Goal: Task Accomplishment & Management: Complete application form

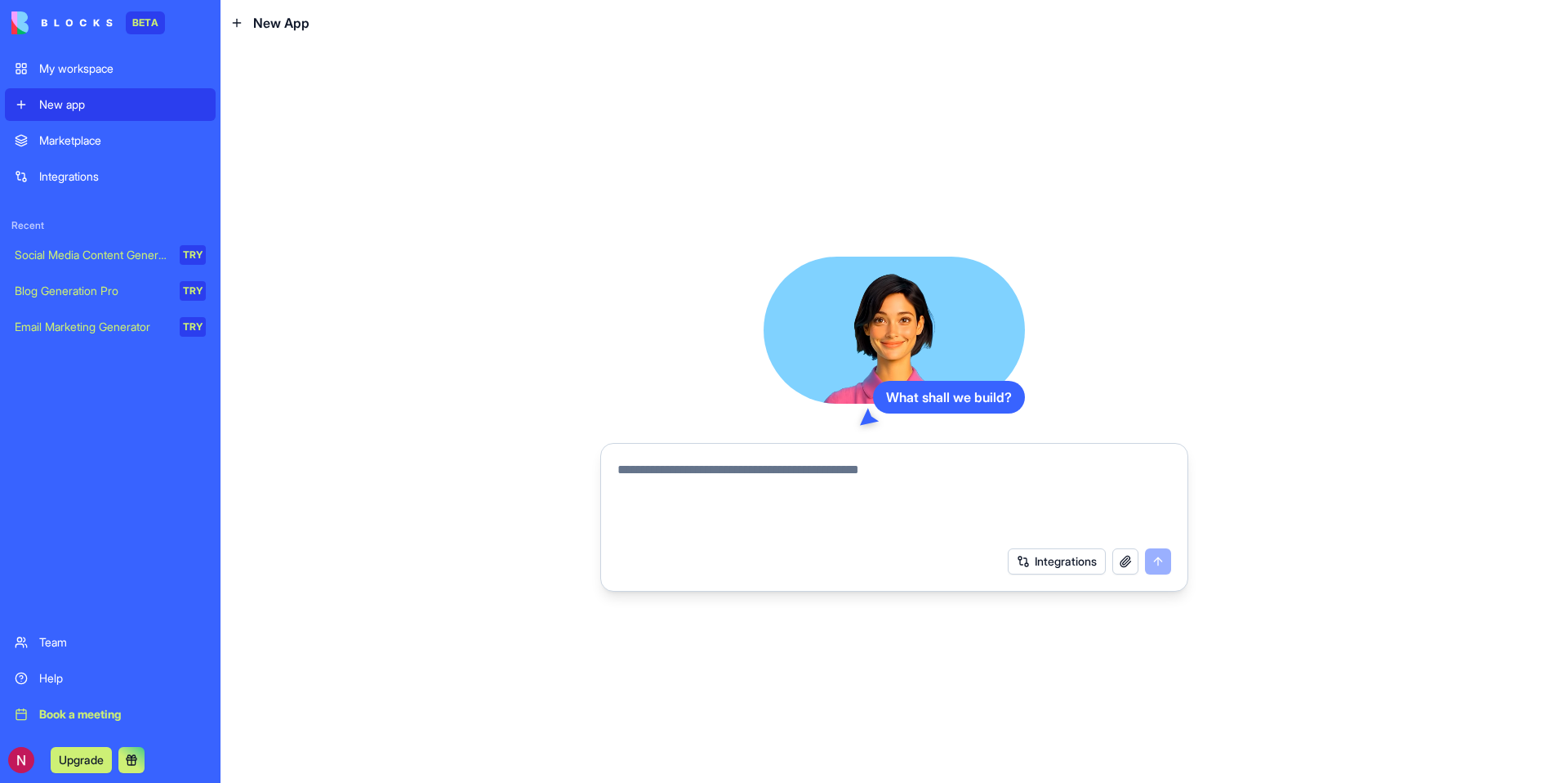
click at [1056, 559] on button "Integrations" at bounding box center [1056, 561] width 98 height 26
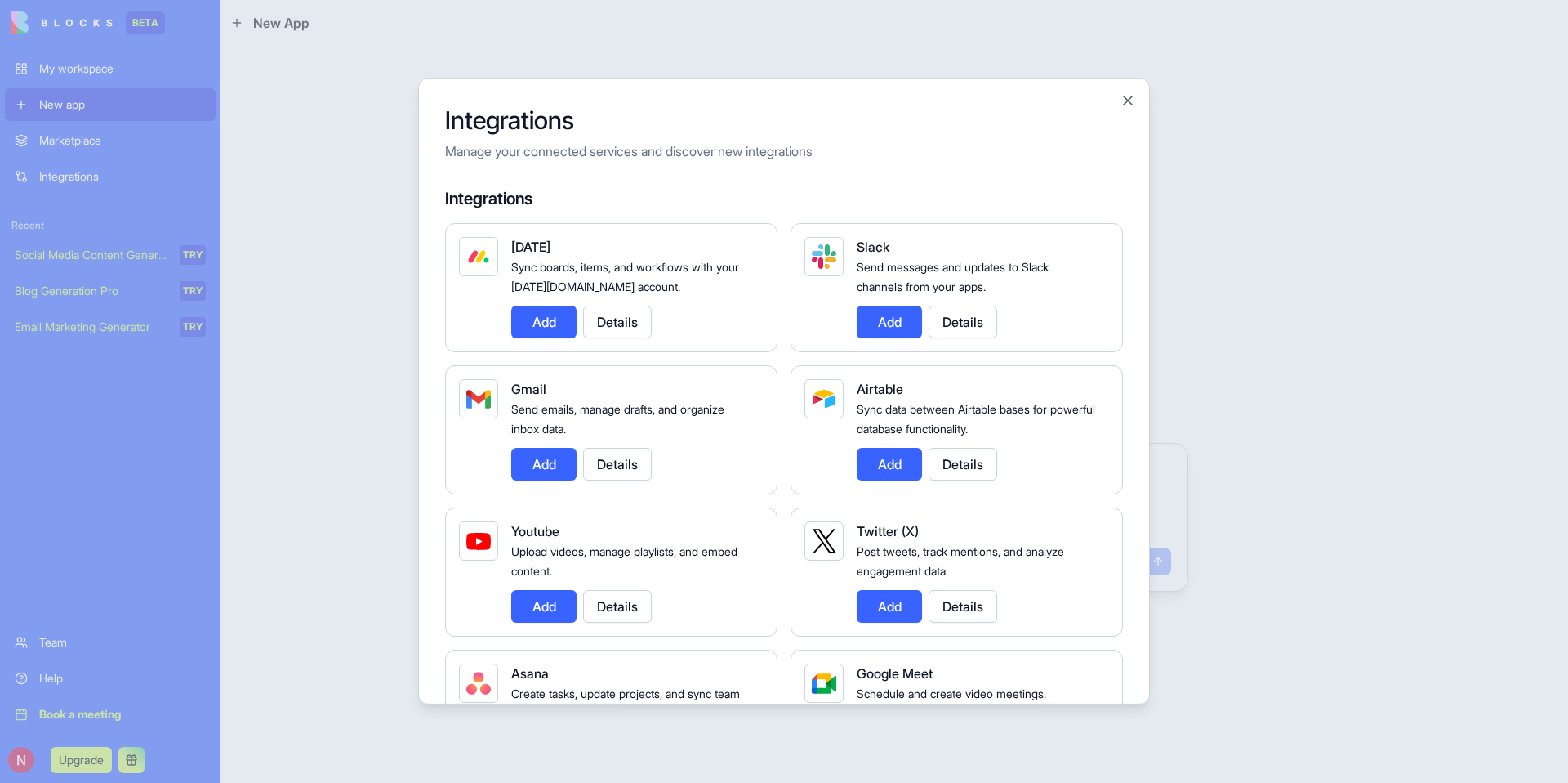
click at [530, 314] on button "Add" at bounding box center [543, 322] width 65 height 33
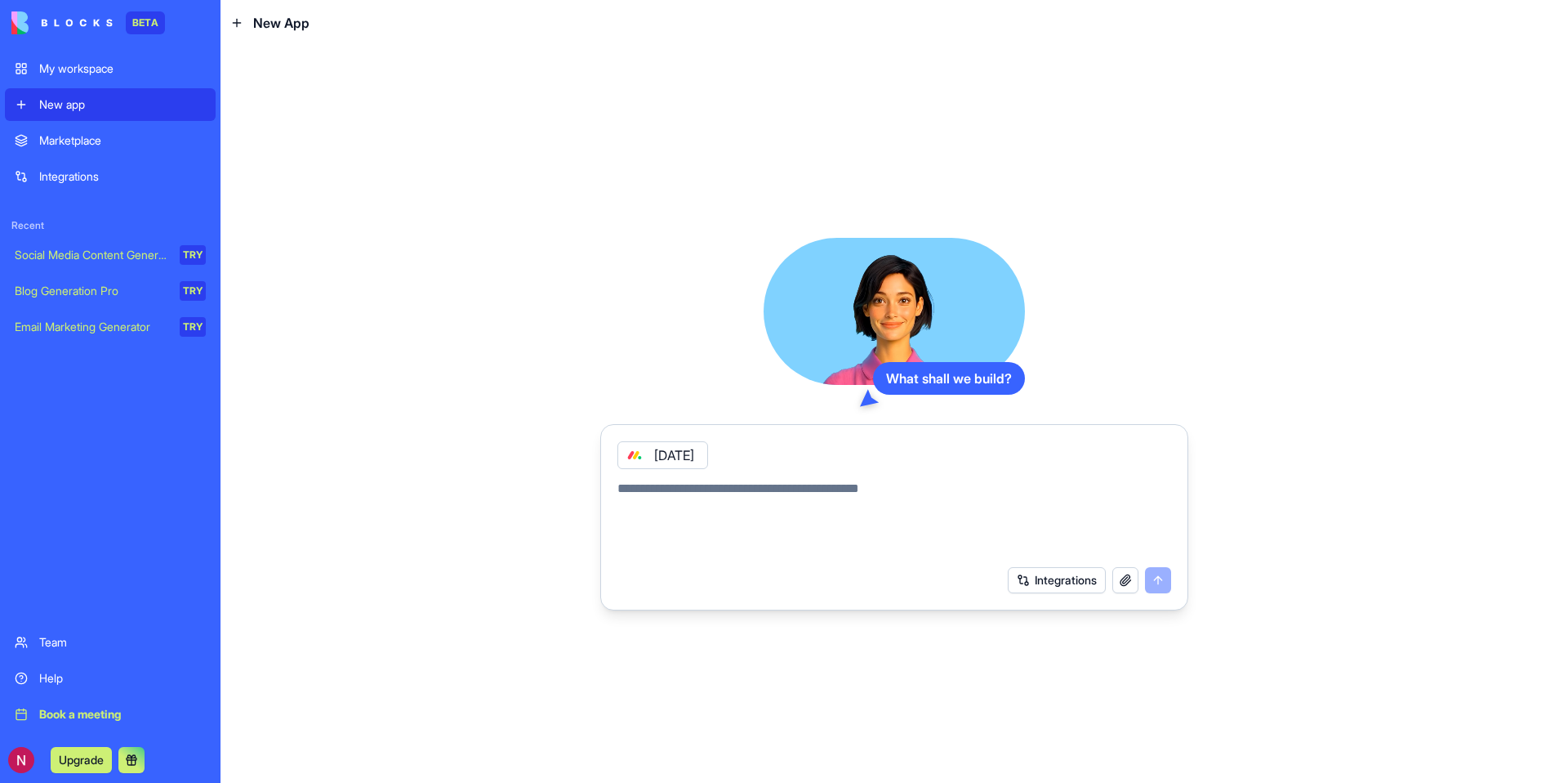
click at [1049, 578] on button "Integrations" at bounding box center [1056, 579] width 98 height 26
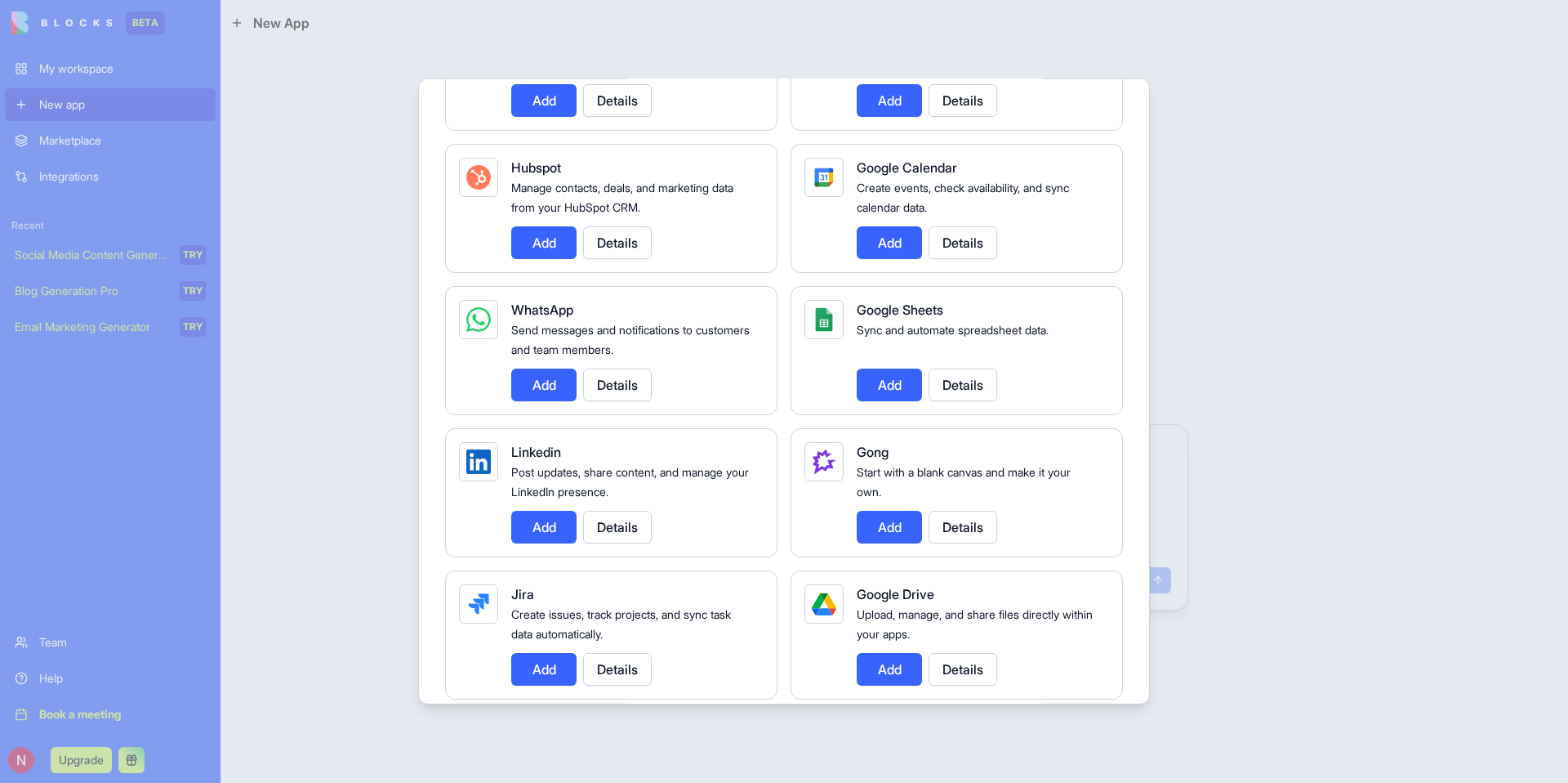
scroll to position [649, 0]
click at [538, 523] on button "Add" at bounding box center [543, 526] width 65 height 33
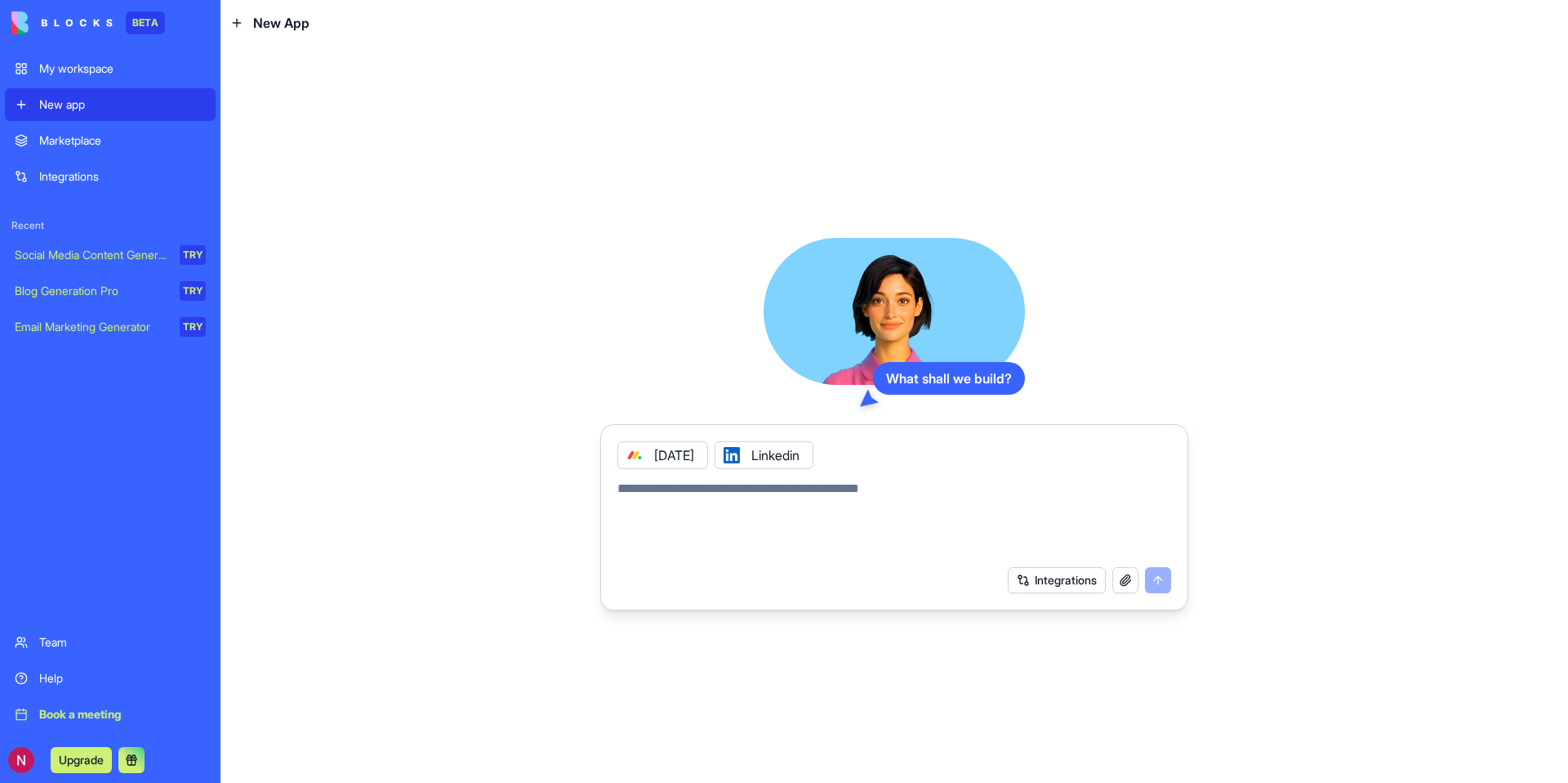
click at [1062, 573] on button "Integrations" at bounding box center [1056, 579] width 98 height 26
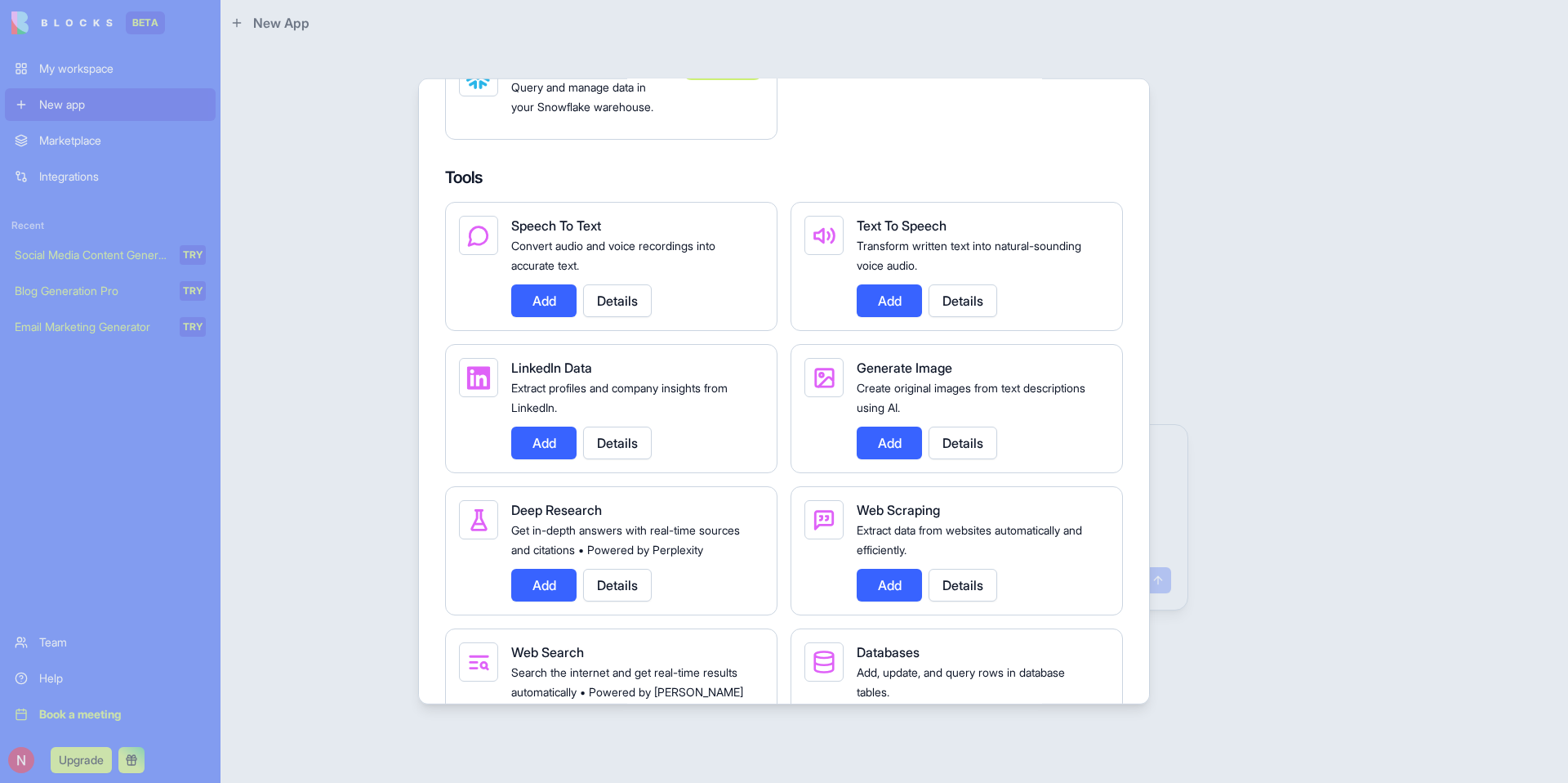
scroll to position [1704, 0]
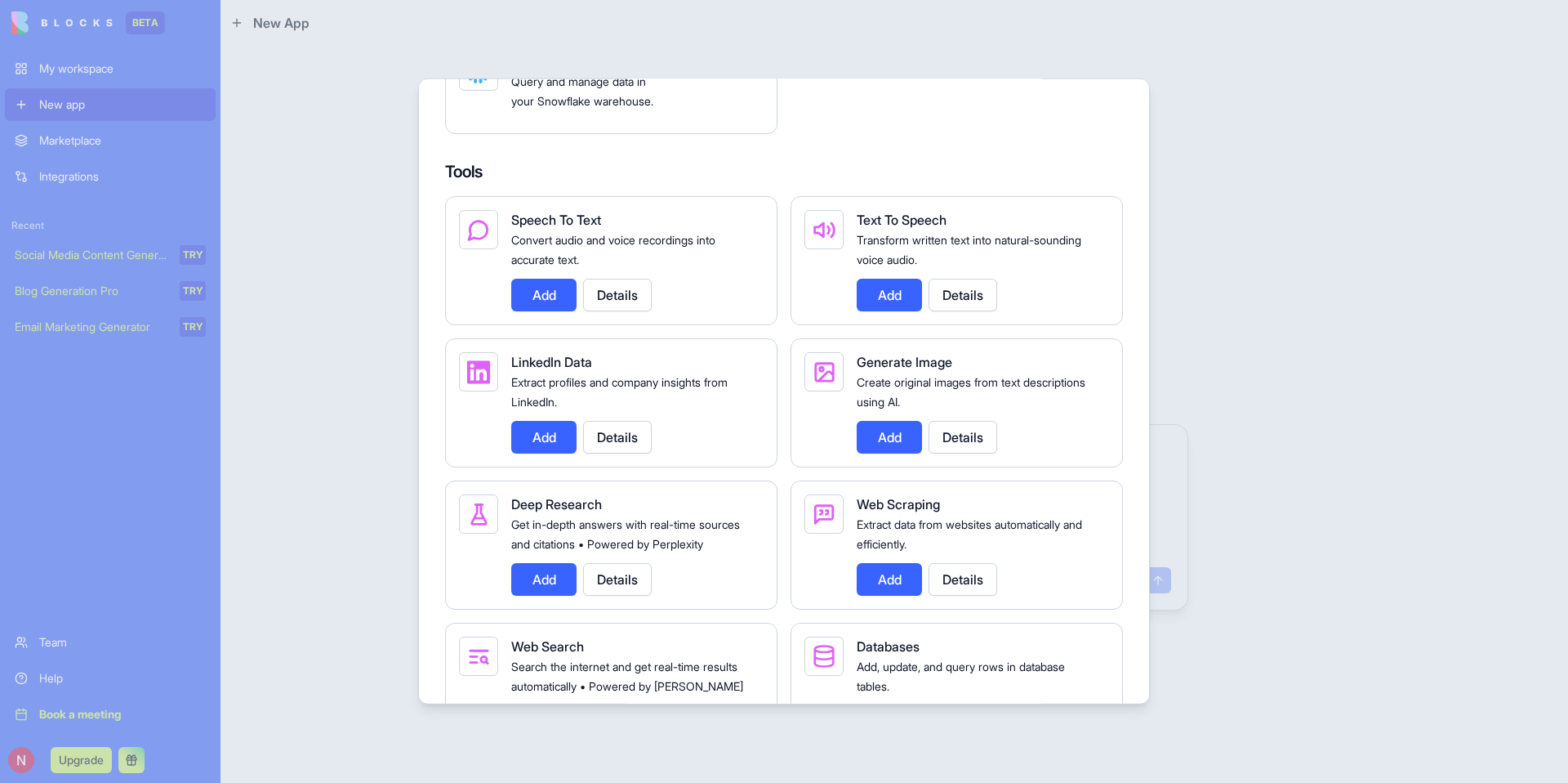
click at [545, 452] on button "Add" at bounding box center [543, 438] width 65 height 33
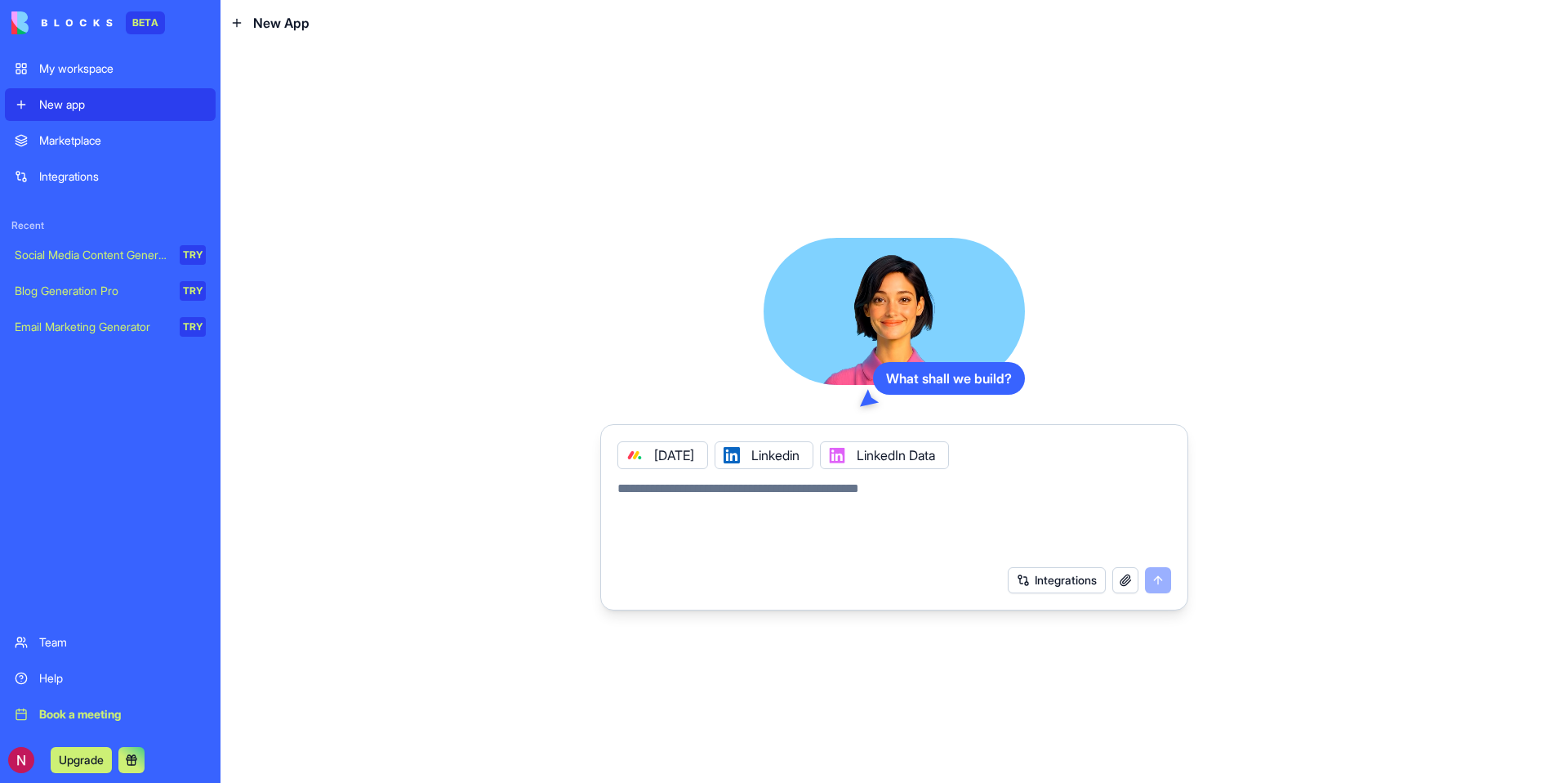
click at [1040, 577] on button "Integrations" at bounding box center [1056, 579] width 98 height 26
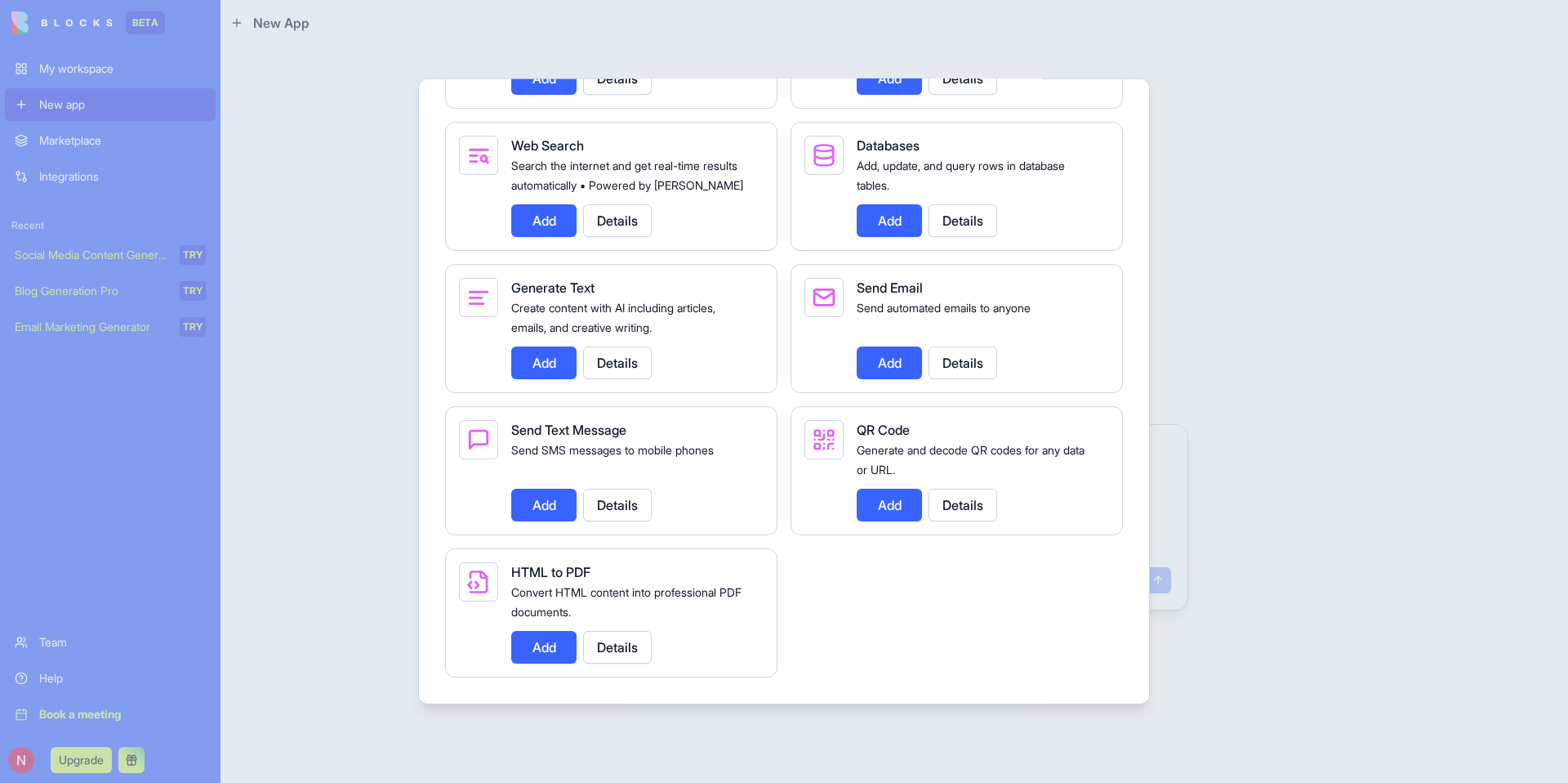
scroll to position [2243, 0]
click at [329, 560] on div at bounding box center [784, 391] width 1568 height 783
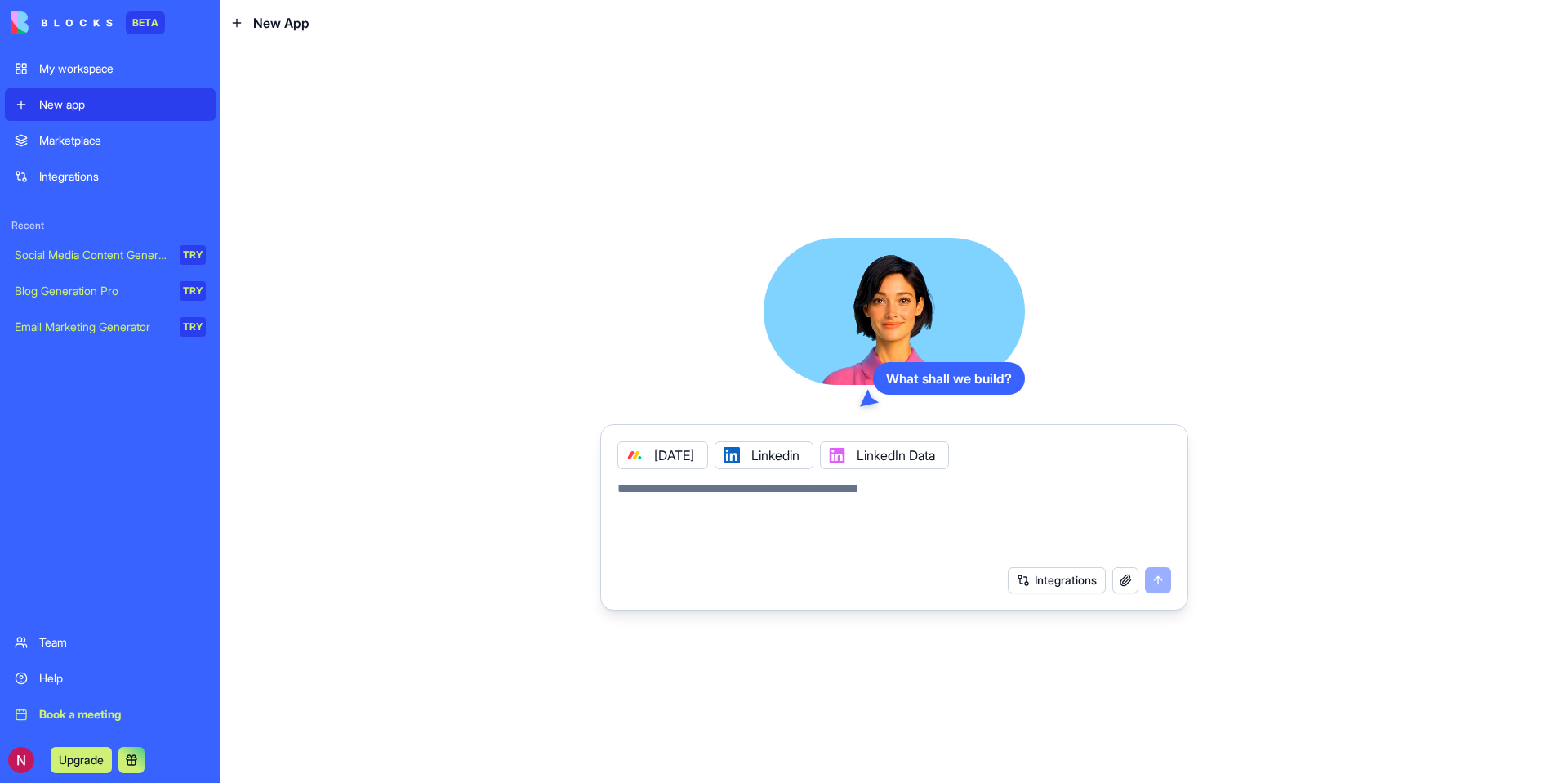
click at [798, 499] on textarea at bounding box center [894, 517] width 554 height 79
click at [63, 179] on div "Integrations" at bounding box center [122, 176] width 167 height 16
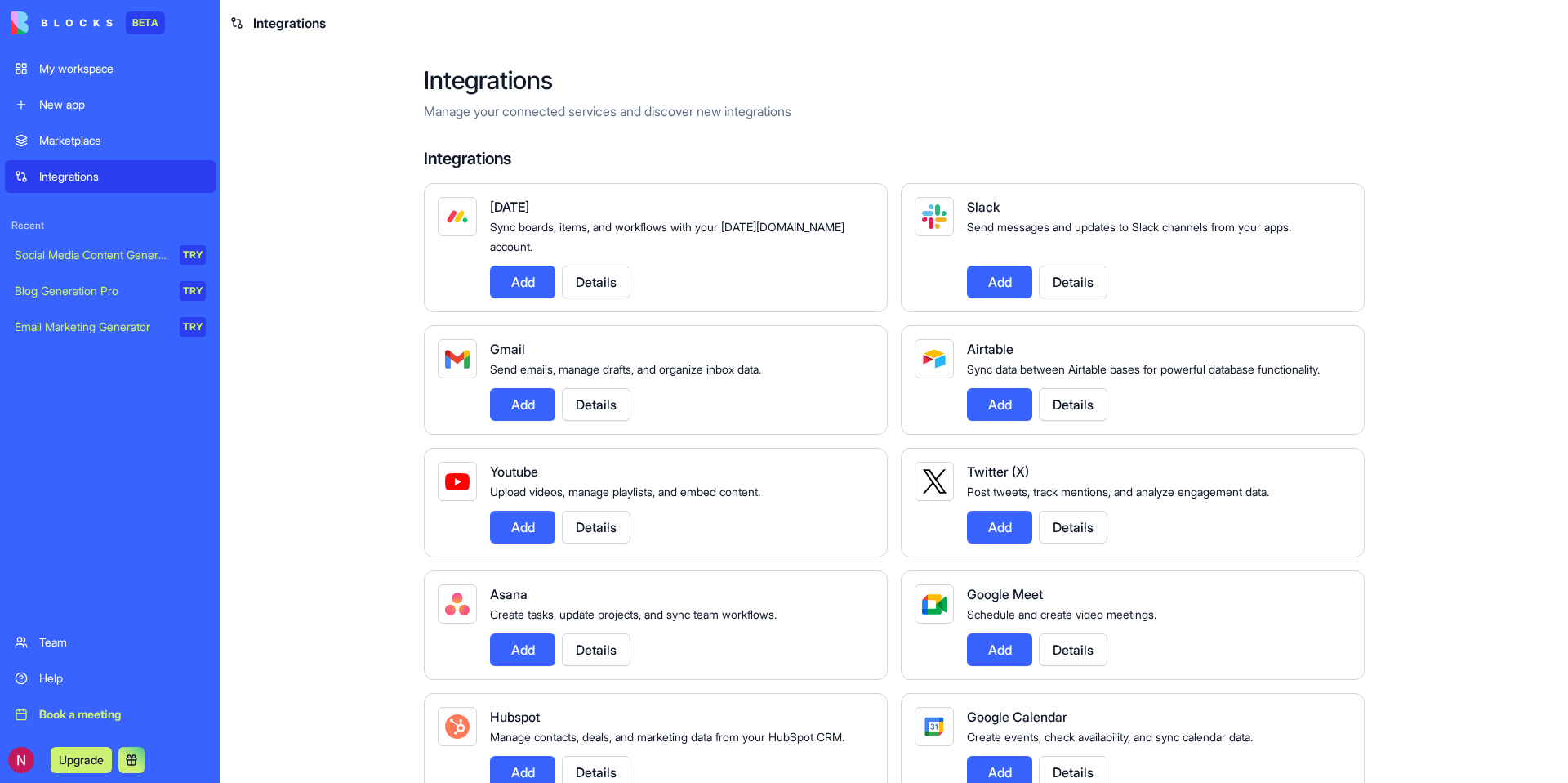
click at [523, 266] on button "Add" at bounding box center [522, 282] width 65 height 33
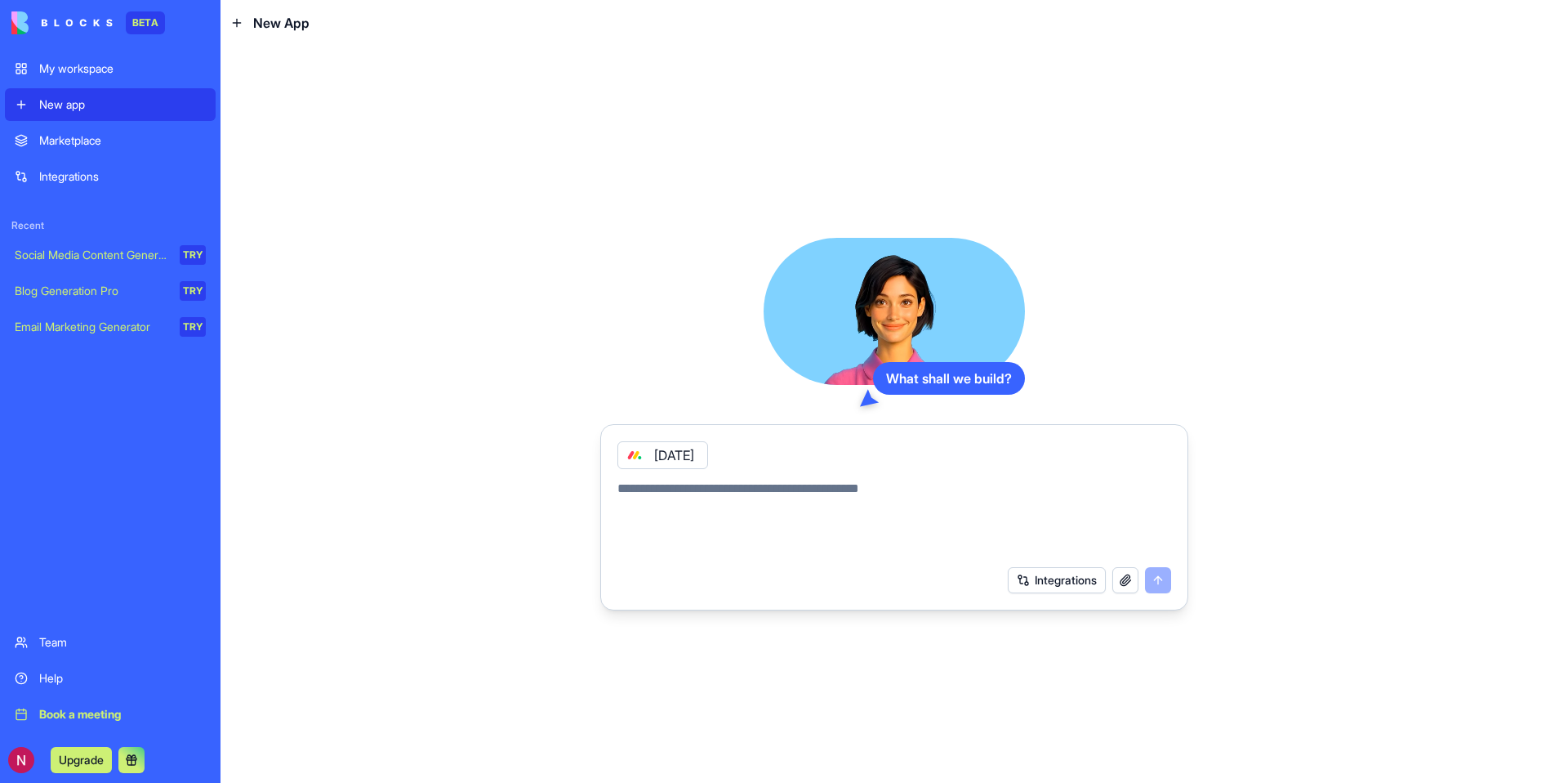
click at [1057, 582] on button "Integrations" at bounding box center [1056, 579] width 98 height 26
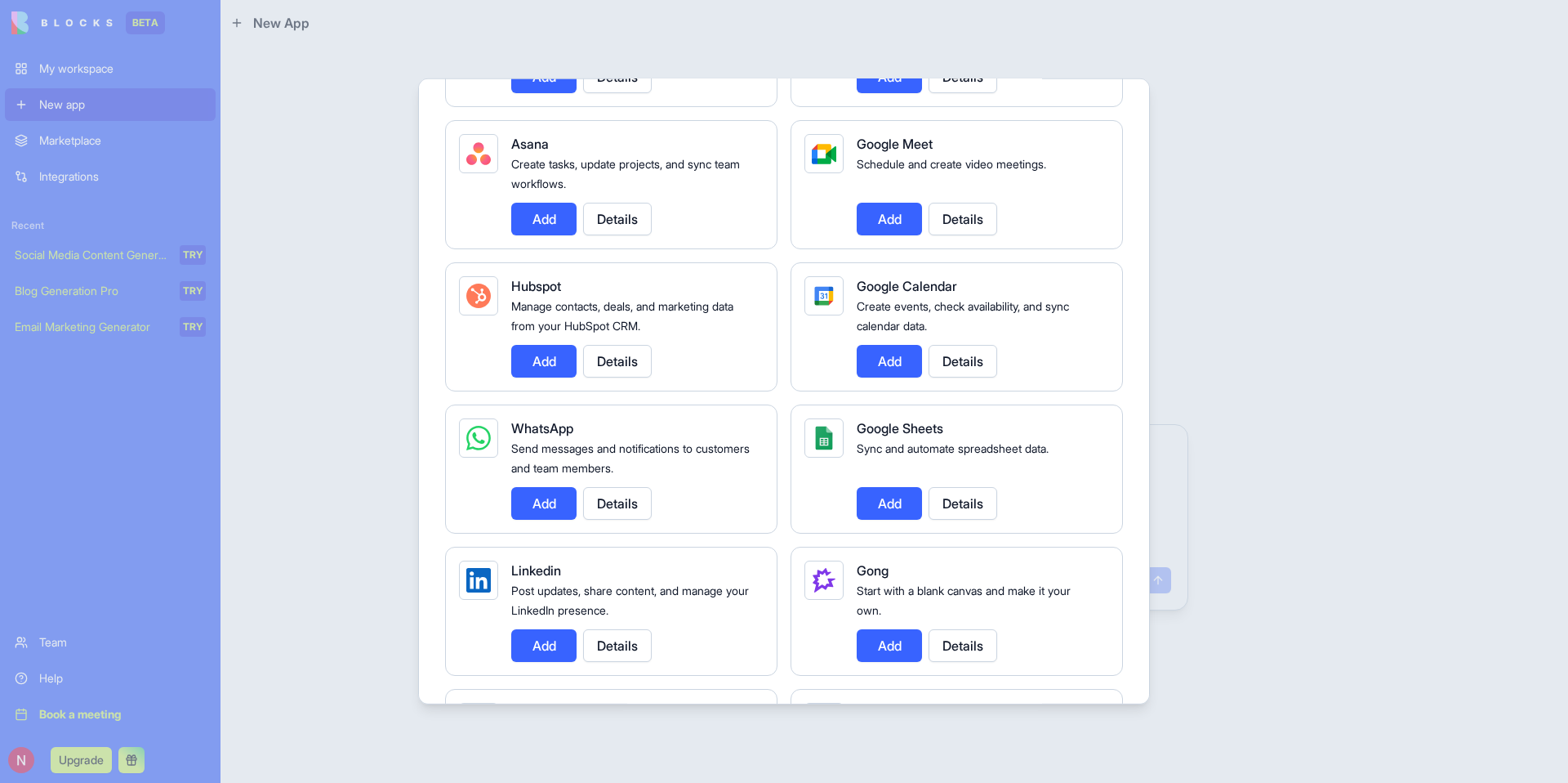
scroll to position [763, 0]
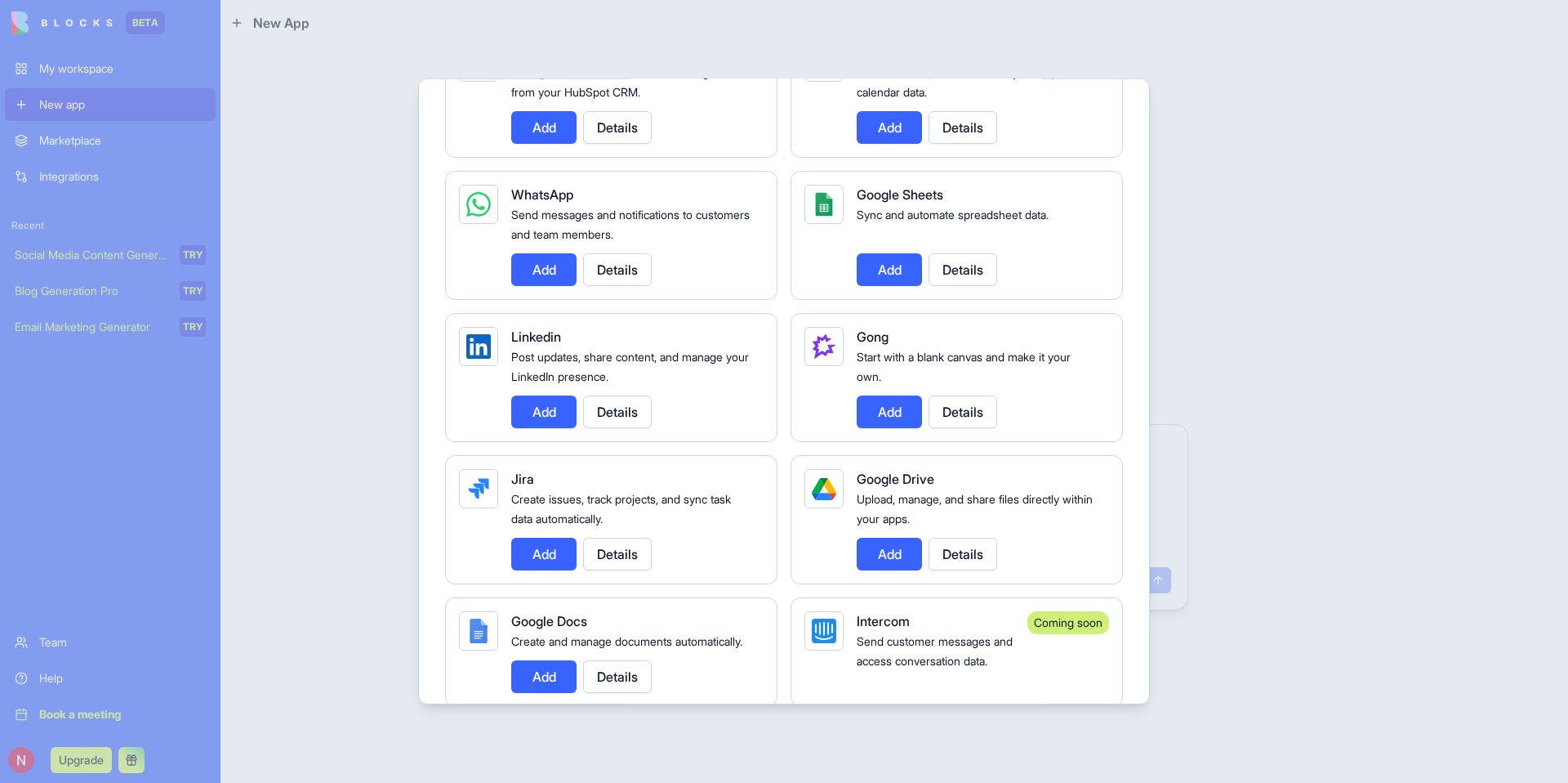
click at [533, 405] on button "Add" at bounding box center [543, 412] width 65 height 33
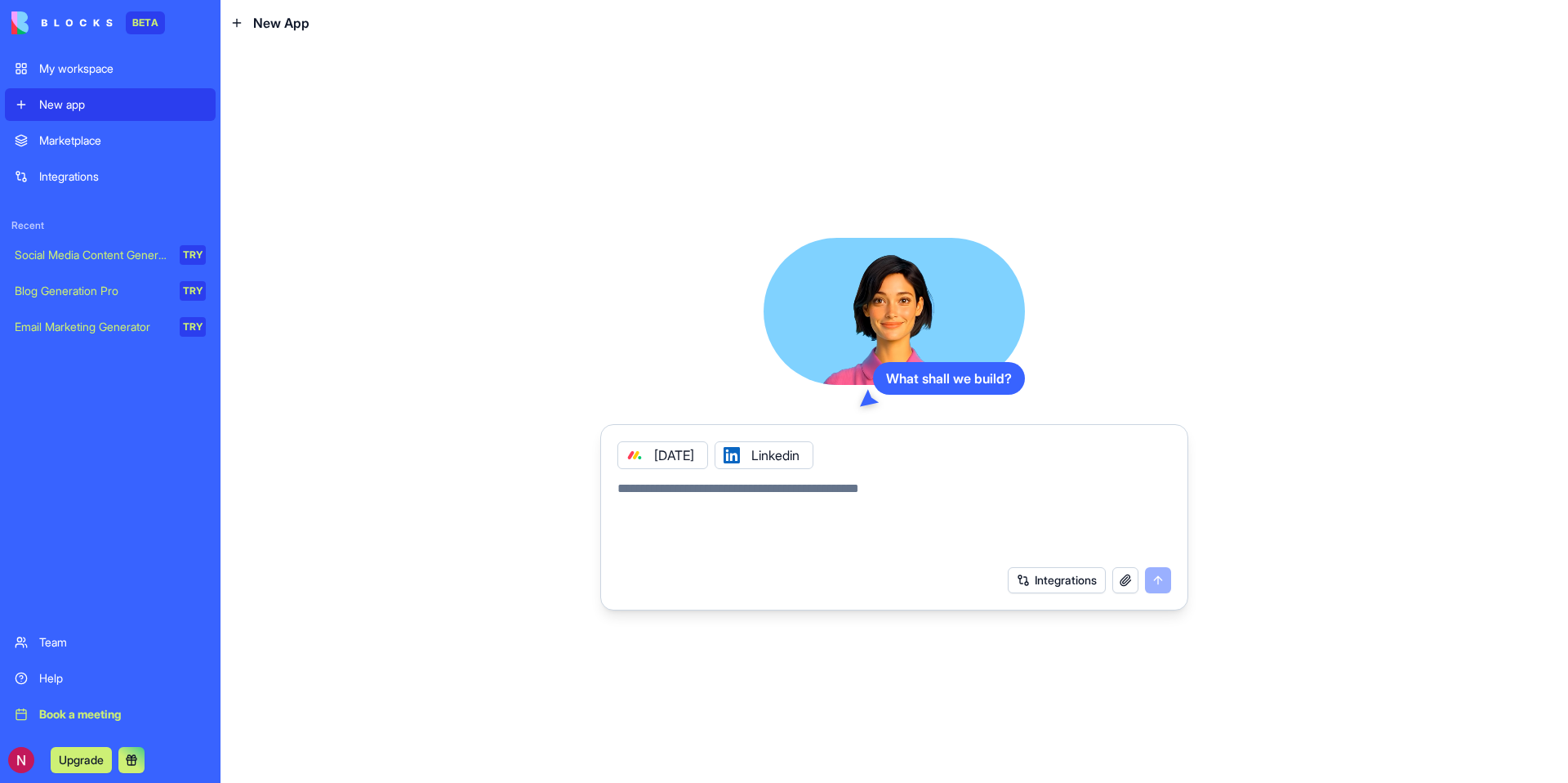
click at [1042, 571] on button "Integrations" at bounding box center [1056, 579] width 98 height 26
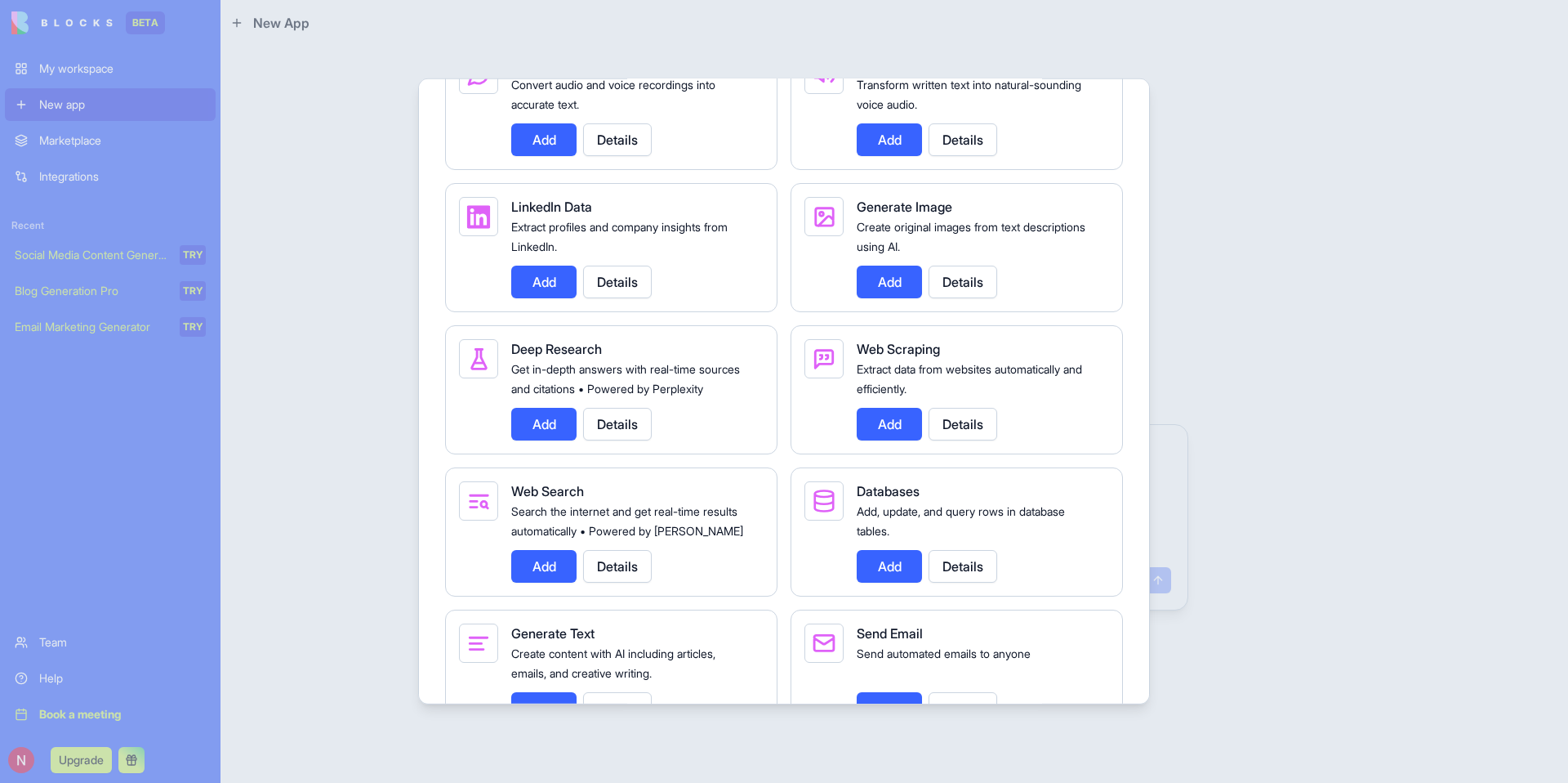
scroll to position [1852, 0]
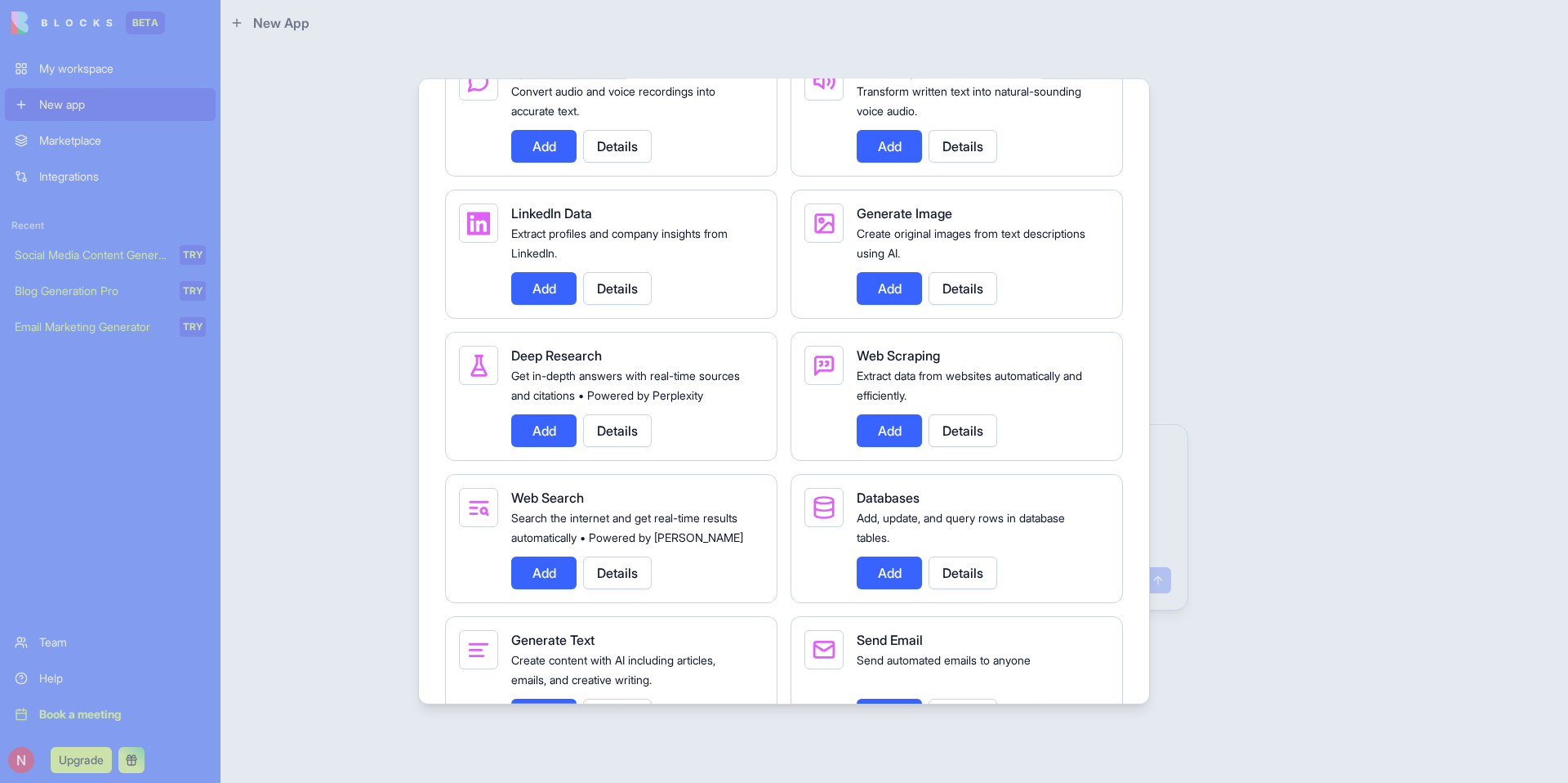
click at [555, 297] on button "Add" at bounding box center [543, 288] width 65 height 33
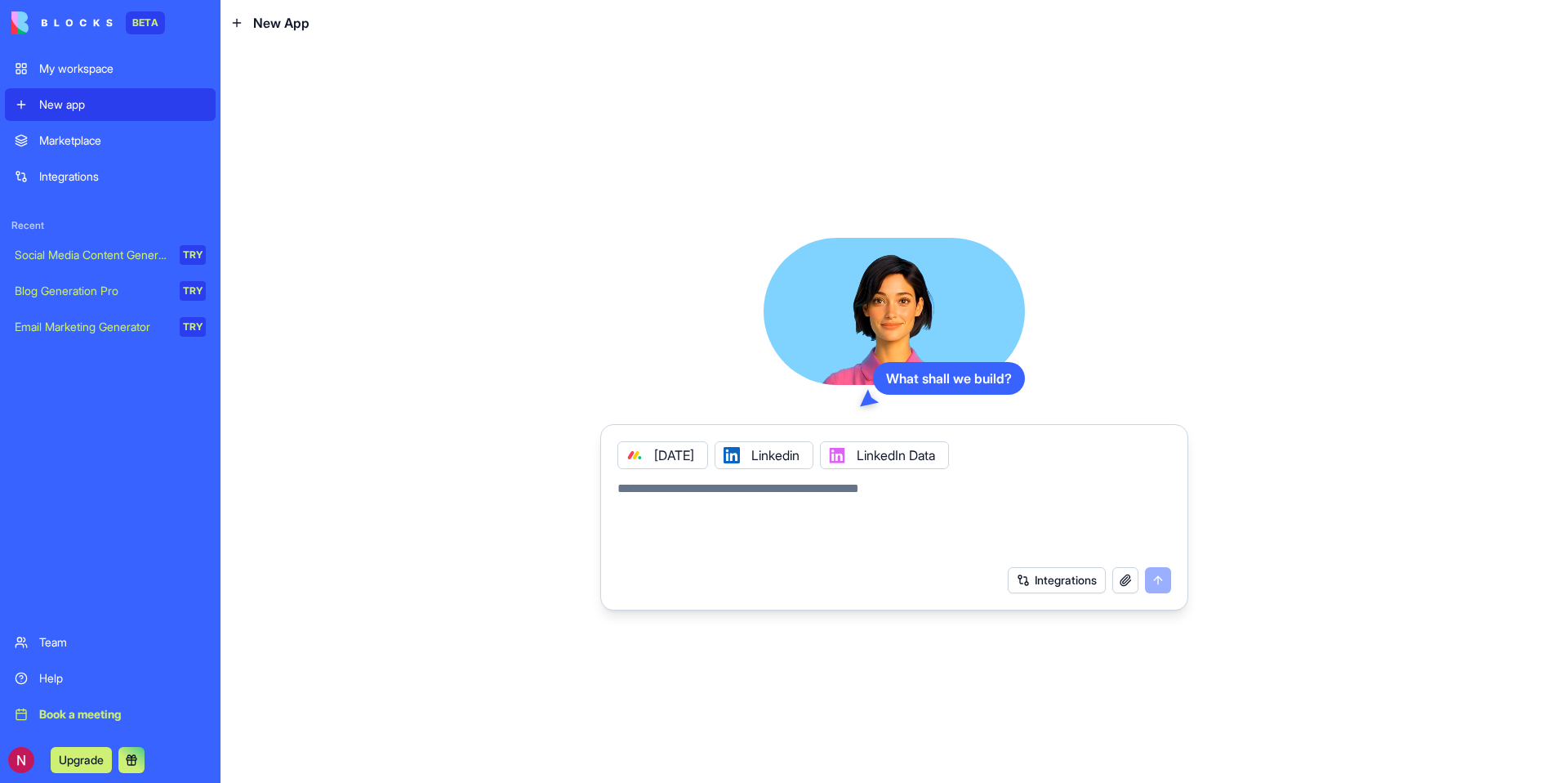
click at [813, 536] on textarea at bounding box center [894, 517] width 554 height 79
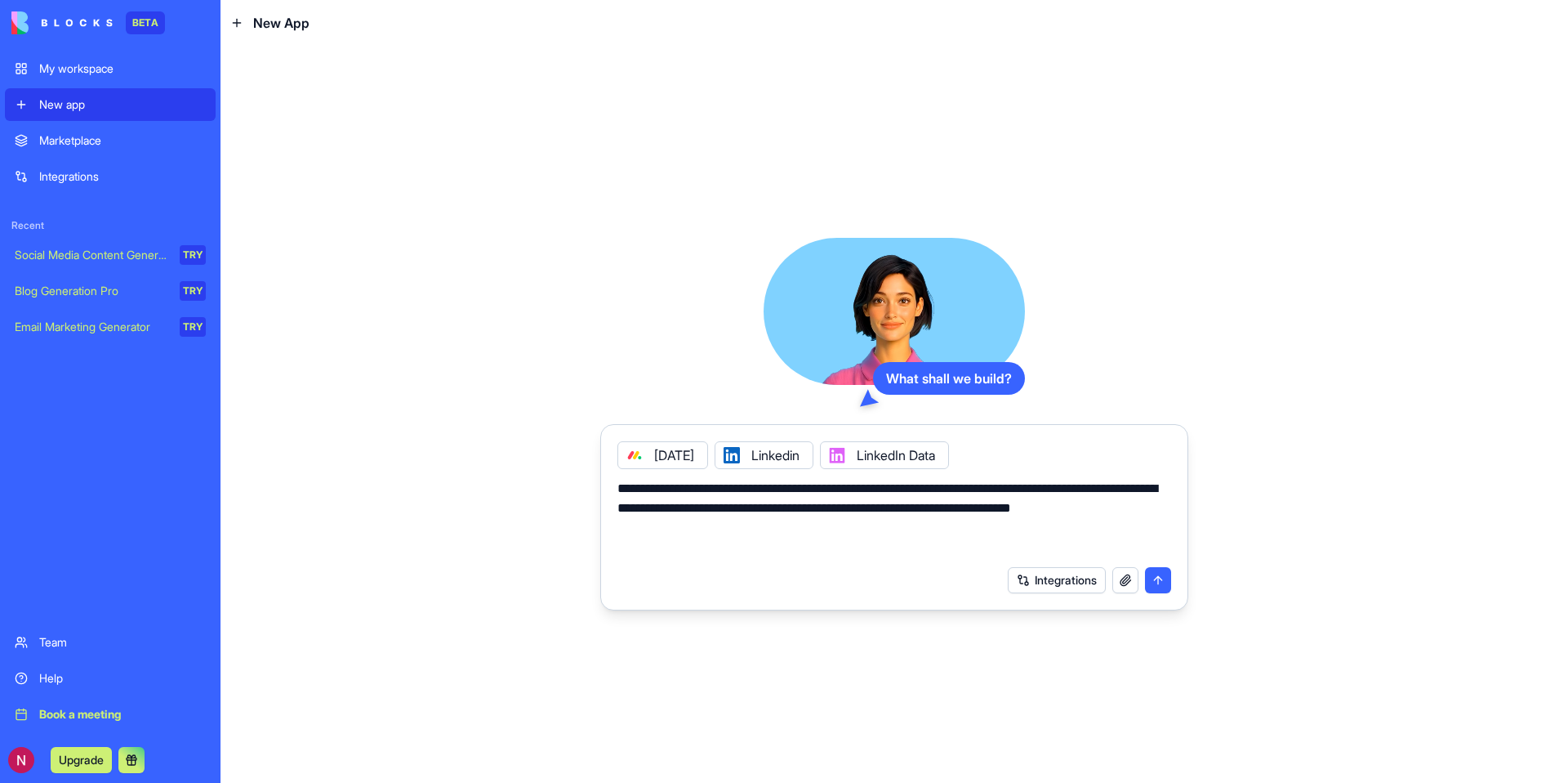
type textarea "**********"
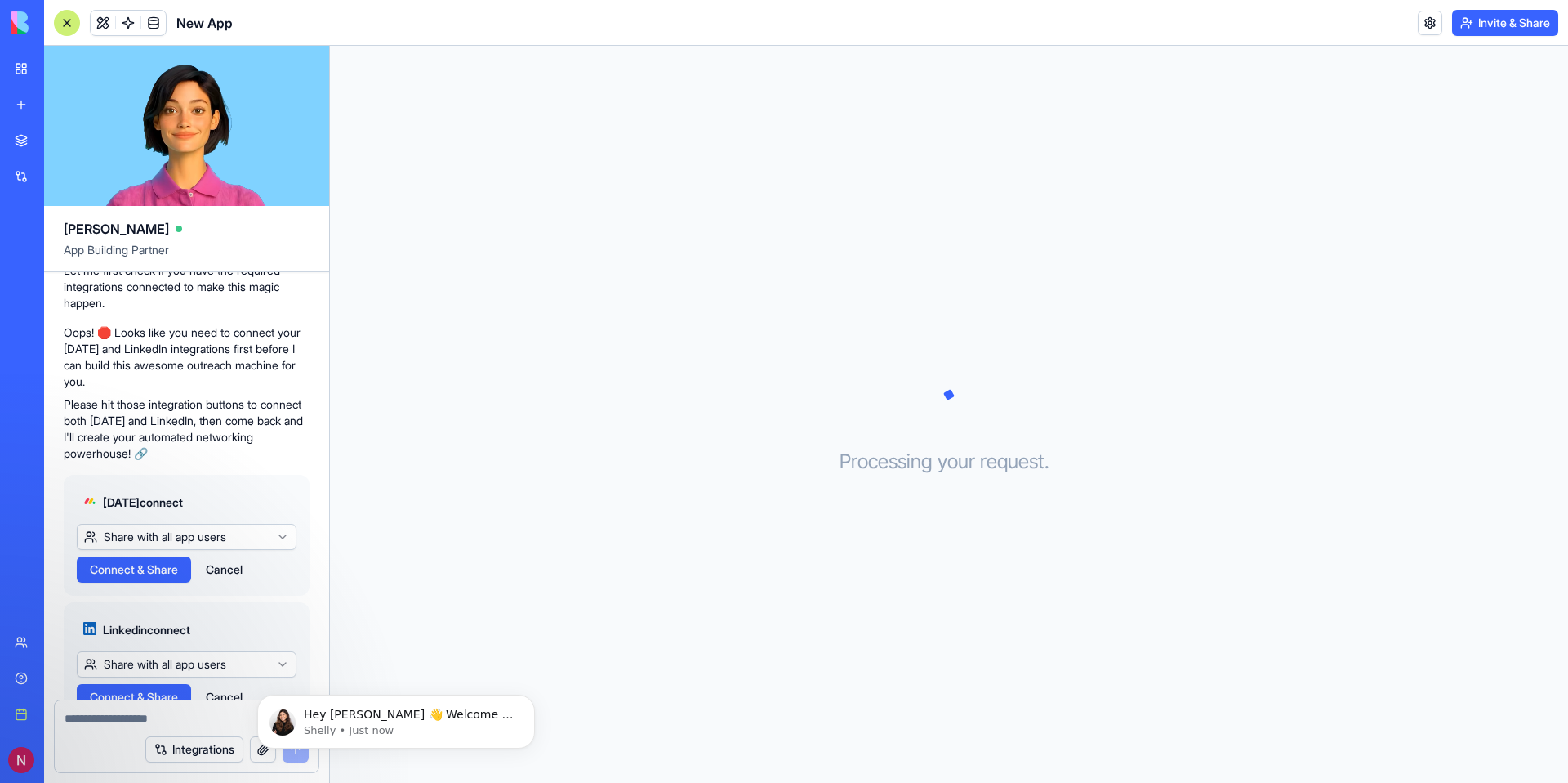
scroll to position [303, 0]
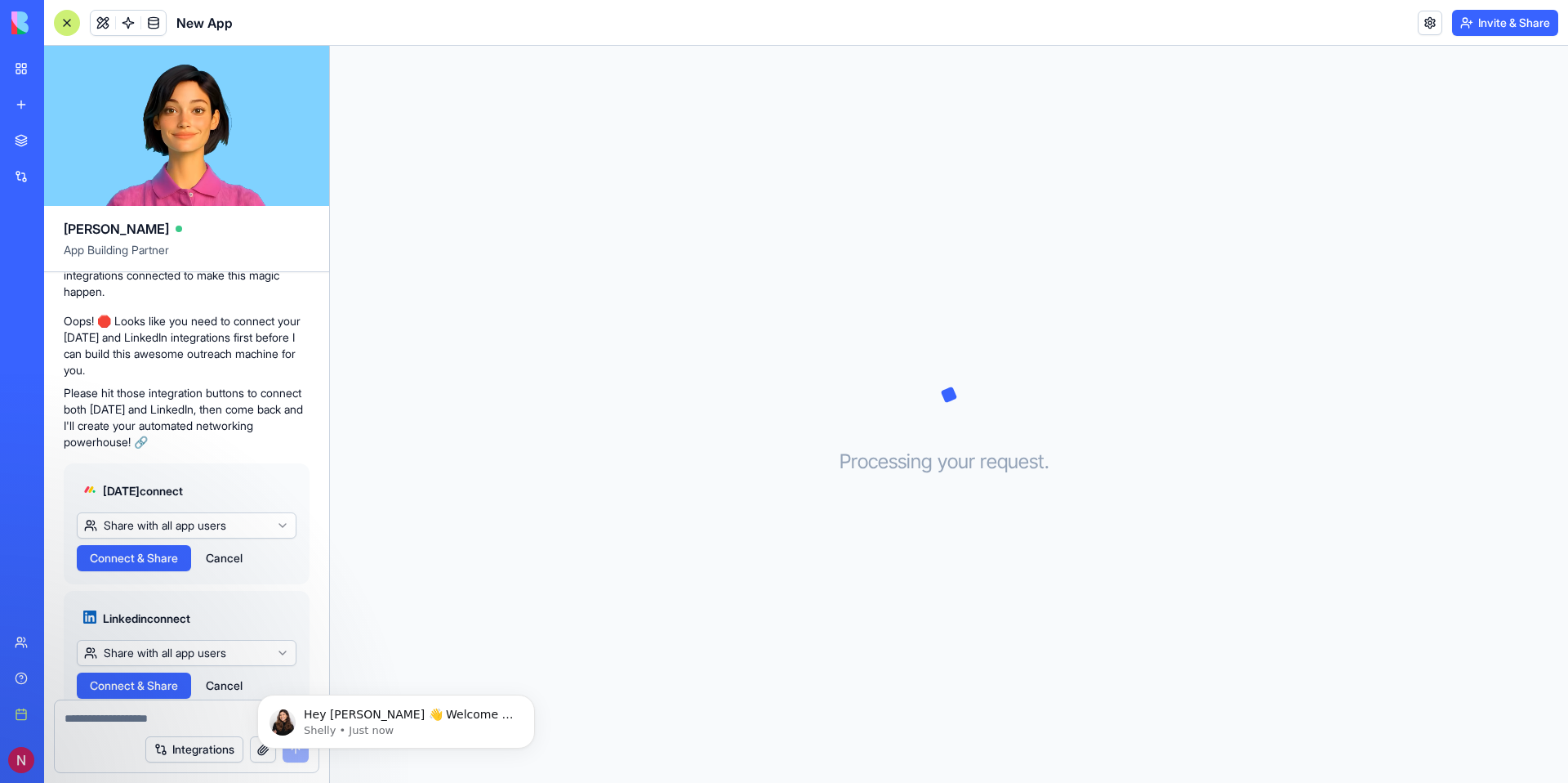
click at [227, 506] on html "BETA My workspace New app Marketplace Integrations Recent New App Social Media …" at bounding box center [784, 391] width 1568 height 783
click at [252, 474] on html "BETA My workspace New app Marketplace Integrations Recent New App Social Media …" at bounding box center [784, 391] width 1568 height 783
click at [164, 550] on span "Connect & Share" at bounding box center [134, 558] width 88 height 16
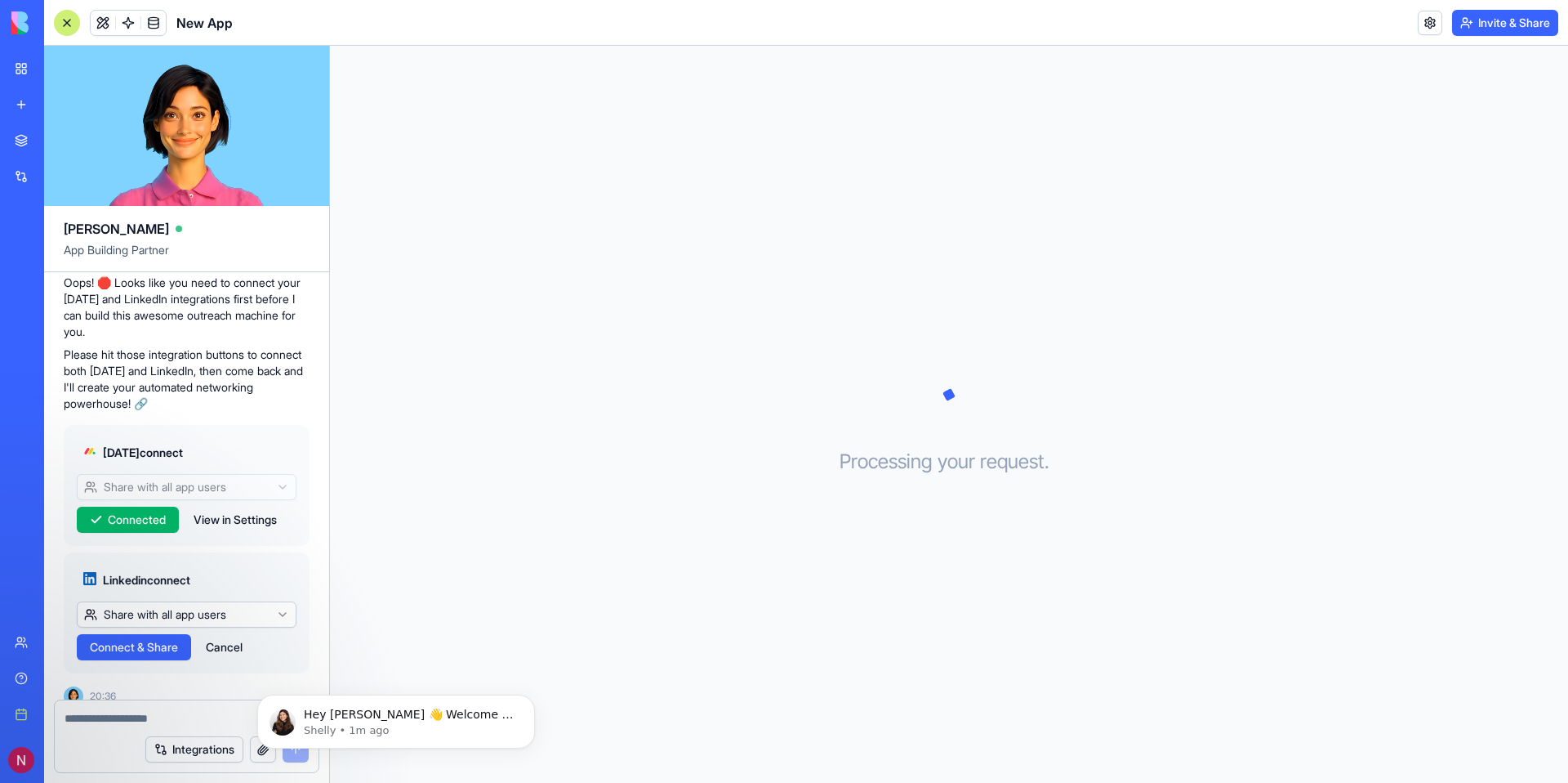
click at [139, 638] on span "Connect & Share" at bounding box center [134, 646] width 88 height 16
click at [138, 638] on span "Connect & Share" at bounding box center [134, 646] width 88 height 16
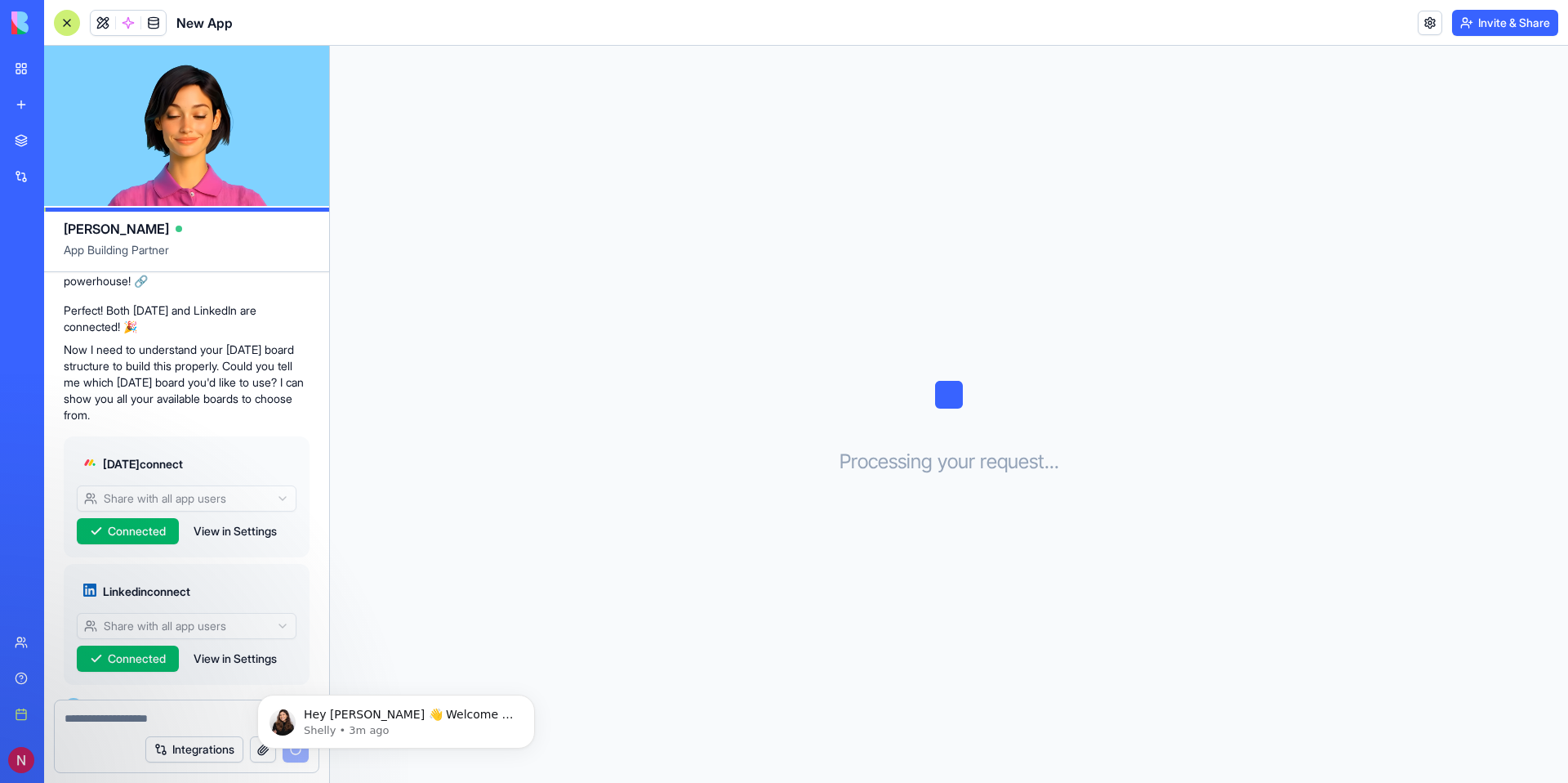
scroll to position [474, 0]
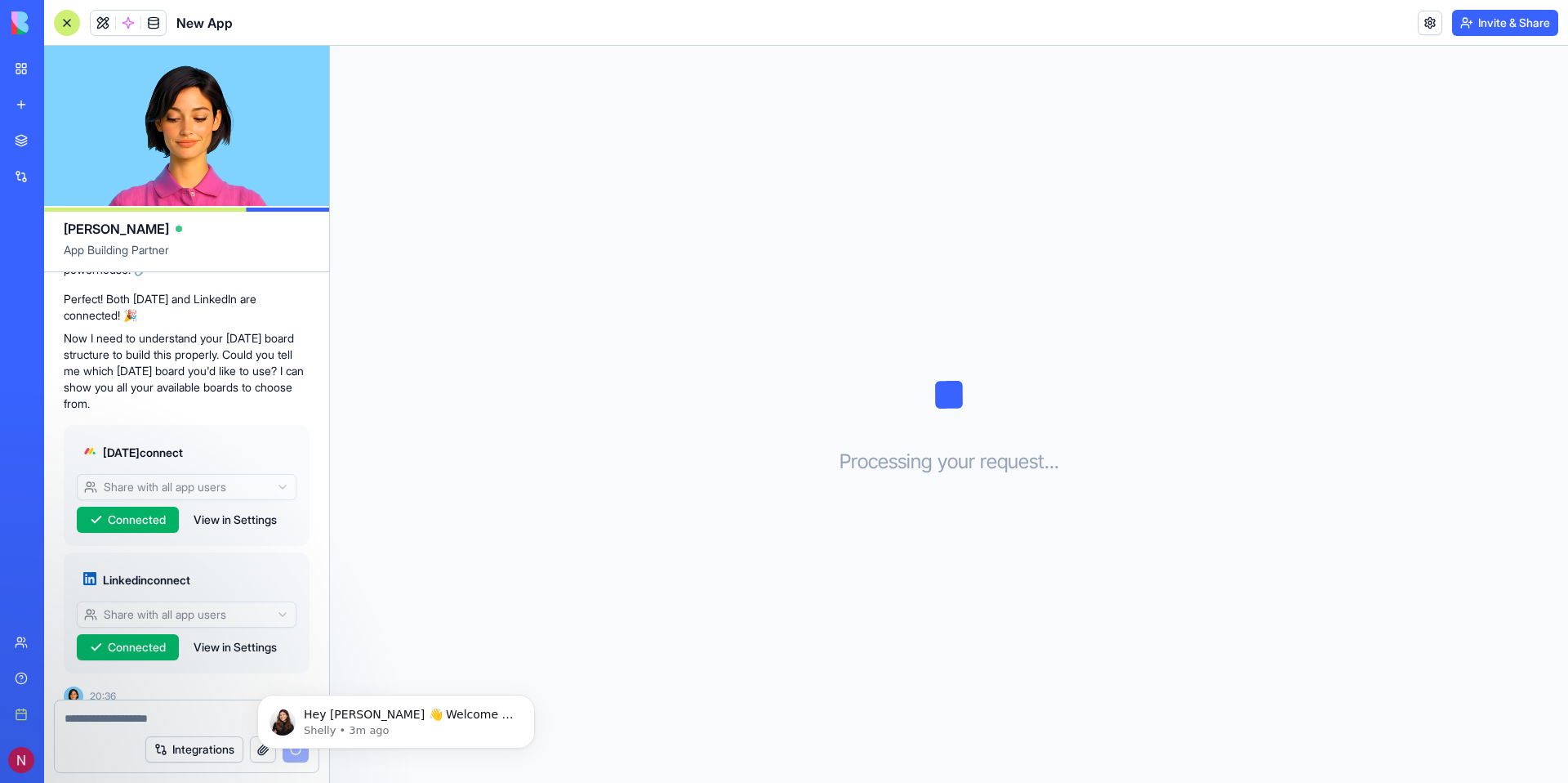
click at [136, 710] on textarea at bounding box center [187, 718] width 244 height 16
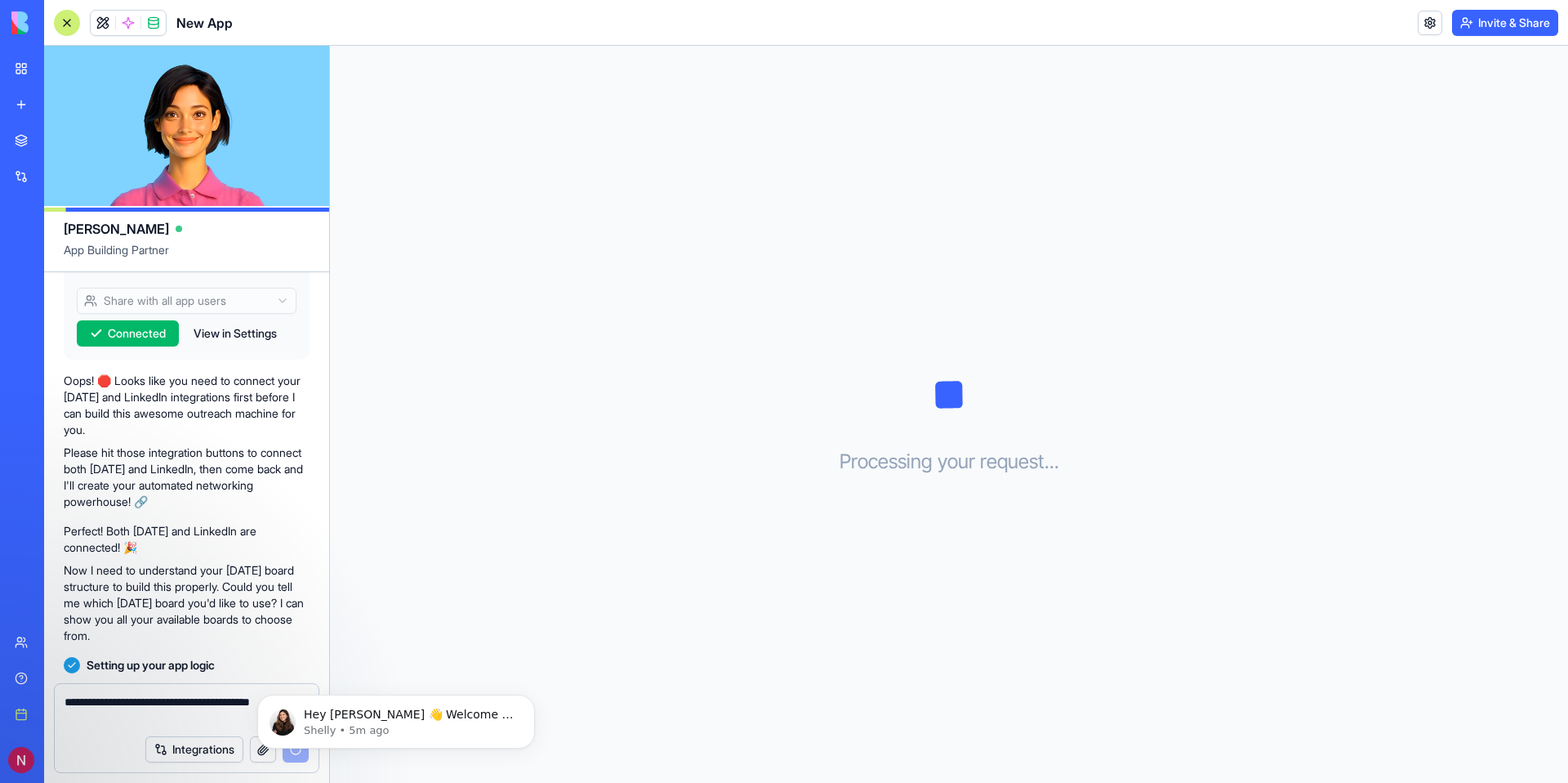
scroll to position [550, 0]
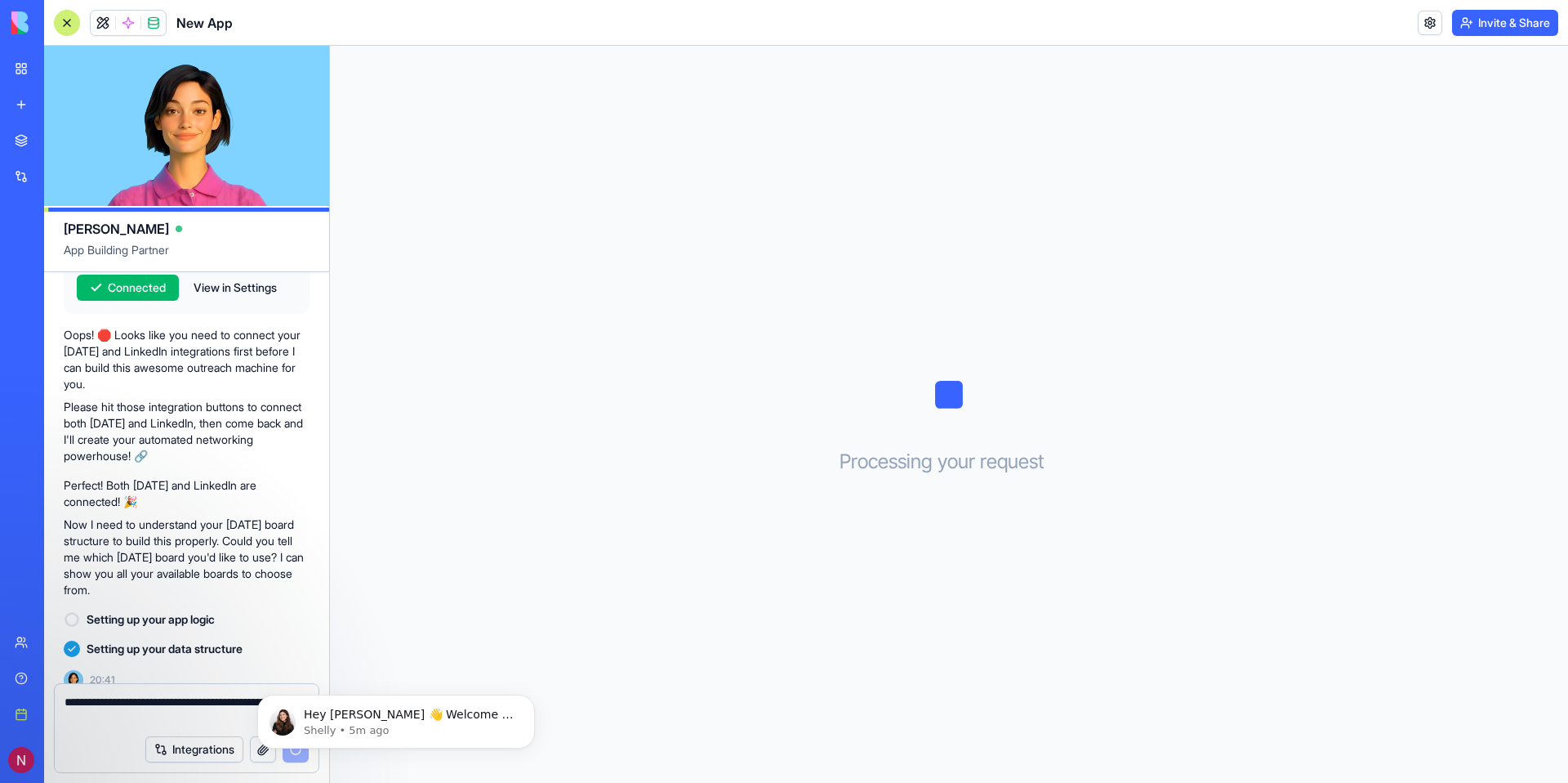
paste textarea "**********"
type textarea "**********"
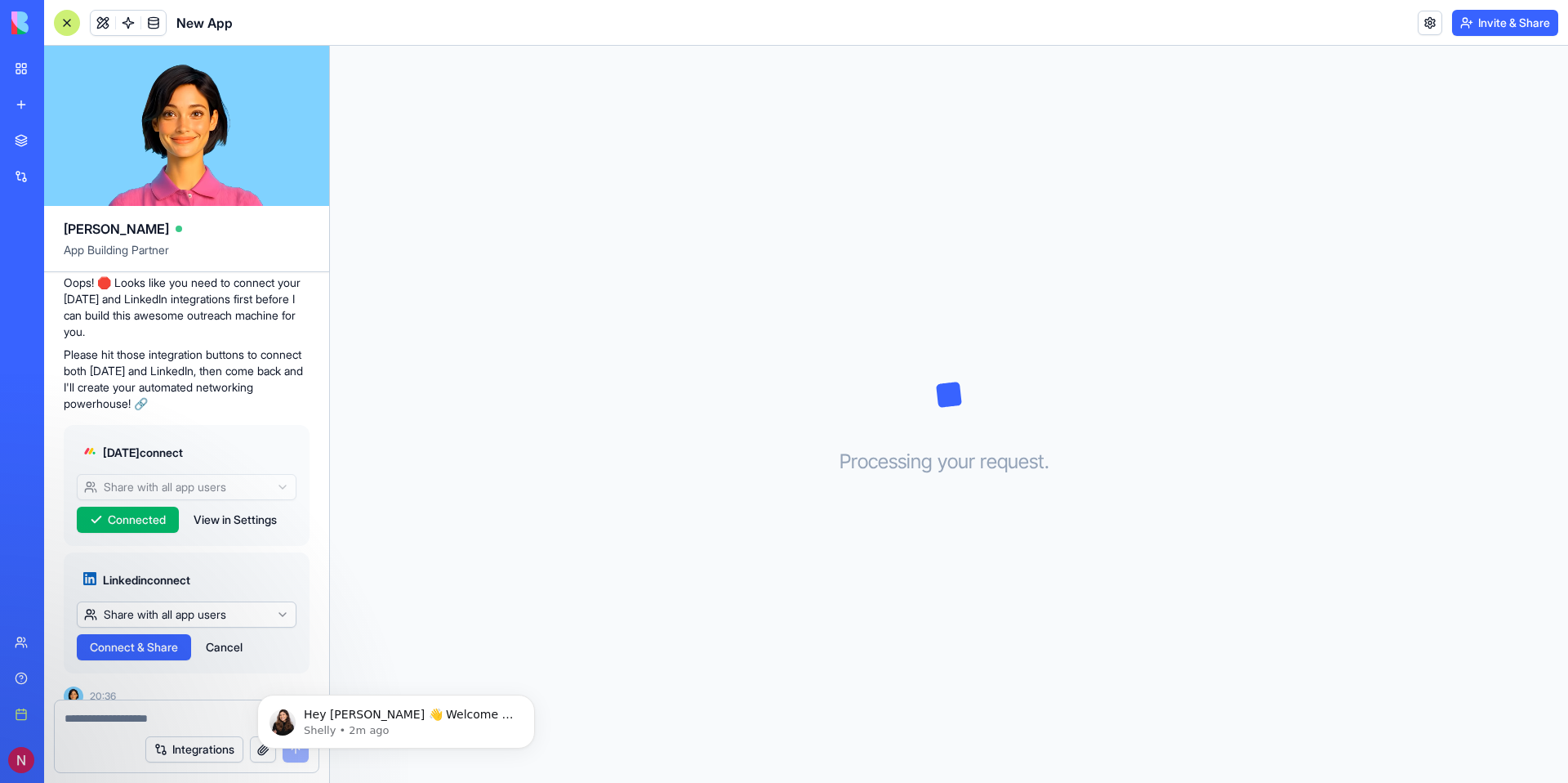
click at [60, 141] on div "Marketplace" at bounding box center [49, 140] width 21 height 16
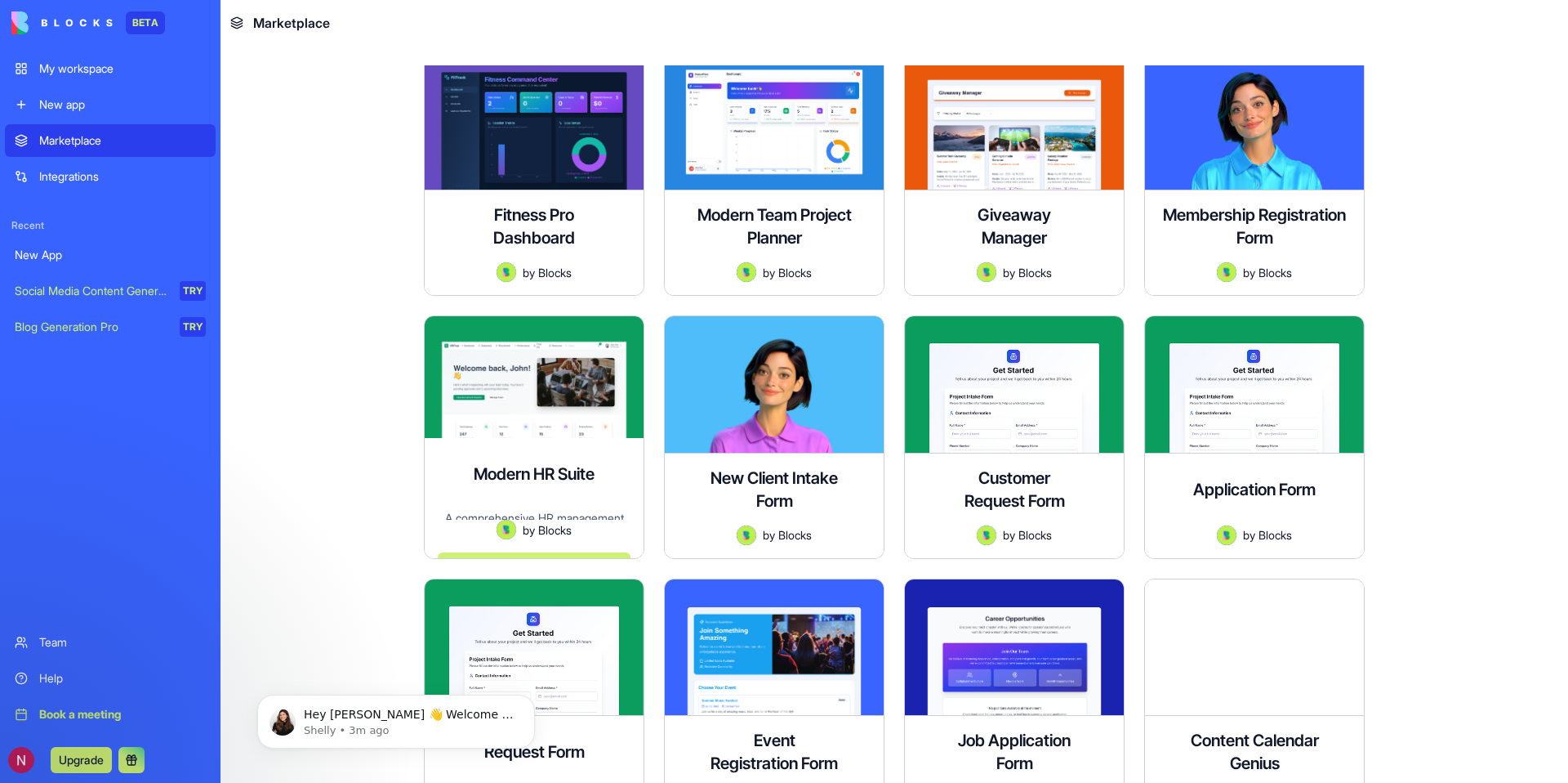
scroll to position [3194, 0]
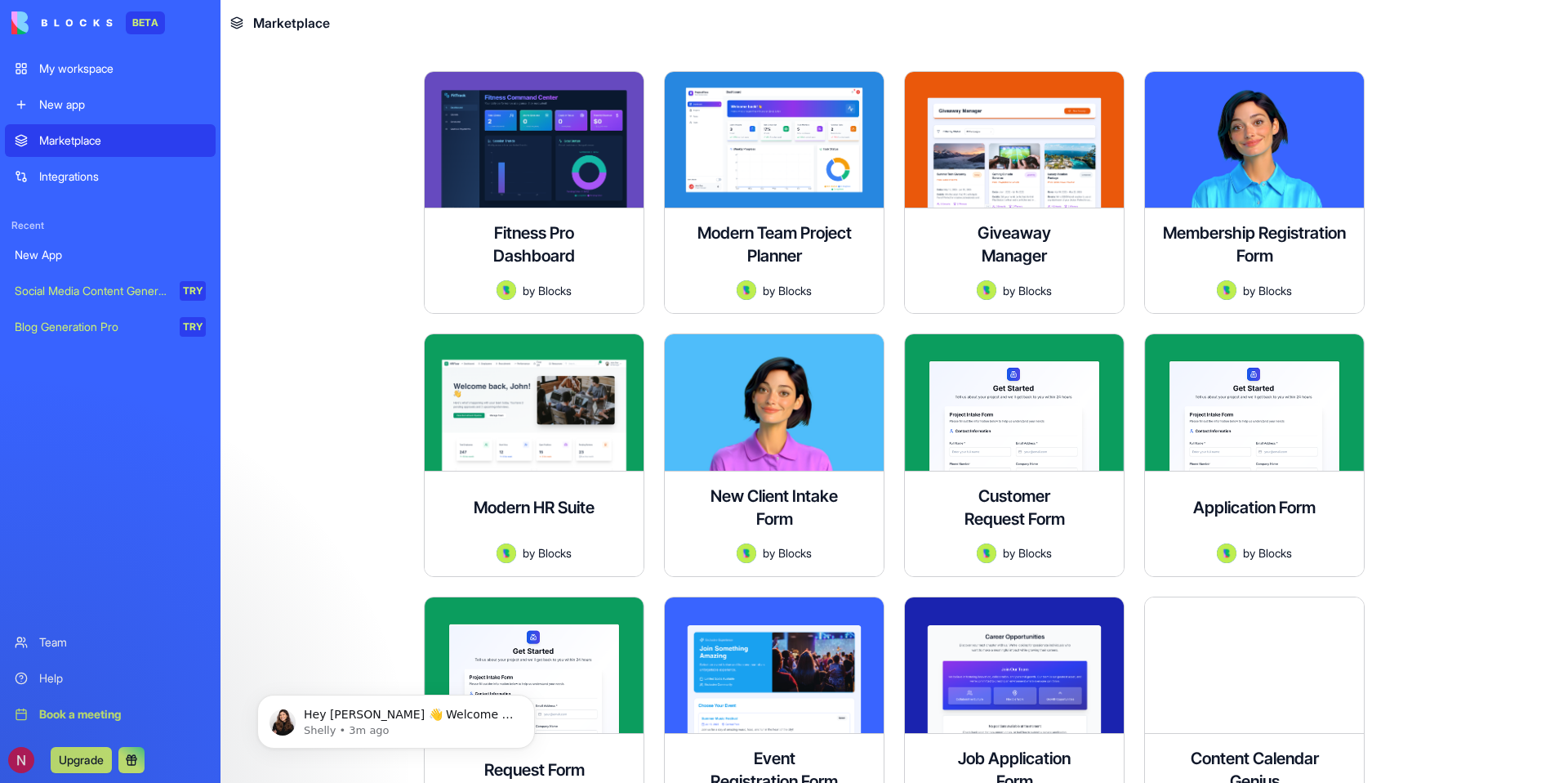
click at [103, 175] on div "Integrations" at bounding box center [122, 176] width 167 height 16
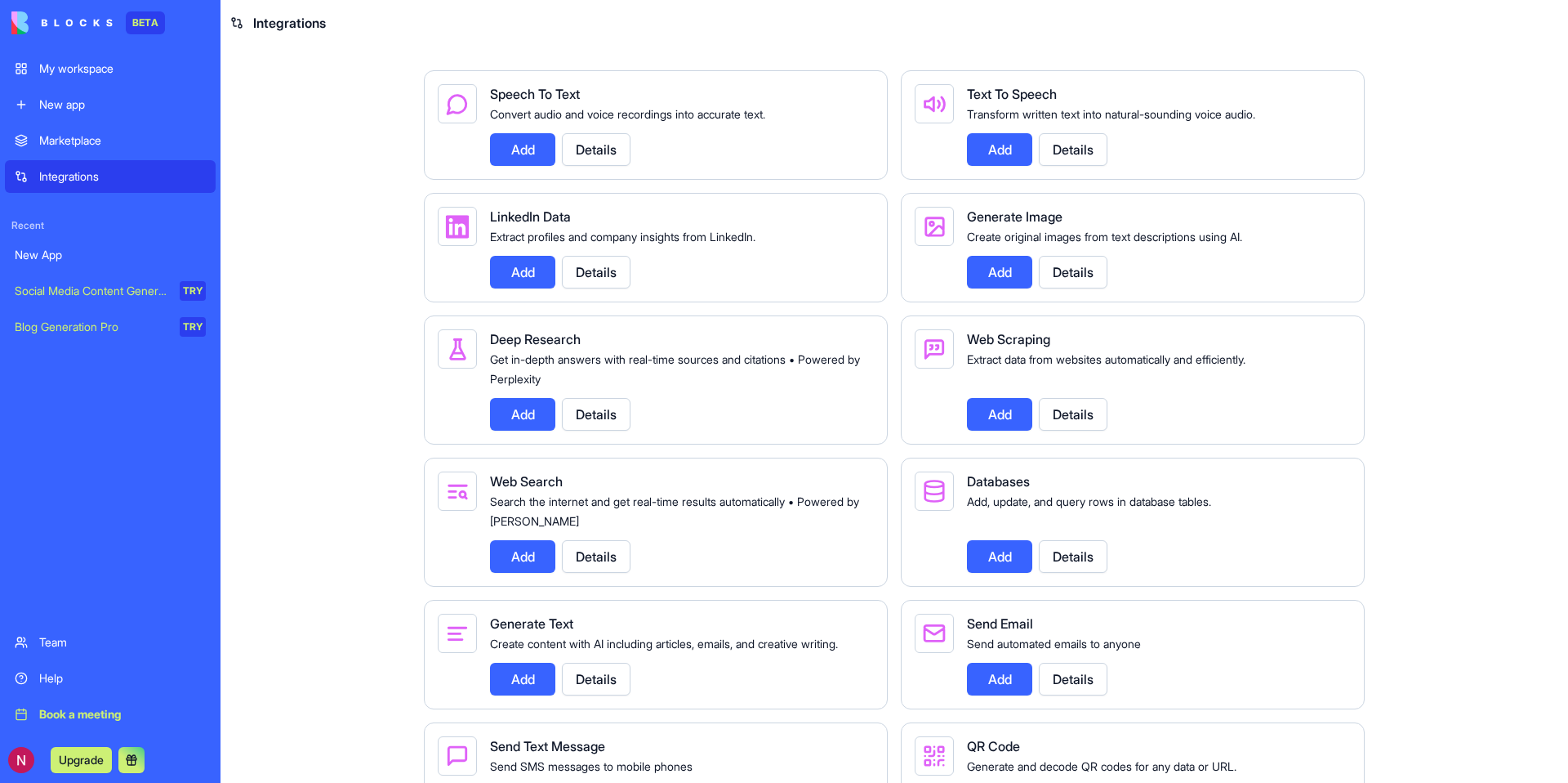
scroll to position [1823, 0]
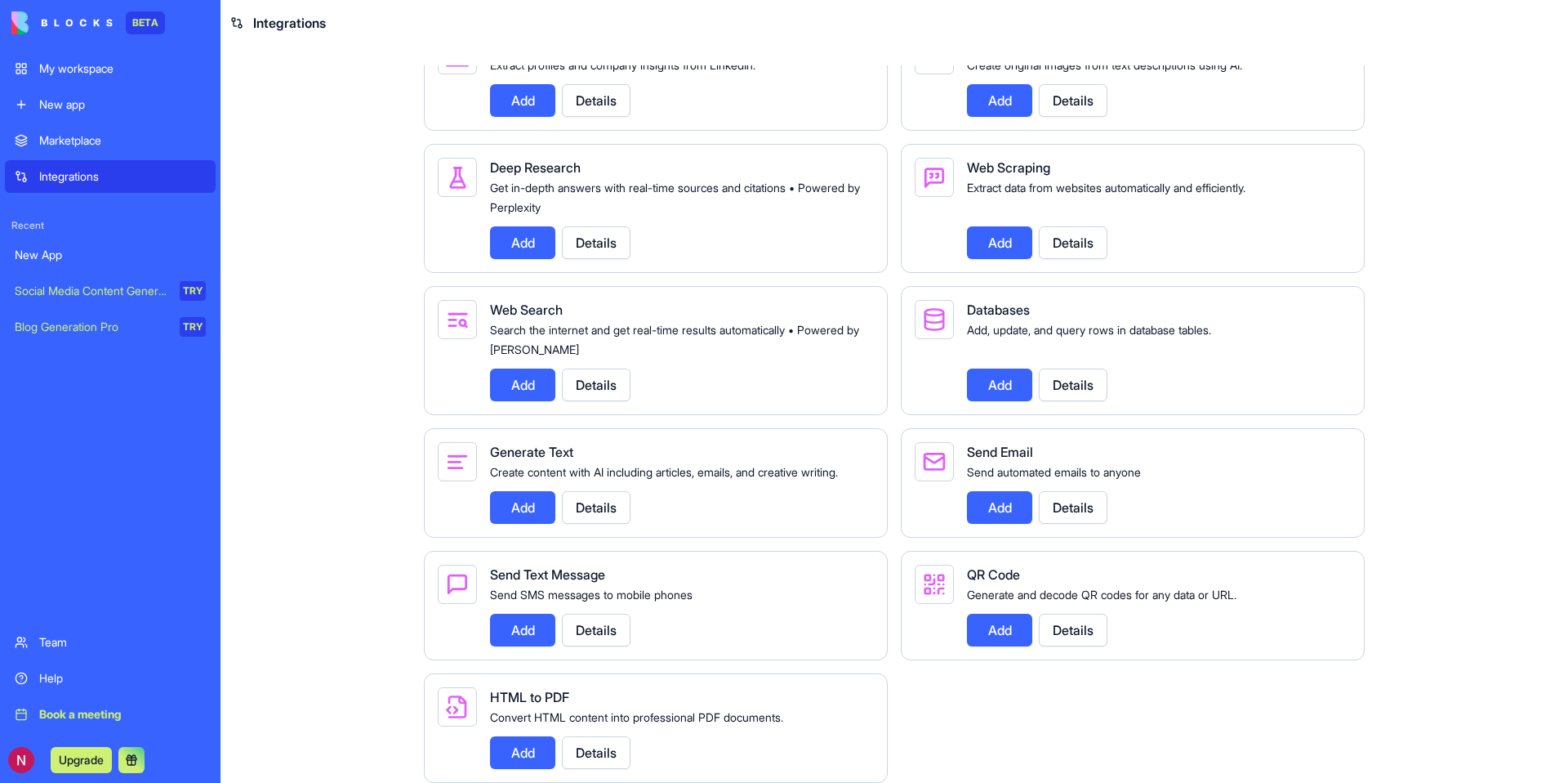
click at [106, 139] on div "Marketplace" at bounding box center [122, 140] width 167 height 16
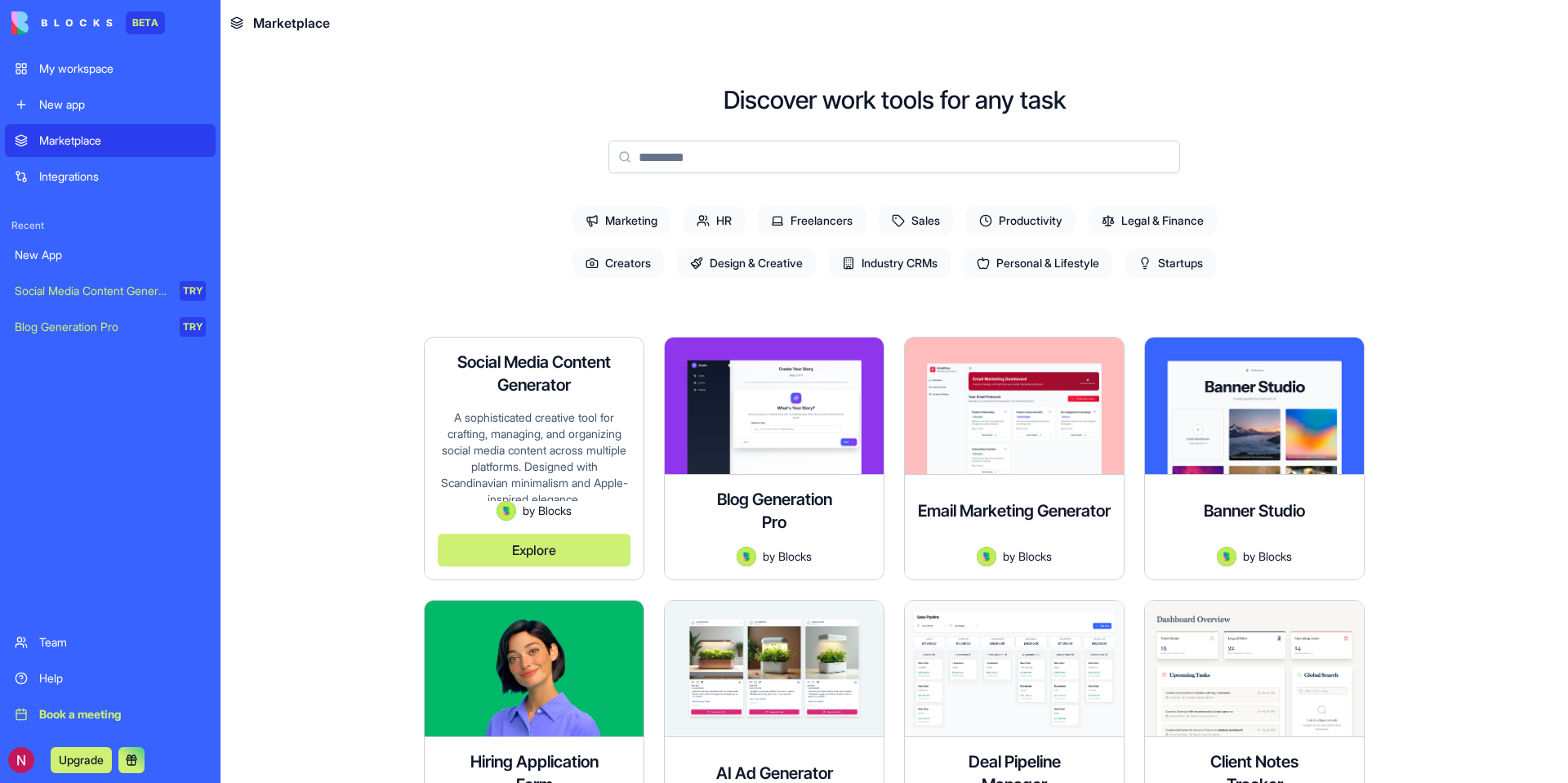
scroll to position [49, 0]
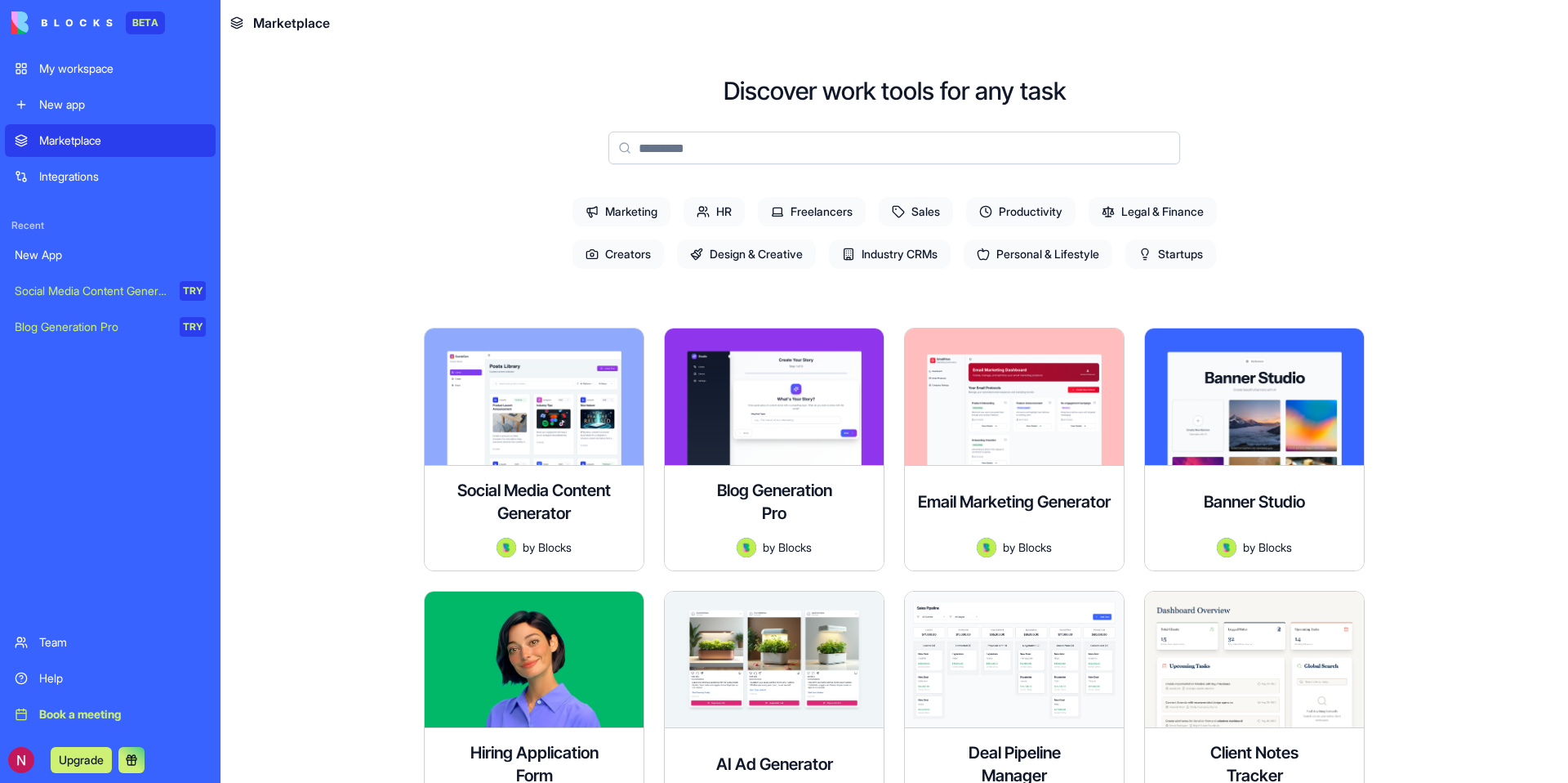
click at [911, 204] on span "Sales" at bounding box center [915, 212] width 75 height 29
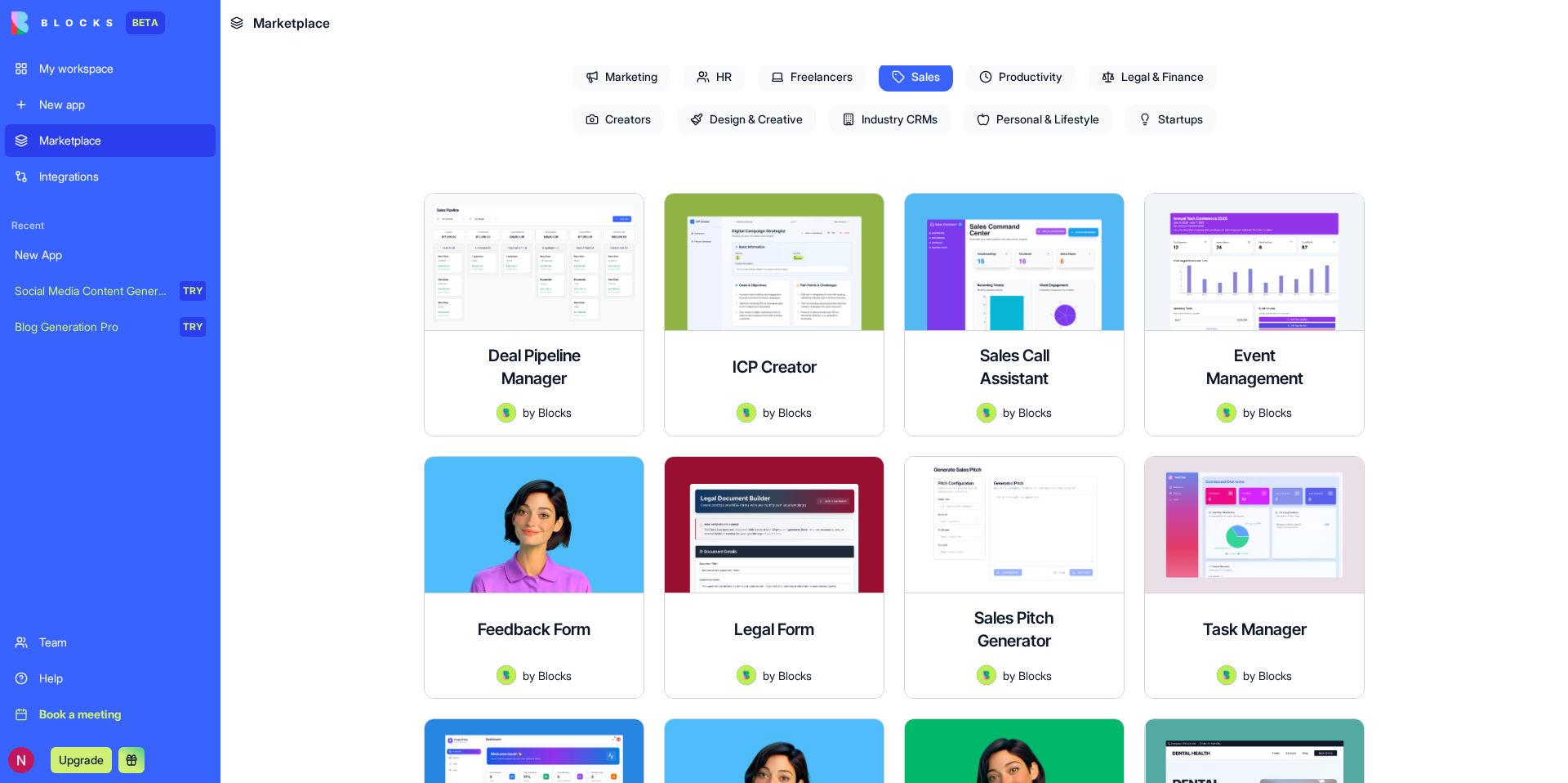
scroll to position [186, 0]
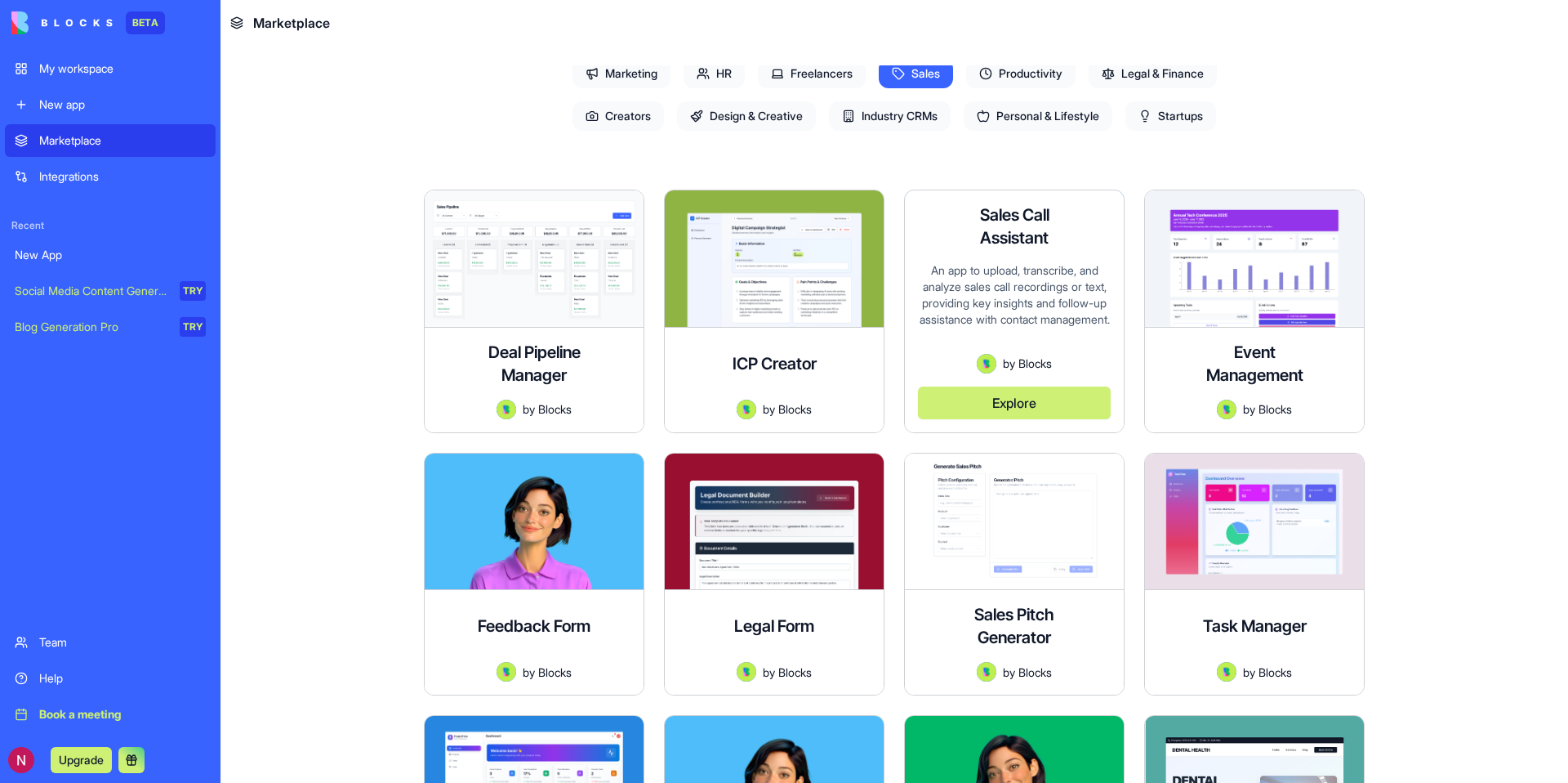
click at [1010, 343] on div "An app to upload, transcribe, and analyze sales call recordings or text, provid…" at bounding box center [1013, 308] width 193 height 91
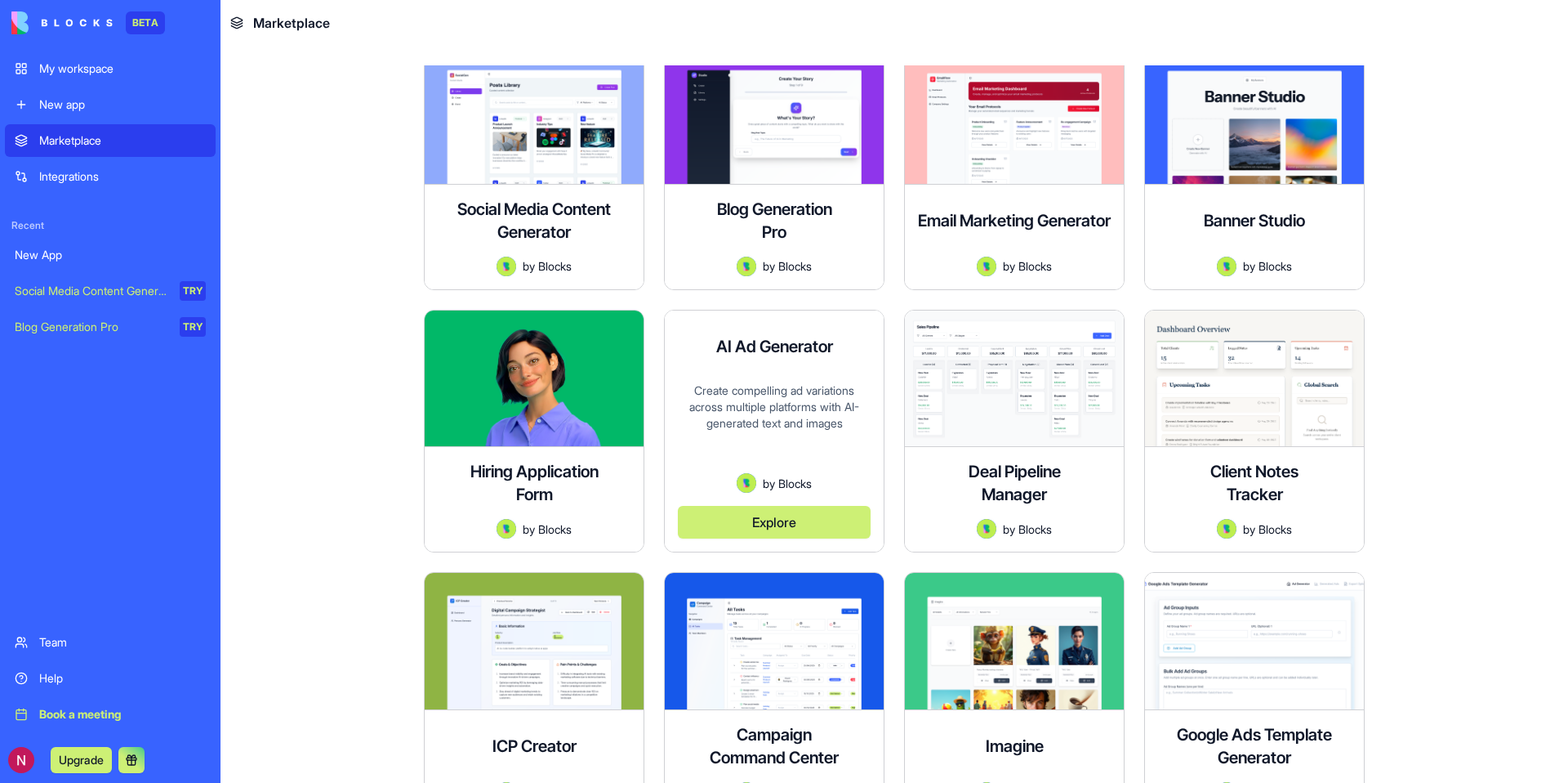
scroll to position [335, 0]
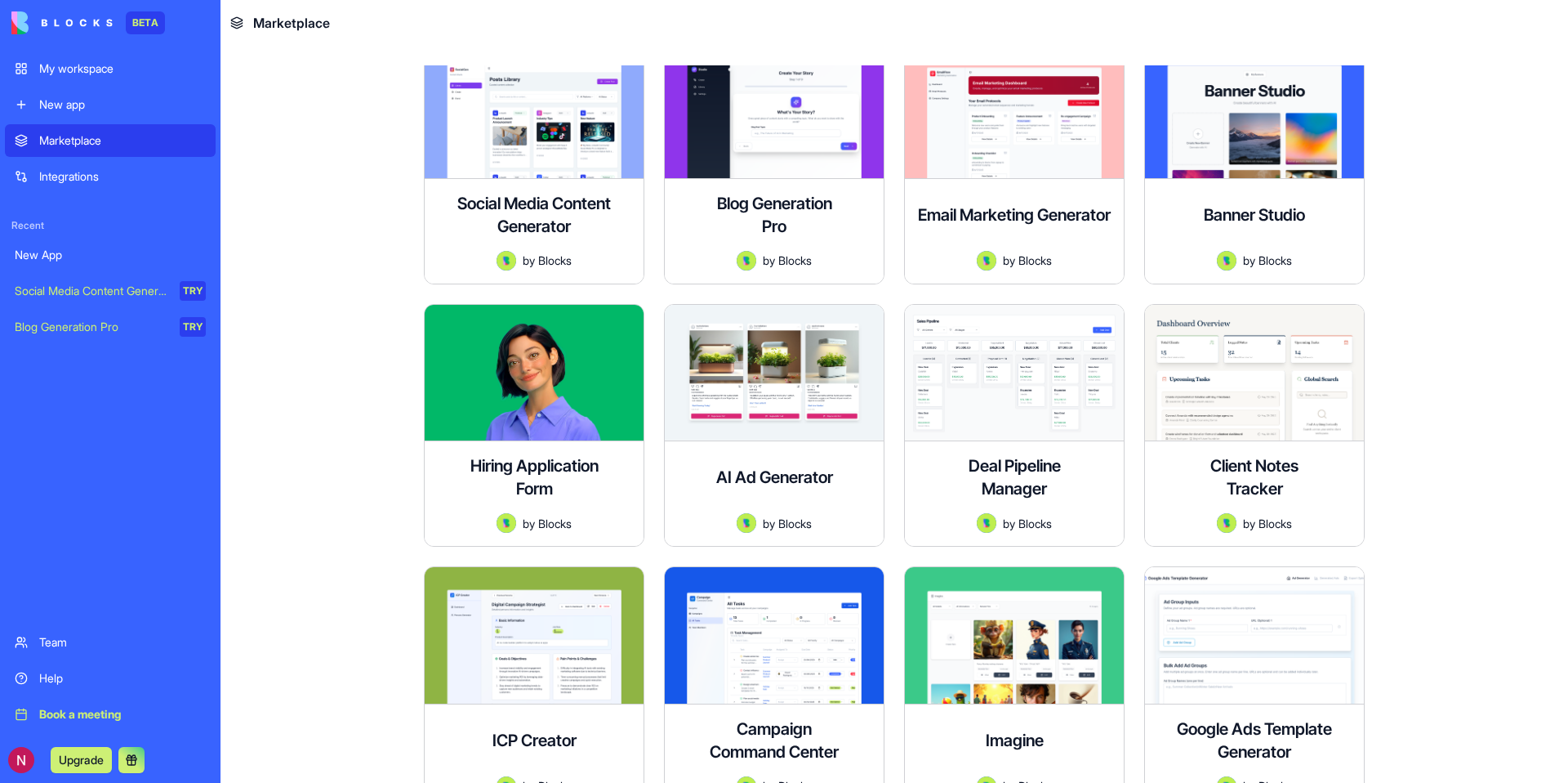
click at [80, 20] on img at bounding box center [62, 23] width 101 height 23
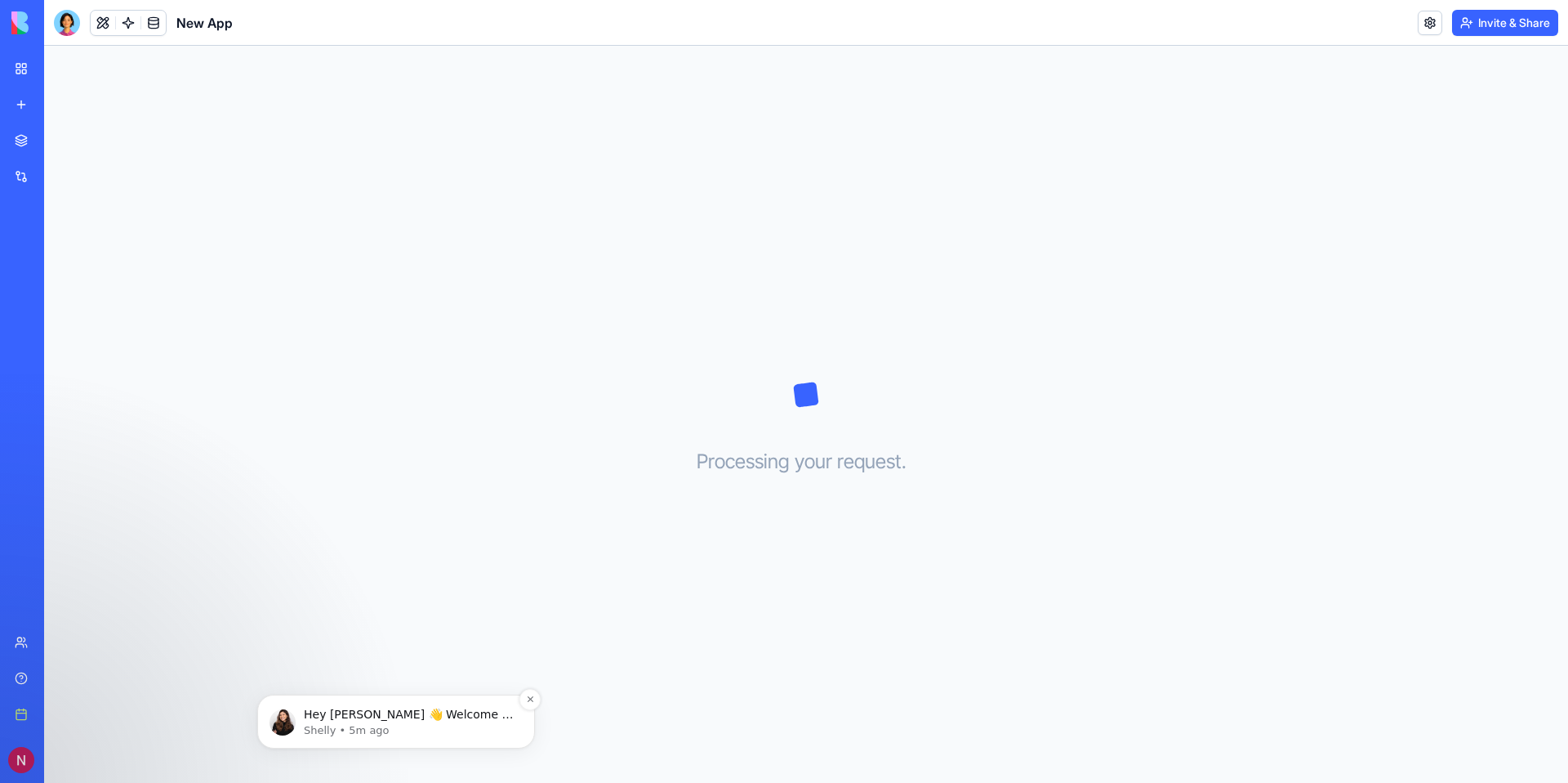
click at [392, 717] on p "Hey [PERSON_NAME] 👋 Welcome to Blocks 🙌 I'm here if you have any questions!" at bounding box center [408, 714] width 210 height 16
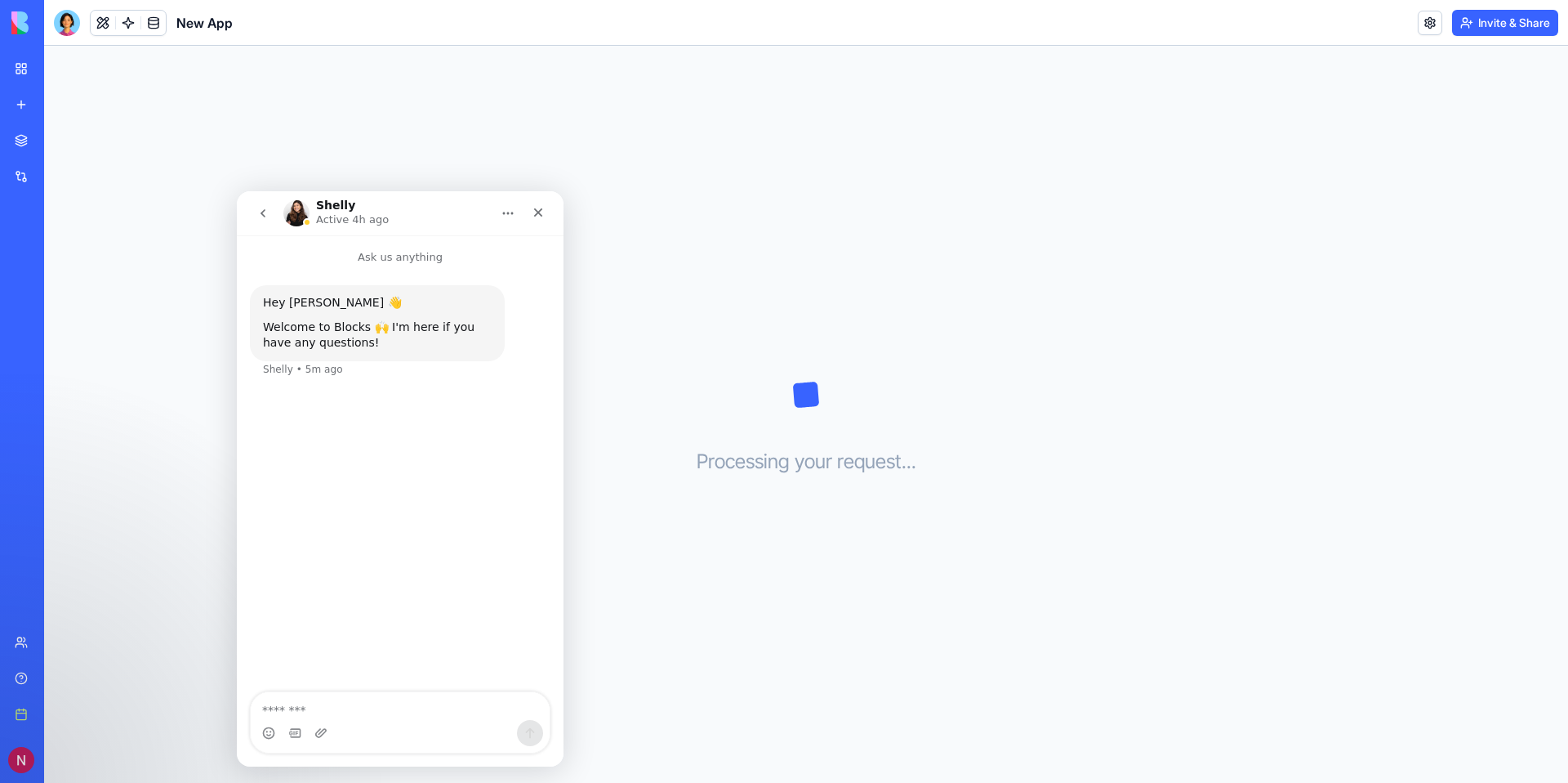
click at [330, 210] on h1 "Shelly" at bounding box center [336, 205] width 39 height 13
click at [300, 210] on img "Intercom messenger" at bounding box center [296, 212] width 26 height 26
click at [341, 203] on h1 "Shelly" at bounding box center [336, 205] width 39 height 13
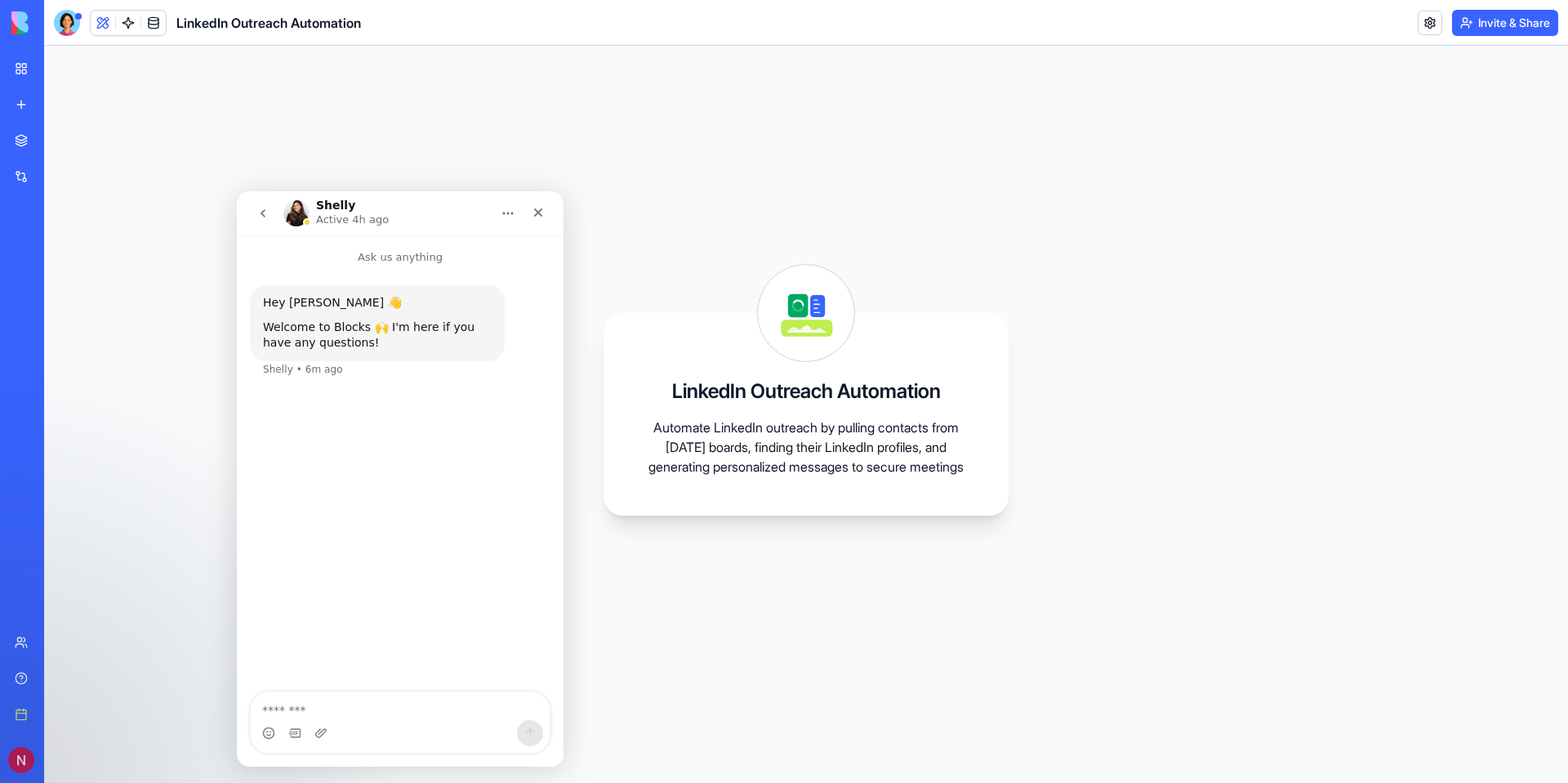
click at [452, 211] on div "[PERSON_NAME] Active 4h ago" at bounding box center [387, 212] width 208 height 28
click at [130, 22] on link at bounding box center [128, 22] width 24 height 24
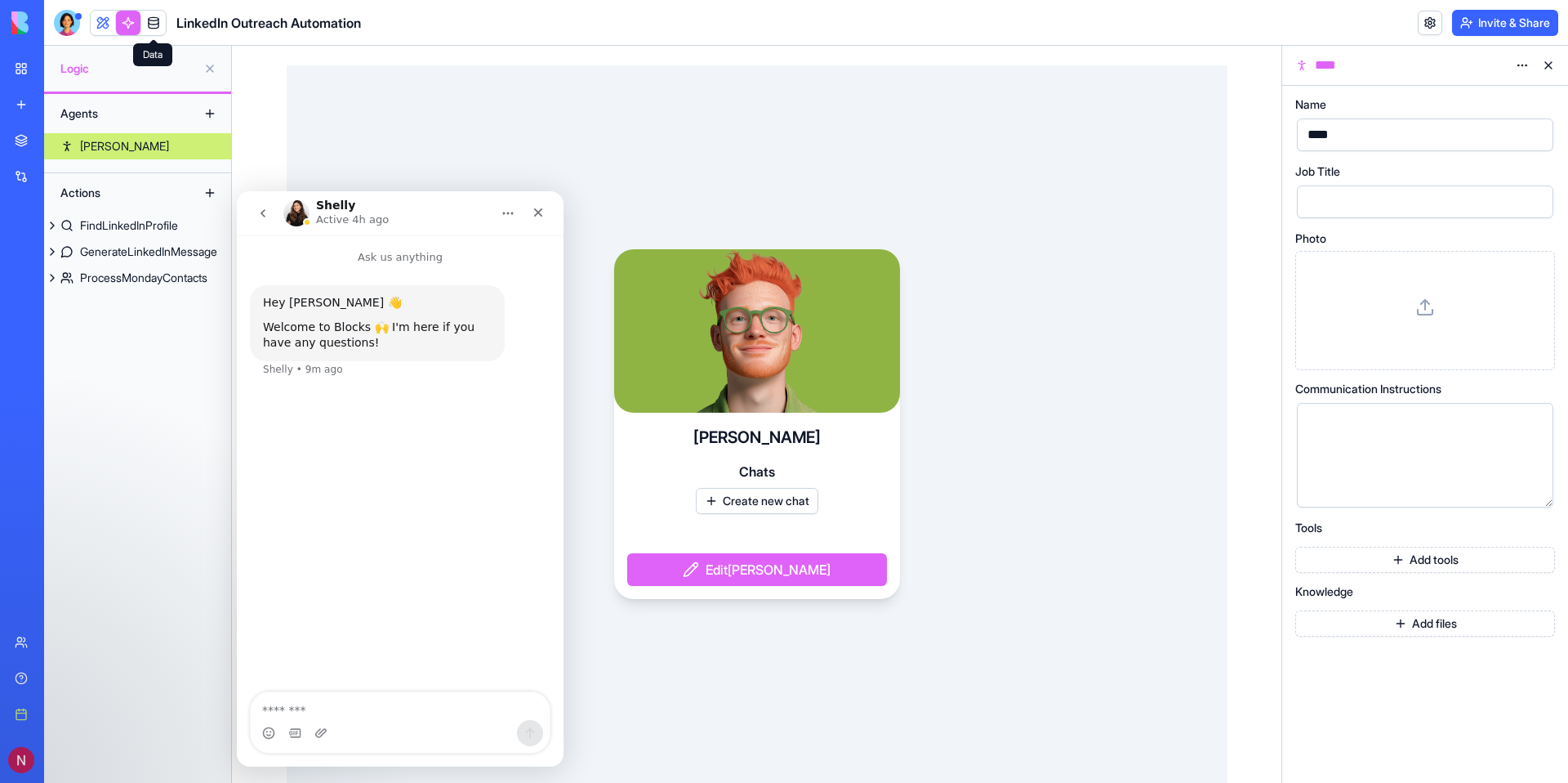
click at [164, 23] on link at bounding box center [153, 22] width 24 height 24
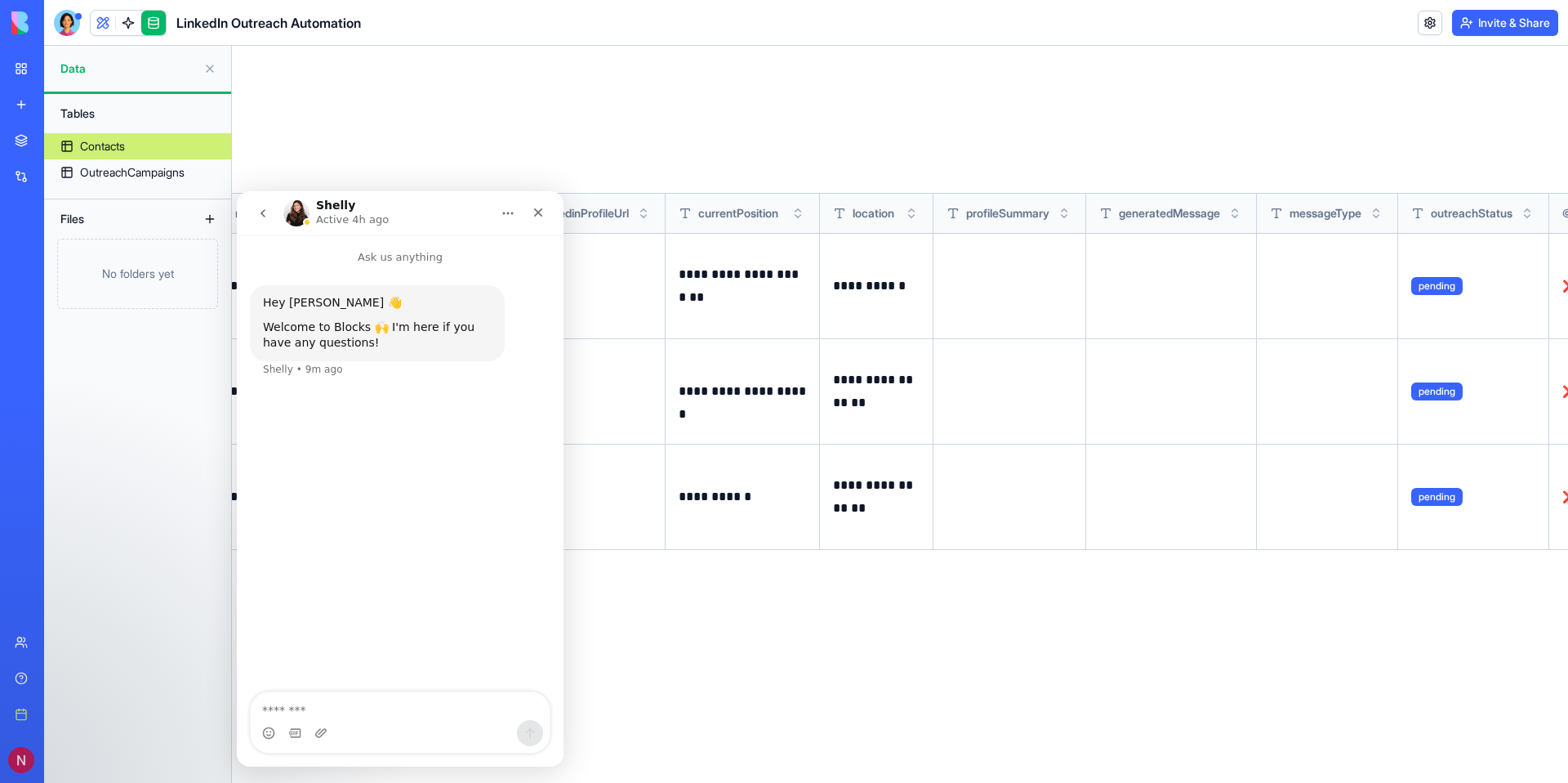
click at [446, 216] on div "[PERSON_NAME] Active 4h ago" at bounding box center [387, 212] width 208 height 28
click at [563, 147] on div "**********" at bounding box center [899, 423] width 1917 height 665
click at [538, 208] on icon "Close" at bounding box center [537, 212] width 13 height 13
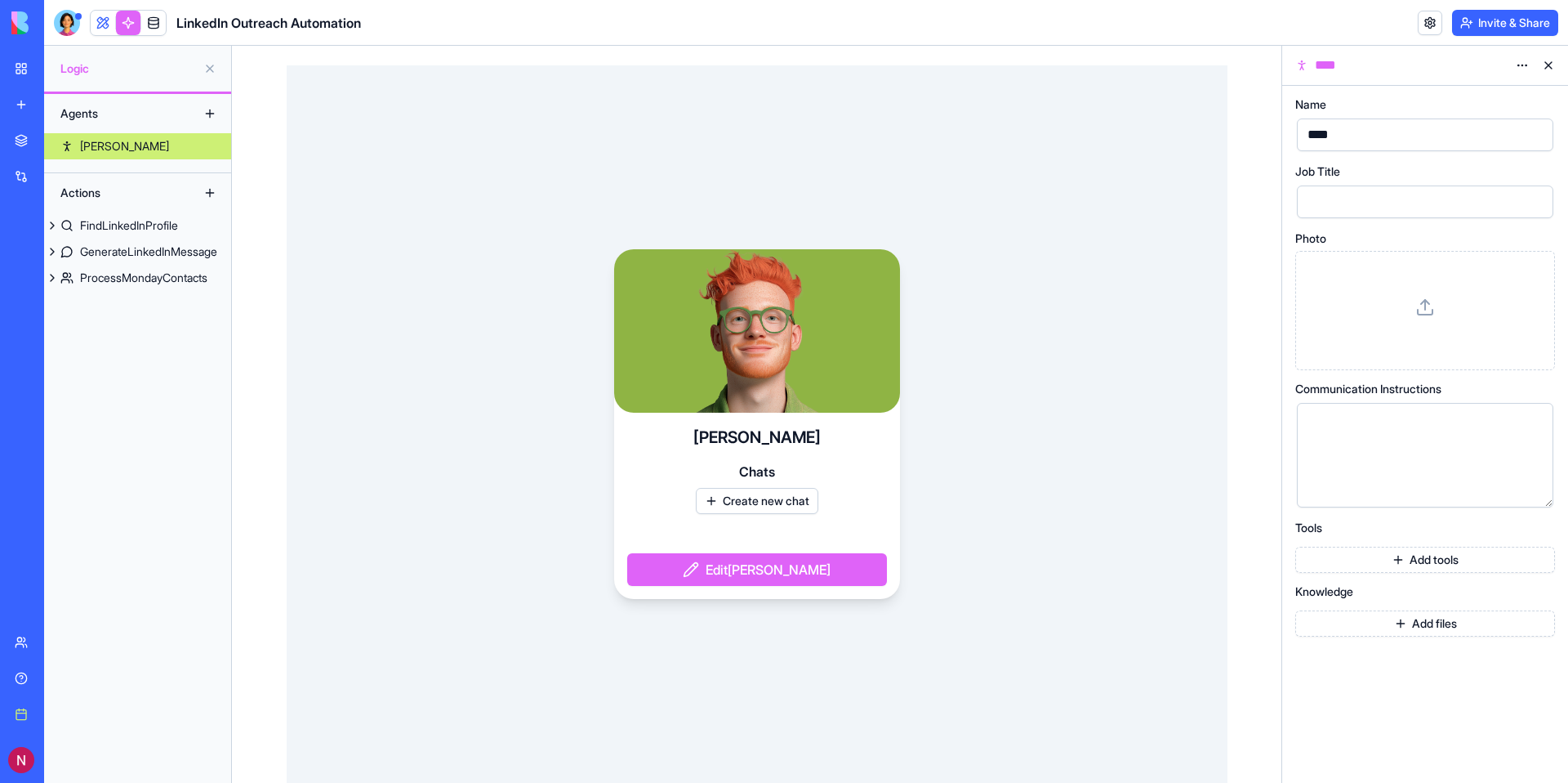
click at [143, 194] on div "Actions" at bounding box center [117, 192] width 131 height 26
click at [127, 220] on div "FindLinkedInProfile" at bounding box center [129, 225] width 98 height 16
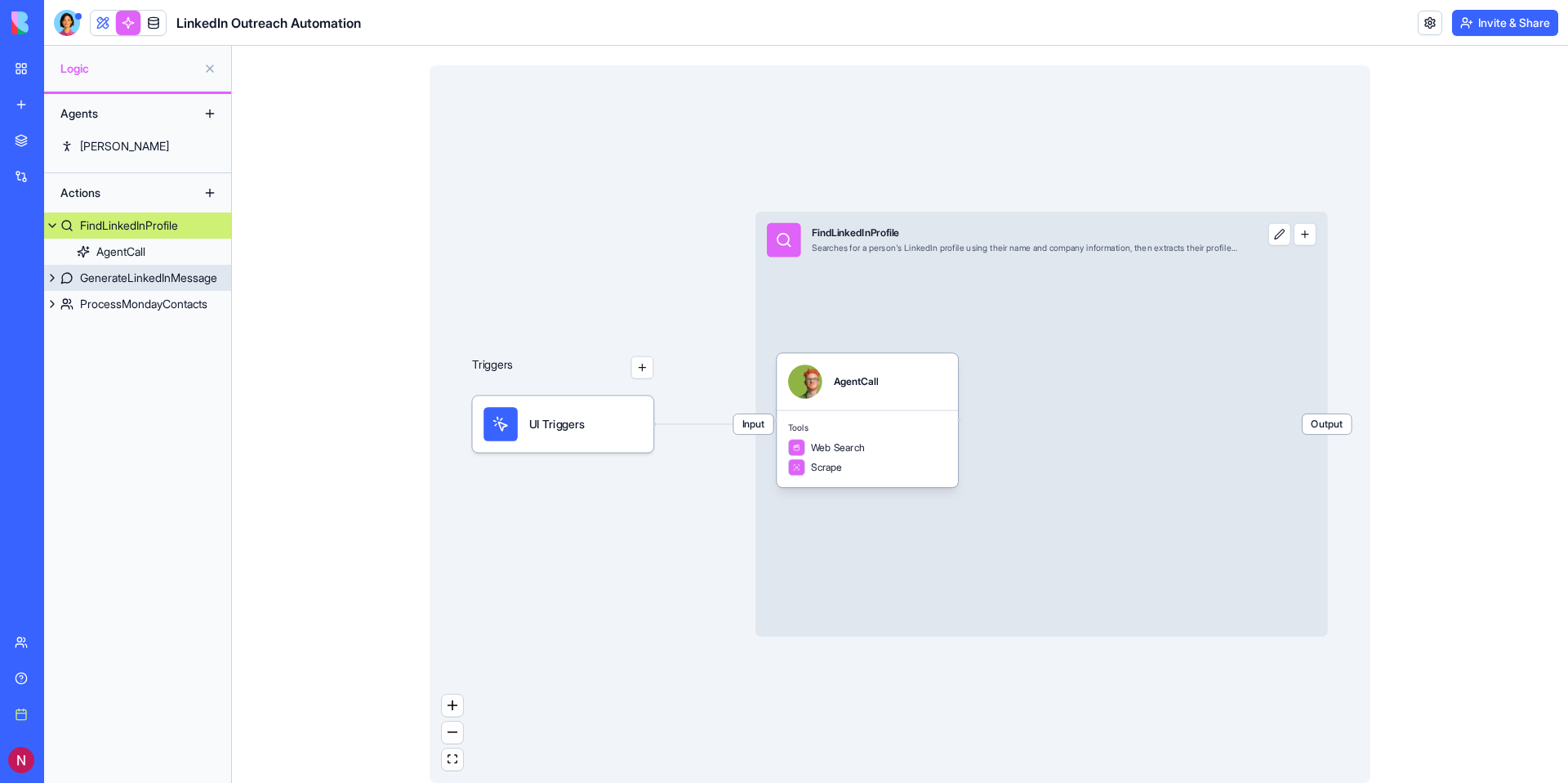
click at [140, 285] on div "GenerateLinkedInMessage" at bounding box center [148, 277] width 137 height 16
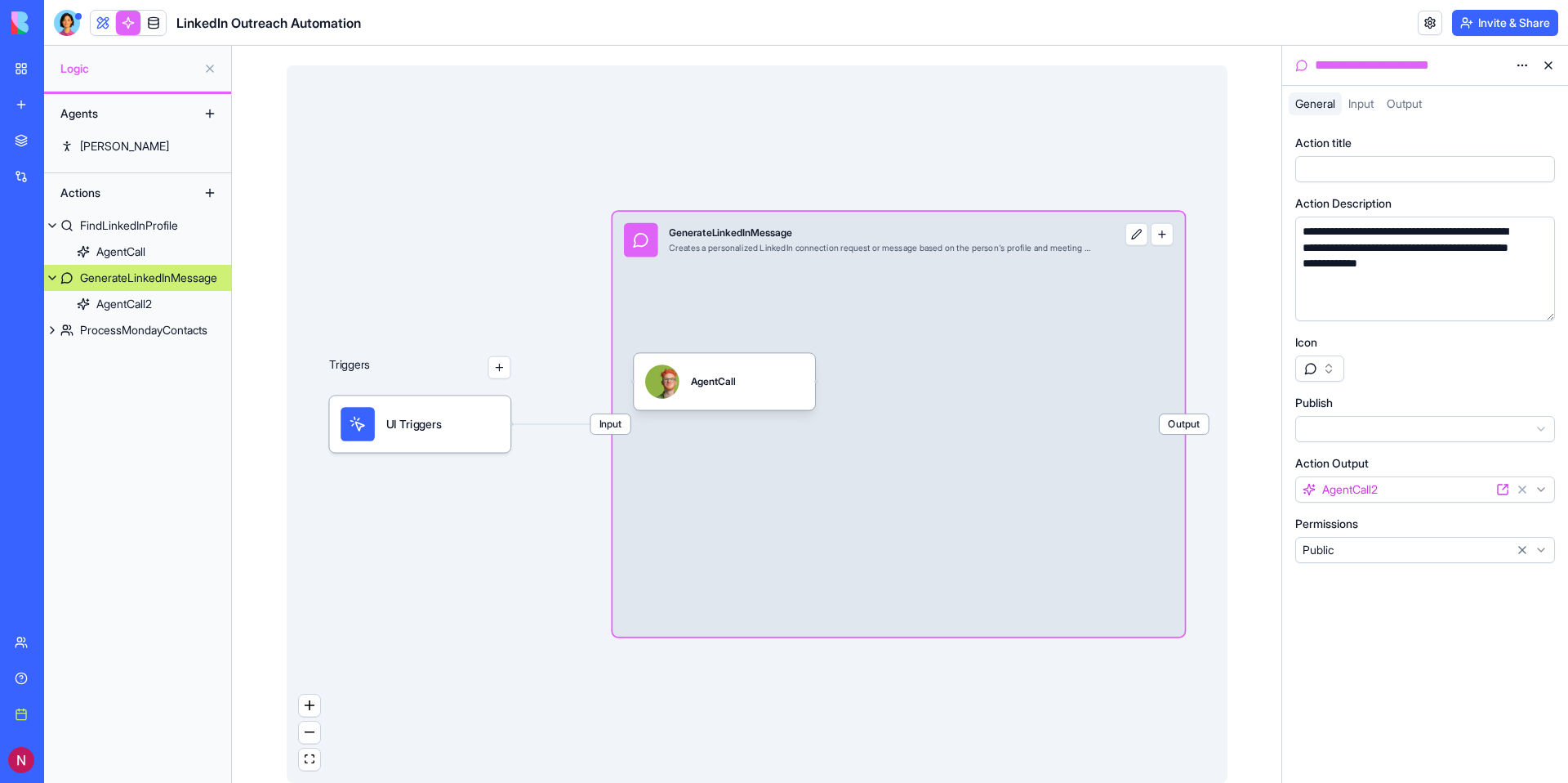
click at [143, 279] on div "GenerateLinkedInMessage" at bounding box center [148, 277] width 137 height 16
click at [150, 326] on div "ProcessMondayContacts" at bounding box center [144, 330] width 127 height 16
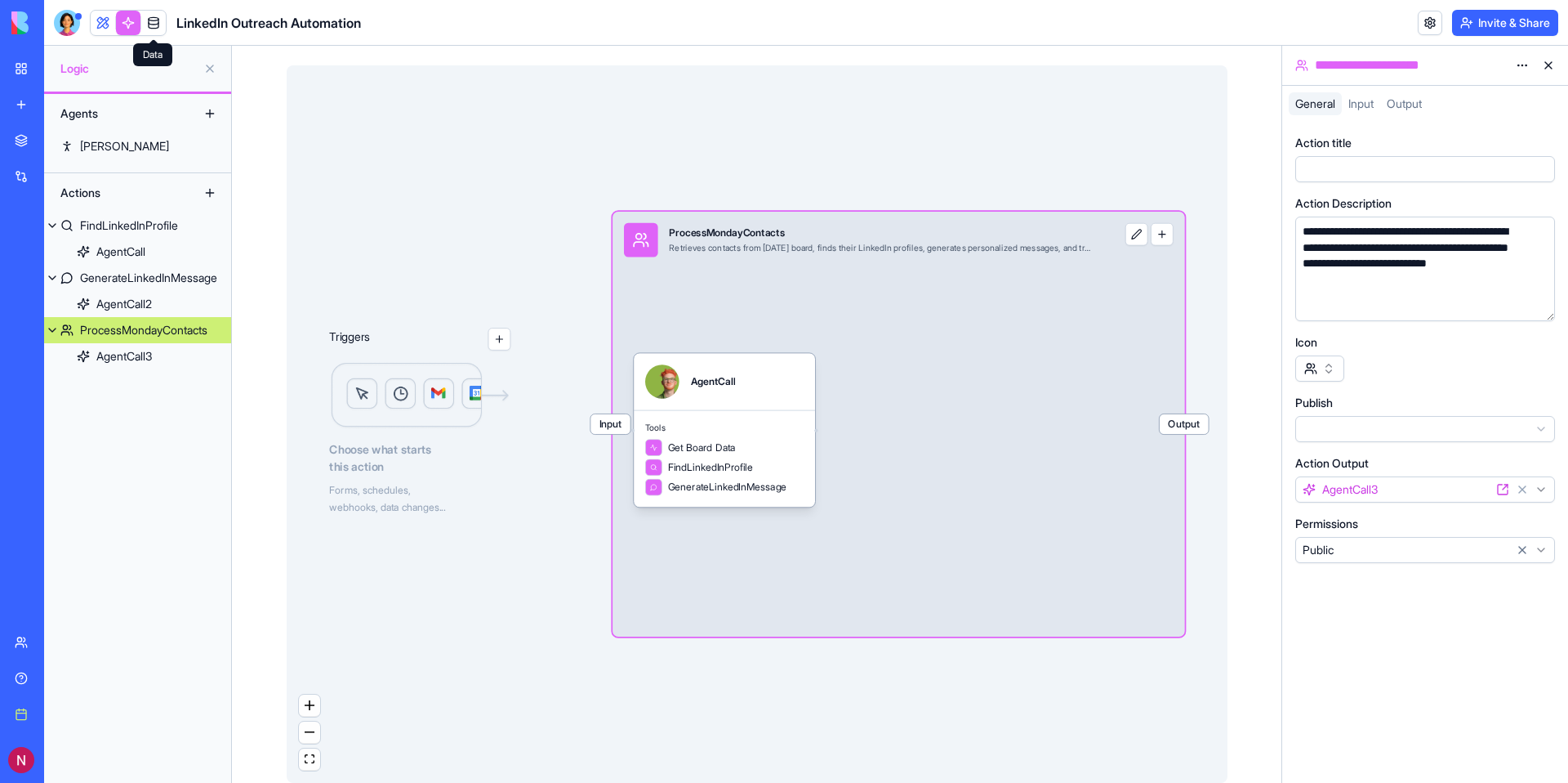
click at [148, 24] on link at bounding box center [153, 22] width 24 height 24
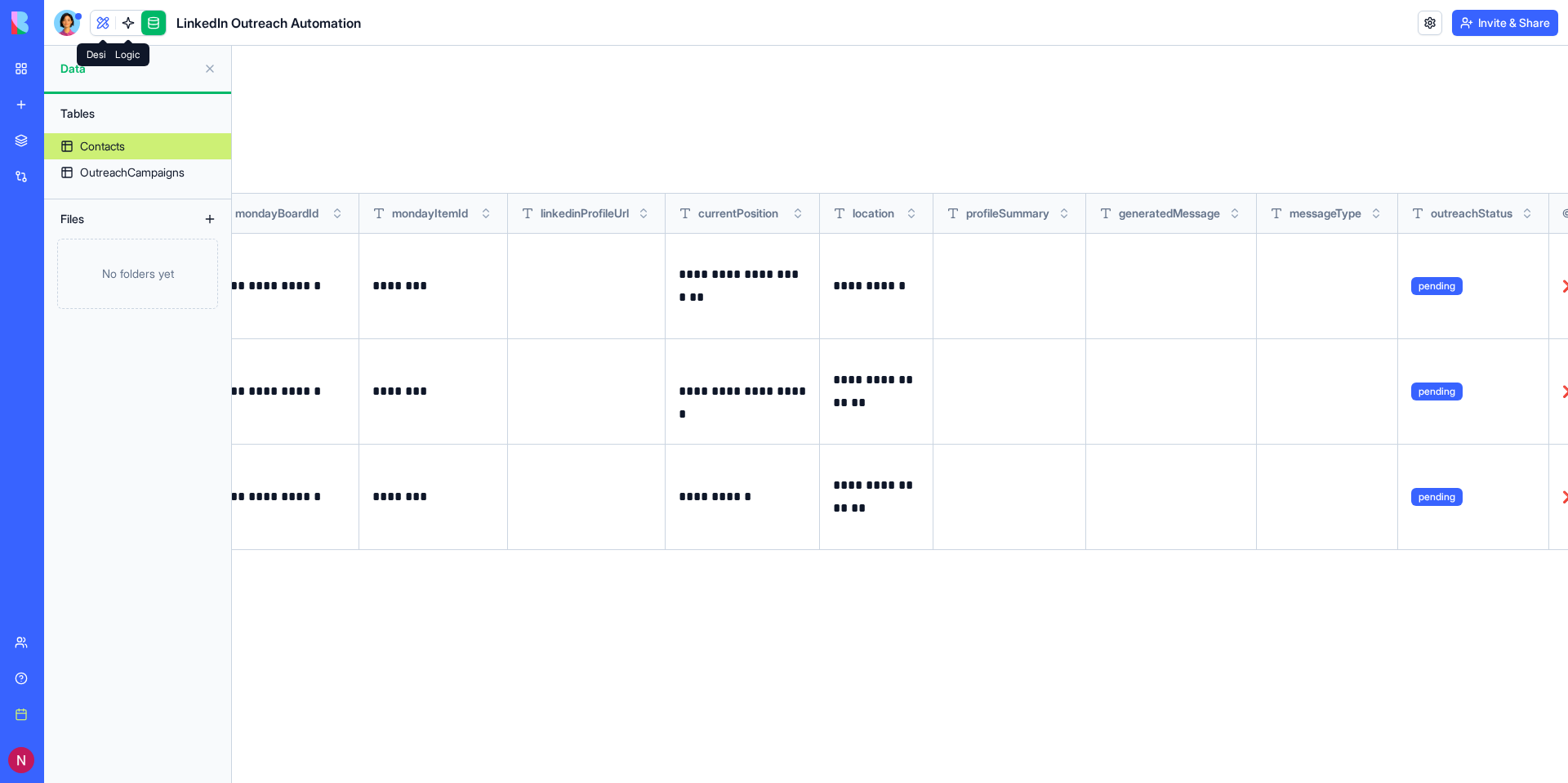
click at [123, 23] on link at bounding box center [128, 22] width 24 height 24
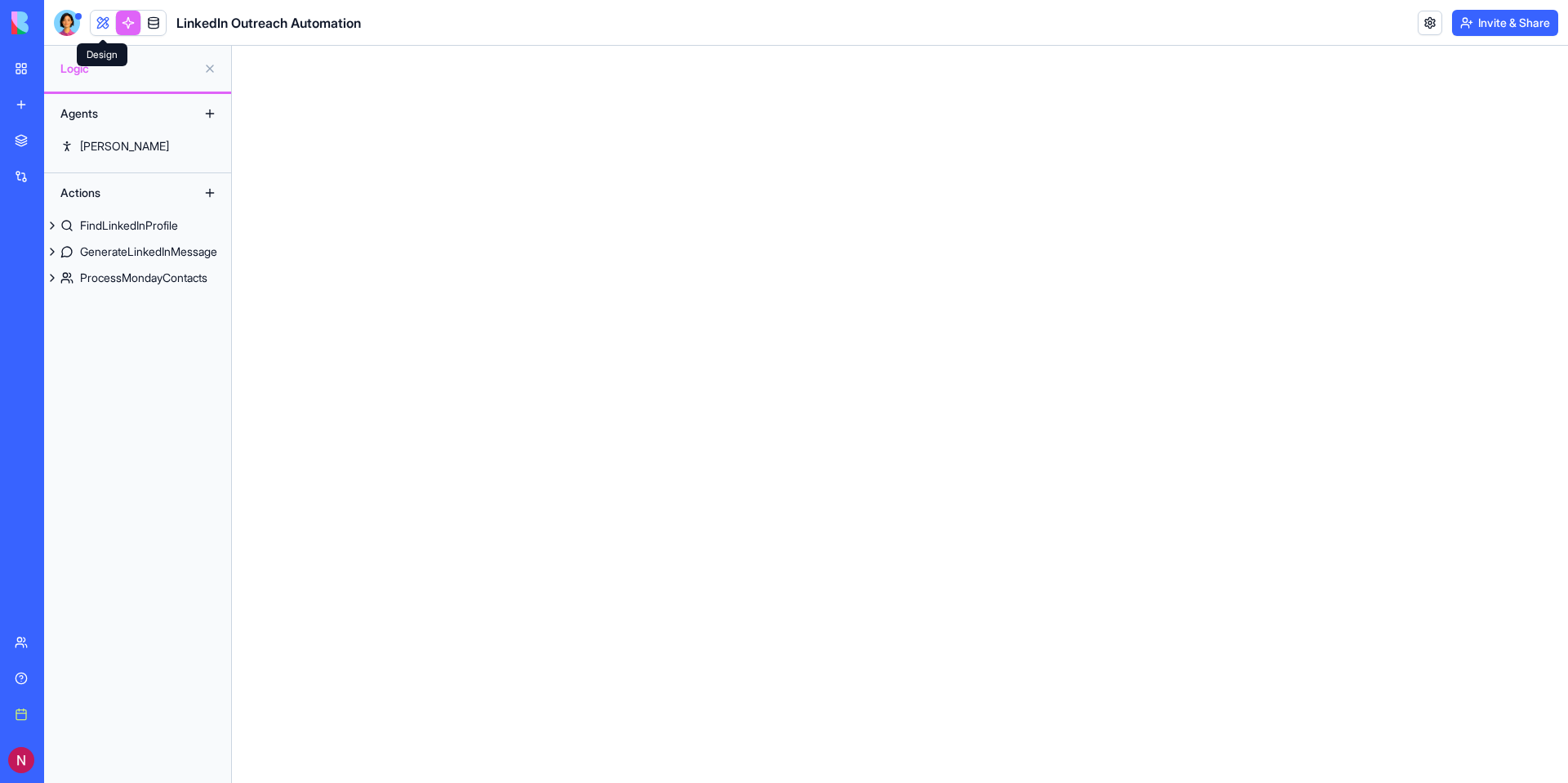
click at [110, 23] on span at bounding box center [103, 22] width 46 height 46
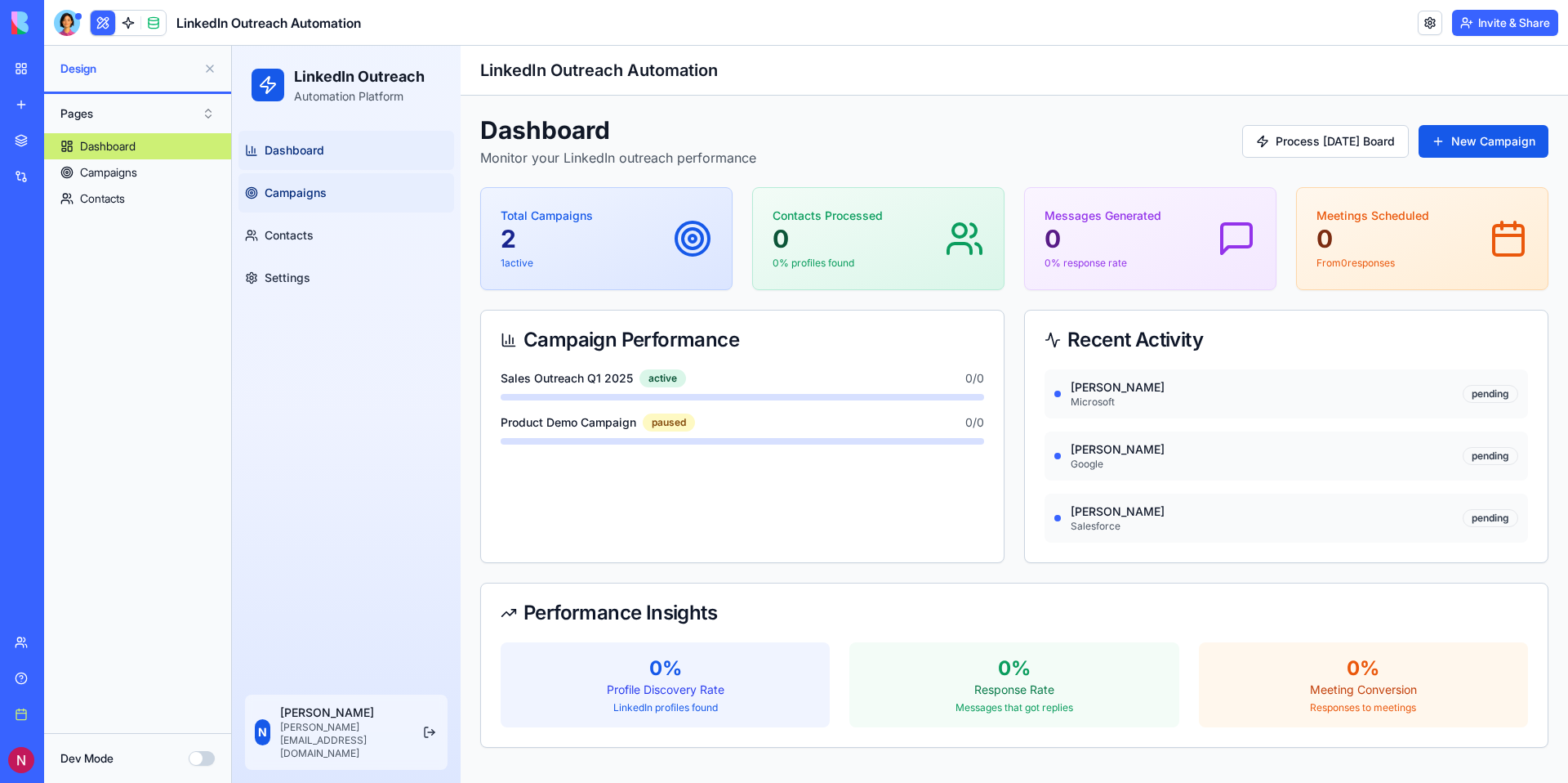
click at [309, 200] on span "Campaigns" at bounding box center [296, 192] width 62 height 16
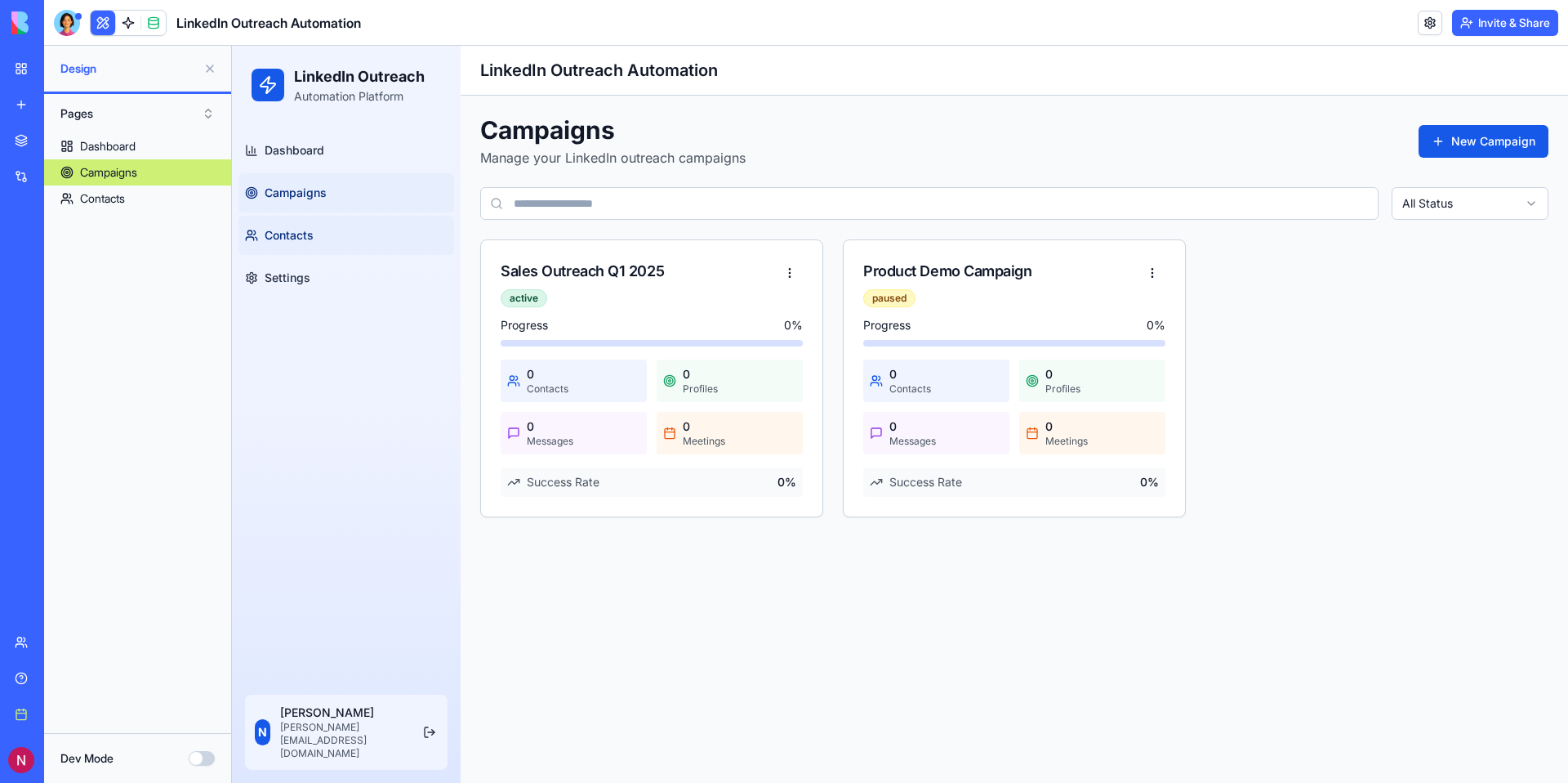
click at [305, 239] on span "Contacts" at bounding box center [289, 235] width 49 height 16
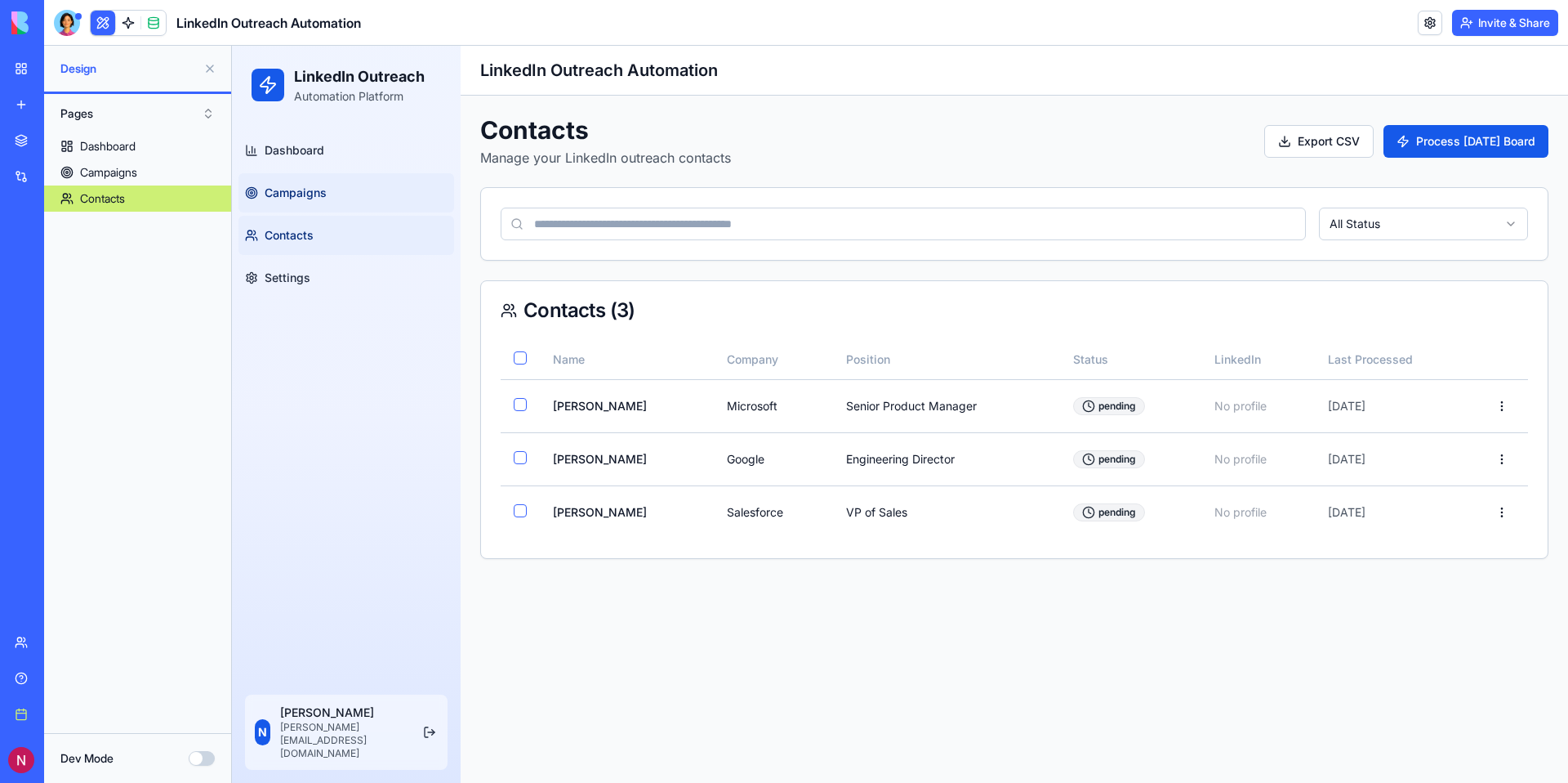
click at [303, 193] on span "Campaigns" at bounding box center [296, 192] width 62 height 16
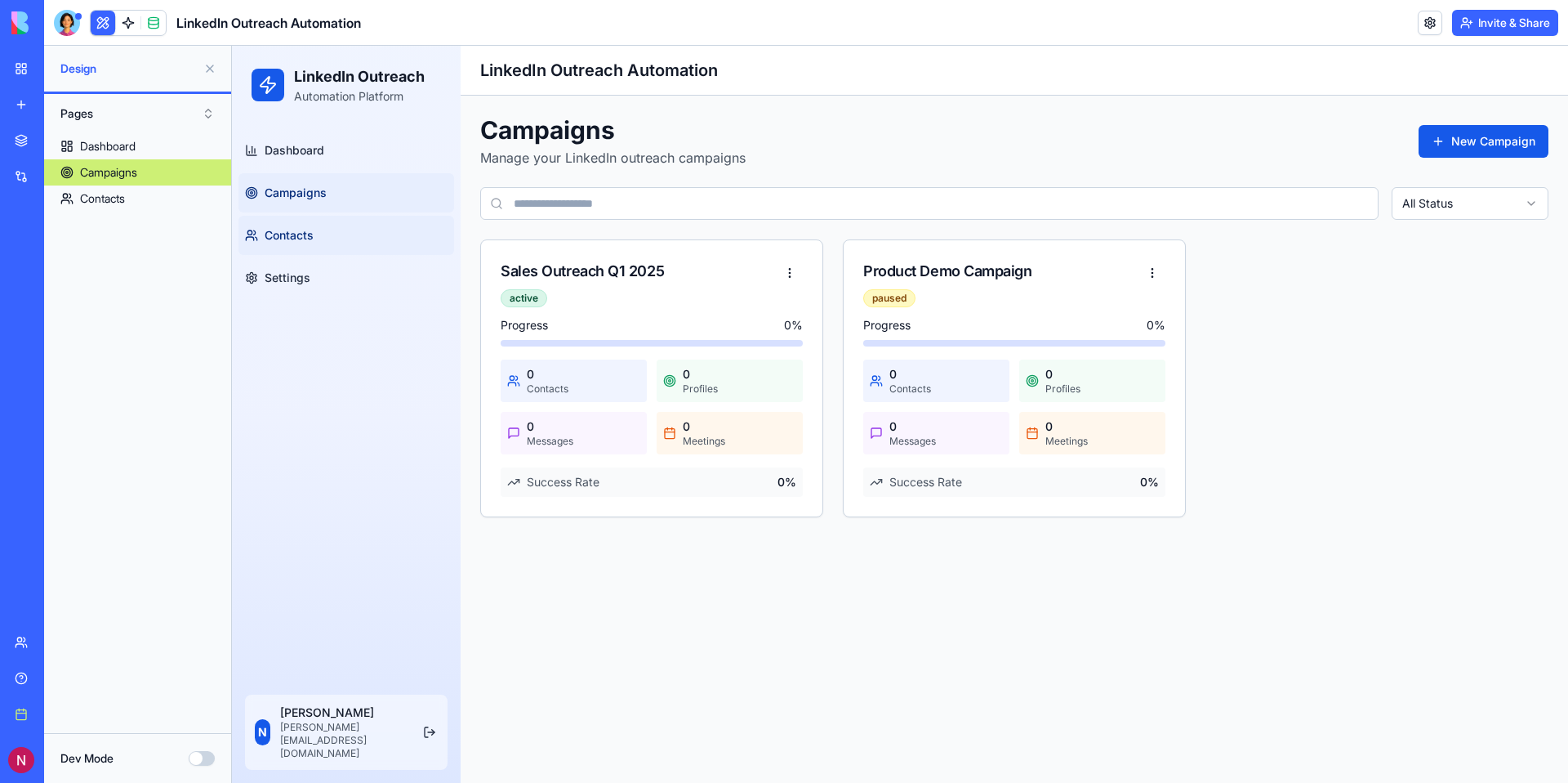
click at [303, 230] on span "Contacts" at bounding box center [289, 235] width 49 height 16
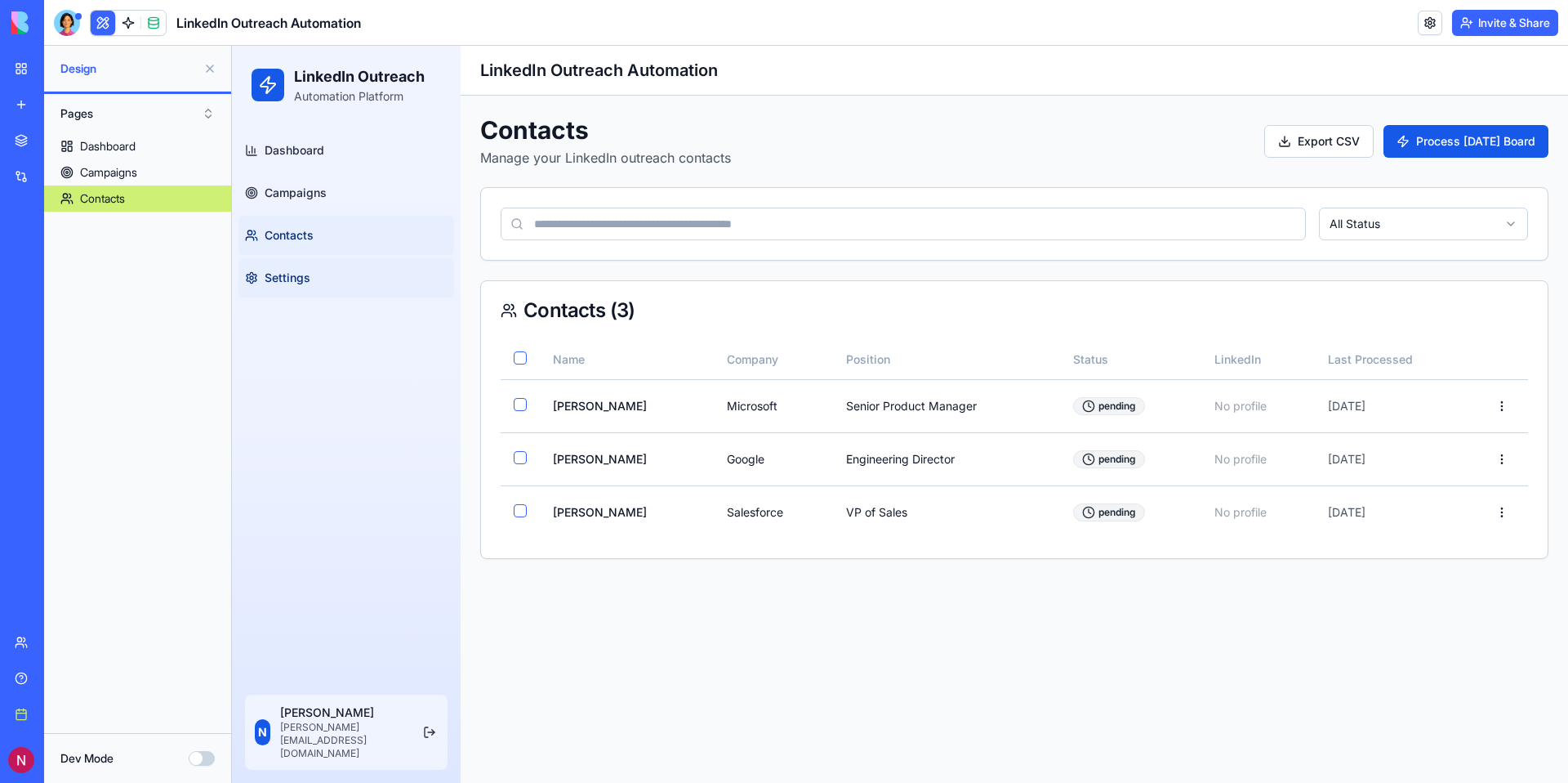
click at [307, 275] on span "Settings" at bounding box center [287, 277] width 46 height 16
click at [302, 268] on button "Settings" at bounding box center [346, 277] width 215 height 39
click at [304, 282] on span "Settings" at bounding box center [287, 277] width 46 height 16
click at [1502, 408] on html "LinkedIn Outreach Automation Platform Dashboard Campaigns Contacts Settings N N…" at bounding box center [900, 414] width 1336 height 737
click at [785, 257] on html "LinkedIn Outreach Automation Platform Dashboard Campaigns Contacts Settings N N…" at bounding box center [900, 414] width 1336 height 737
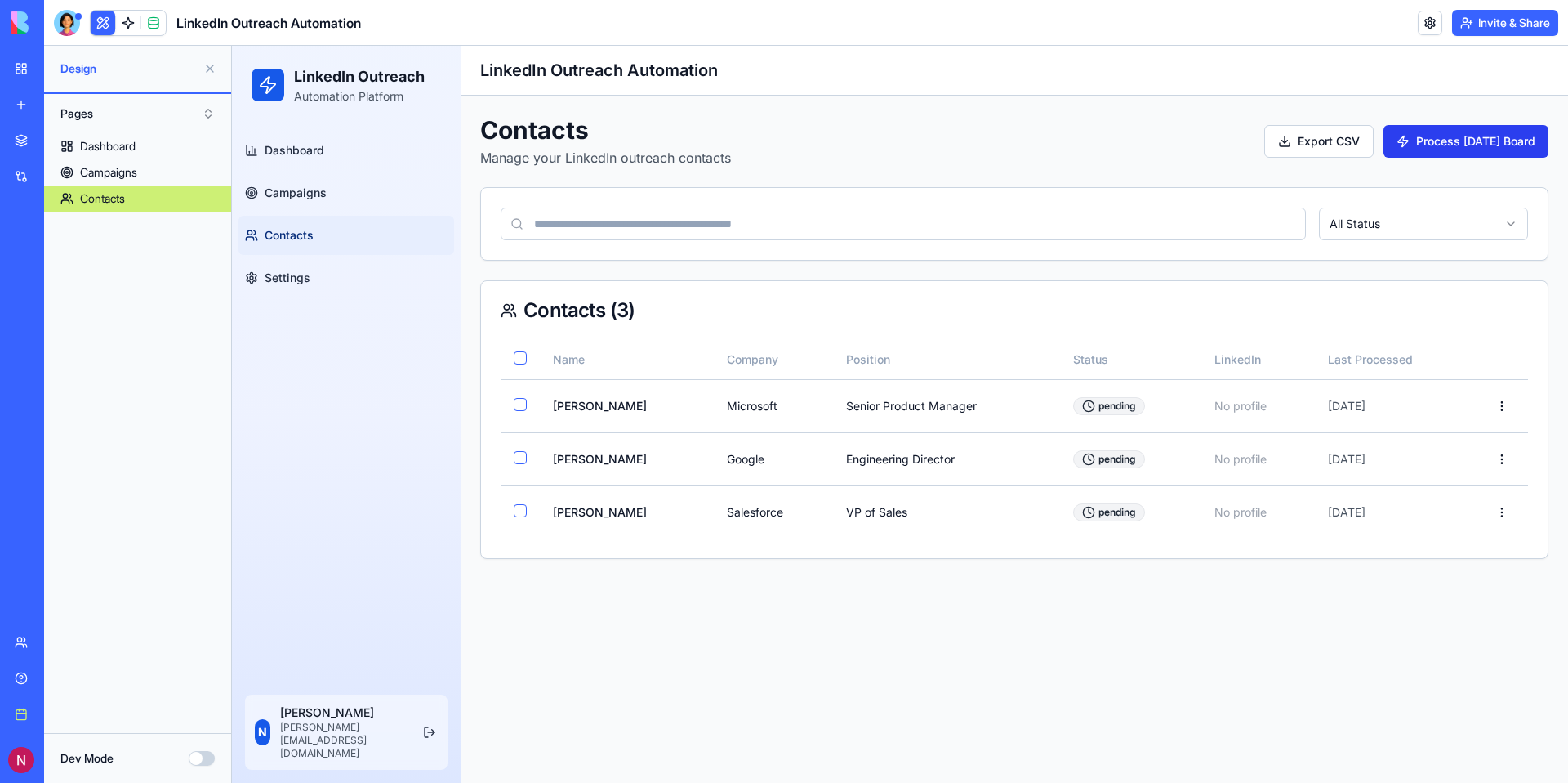
click at [1435, 147] on button "Process [DATE] Board" at bounding box center [1465, 142] width 165 height 33
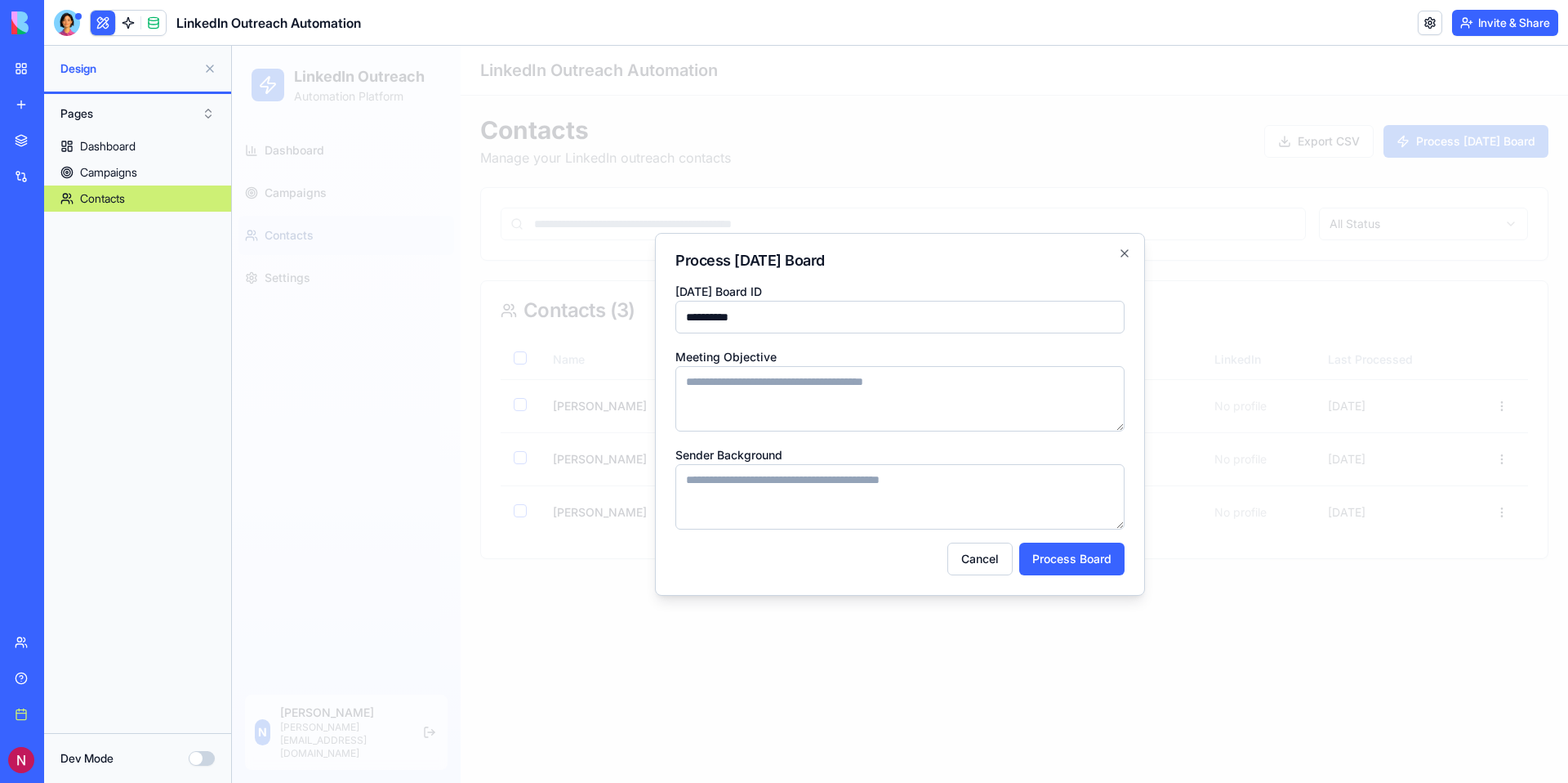
type input "**********"
click at [784, 408] on textarea "Meeting Objective" at bounding box center [899, 398] width 449 height 65
type textarea "*********"
click at [800, 499] on textarea "Sender Background" at bounding box center [899, 496] width 449 height 65
type textarea "**********"
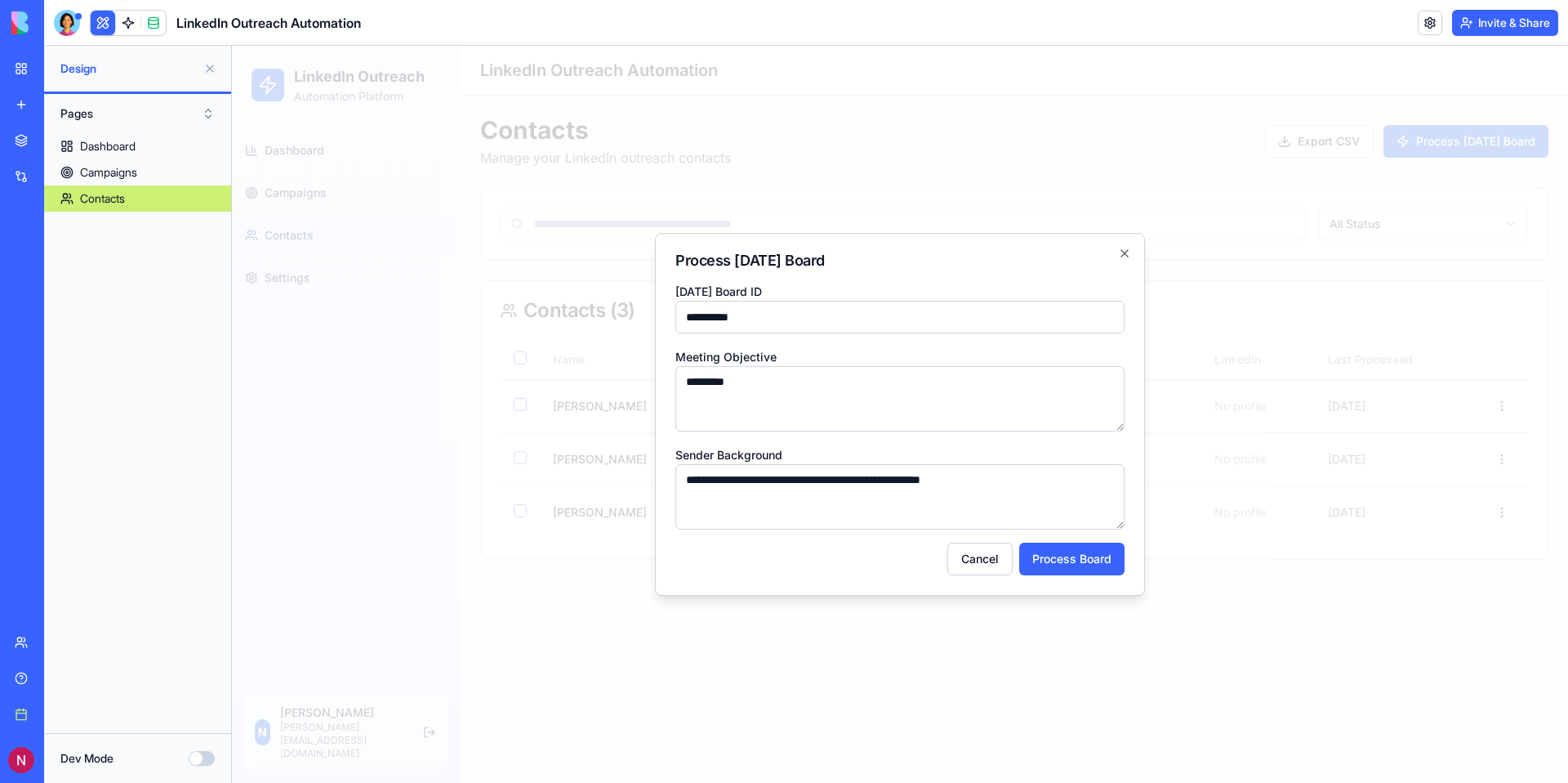
click at [761, 380] on textarea "*********" at bounding box center [899, 398] width 449 height 65
type textarea "*"
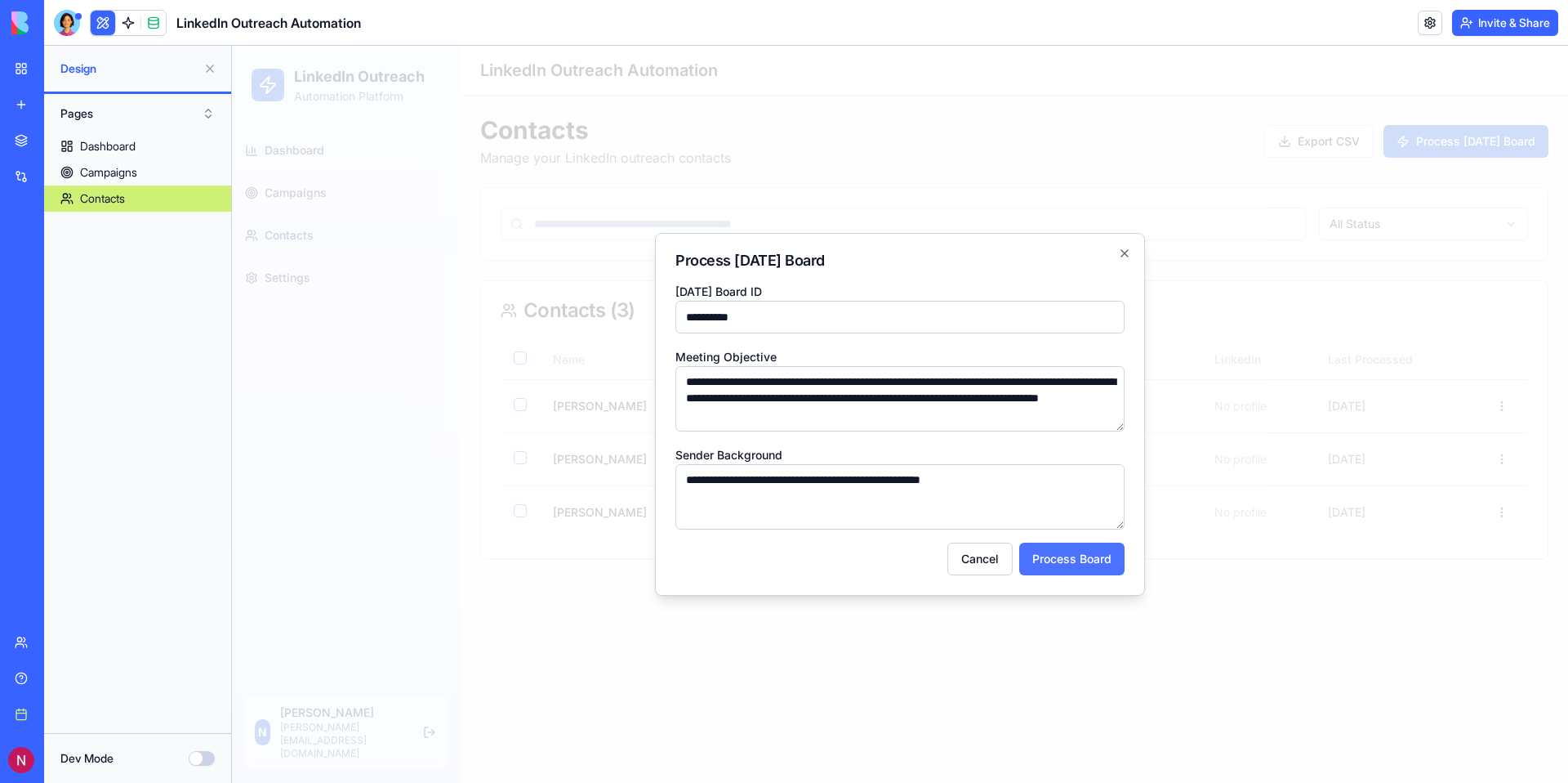
type textarea "**********"
click at [1065, 563] on button "Process Board" at bounding box center [1072, 559] width 106 height 33
click at [1082, 554] on button "Process Board" at bounding box center [1072, 559] width 106 height 33
click at [1001, 504] on textarea "**********" at bounding box center [899, 496] width 449 height 65
click at [1060, 543] on button "Process Board" at bounding box center [1072, 559] width 106 height 33
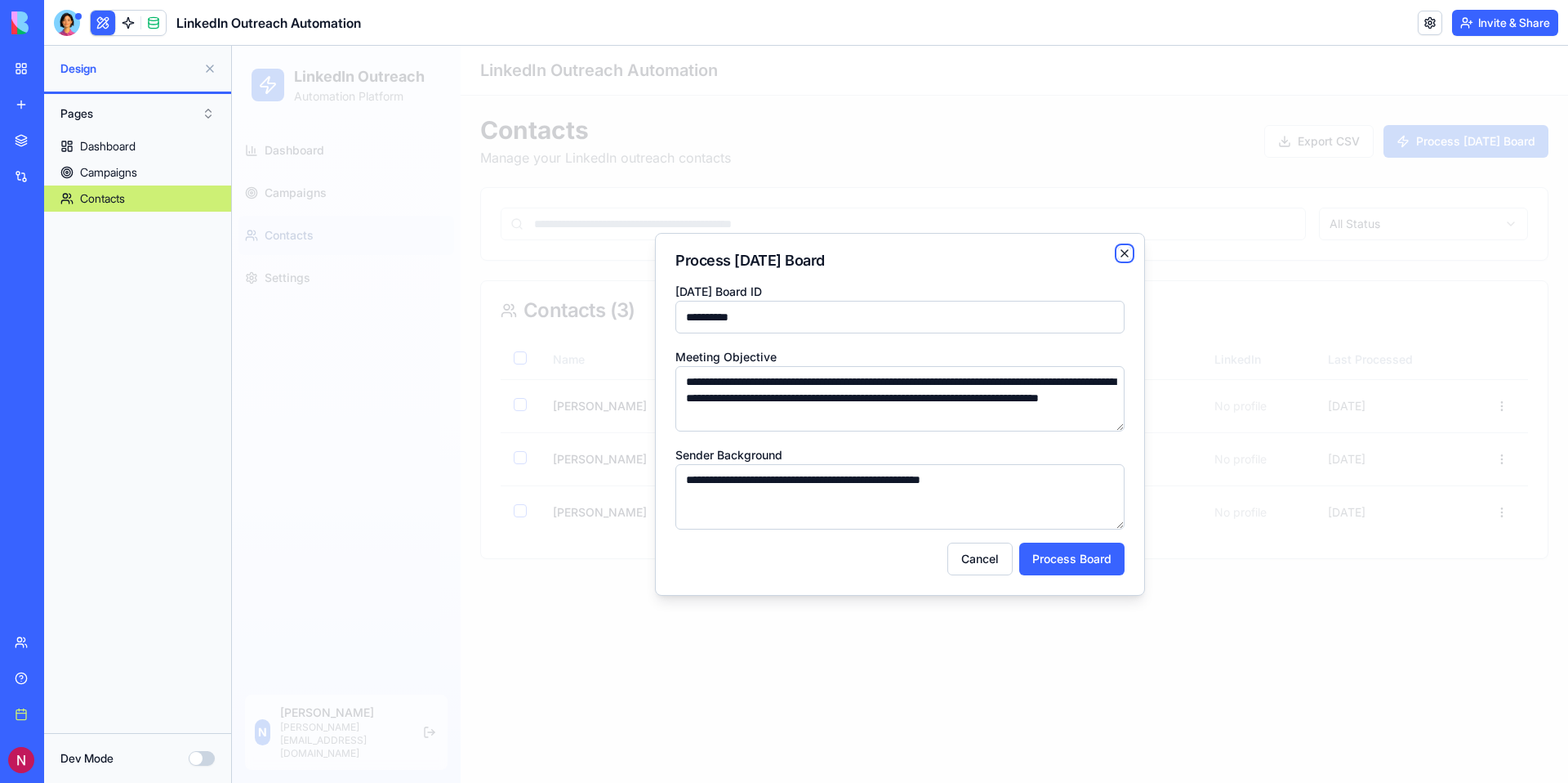
click at [1123, 251] on icon "button" at bounding box center [1124, 253] width 7 height 7
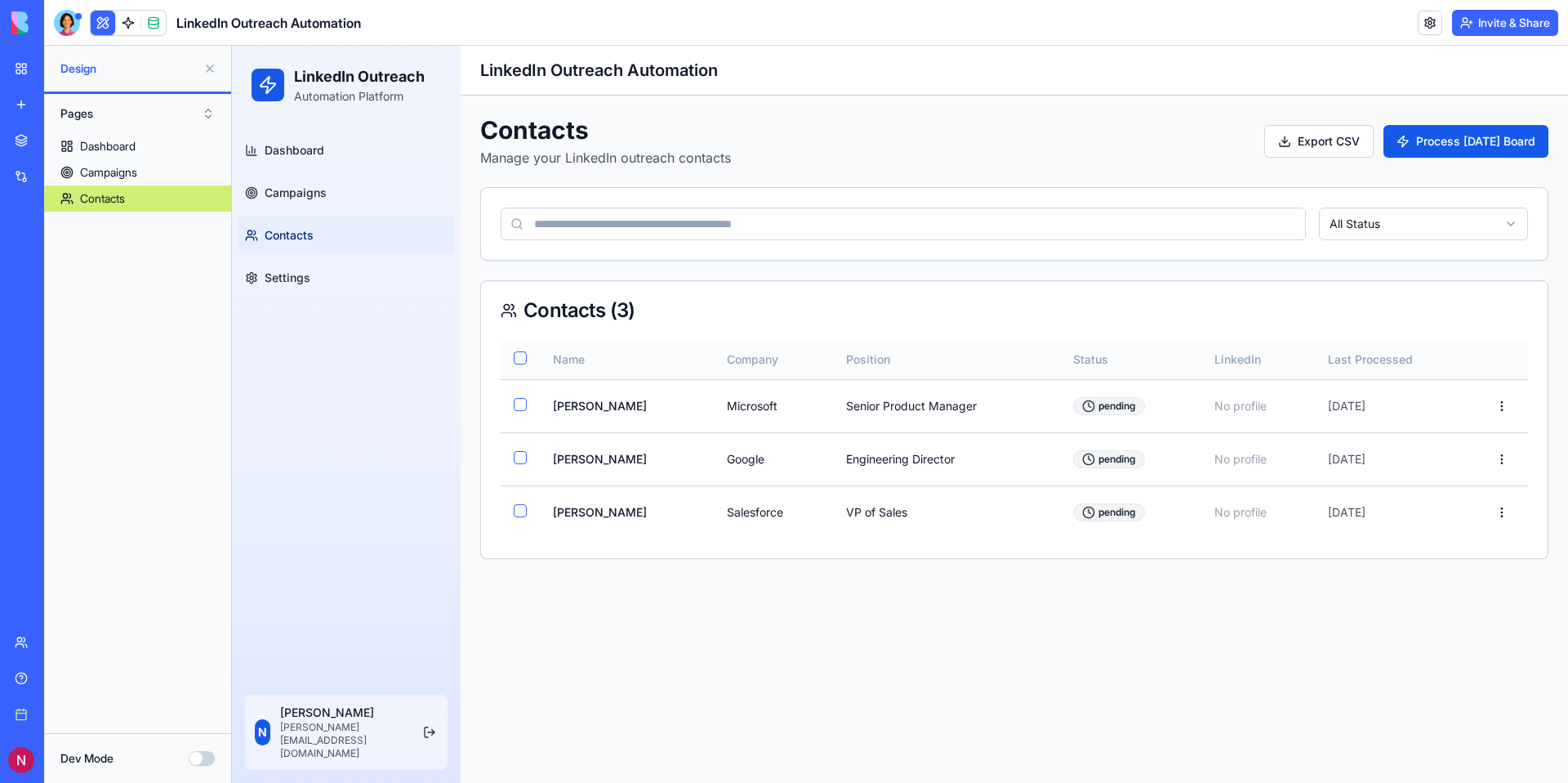
click at [525, 355] on button "button" at bounding box center [520, 357] width 13 height 13
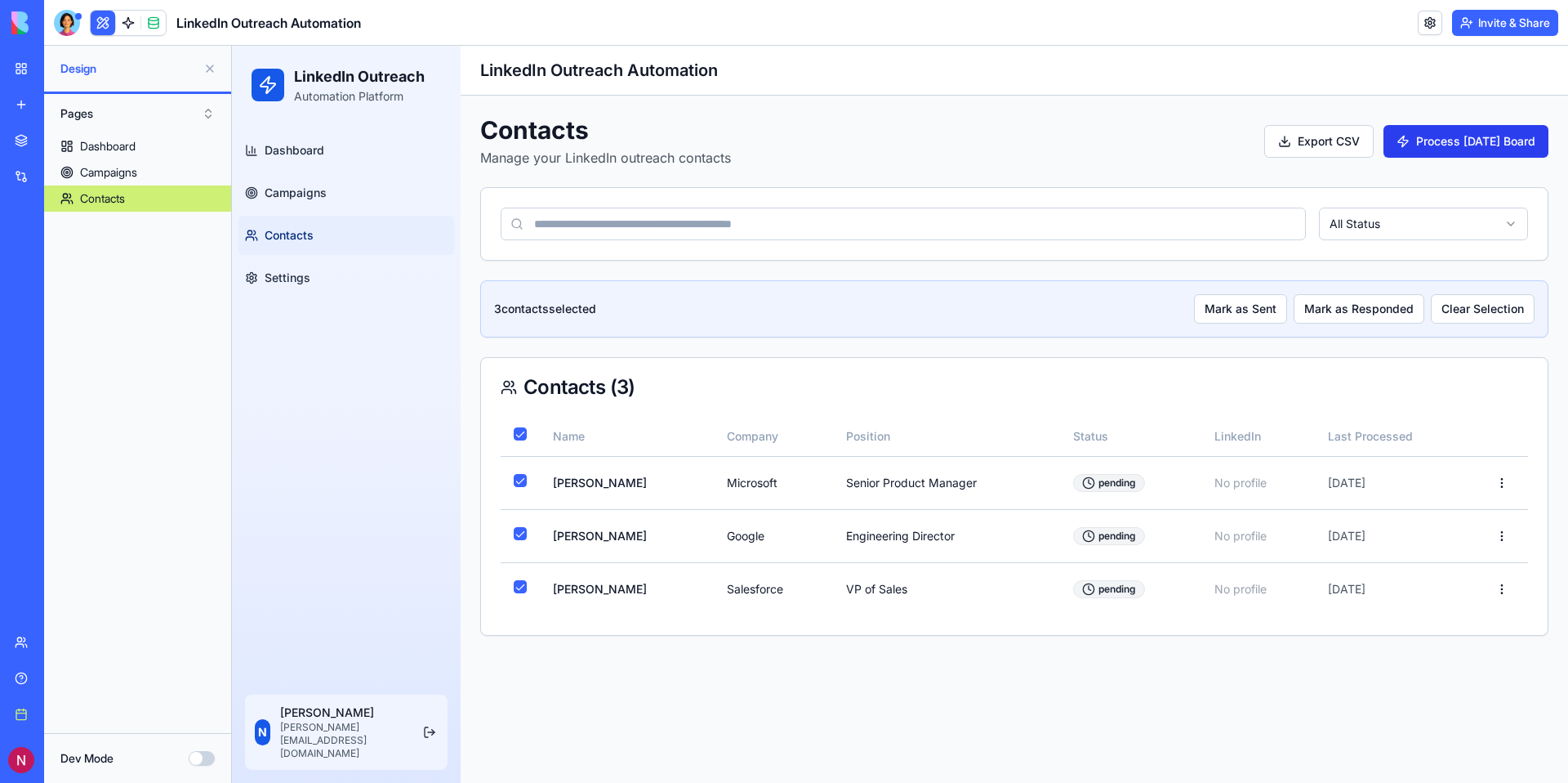
click at [1460, 151] on button "Process [DATE] Board" at bounding box center [1465, 142] width 165 height 33
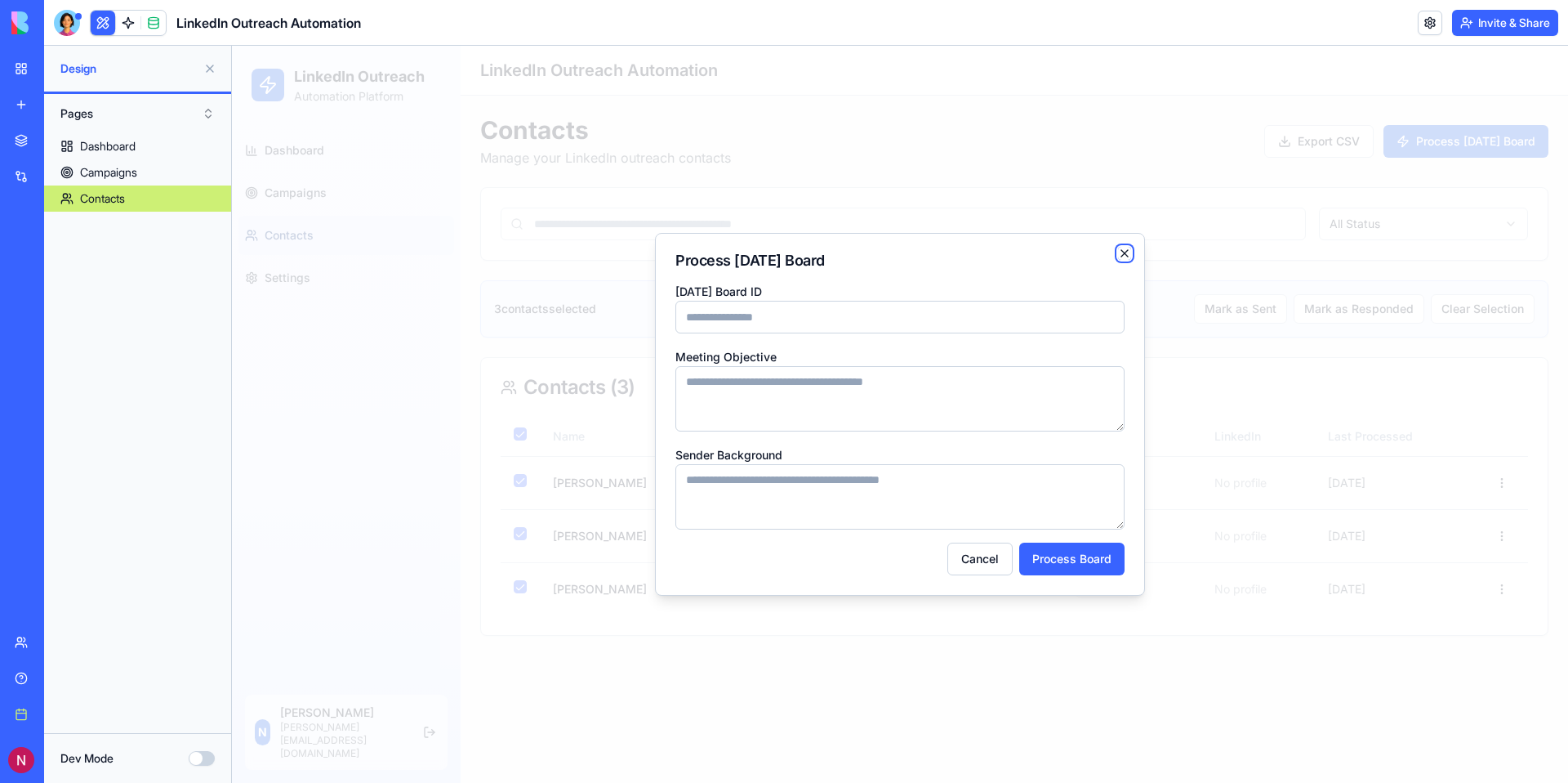
click at [1124, 251] on icon "button" at bounding box center [1124, 252] width 13 height 13
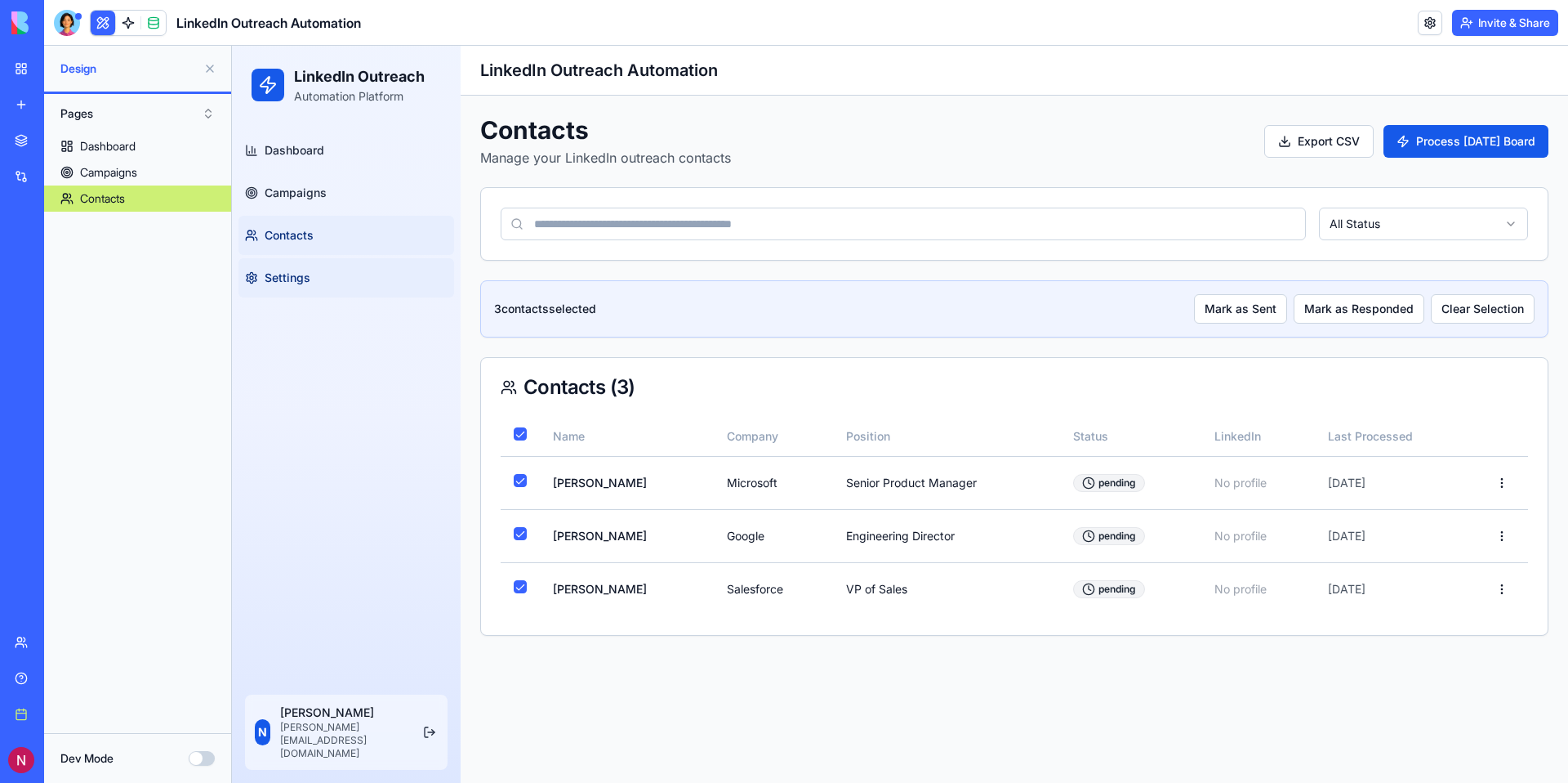
click at [318, 270] on button "Settings" at bounding box center [346, 277] width 215 height 39
click at [318, 280] on button "Settings" at bounding box center [346, 277] width 215 height 39
click at [312, 194] on span "Campaigns" at bounding box center [296, 192] width 62 height 16
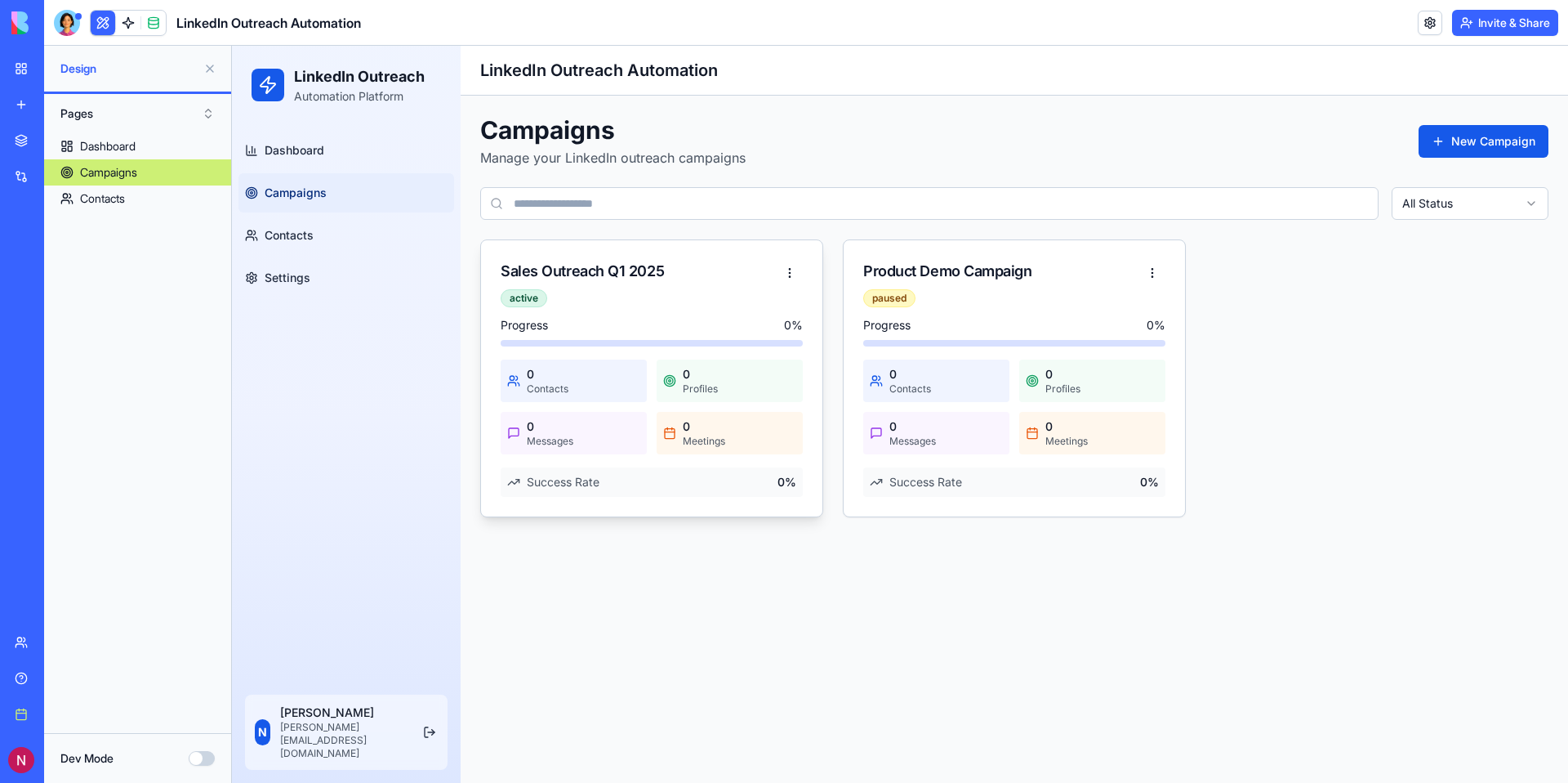
click at [705, 290] on div "Sales Outreach Q1 2025 active" at bounding box center [638, 283] width 276 height 48
click at [310, 151] on span "Dashboard" at bounding box center [294, 150] width 59 height 16
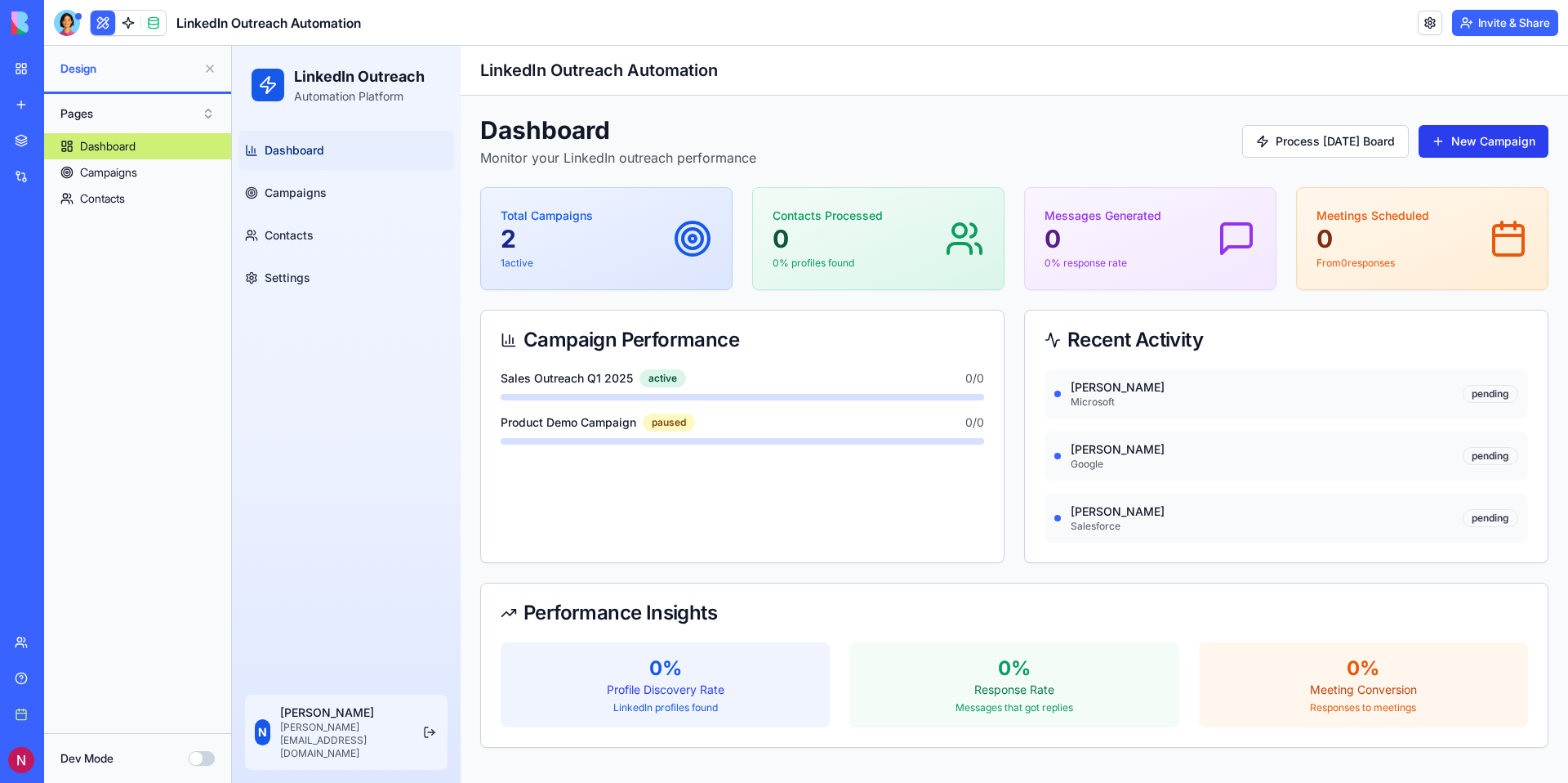
click at [1544, 141] on button "New Campaign" at bounding box center [1484, 142] width 130 height 33
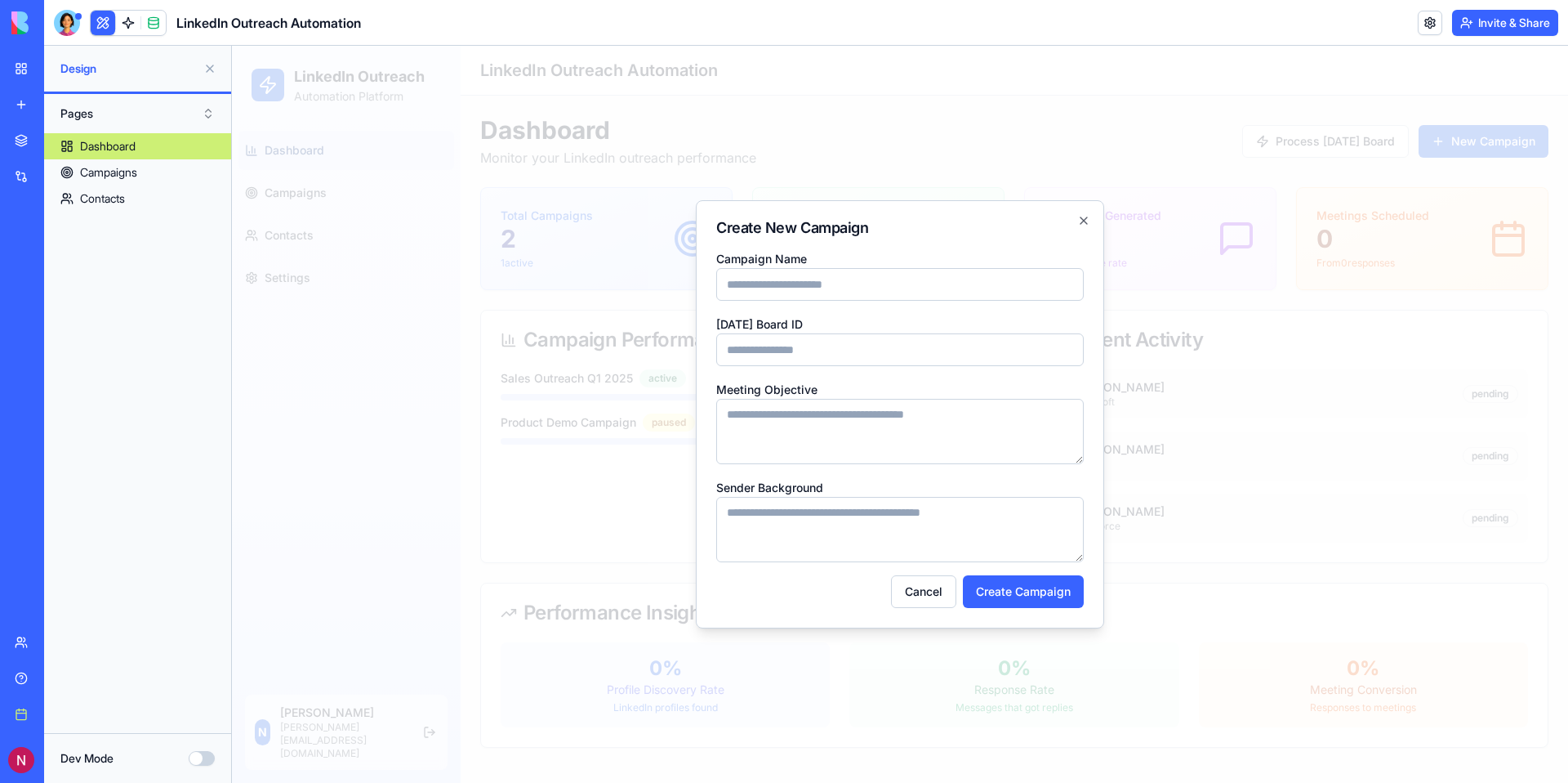
type input "*"
type input "**********"
click at [828, 331] on div "Monday Board ID" at bounding box center [899, 340] width 368 height 52
click at [827, 354] on input "Monday Board ID" at bounding box center [899, 350] width 368 height 33
paste input "**********"
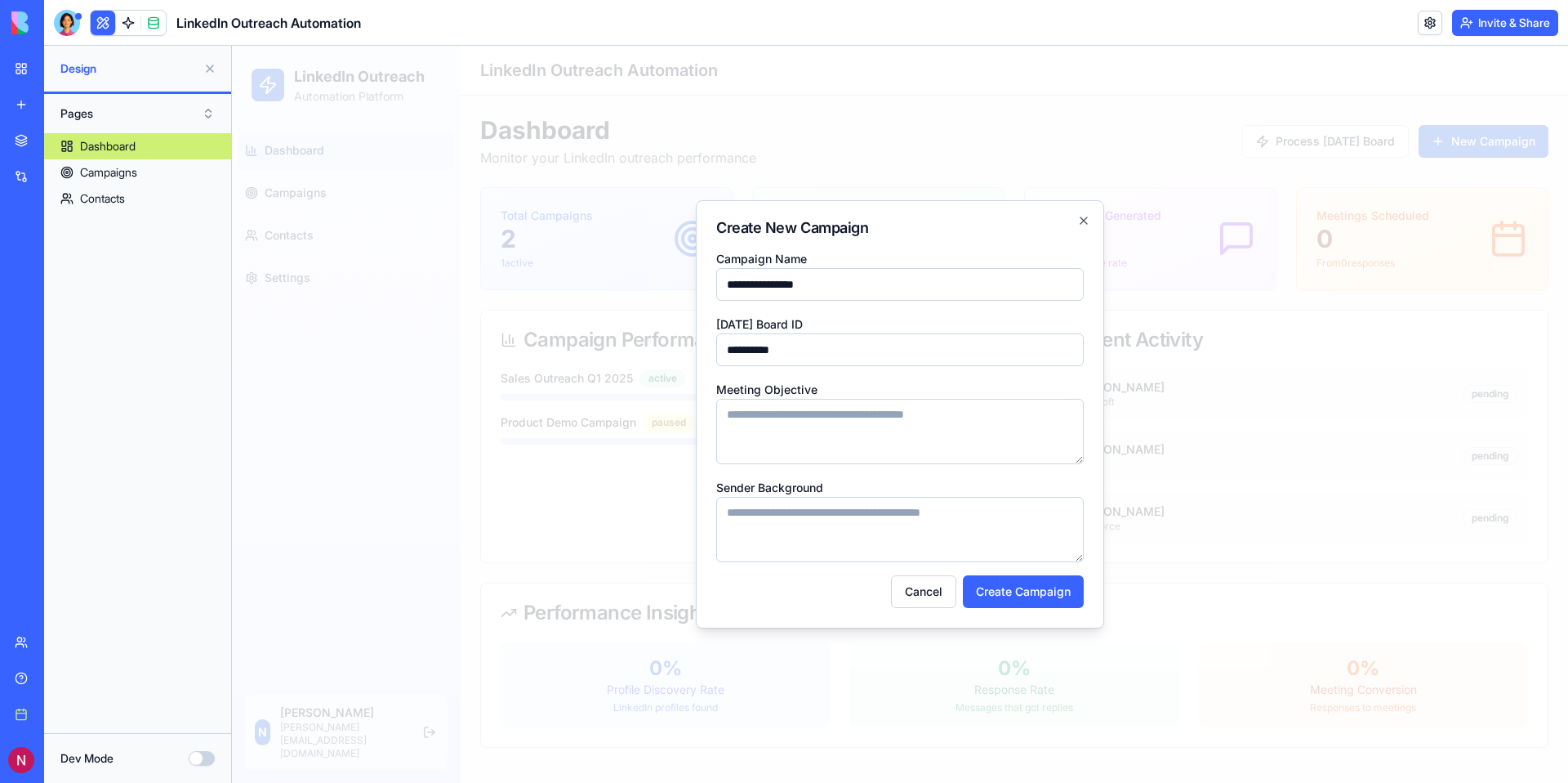
type input "**********"
click at [854, 431] on textarea "Meeting Objective" at bounding box center [899, 431] width 368 height 65
click at [817, 420] on textarea "Meeting Objective" at bounding box center [899, 431] width 368 height 65
type textarea "*"
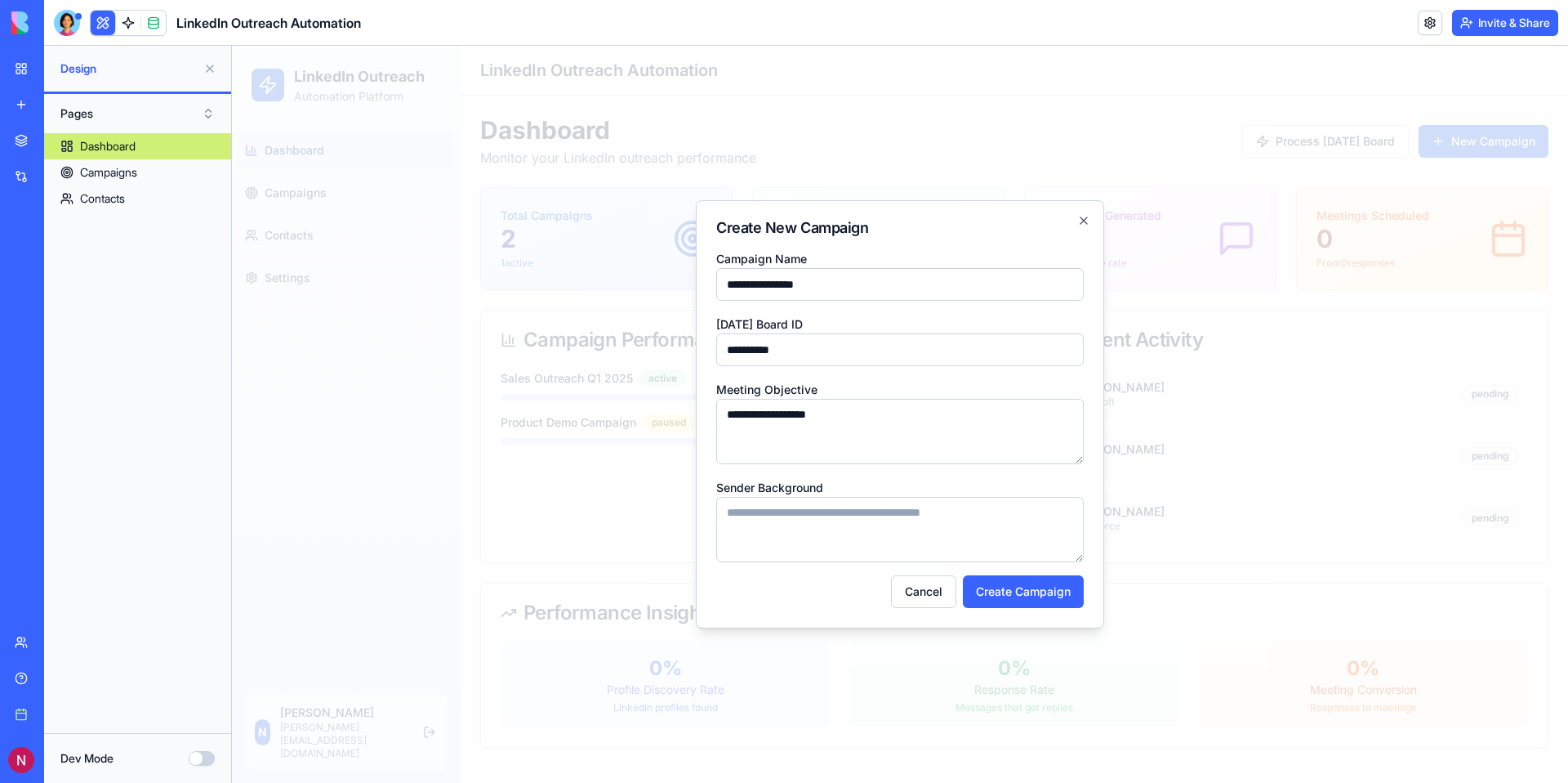
type textarea "**********"
click at [830, 517] on textarea "Sender Background" at bounding box center [899, 529] width 368 height 65
type textarea "*"
type textarea "**********"
click at [866, 410] on textarea "**********" at bounding box center [899, 431] width 368 height 65
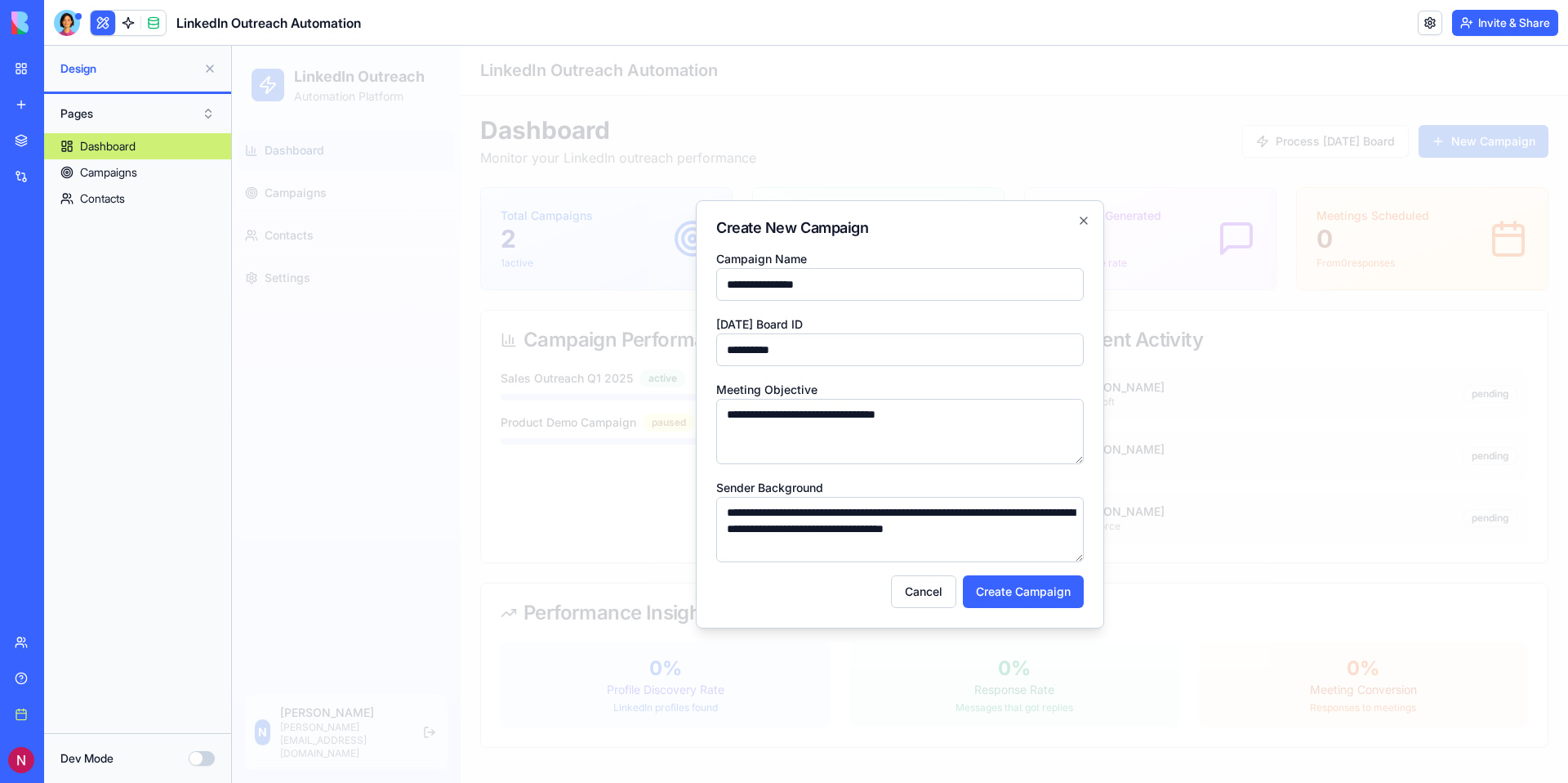
click at [879, 408] on textarea "**********" at bounding box center [899, 431] width 368 height 65
type textarea "**********"
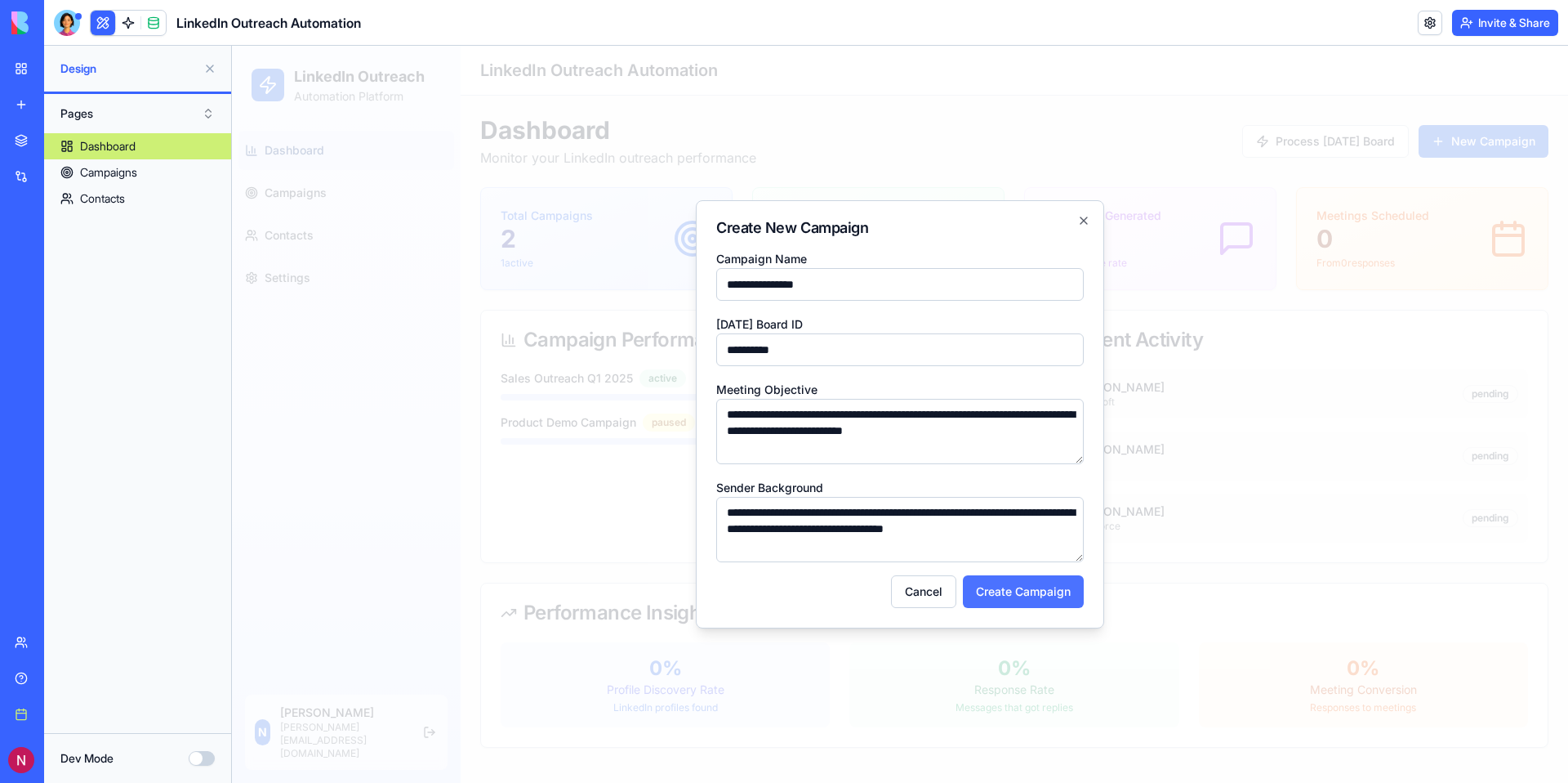
click at [1025, 594] on button "Create Campaign" at bounding box center [1023, 592] width 121 height 33
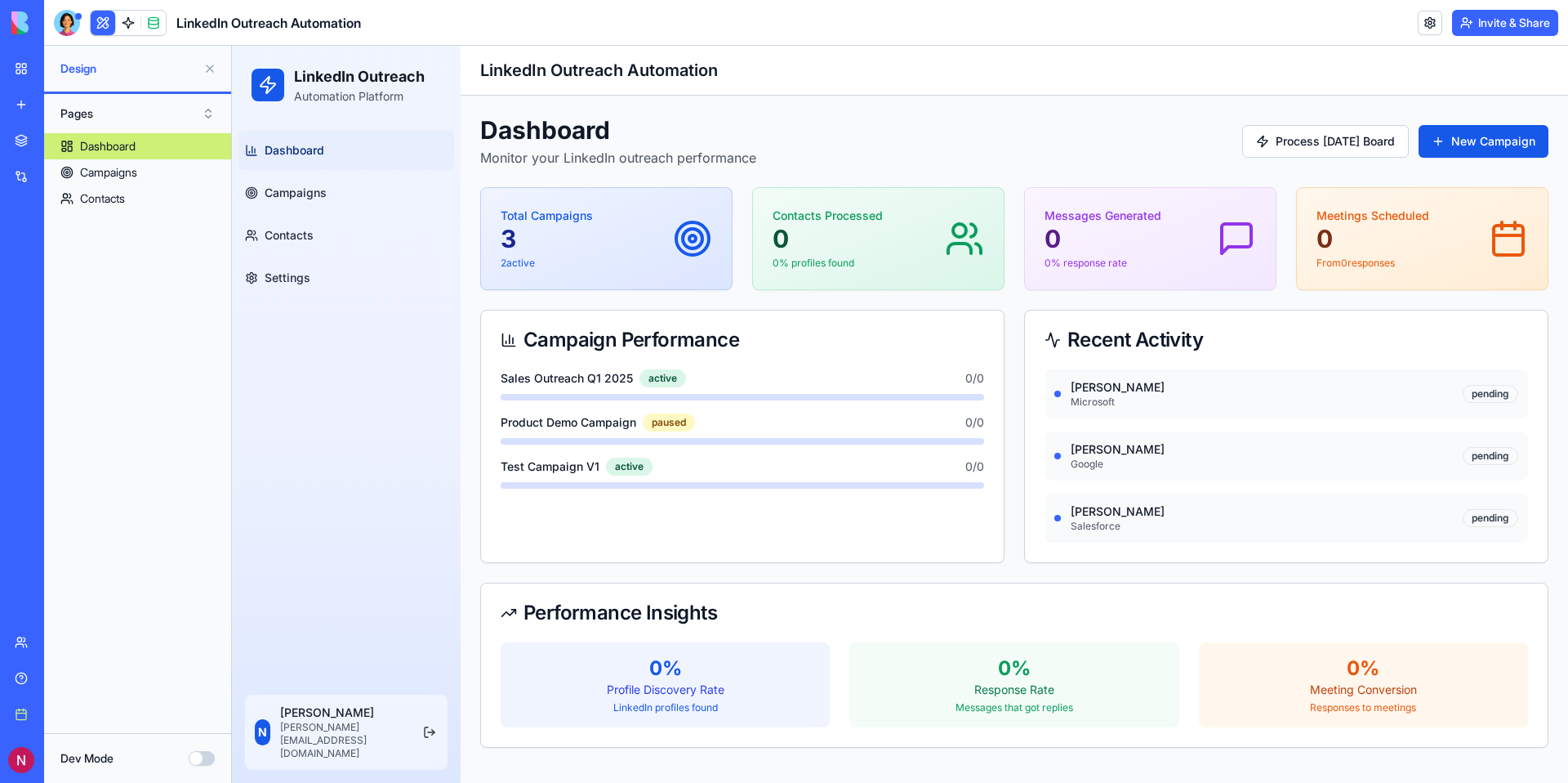
click at [759, 452] on div "Sales Outreach Q1 2025 active 0 / 0 Product Demo Campaign paused 0 / 0 Test Cam…" at bounding box center [742, 439] width 523 height 139
click at [313, 196] on span "Campaigns" at bounding box center [296, 192] width 62 height 16
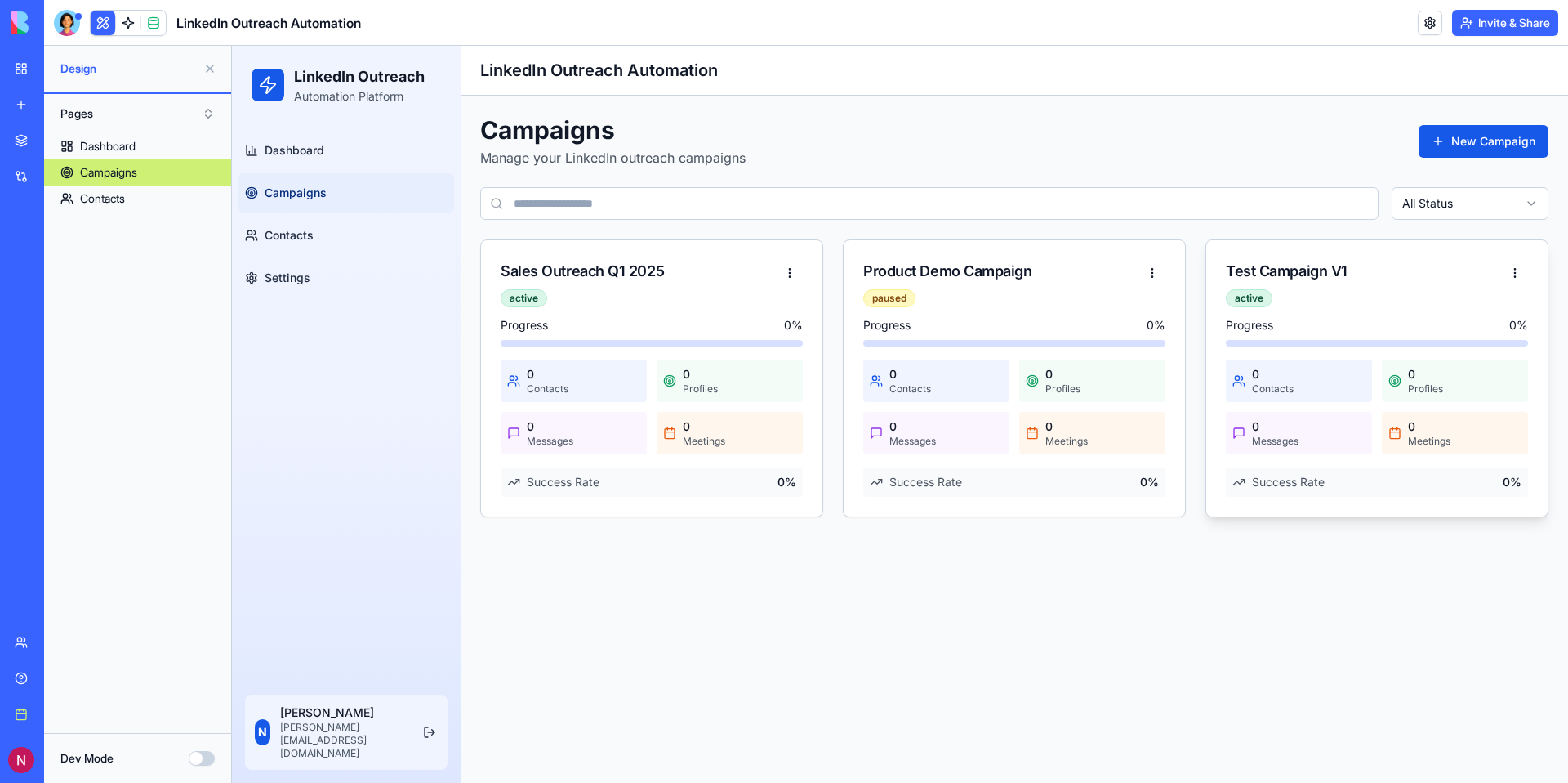
click at [1479, 273] on div "Test Campaign V1" at bounding box center [1363, 272] width 276 height 23
click at [1515, 272] on html "LinkedIn Outreach Automation Platform Dashboard Campaigns Contacts Settings N N…" at bounding box center [900, 414] width 1336 height 737
click at [1485, 307] on div "View Details" at bounding box center [1471, 306] width 105 height 26
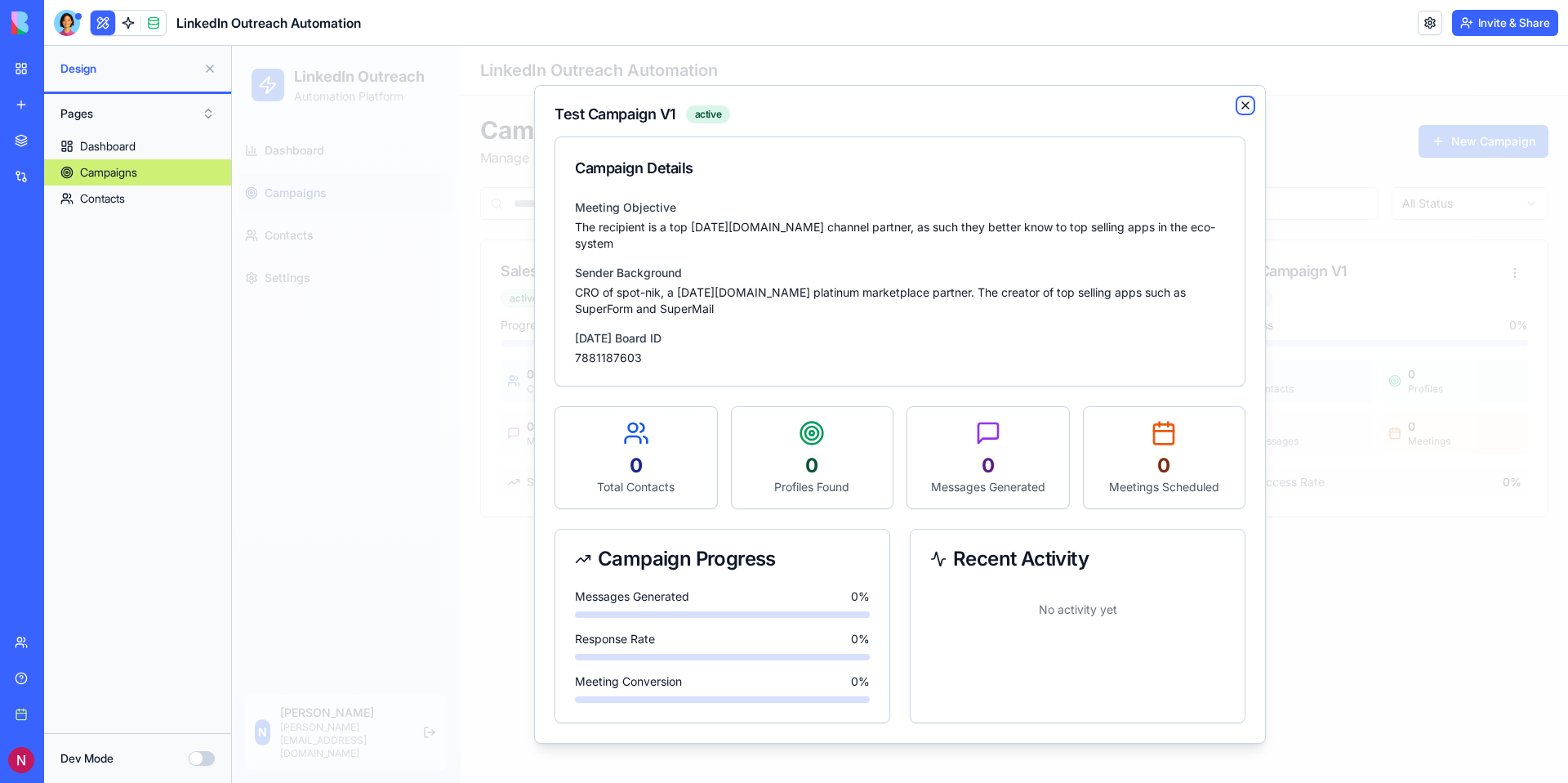
click at [1251, 107] on icon "button" at bounding box center [1244, 105] width 13 height 13
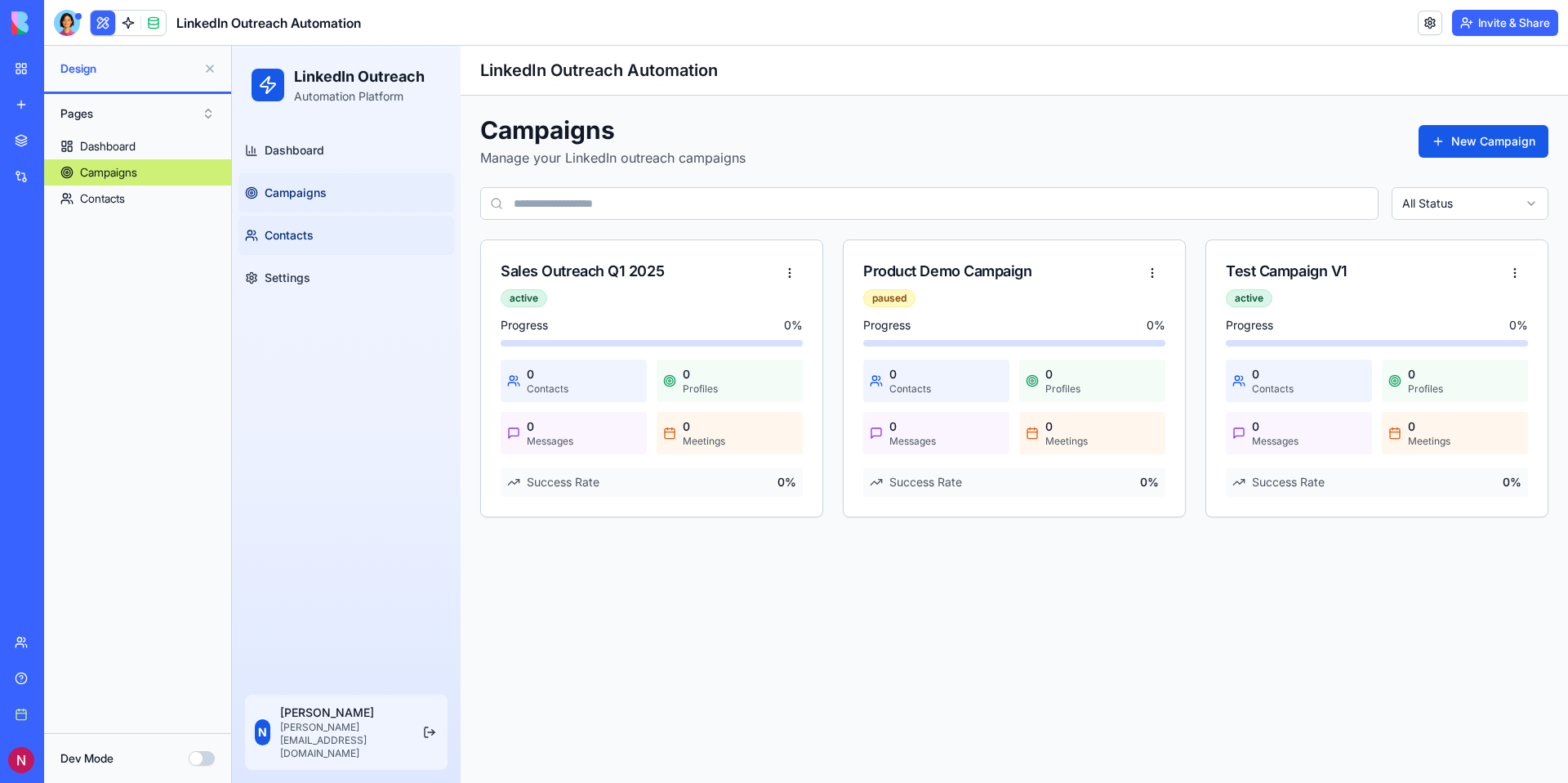
click at [313, 224] on link "Contacts" at bounding box center [346, 235] width 215 height 39
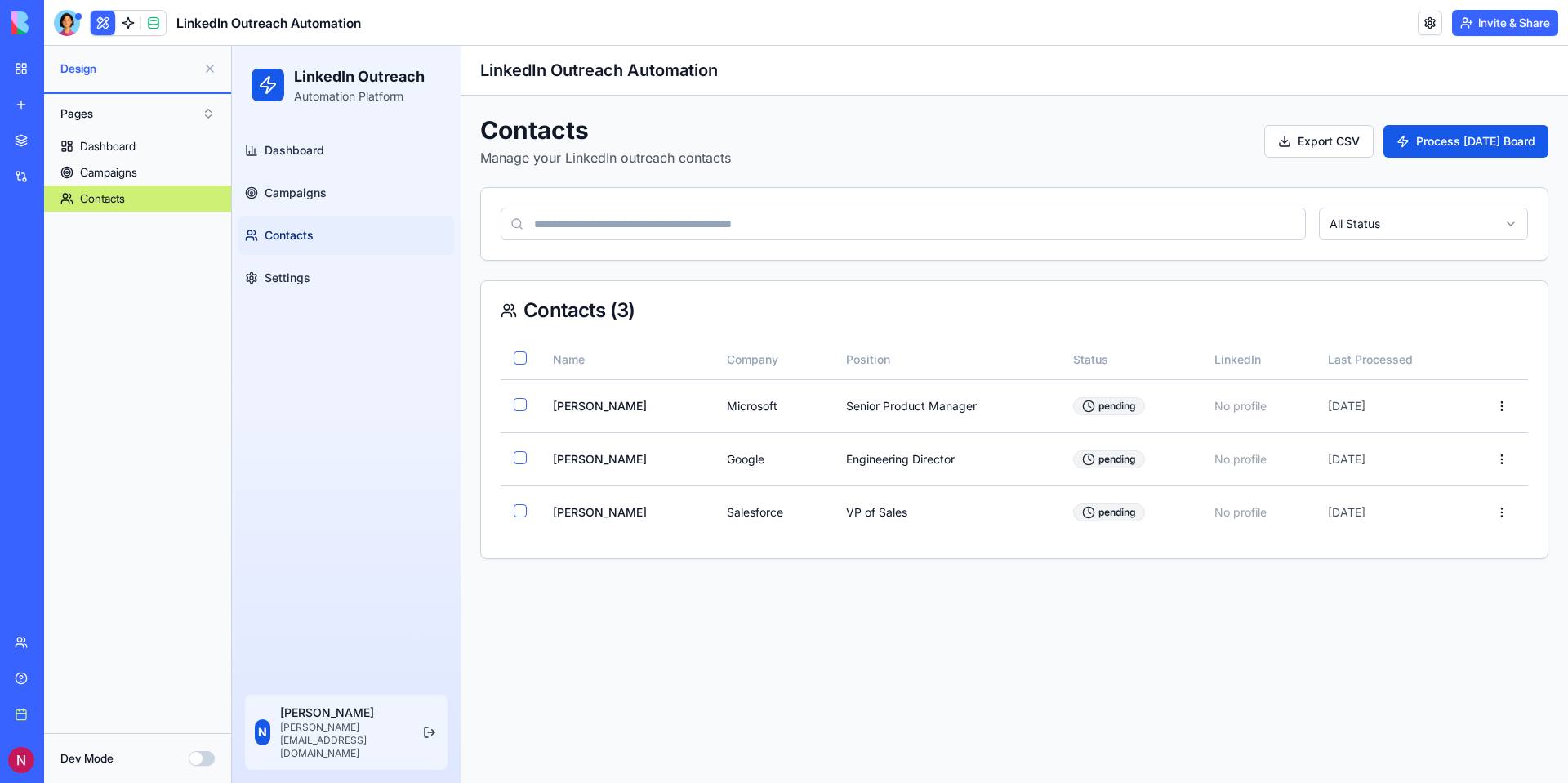
click at [1388, 229] on html "LinkedIn Outreach Automation Platform Dashboard Campaigns Contacts Settings N N…" at bounding box center [900, 414] width 1336 height 737
click at [1456, 141] on html "LinkedIn Outreach Automation Platform Dashboard Campaigns Contacts Settings N N…" at bounding box center [900, 414] width 1336 height 737
click at [1456, 141] on button "Process Monday Board" at bounding box center [1465, 142] width 165 height 33
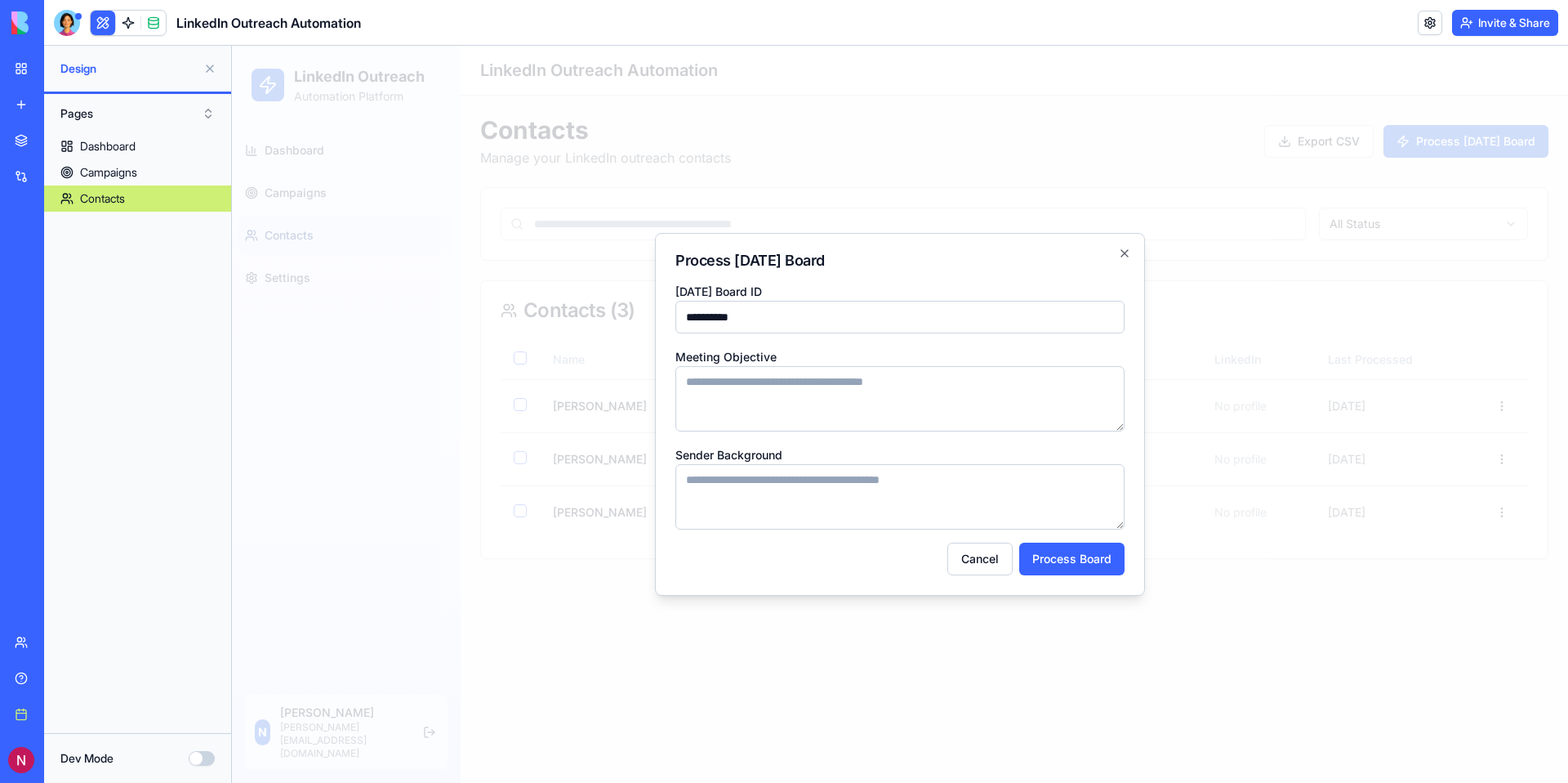
type input "**********"
click at [1037, 540] on form "**********" at bounding box center [899, 428] width 449 height 294
click at [1056, 561] on button "Process Board" at bounding box center [1072, 559] width 106 height 33
click at [1079, 559] on button "Process Board" at bounding box center [1072, 559] width 106 height 33
click at [1129, 254] on icon "button" at bounding box center [1124, 252] width 13 height 13
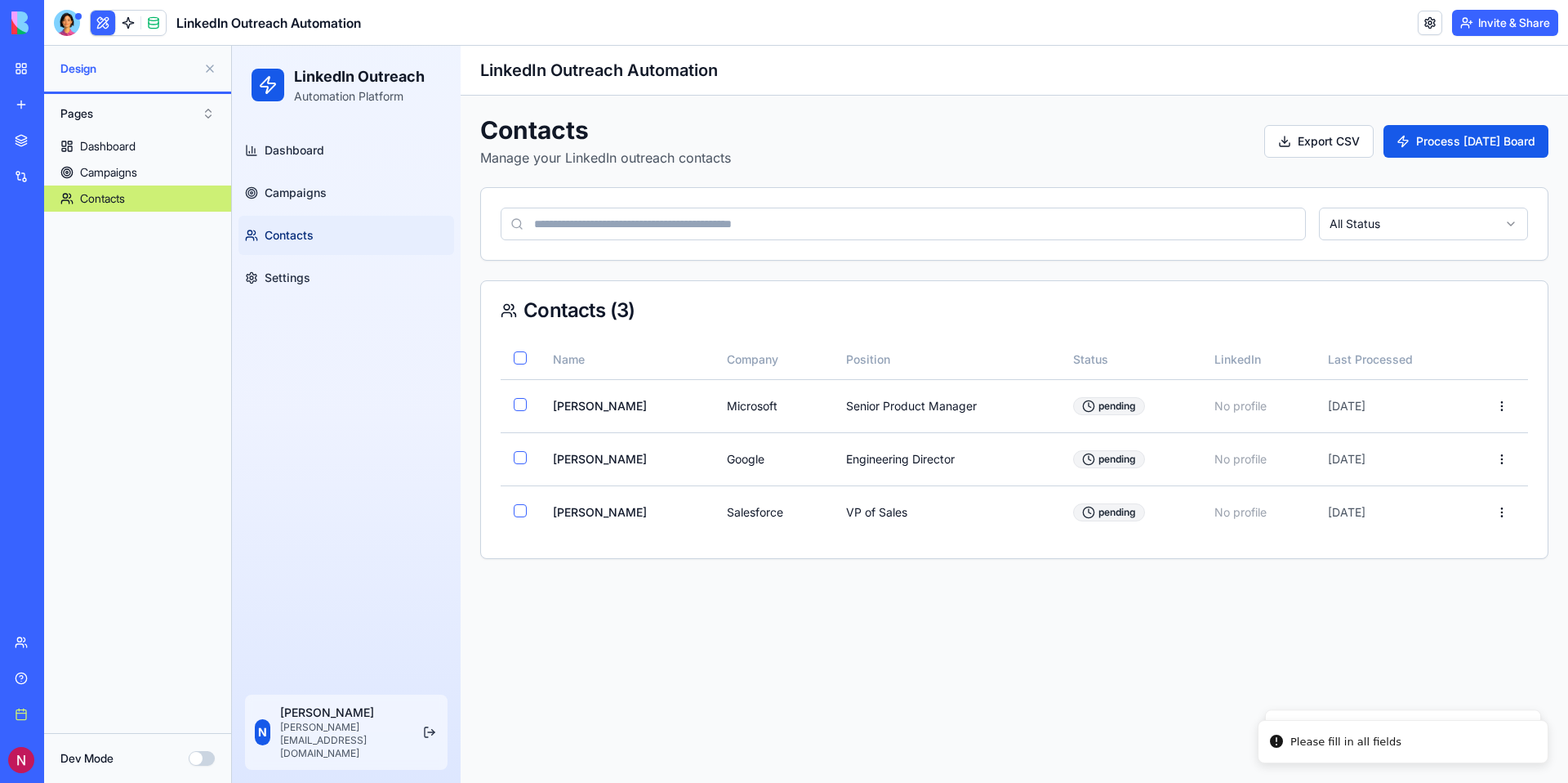
click at [713, 224] on input at bounding box center [903, 224] width 805 height 33
click at [131, 178] on div "Campaigns" at bounding box center [109, 172] width 57 height 16
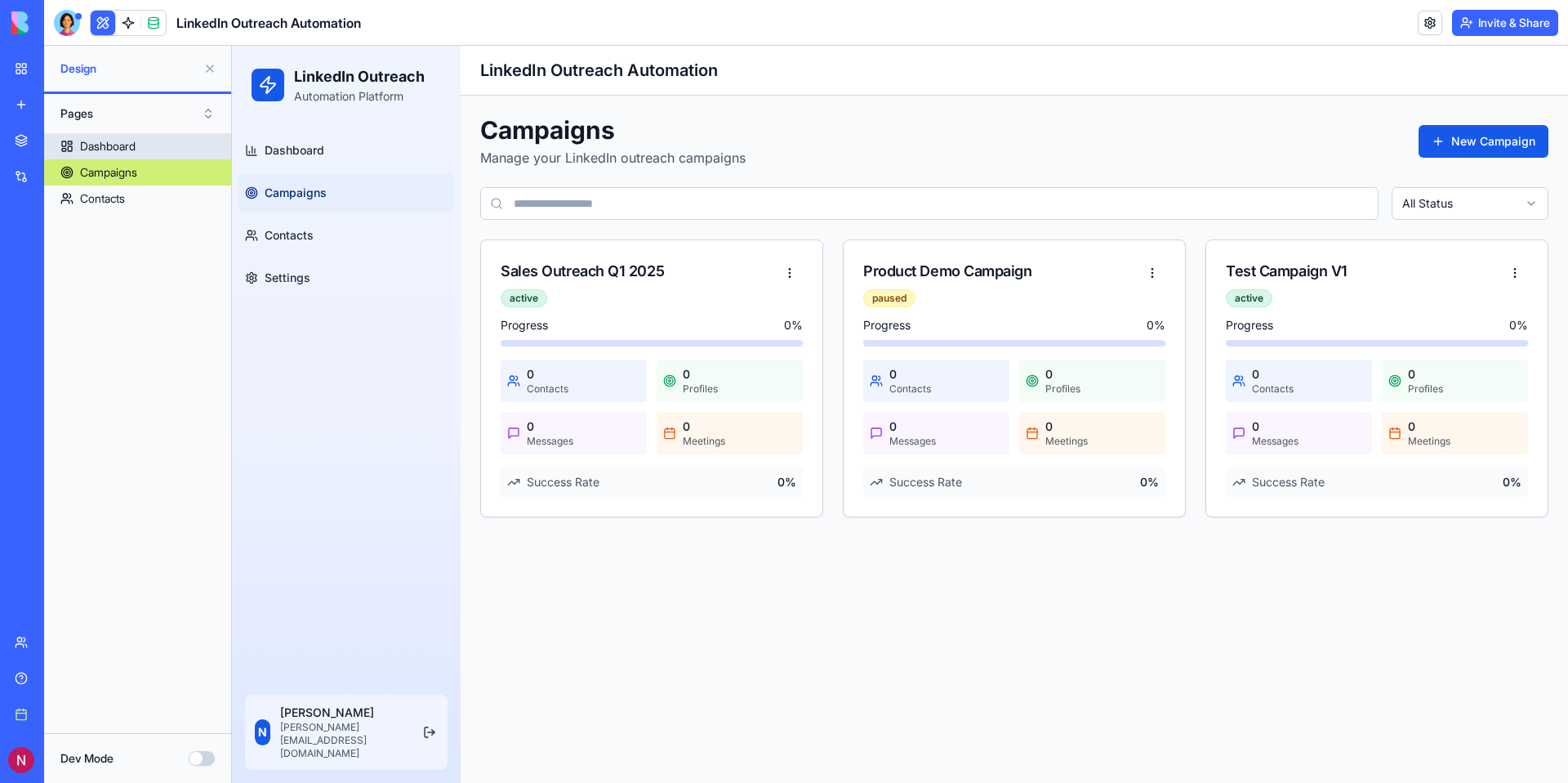
click at [126, 147] on div "Dashboard" at bounding box center [108, 146] width 55 height 16
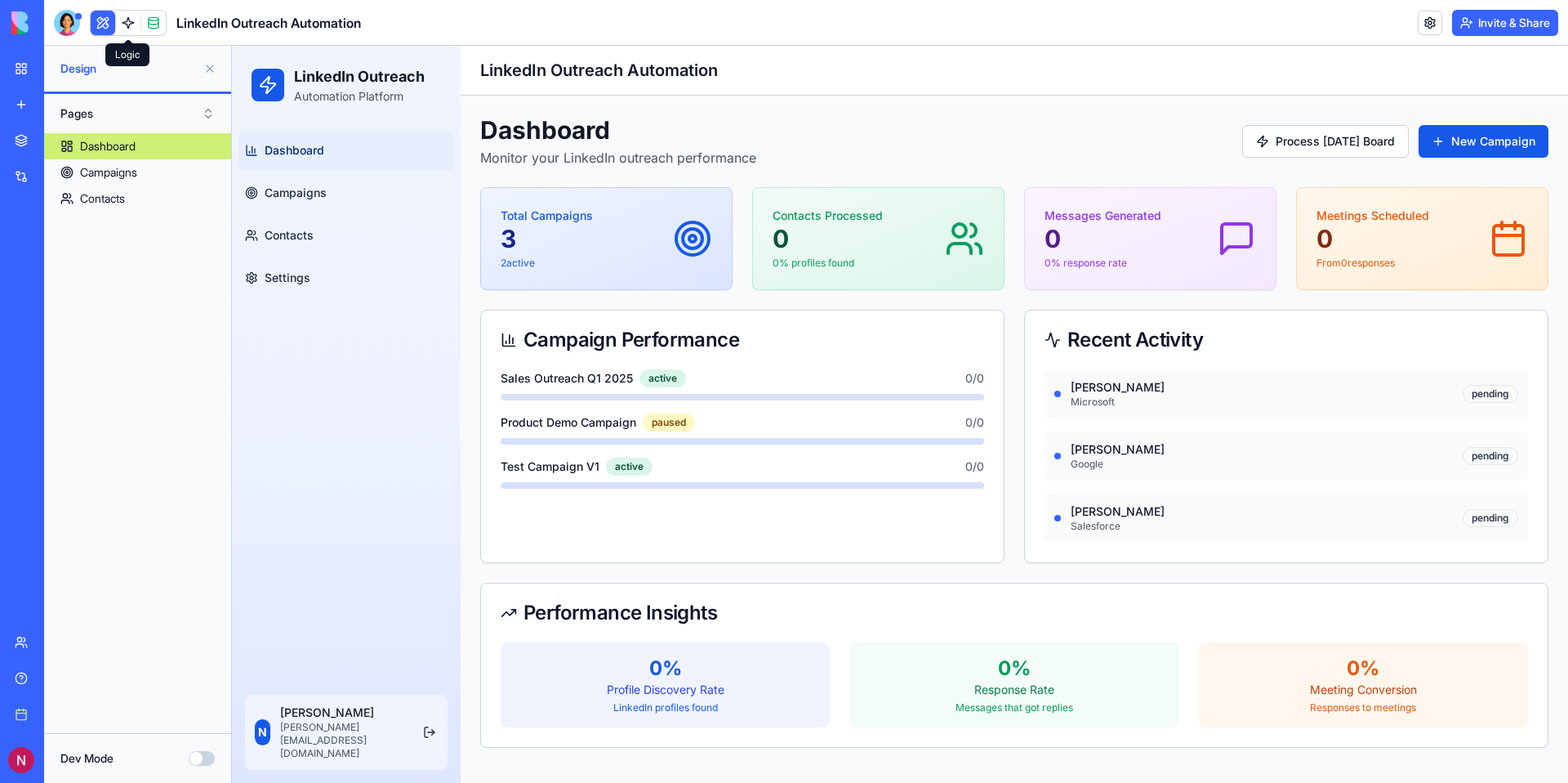
click at [127, 27] on link at bounding box center [128, 22] width 24 height 24
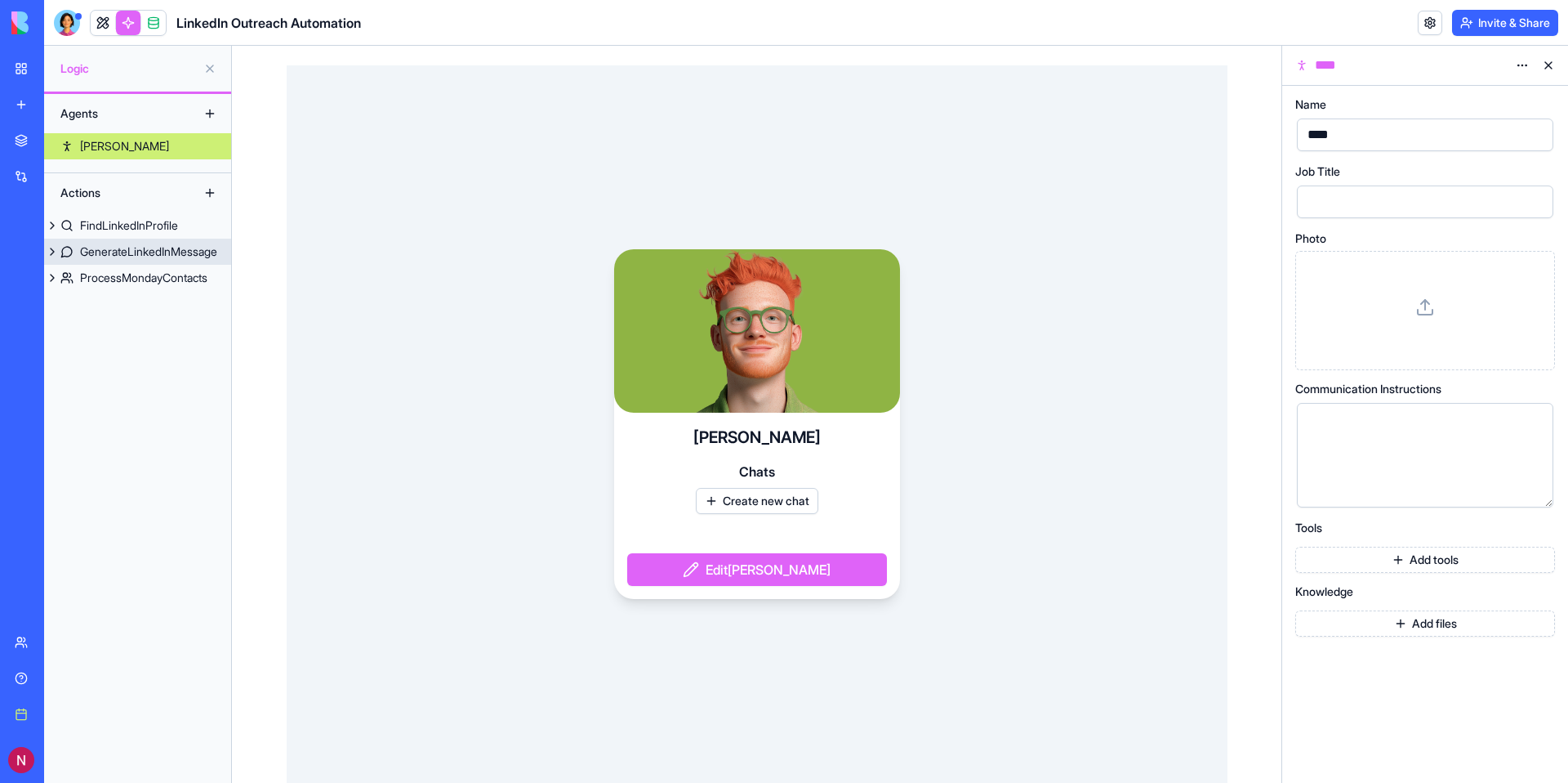
click at [129, 245] on div "GenerateLinkedInMessage" at bounding box center [148, 251] width 137 height 16
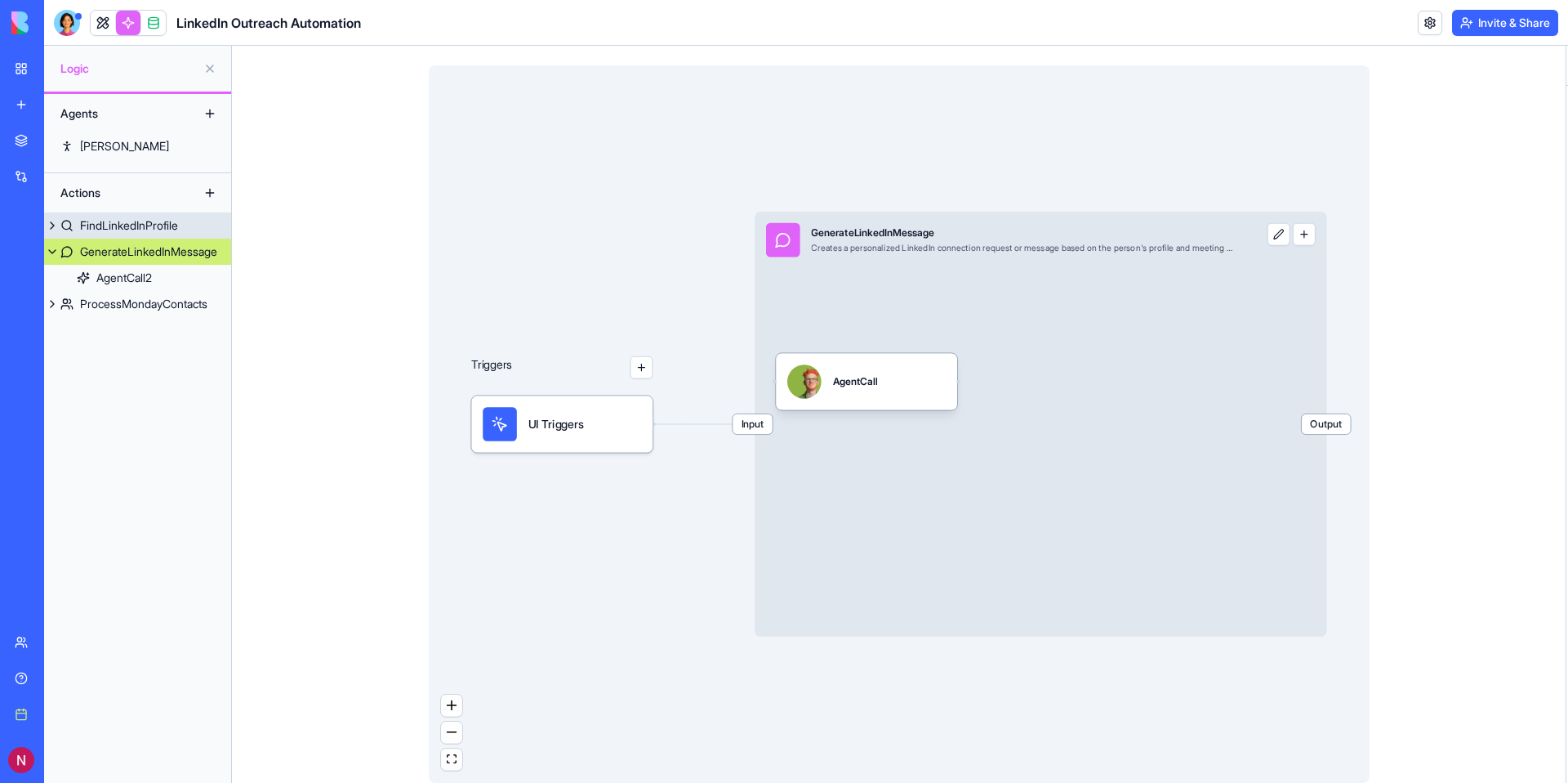
click at [132, 223] on div "FindLinkedInProfile" at bounding box center [129, 225] width 98 height 16
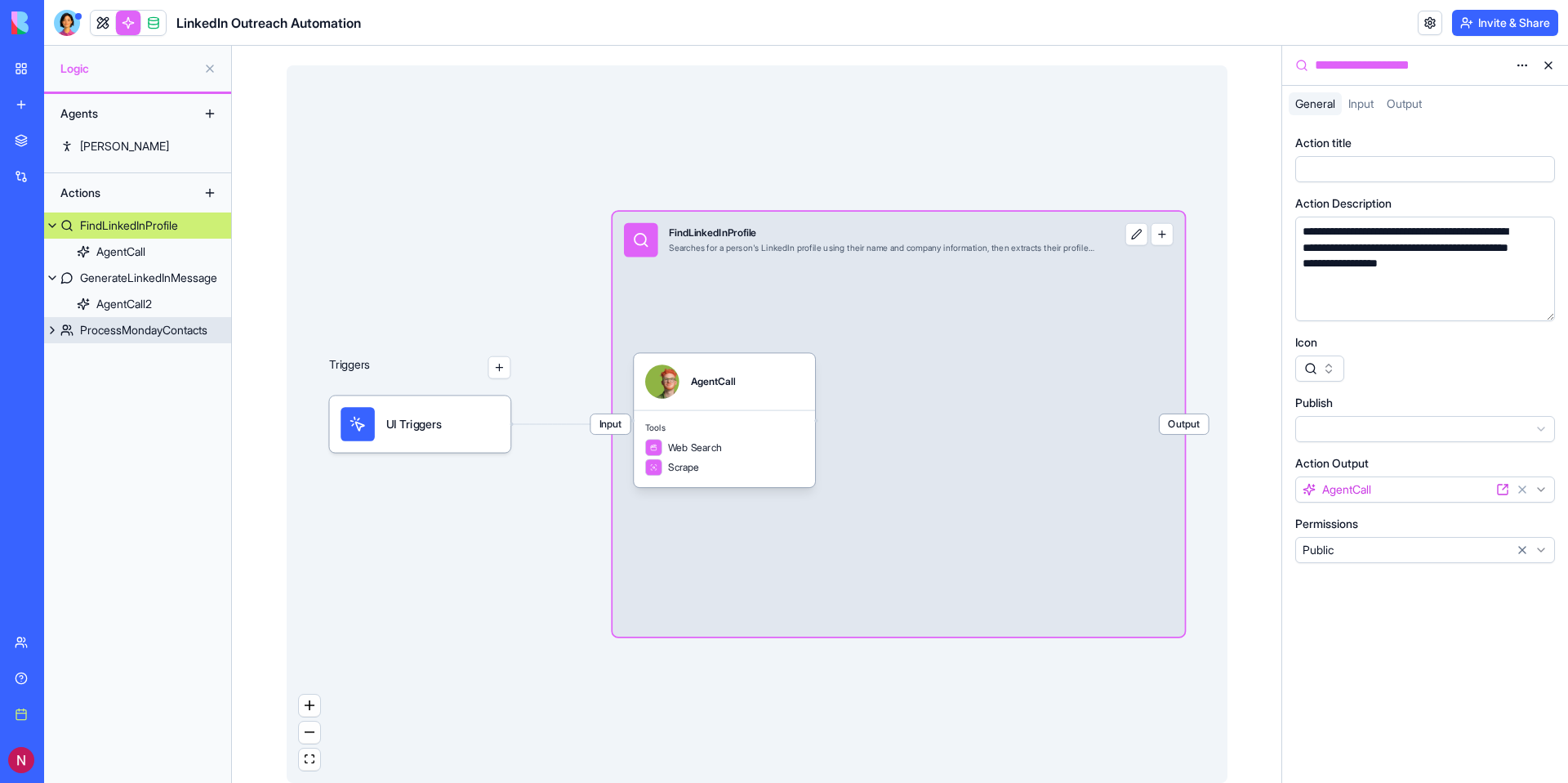
click at [135, 331] on div "ProcessMondayContacts" at bounding box center [144, 330] width 127 height 16
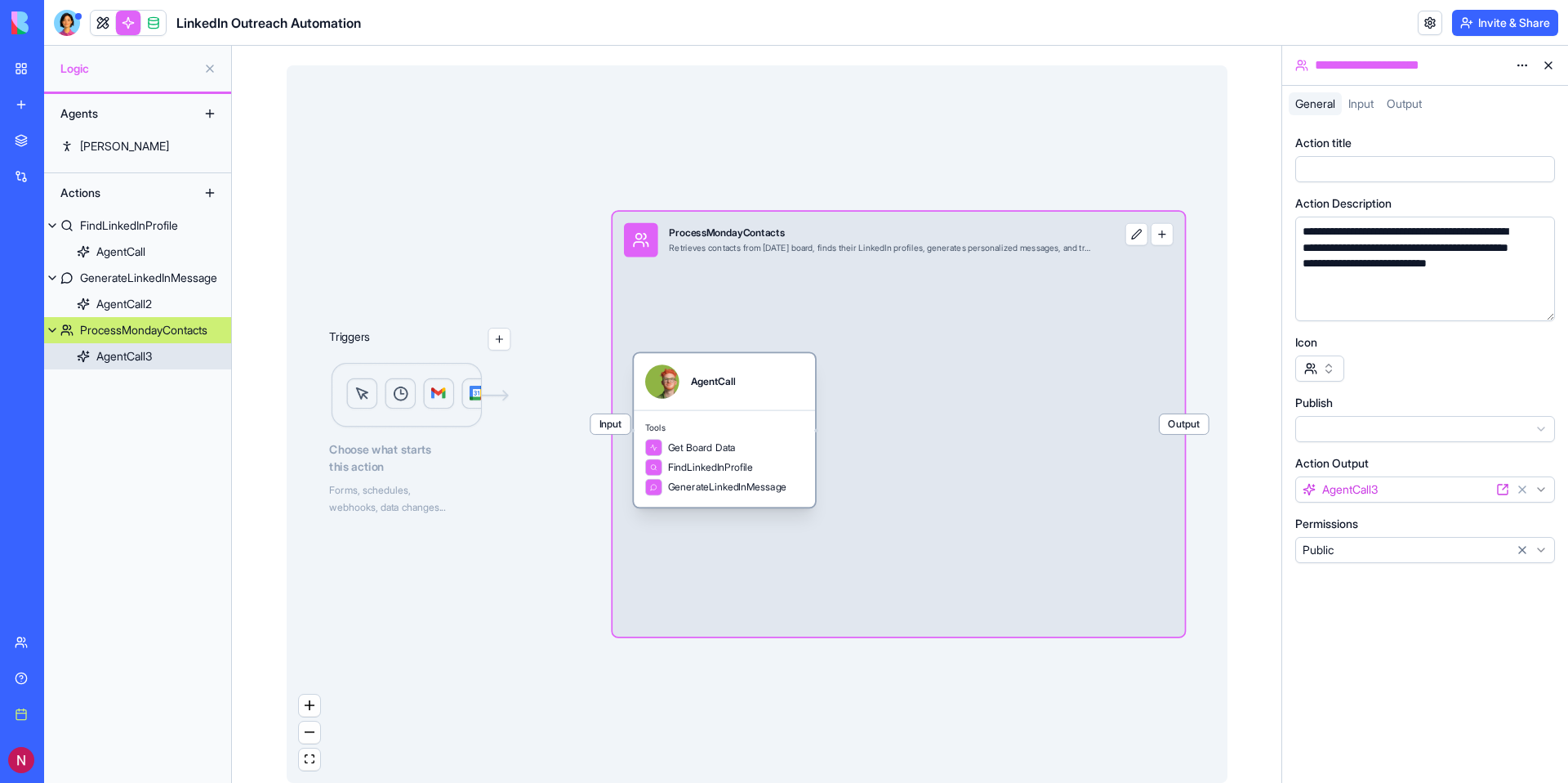
click at [143, 368] on link "AgentCall3" at bounding box center [137, 356] width 187 height 26
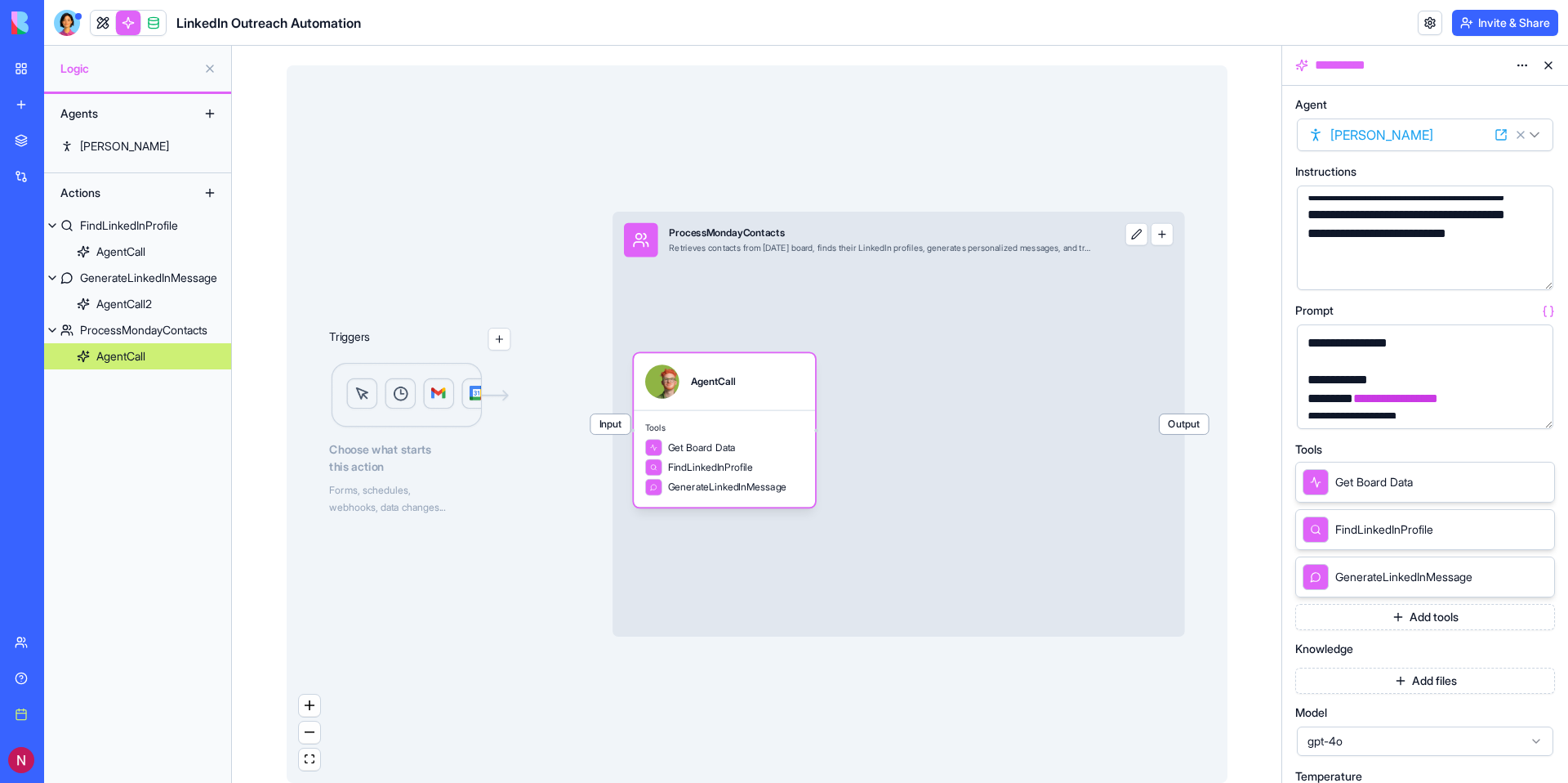
scroll to position [740, 0]
click at [110, 29] on link at bounding box center [102, 22] width 24 height 24
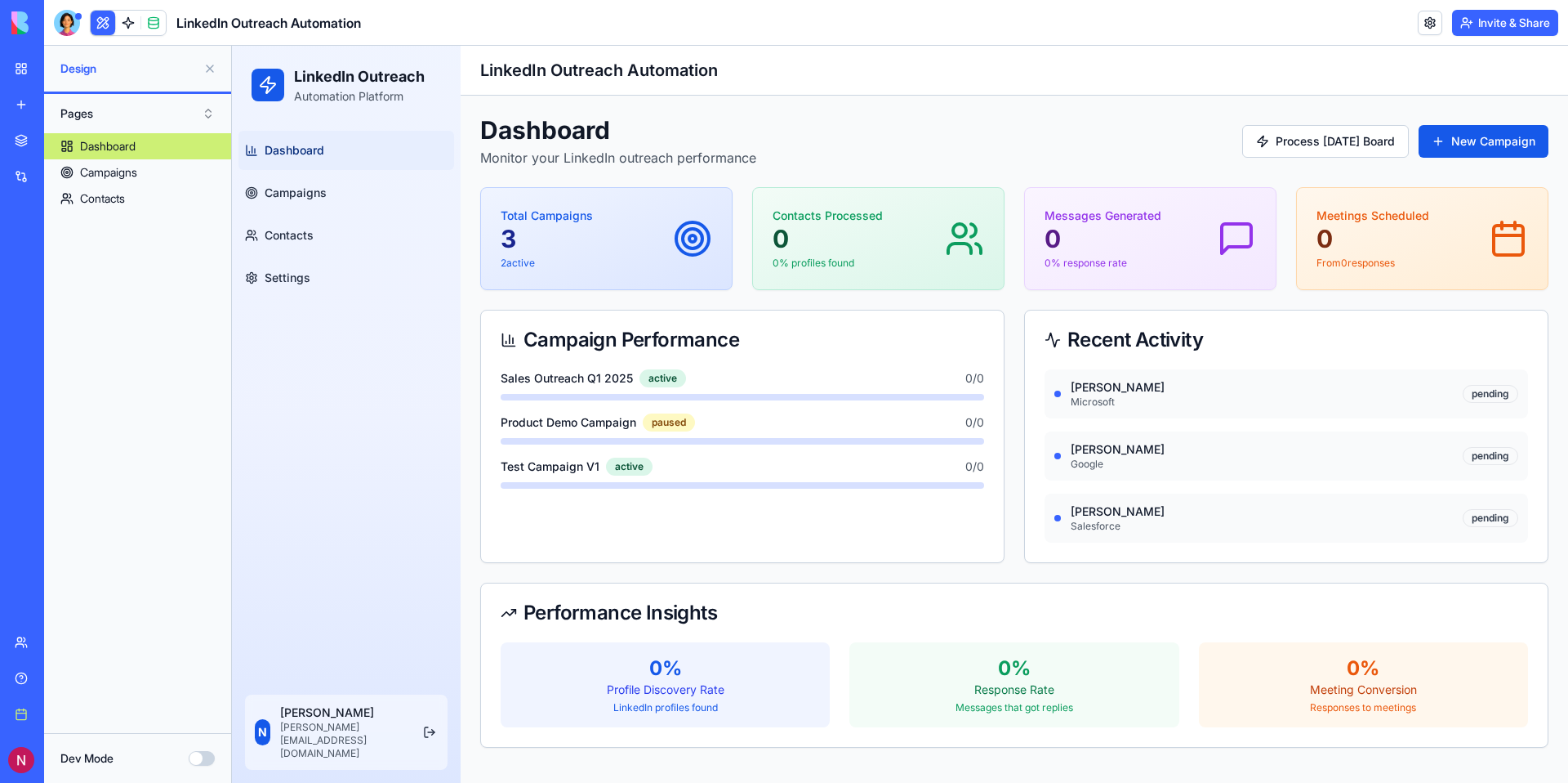
click at [200, 759] on button "Dev Mode" at bounding box center [202, 758] width 26 height 15
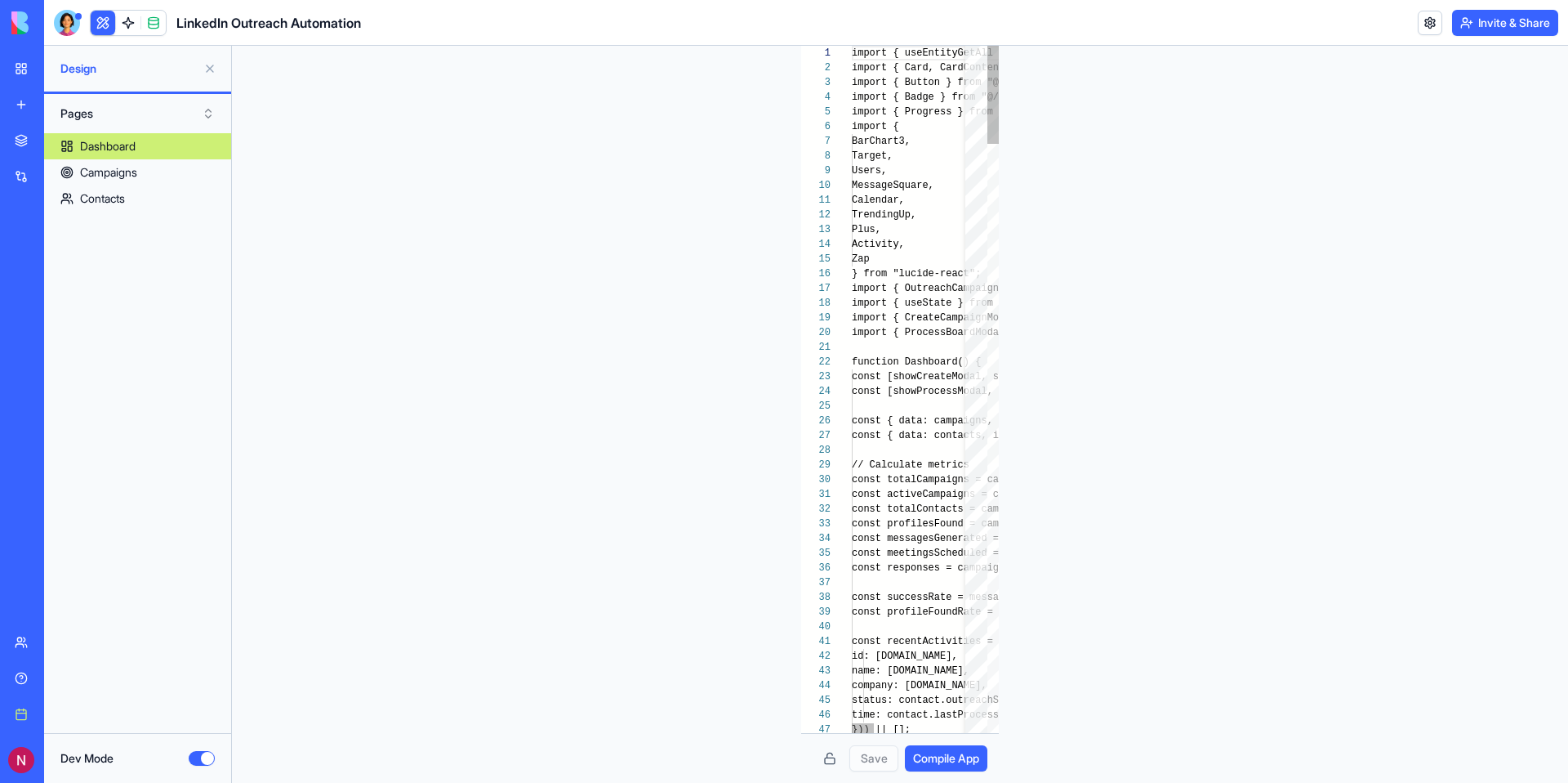
scroll to position [147, 0]
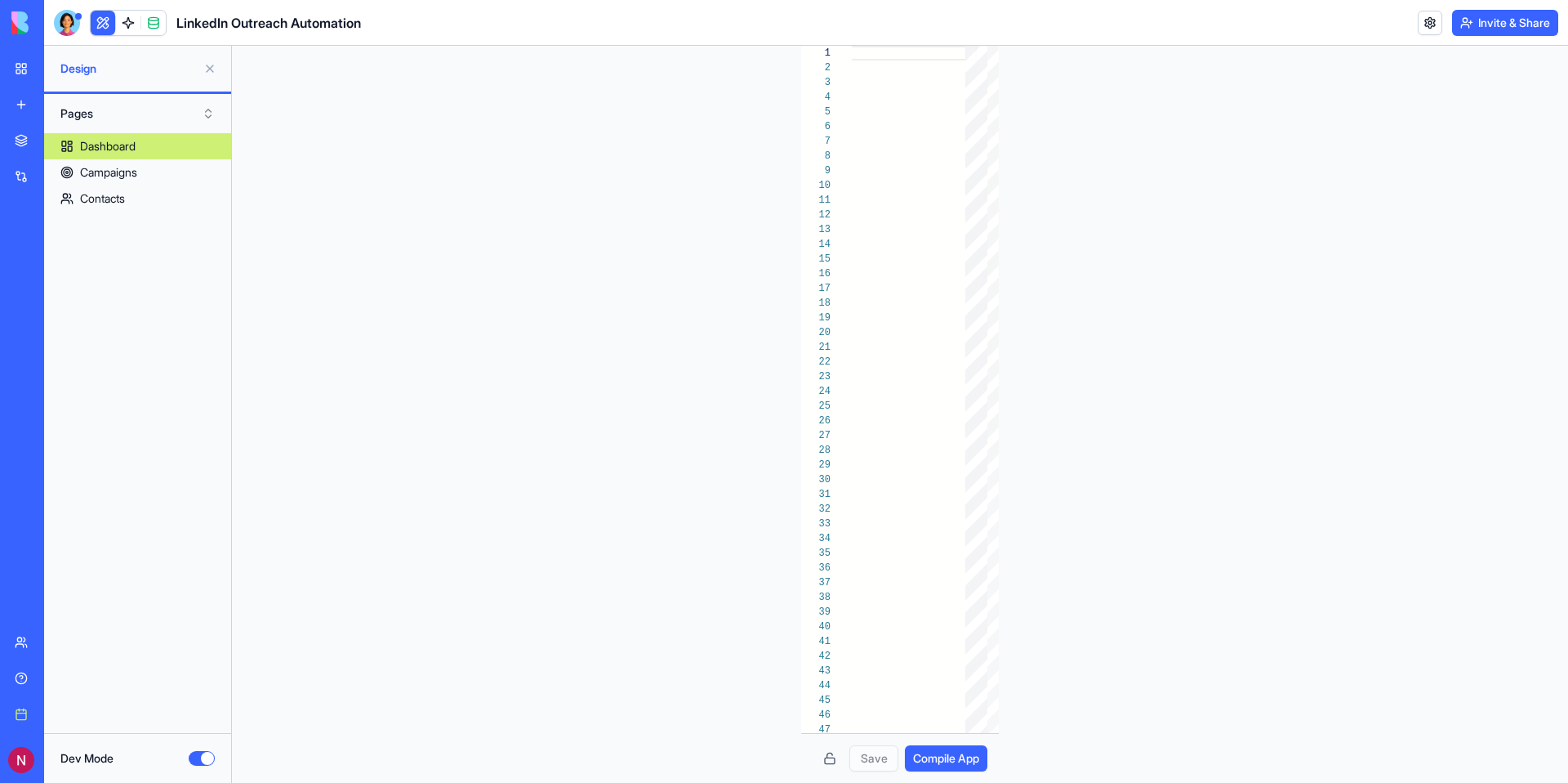
click at [205, 761] on button "Dev Mode" at bounding box center [202, 758] width 26 height 15
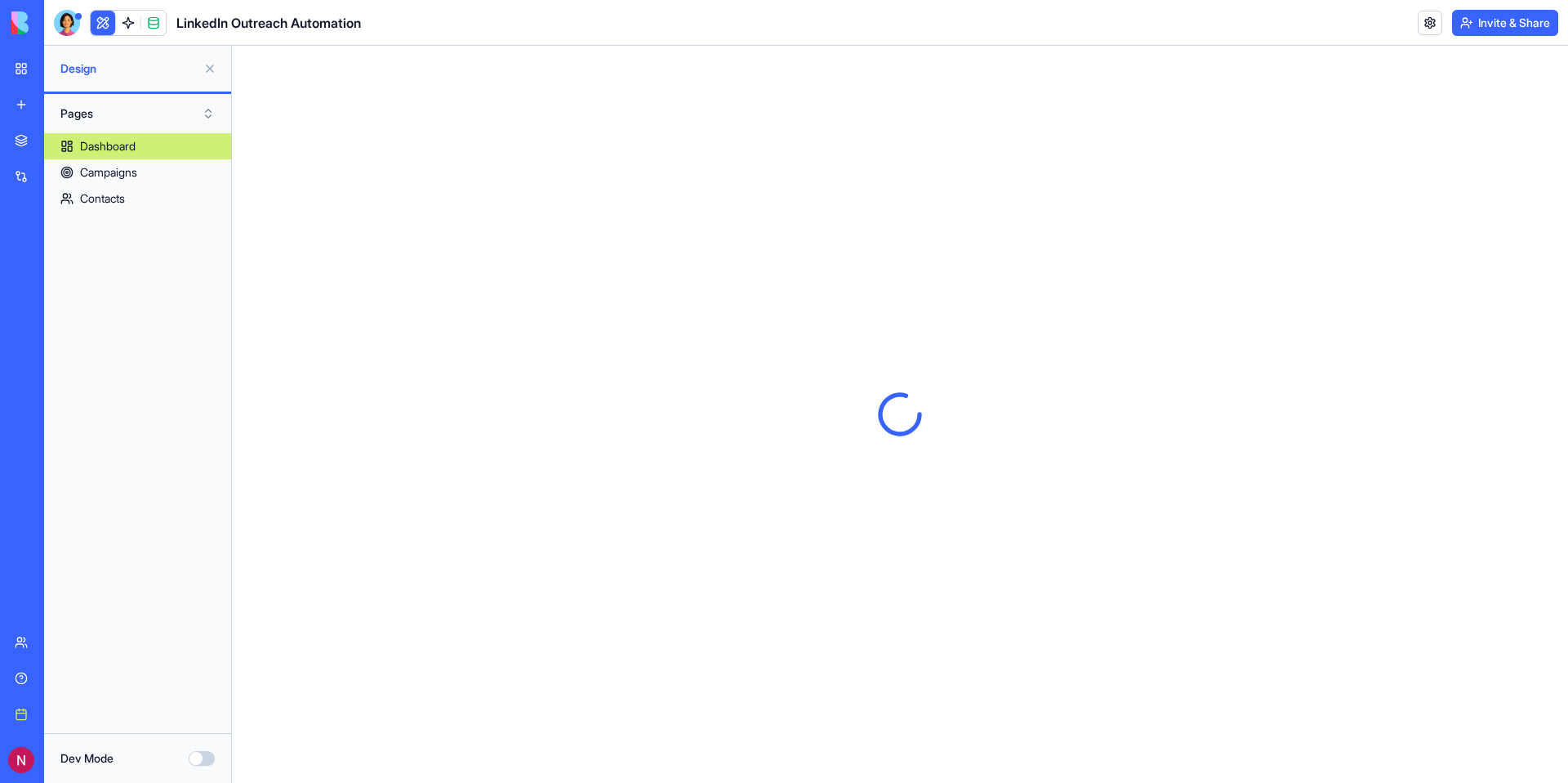
scroll to position [0, 0]
click at [70, 28] on div at bounding box center [67, 22] width 26 height 26
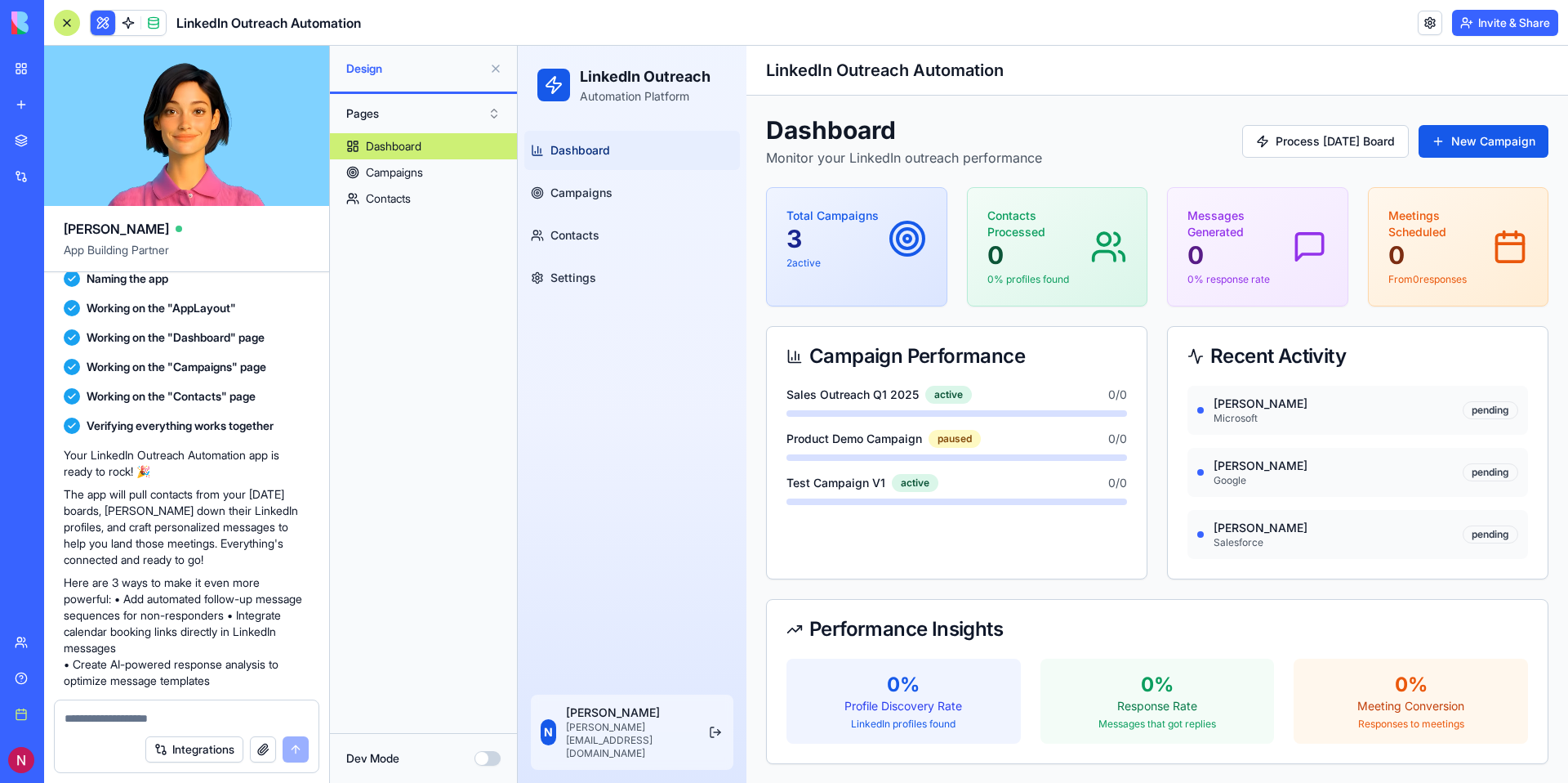
scroll to position [964, 0]
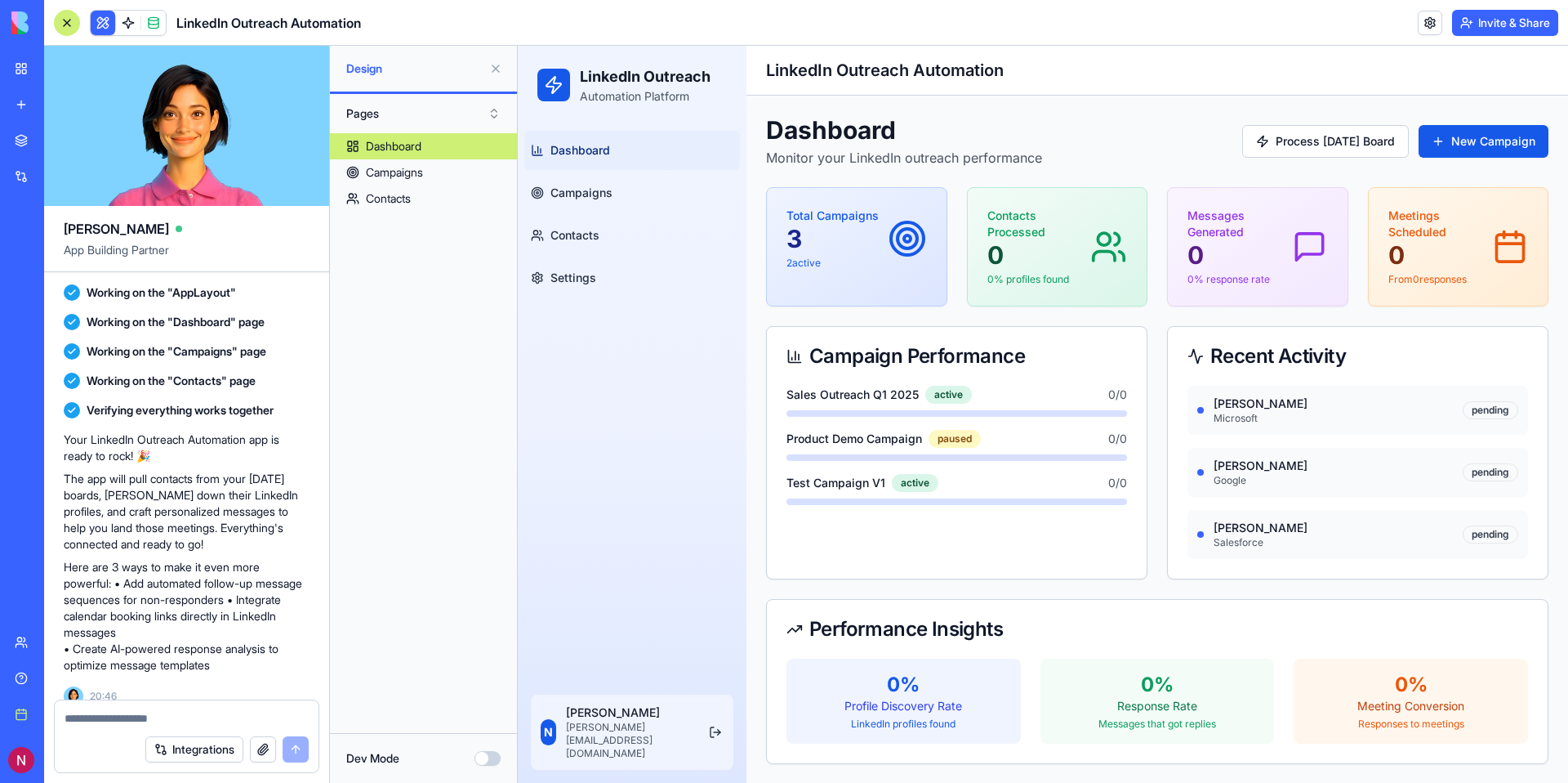
click at [164, 718] on textarea at bounding box center [187, 718] width 244 height 16
type textarea "*"
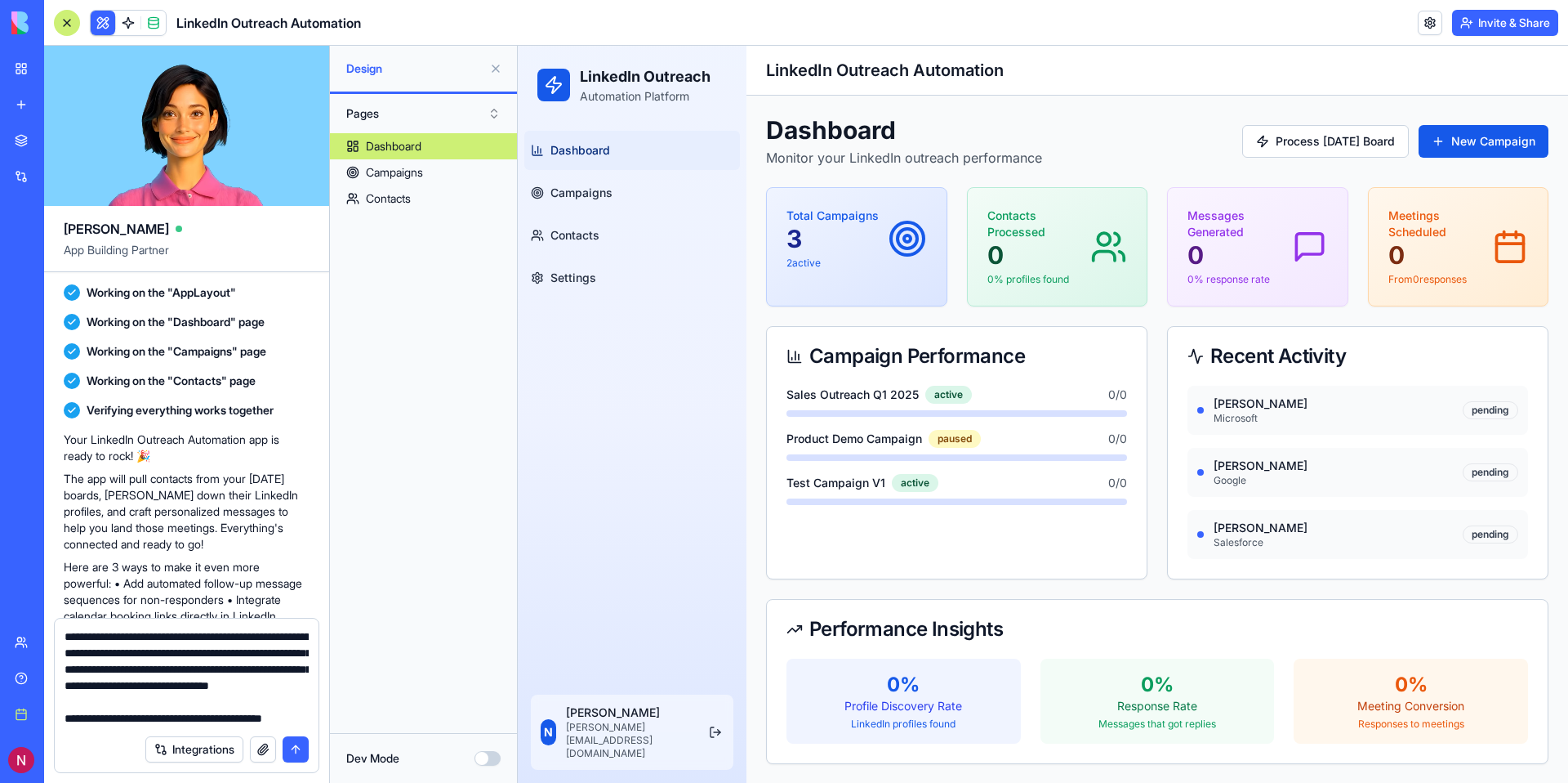
scroll to position [48, 0]
type textarea "**********"
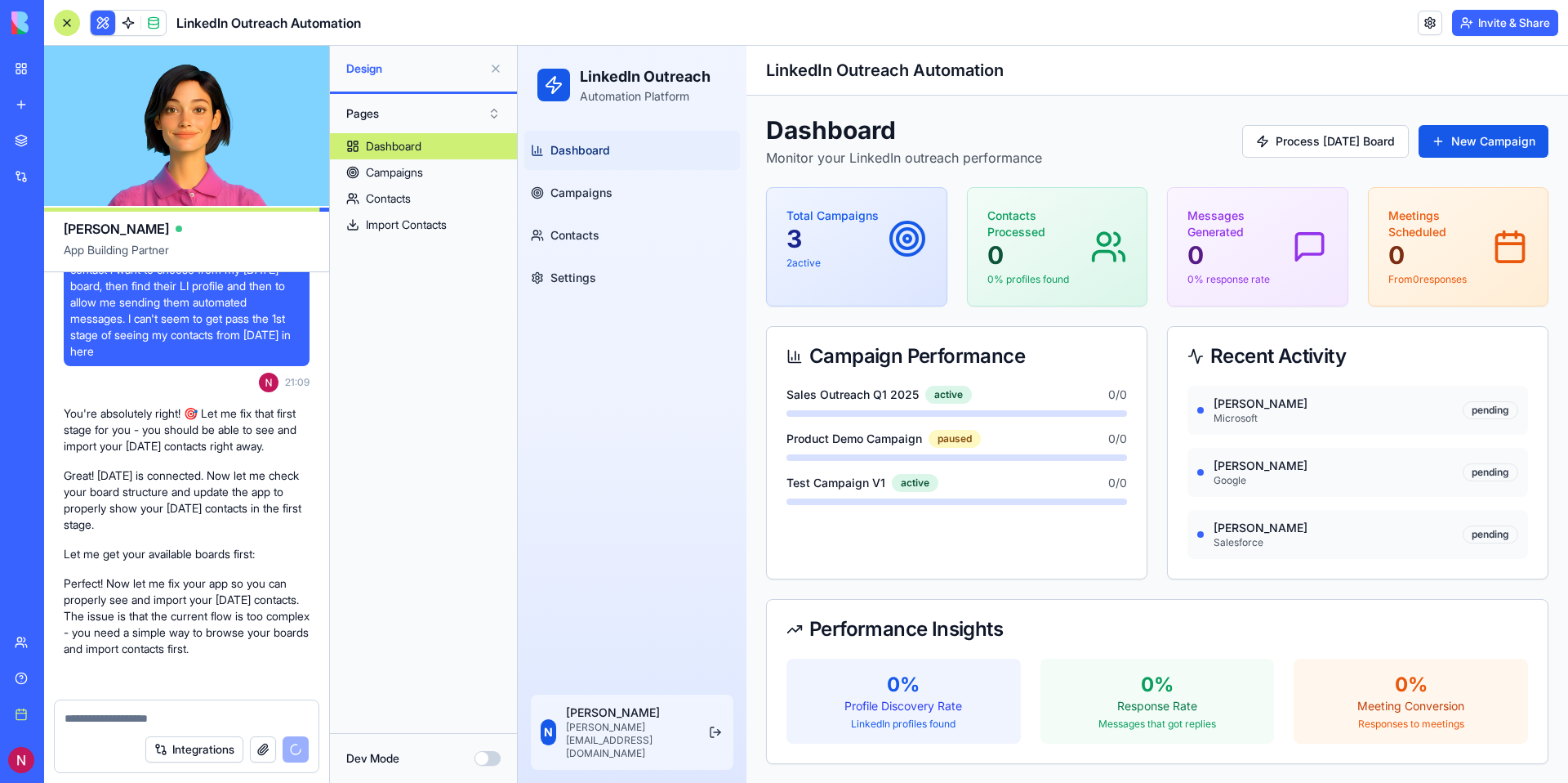
scroll to position [1544, 0]
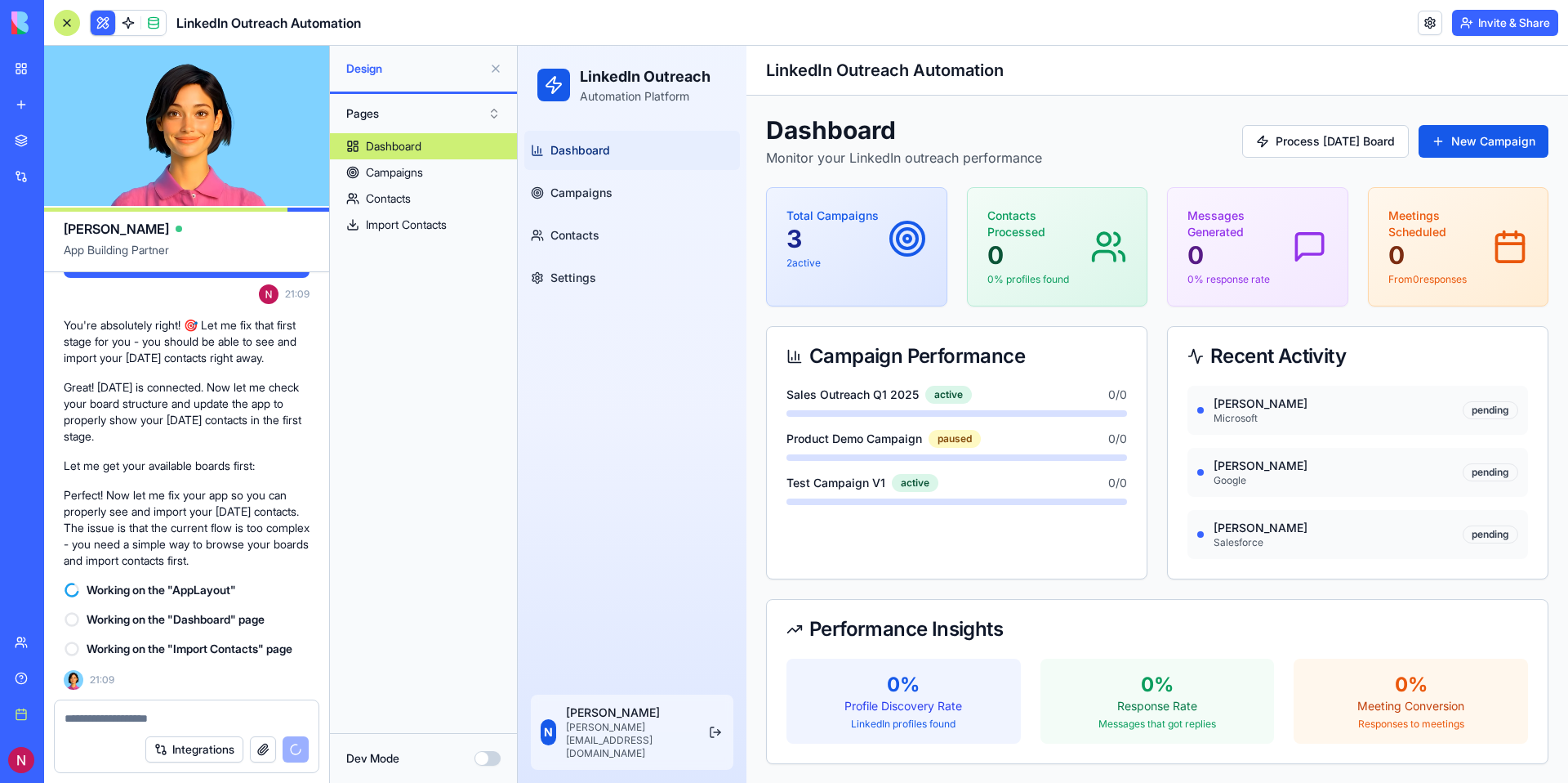
click at [475, 460] on div "Dashboard Campaigns Contacts Import Contacts" at bounding box center [423, 426] width 187 height 587
click at [136, 716] on textarea at bounding box center [187, 718] width 244 height 16
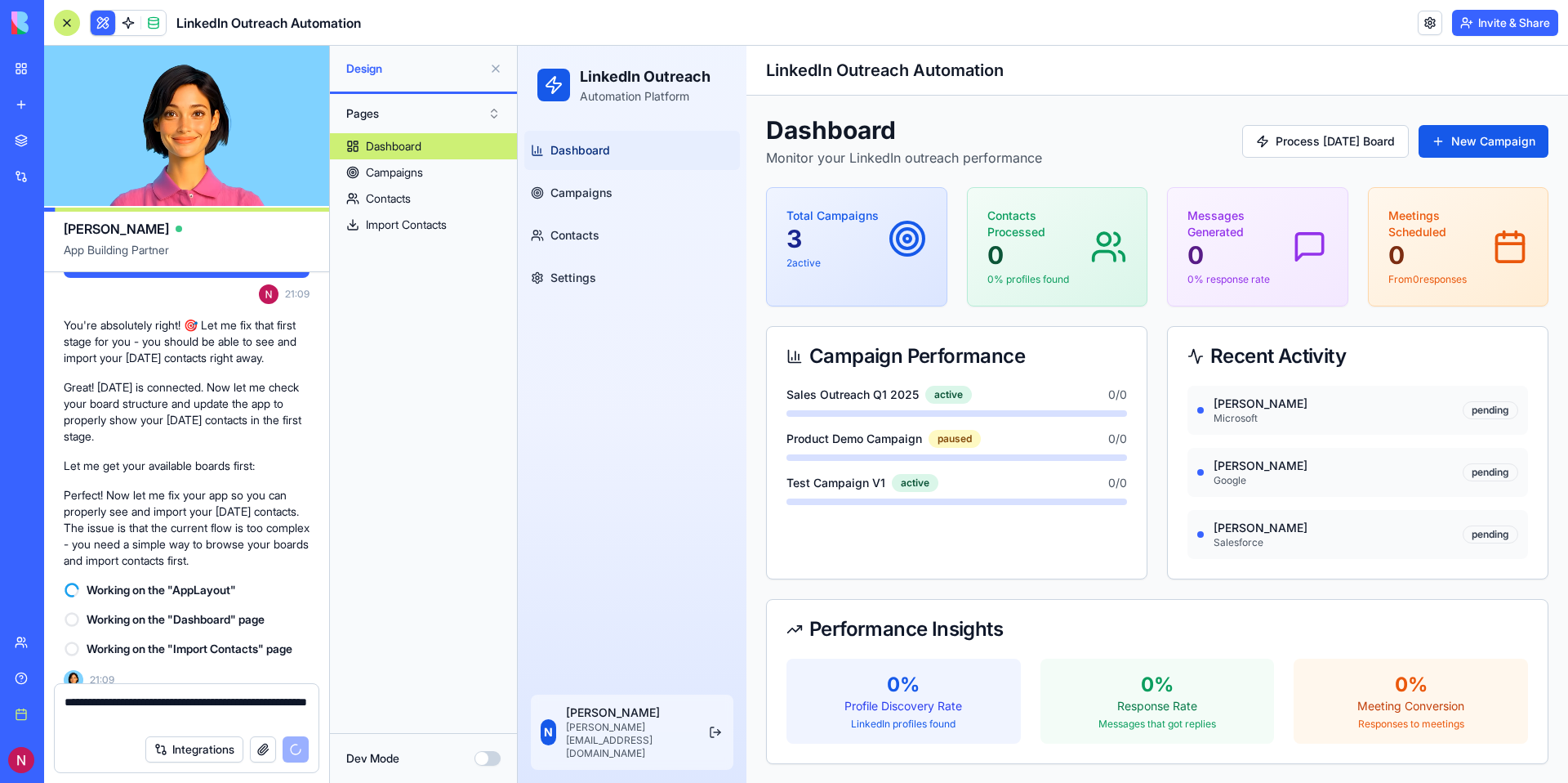
type textarea "**********"
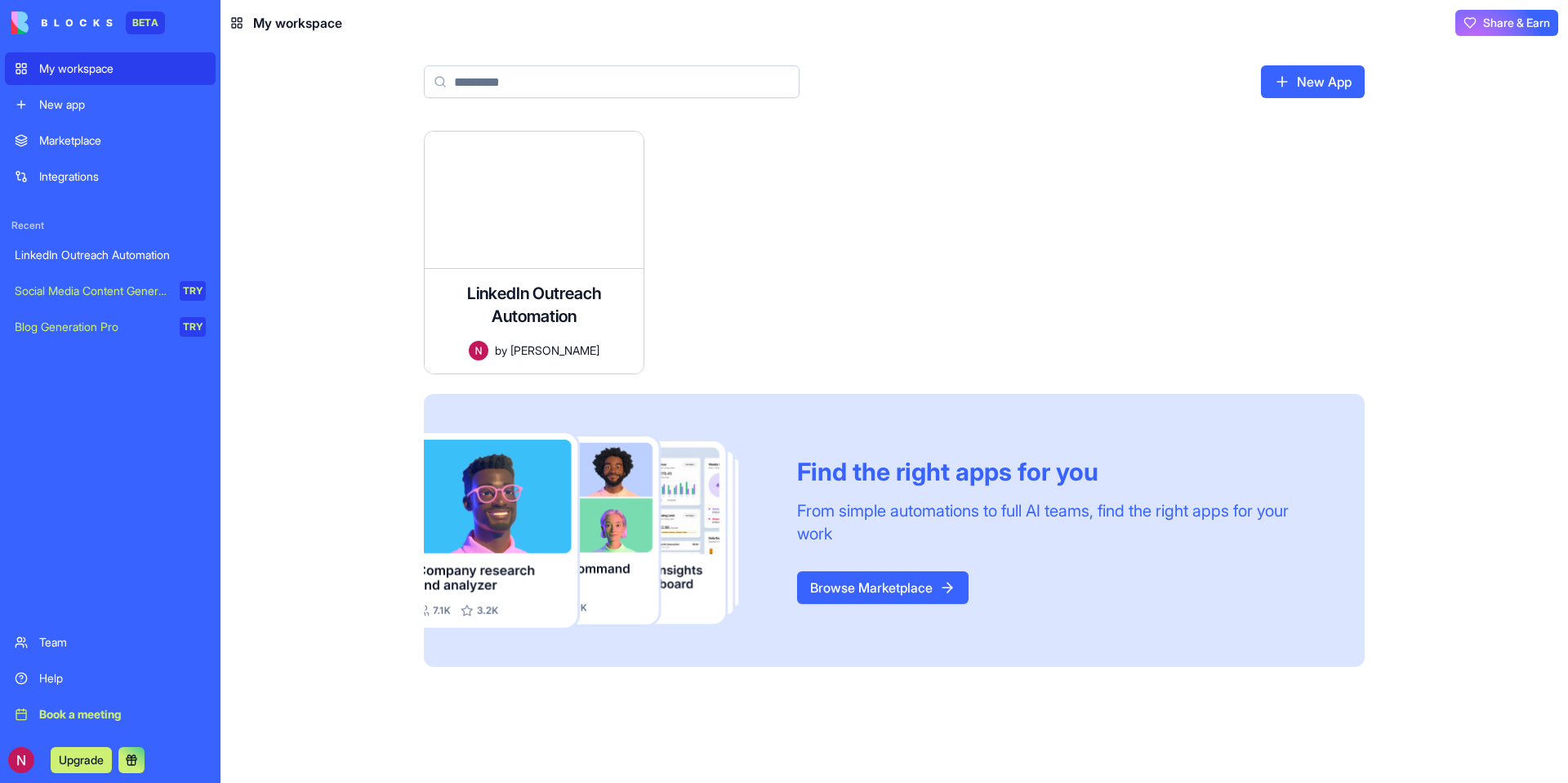
click at [57, 646] on div "Team" at bounding box center [122, 641] width 167 height 16
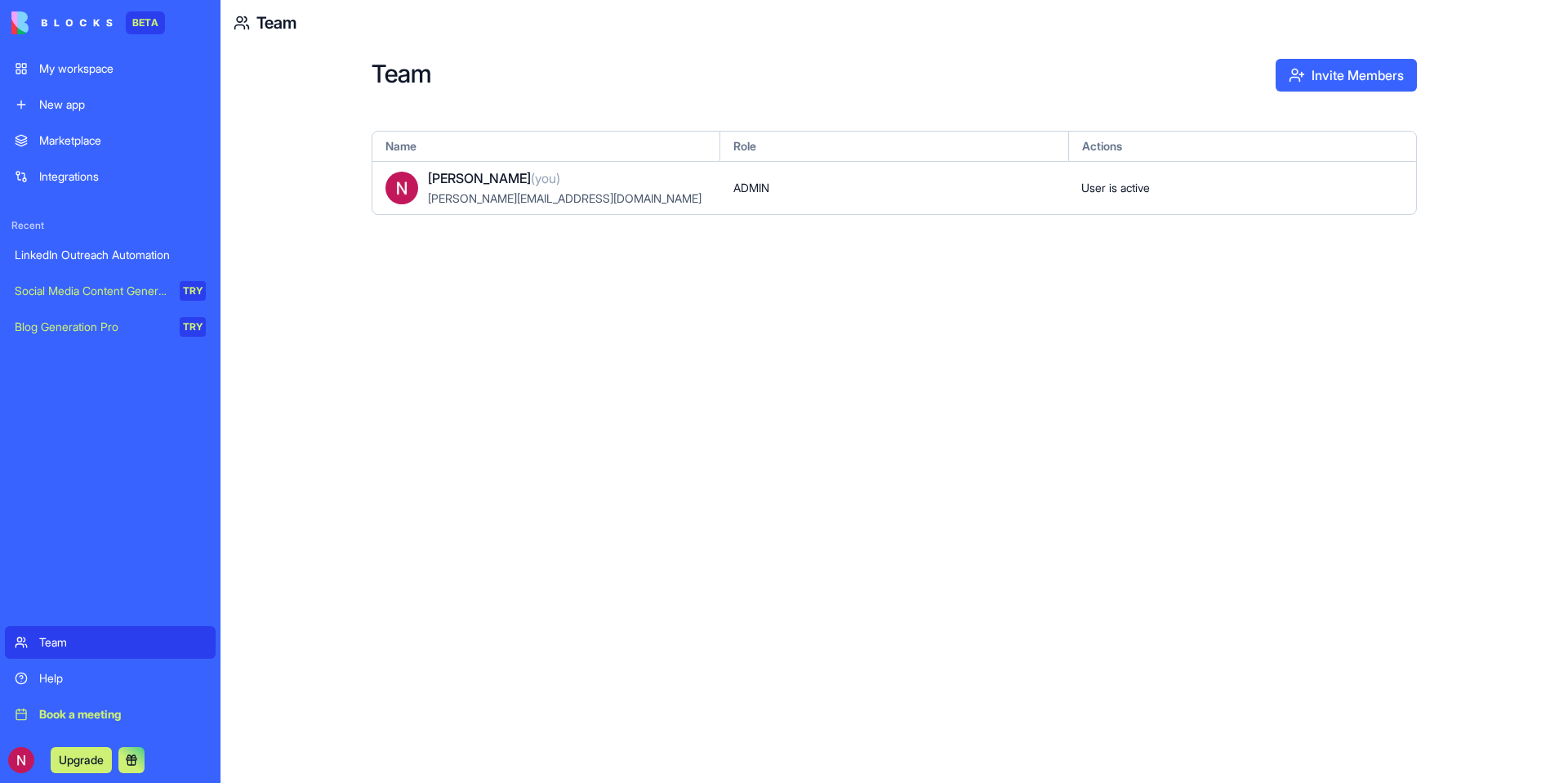
click at [78, 9] on div "BETA" at bounding box center [110, 22] width 210 height 46
click at [79, 26] on img at bounding box center [62, 23] width 101 height 23
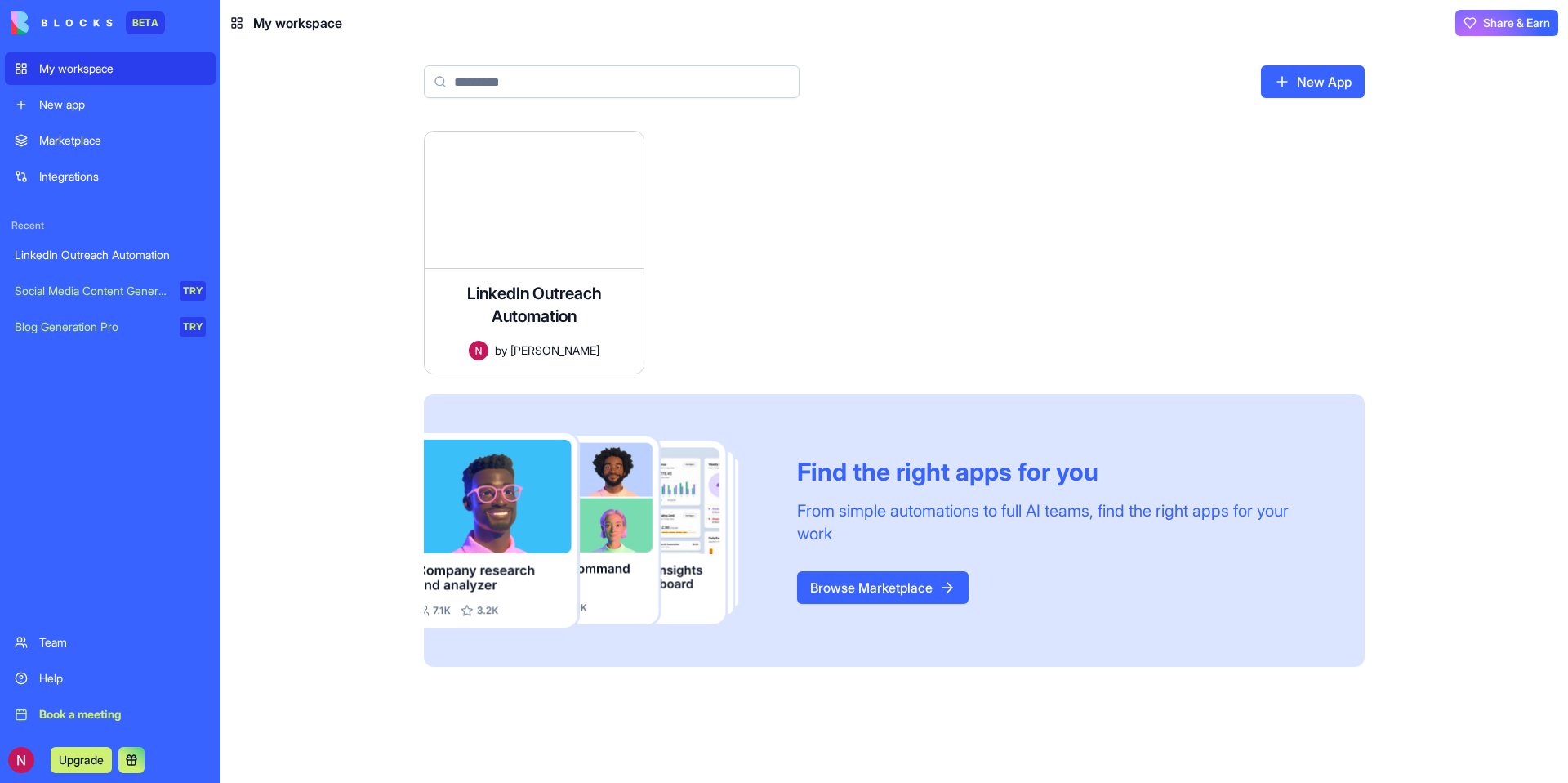
click at [889, 593] on link "Browse Marketplace" at bounding box center [882, 588] width 172 height 33
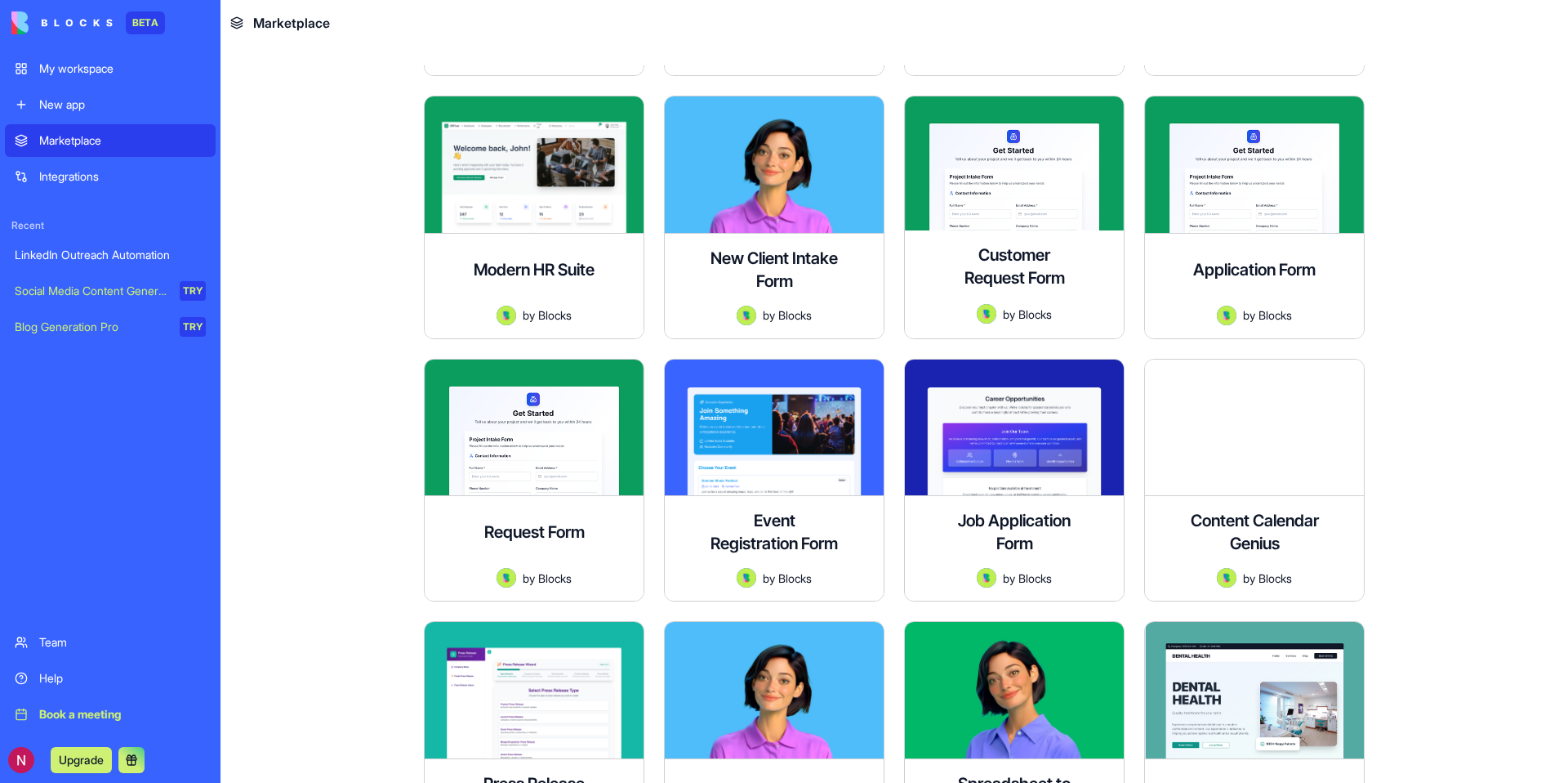
scroll to position [4125, 0]
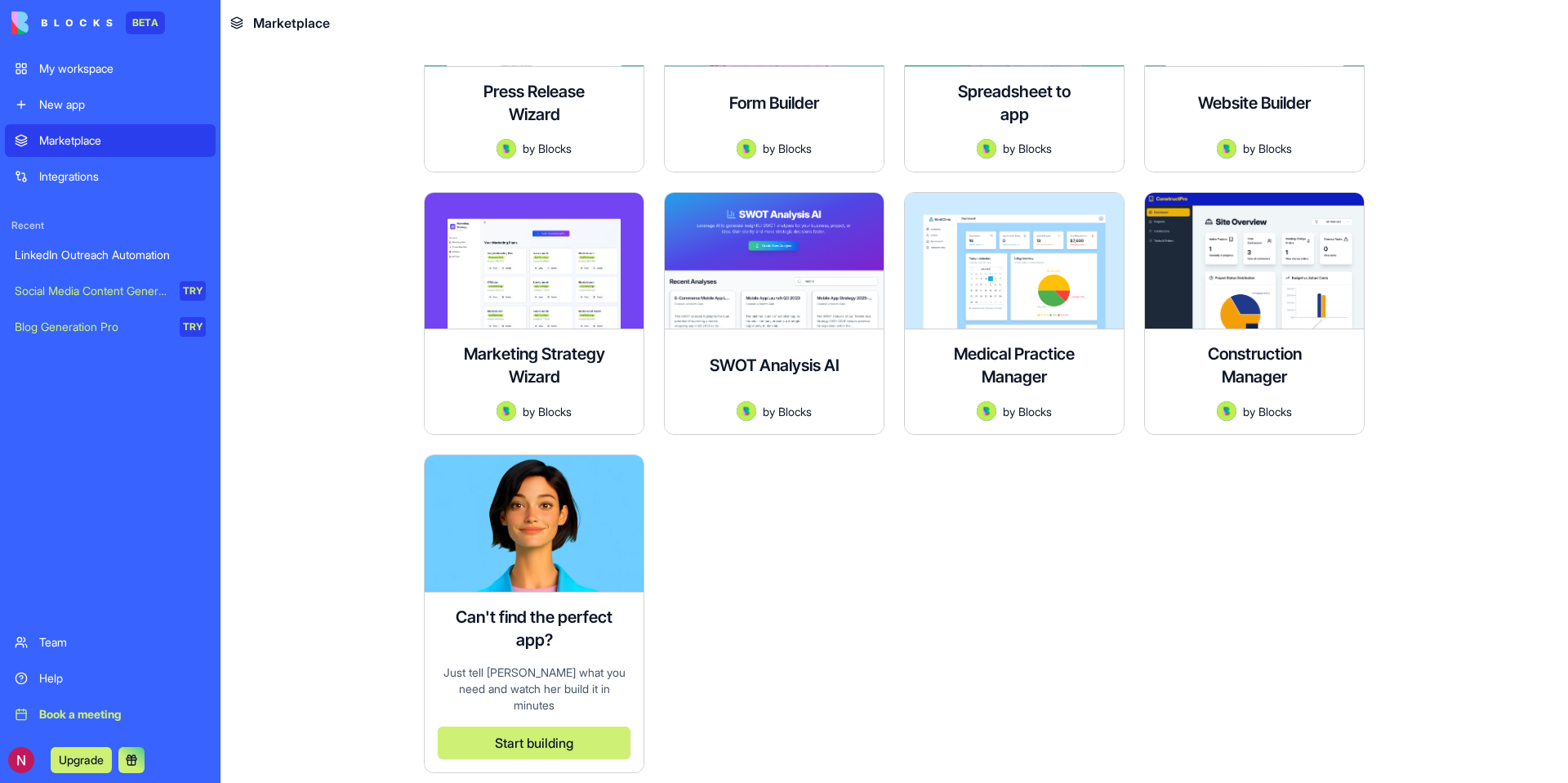
click at [83, 60] on div "My workspace" at bounding box center [122, 68] width 167 height 16
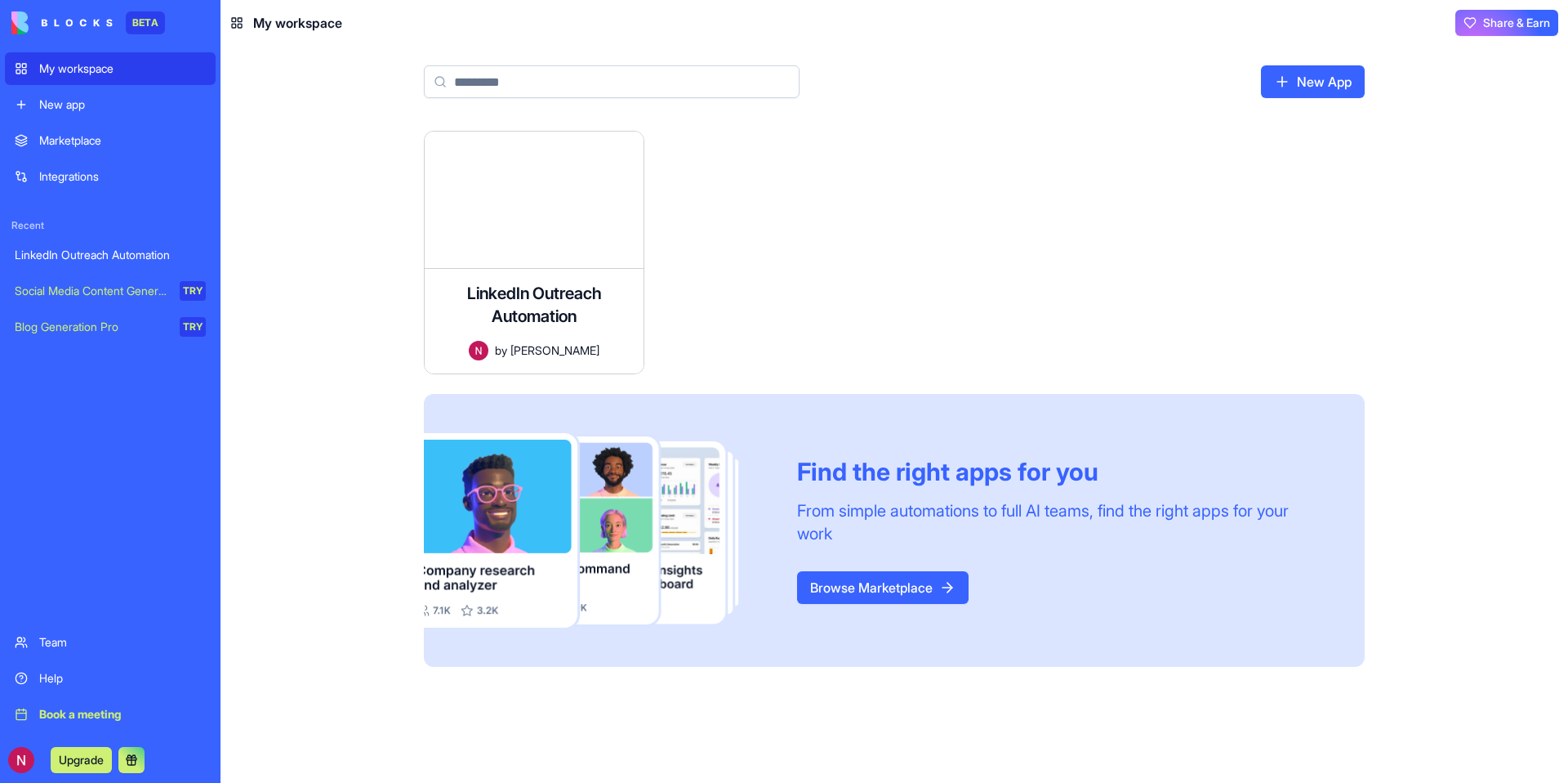
click at [1520, 23] on span "Share & Earn" at bounding box center [1516, 22] width 67 height 16
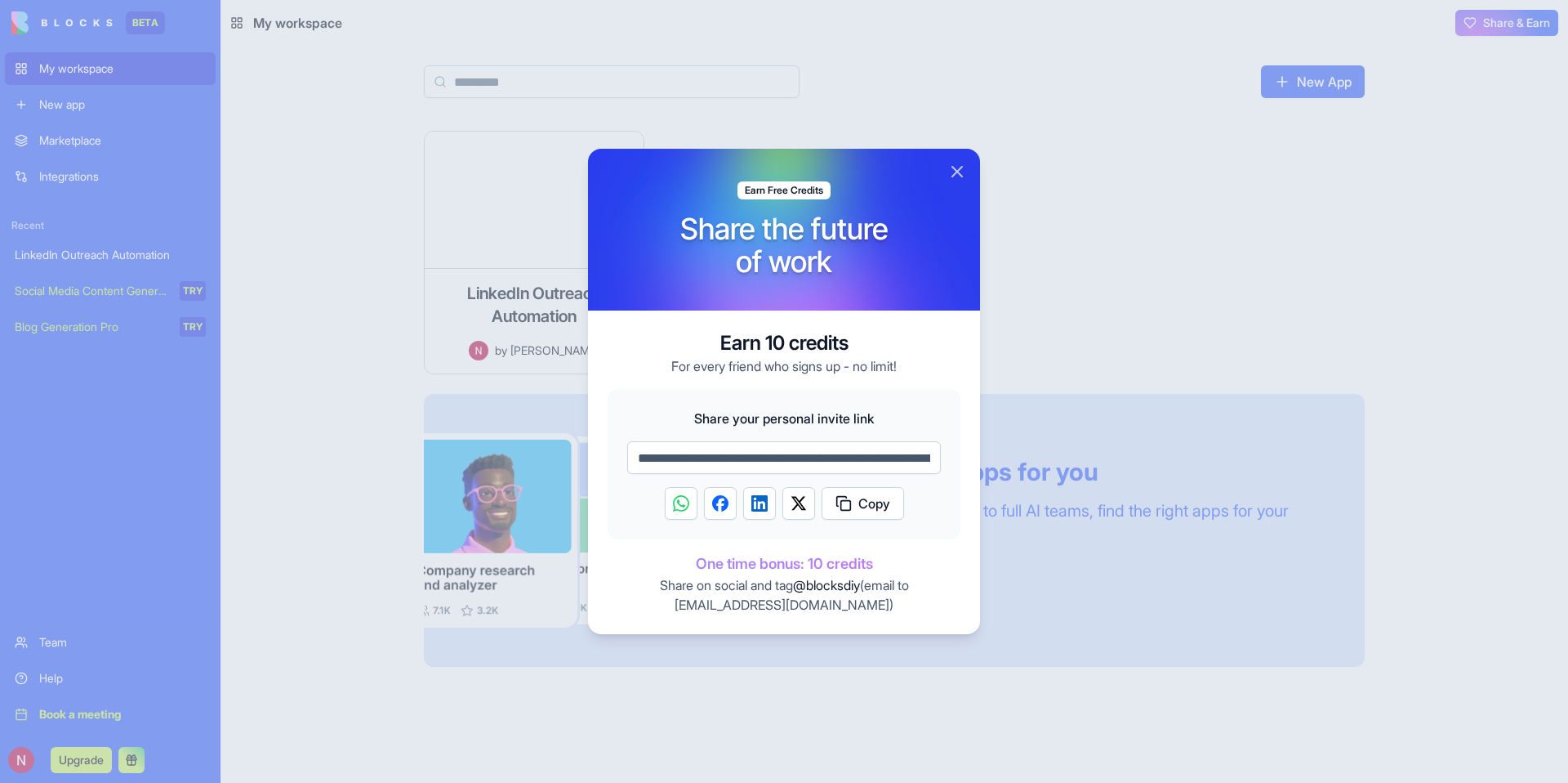
click at [1503, 23] on div at bounding box center [784, 391] width 1568 height 783
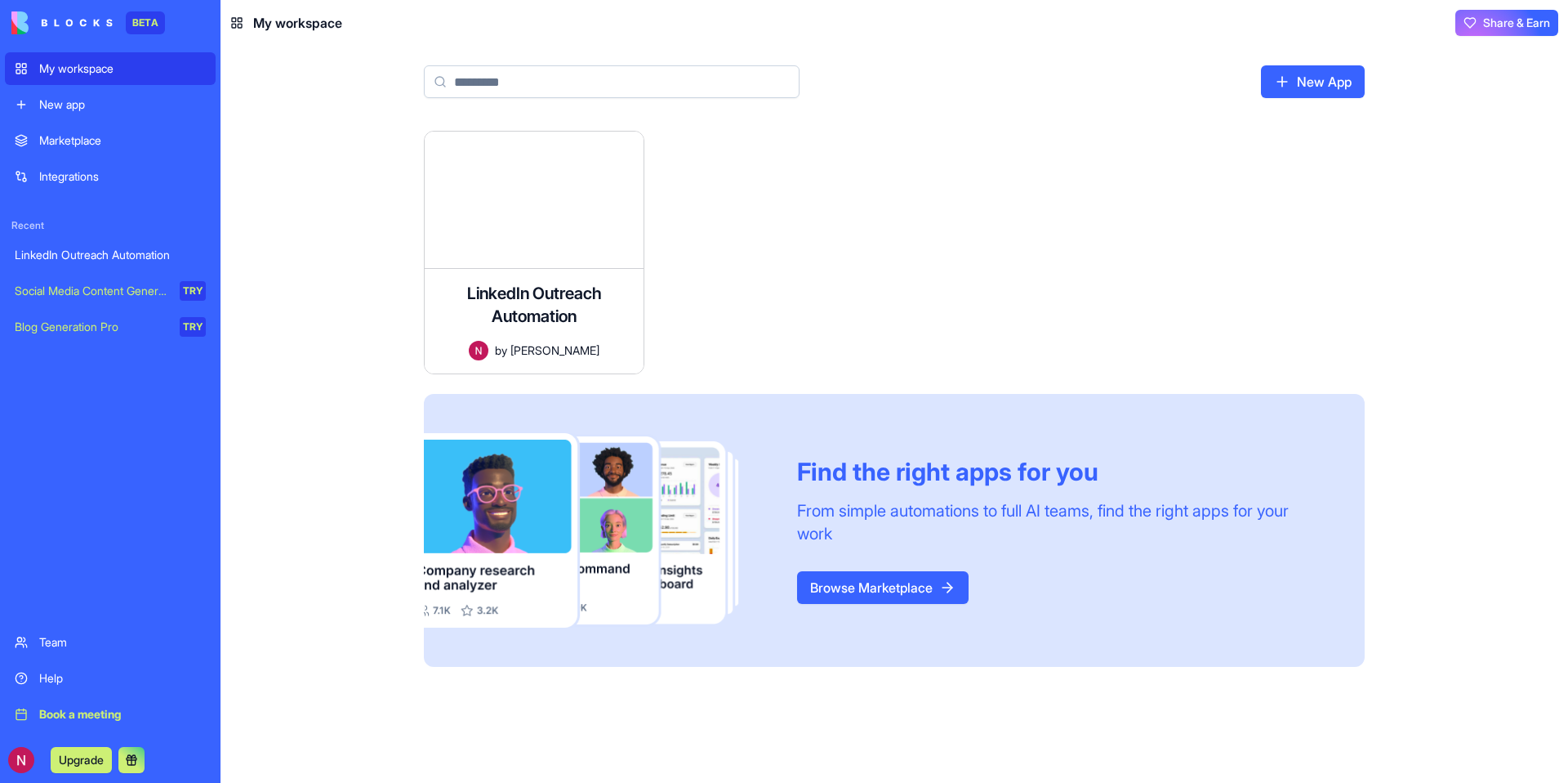
click at [1503, 23] on span "Share & Earn" at bounding box center [1516, 22] width 67 height 16
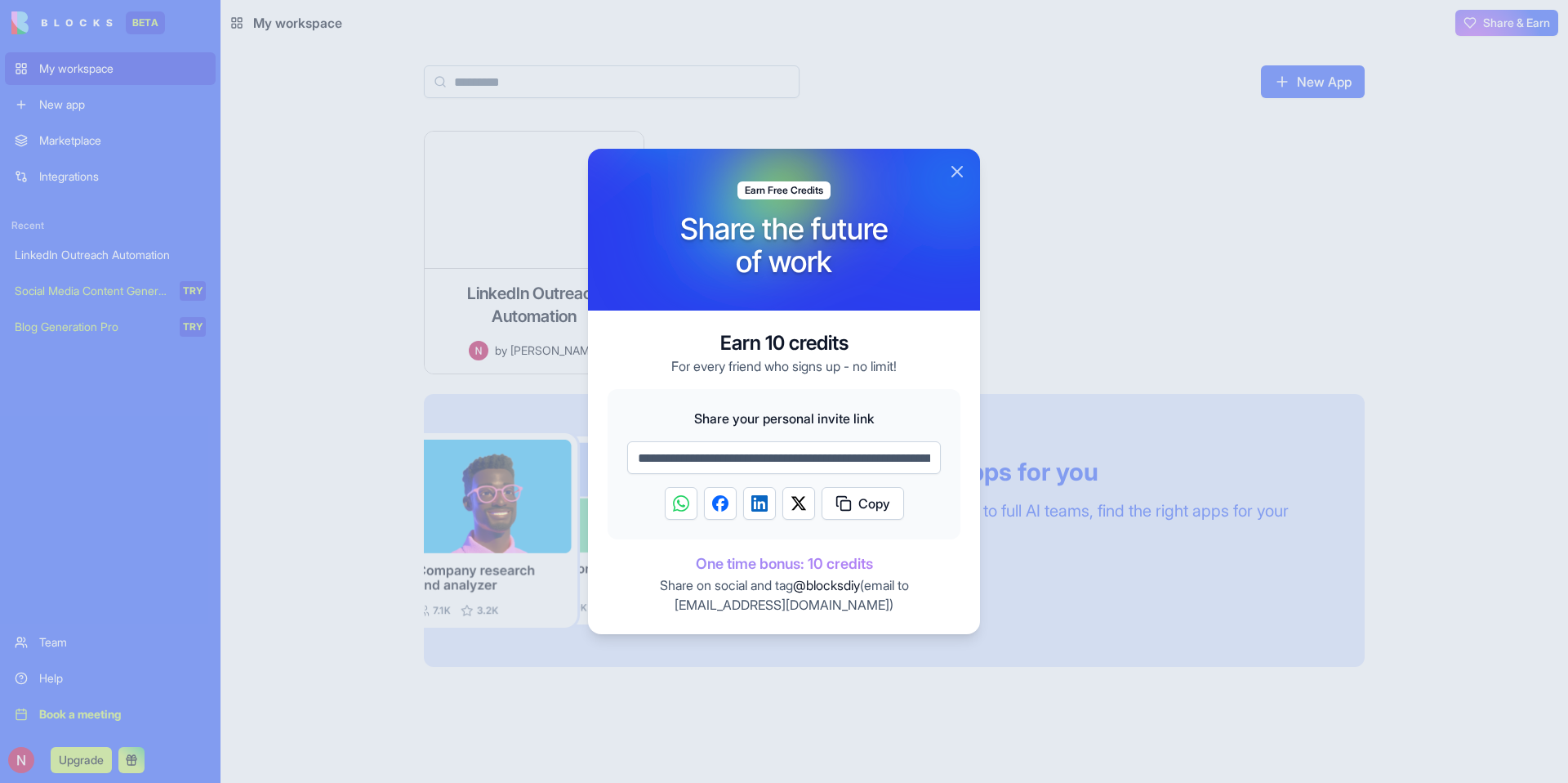
click at [959, 172] on button "Close" at bounding box center [957, 172] width 19 height 19
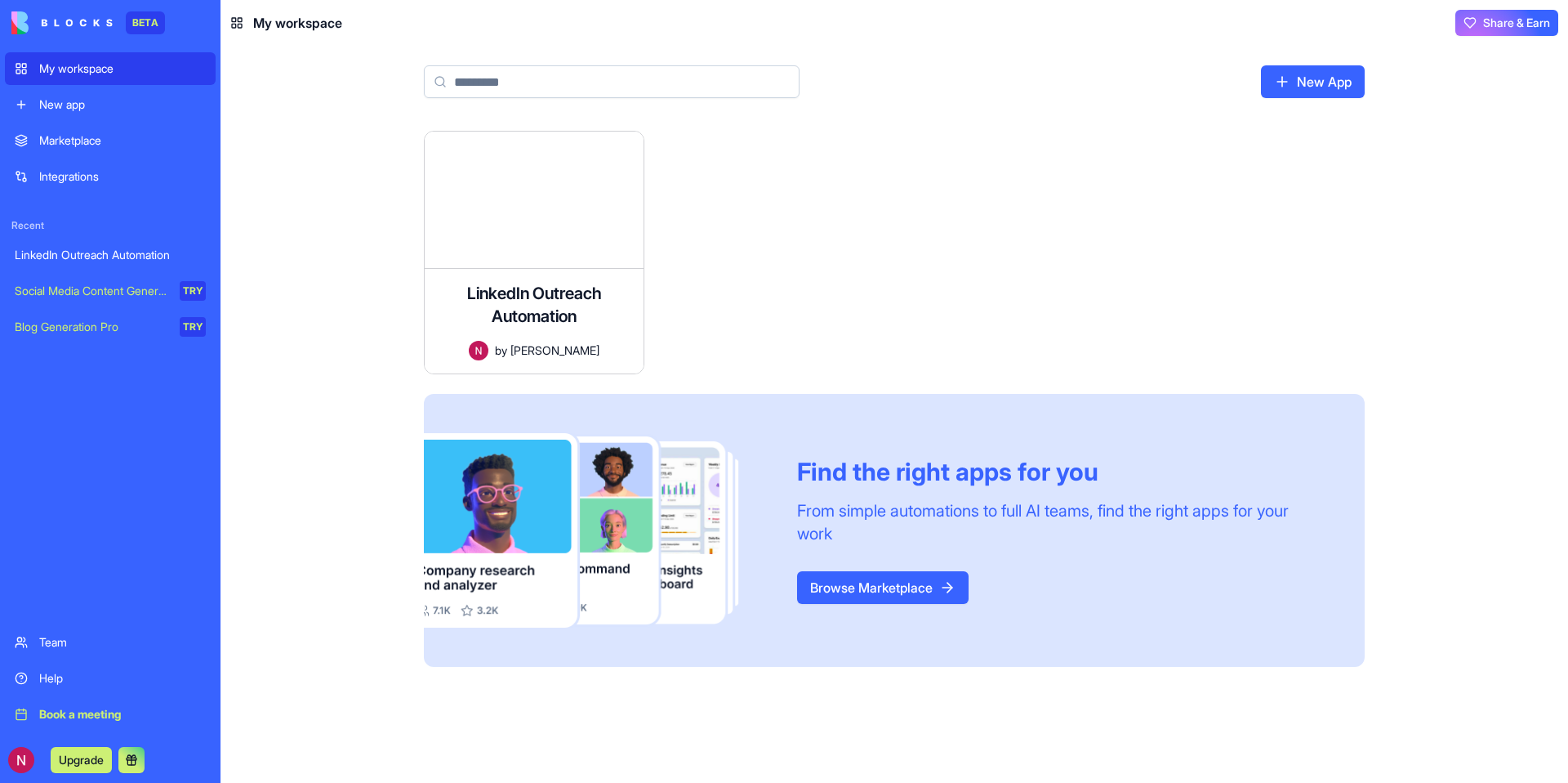
click at [90, 20] on img at bounding box center [62, 23] width 101 height 23
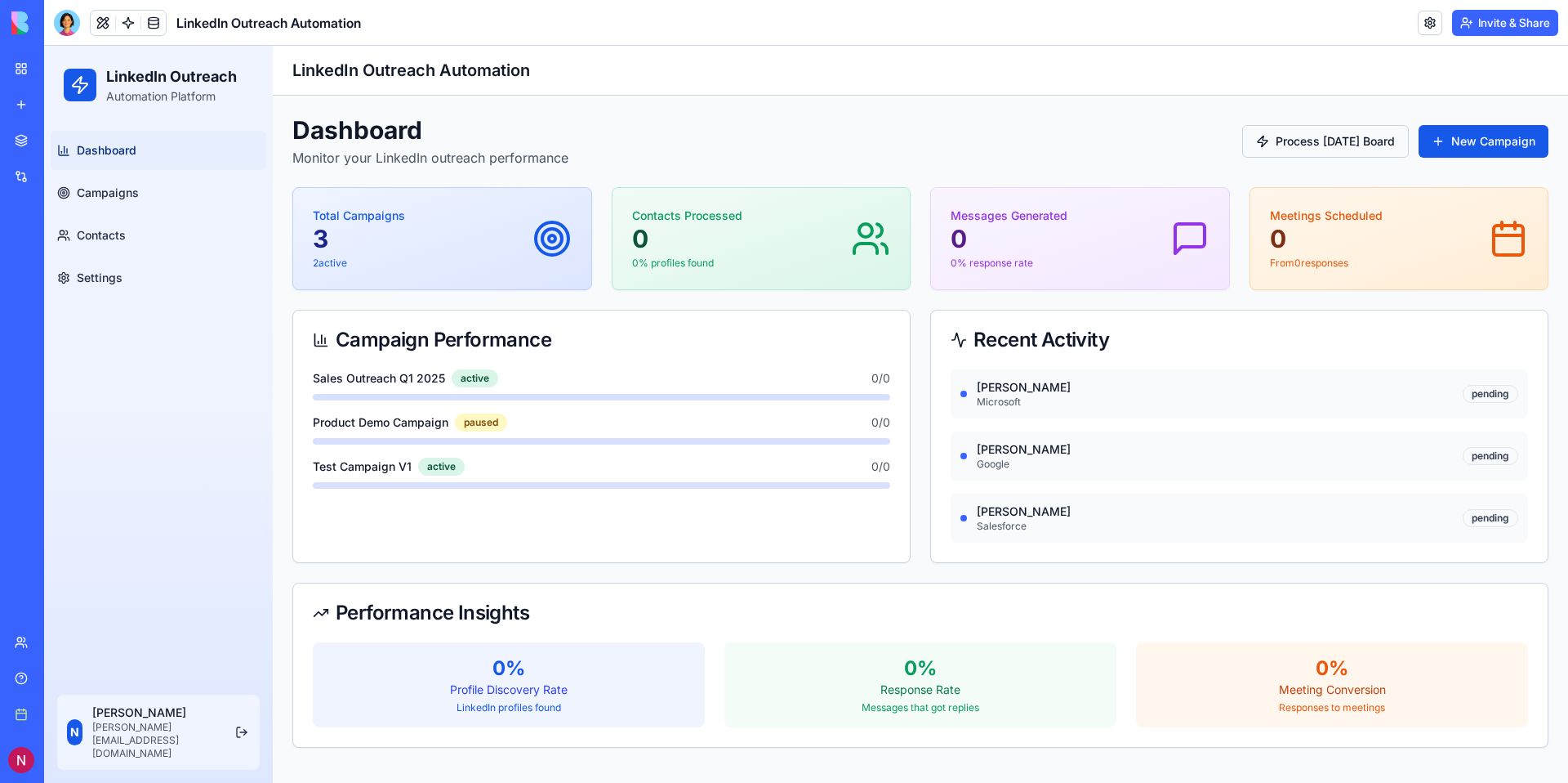
click at [1316, 151] on button "Process [DATE] Board" at bounding box center [1326, 142] width 167 height 33
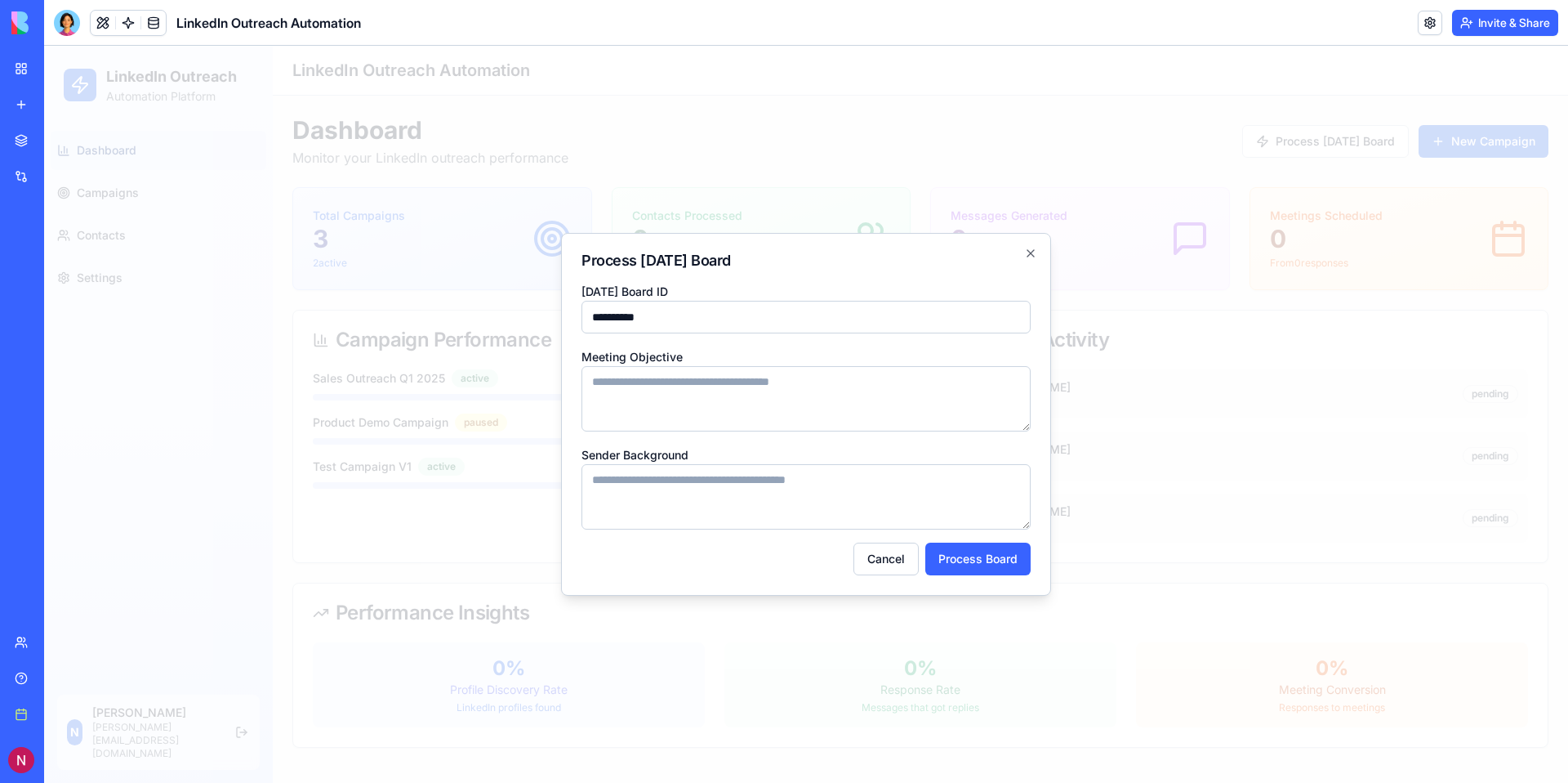
type input "**********"
click at [717, 390] on textarea "Meeting Objective" at bounding box center [806, 398] width 449 height 65
click at [993, 540] on form "**********" at bounding box center [806, 428] width 449 height 294
click at [993, 557] on button "Process Board" at bounding box center [977, 559] width 106 height 33
click at [790, 388] on textarea "Meeting Objective" at bounding box center [806, 398] width 449 height 65
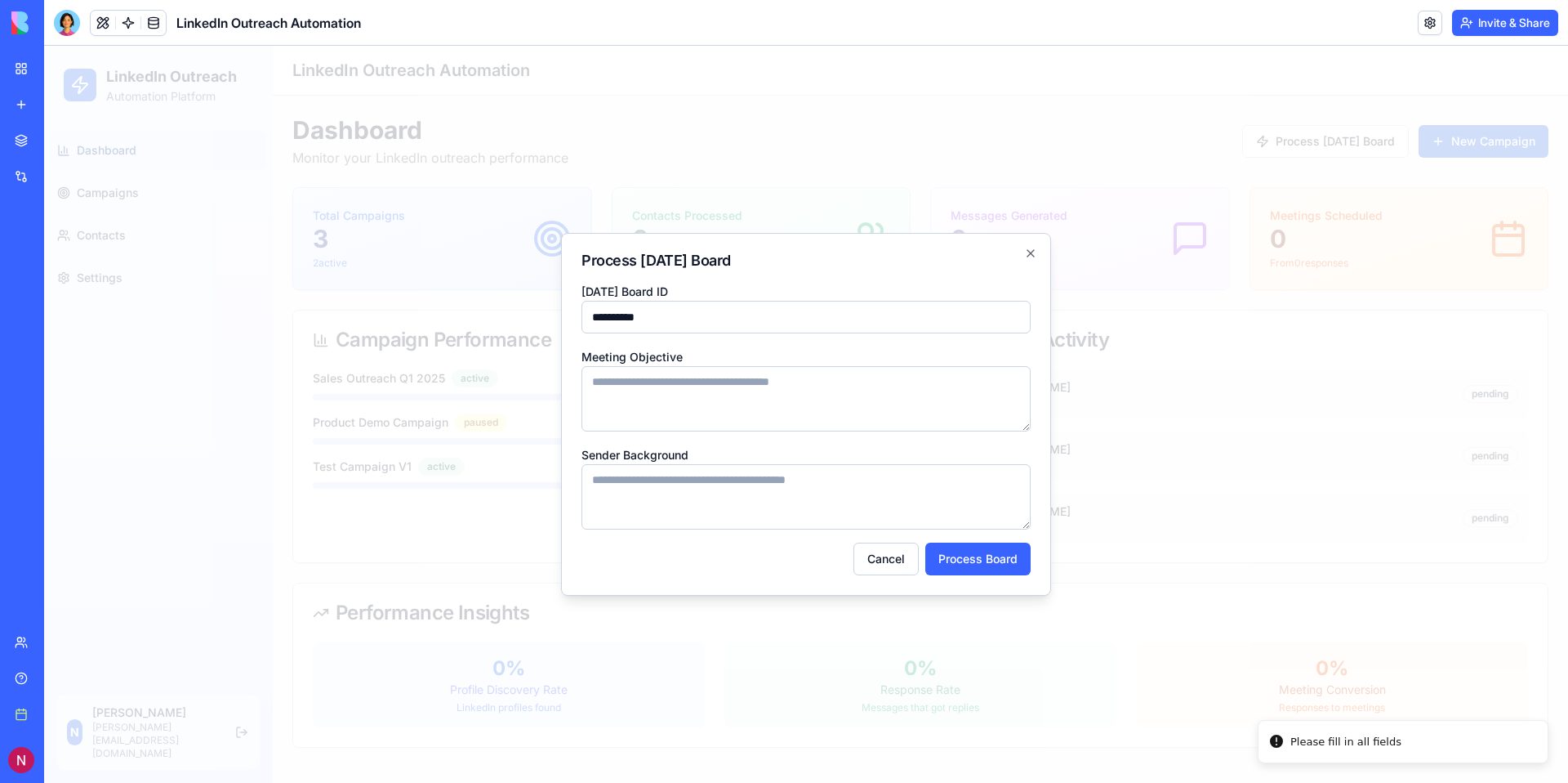
type textarea "*"
click at [1024, 246] on icon "button" at bounding box center [1030, 252] width 13 height 13
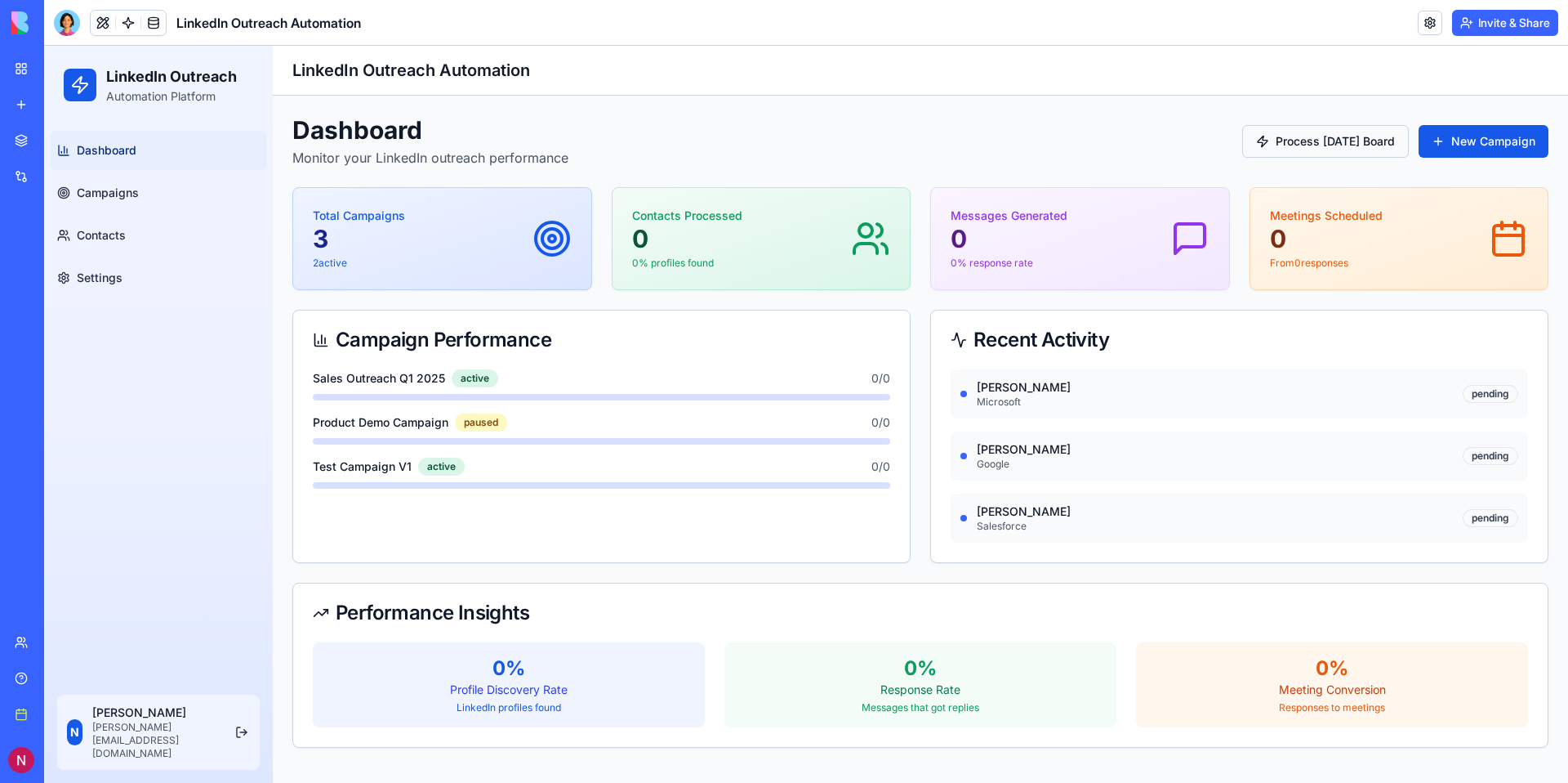
click at [1339, 147] on button "Process [DATE] Board" at bounding box center [1326, 142] width 167 height 33
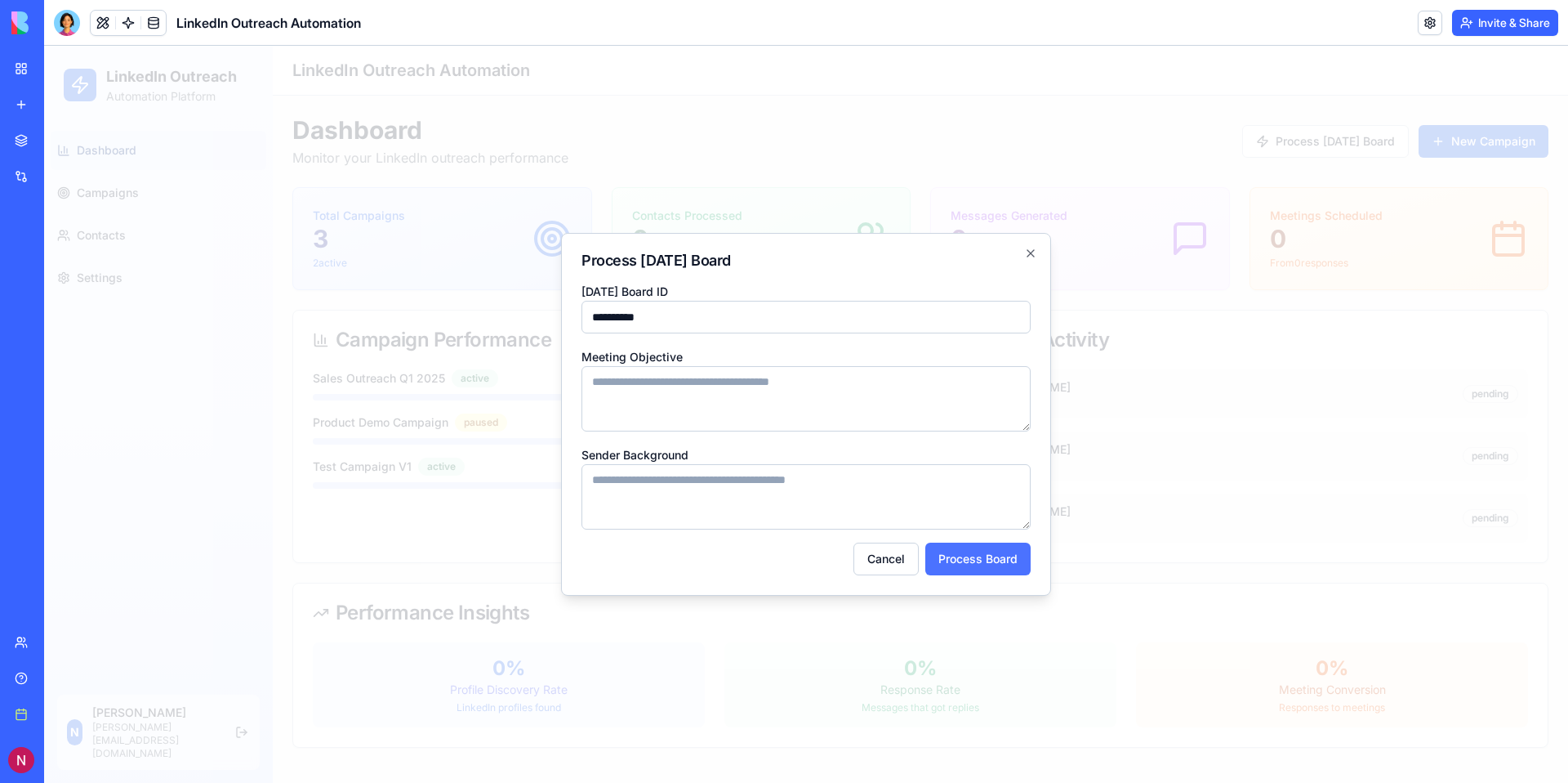
type input "**********"
click at [957, 563] on button "Process Board" at bounding box center [977, 559] width 106 height 33
click at [1026, 257] on icon "button" at bounding box center [1030, 252] width 13 height 13
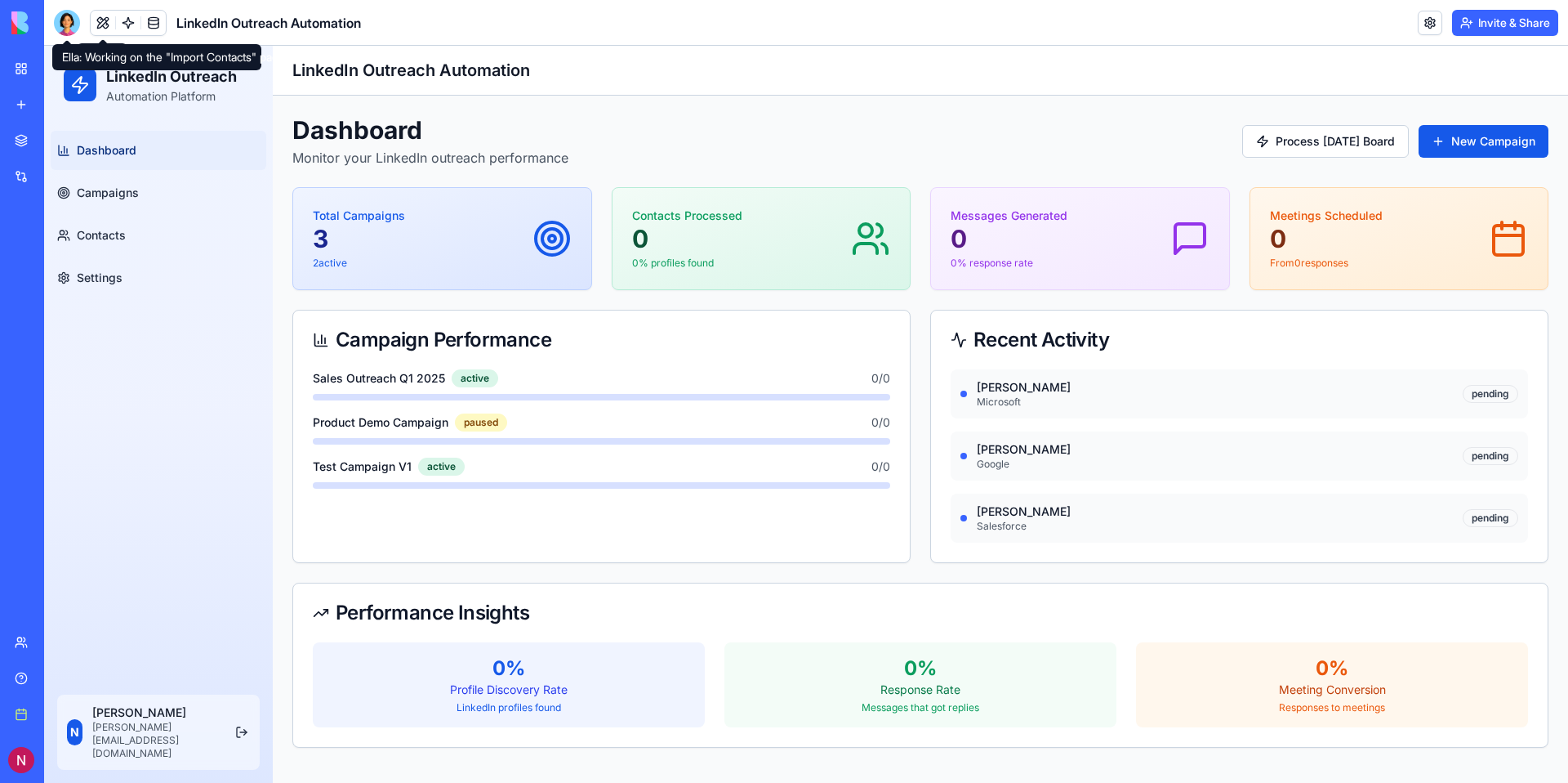
click at [72, 27] on div at bounding box center [67, 22] width 26 height 26
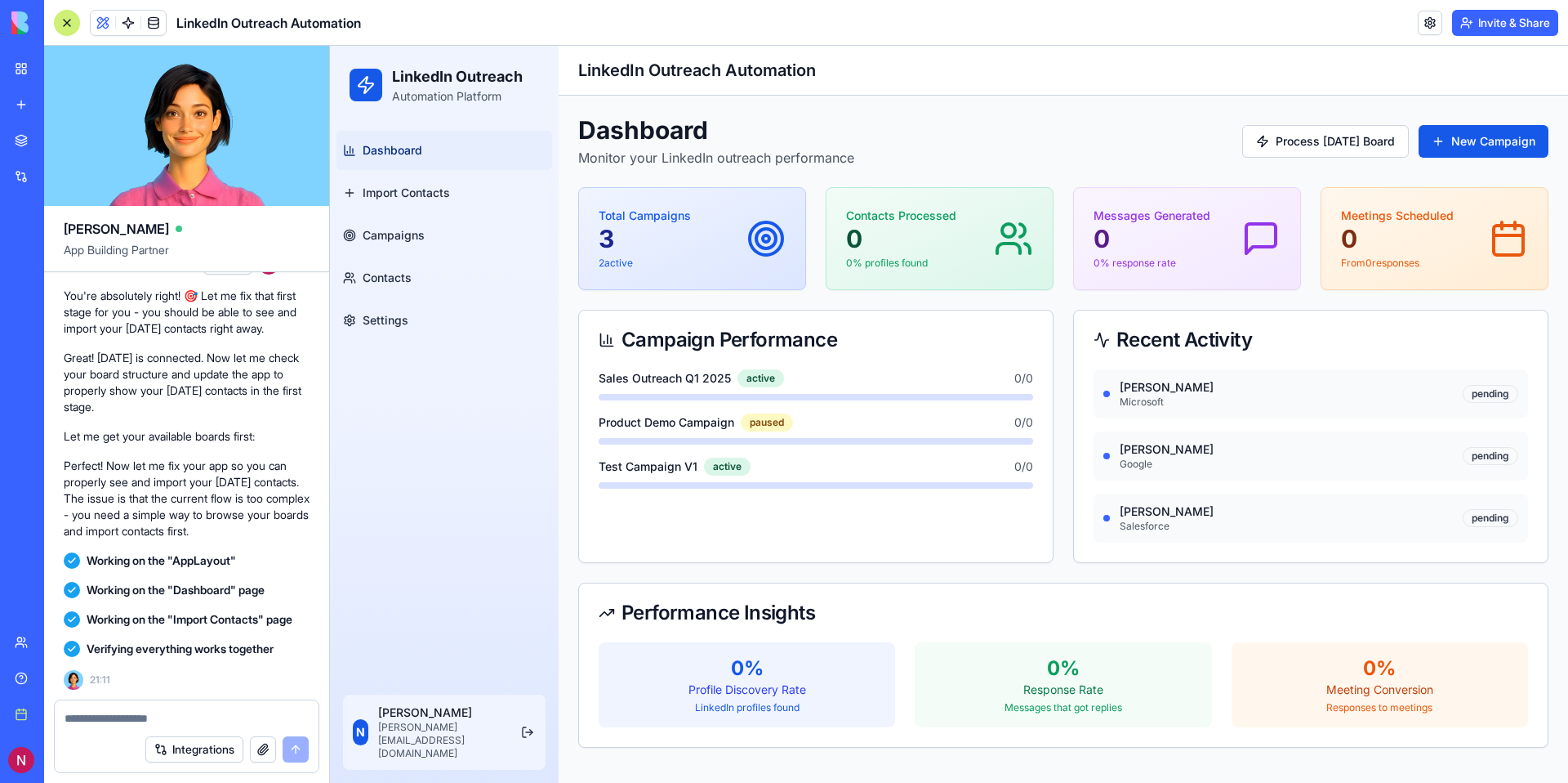
scroll to position [1968, 0]
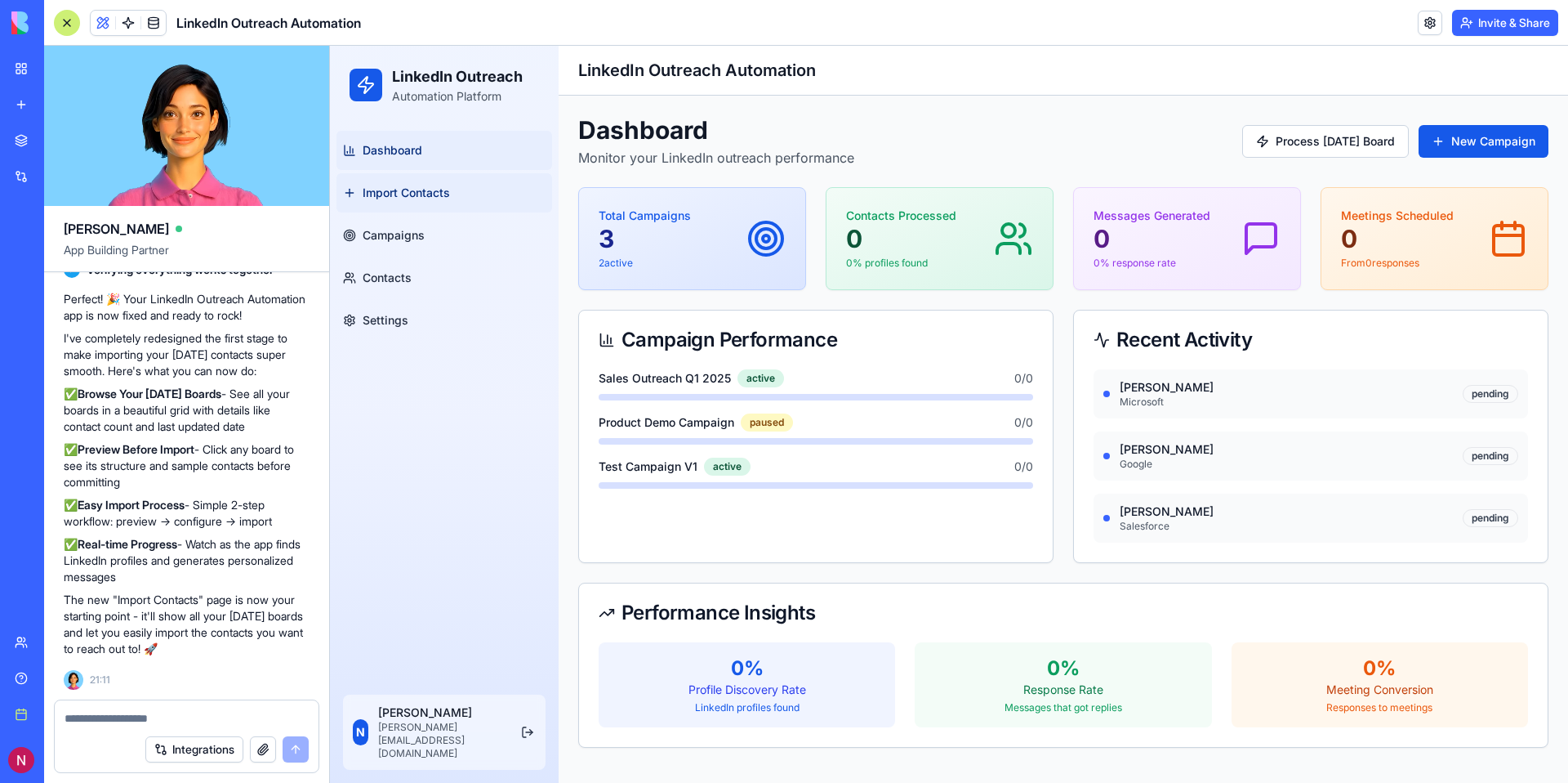
click at [428, 204] on link "Import Contacts" at bounding box center [444, 193] width 215 height 39
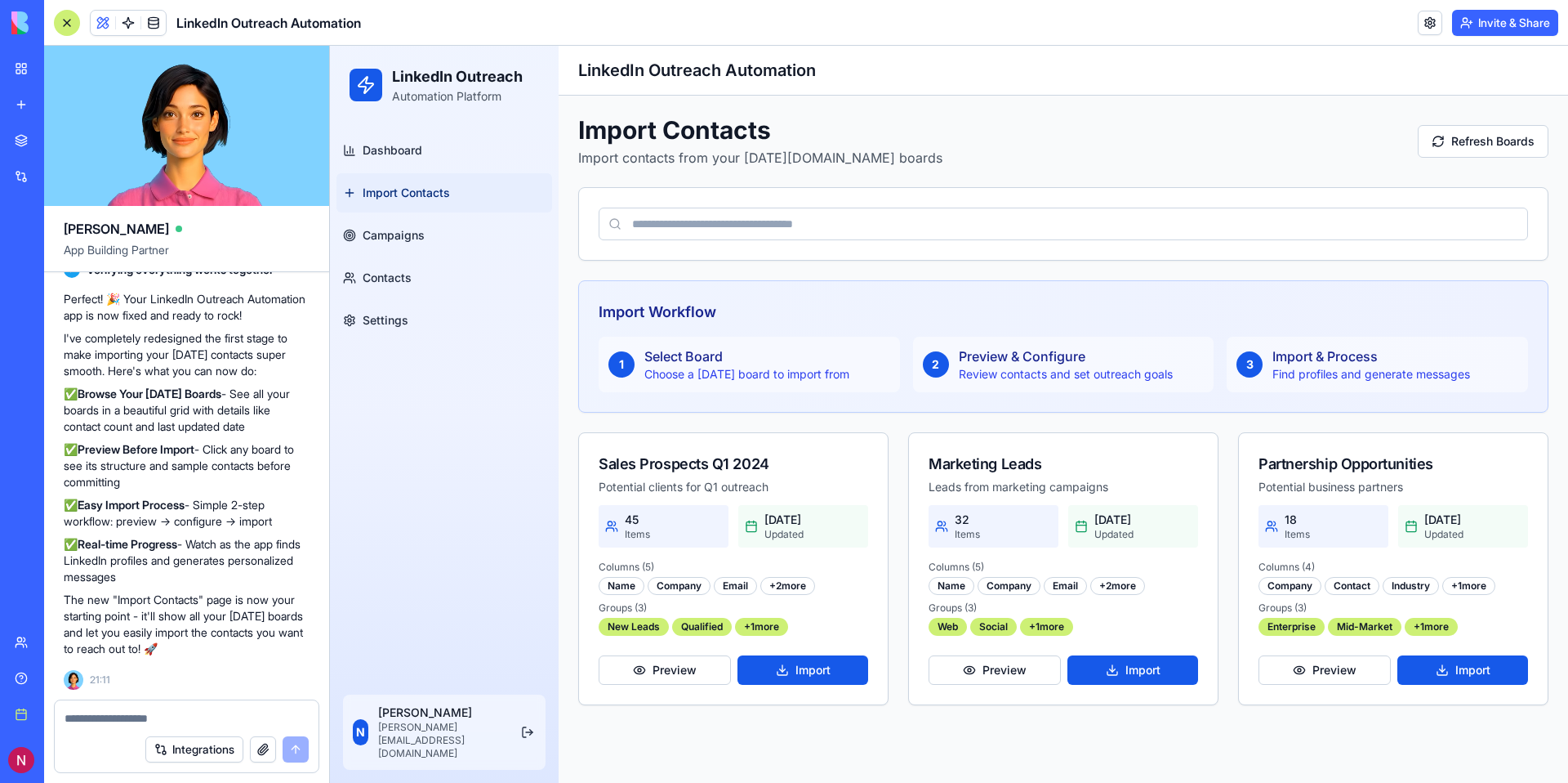
click at [773, 219] on input at bounding box center [1063, 224] width 929 height 33
paste input "**********"
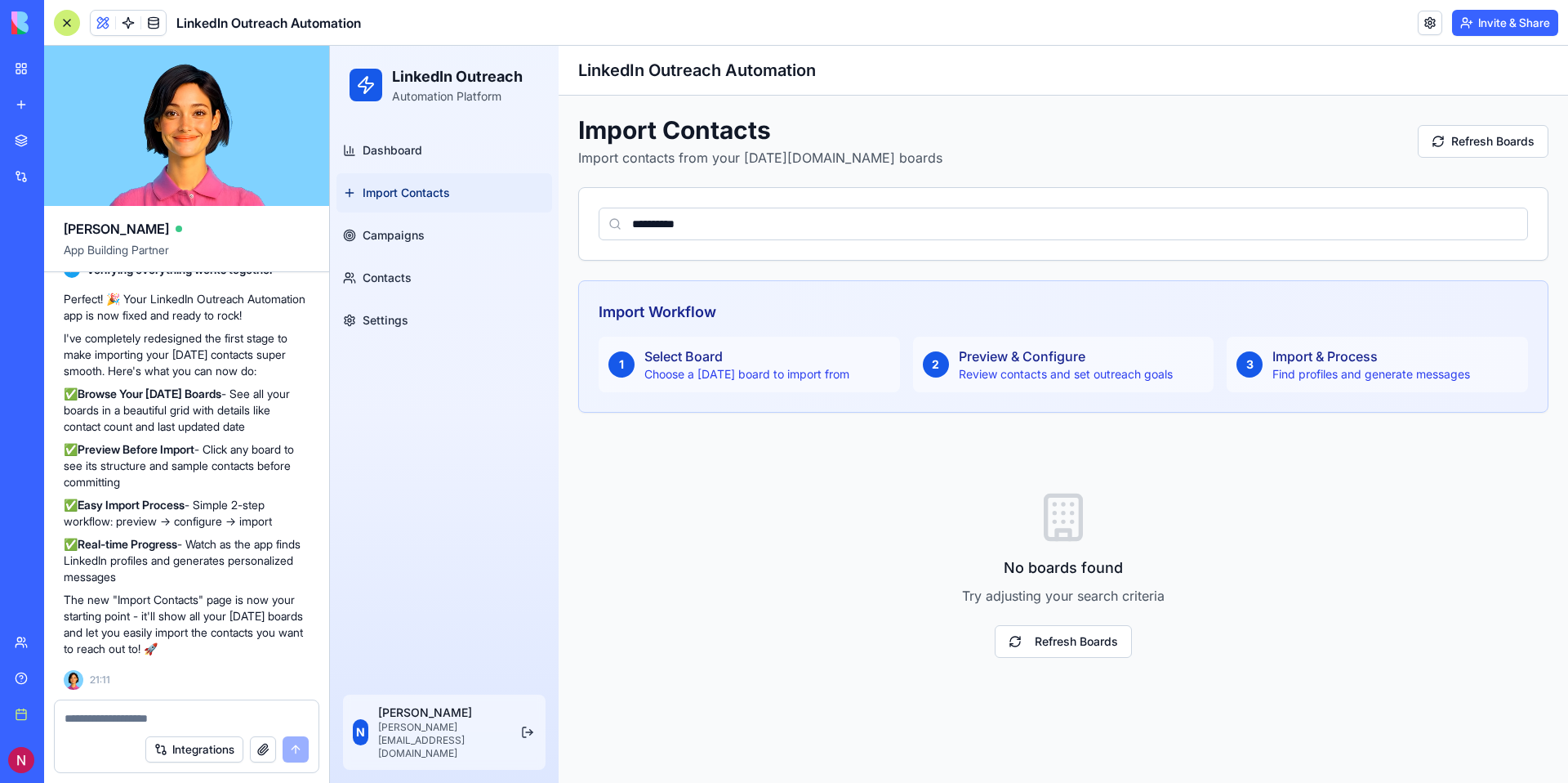
click at [752, 372] on div "Choose a [DATE] board to import from" at bounding box center [746, 374] width 205 height 16
click at [721, 230] on input "**********" at bounding box center [1063, 224] width 929 height 33
type input "*"
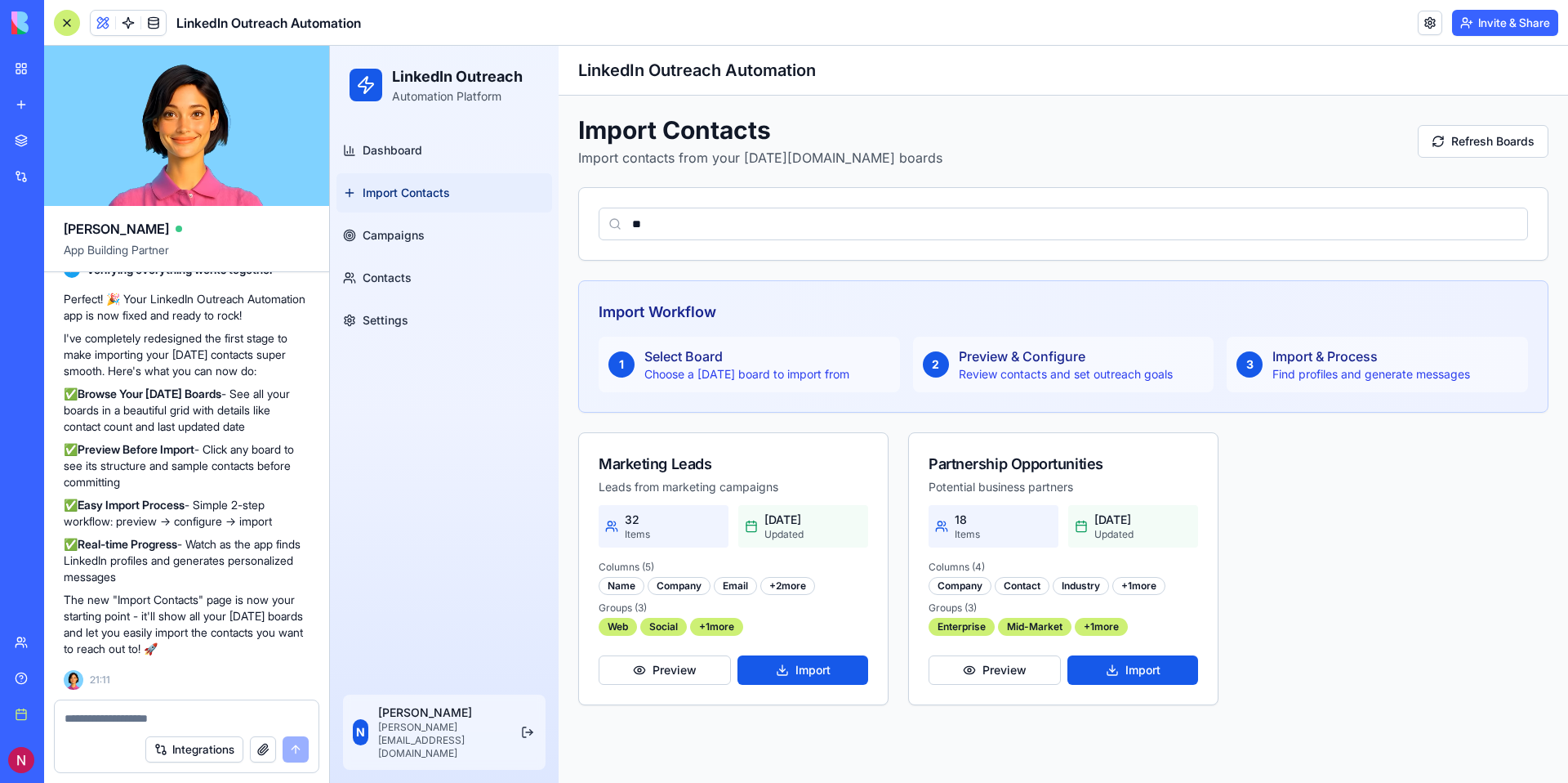
type input "*"
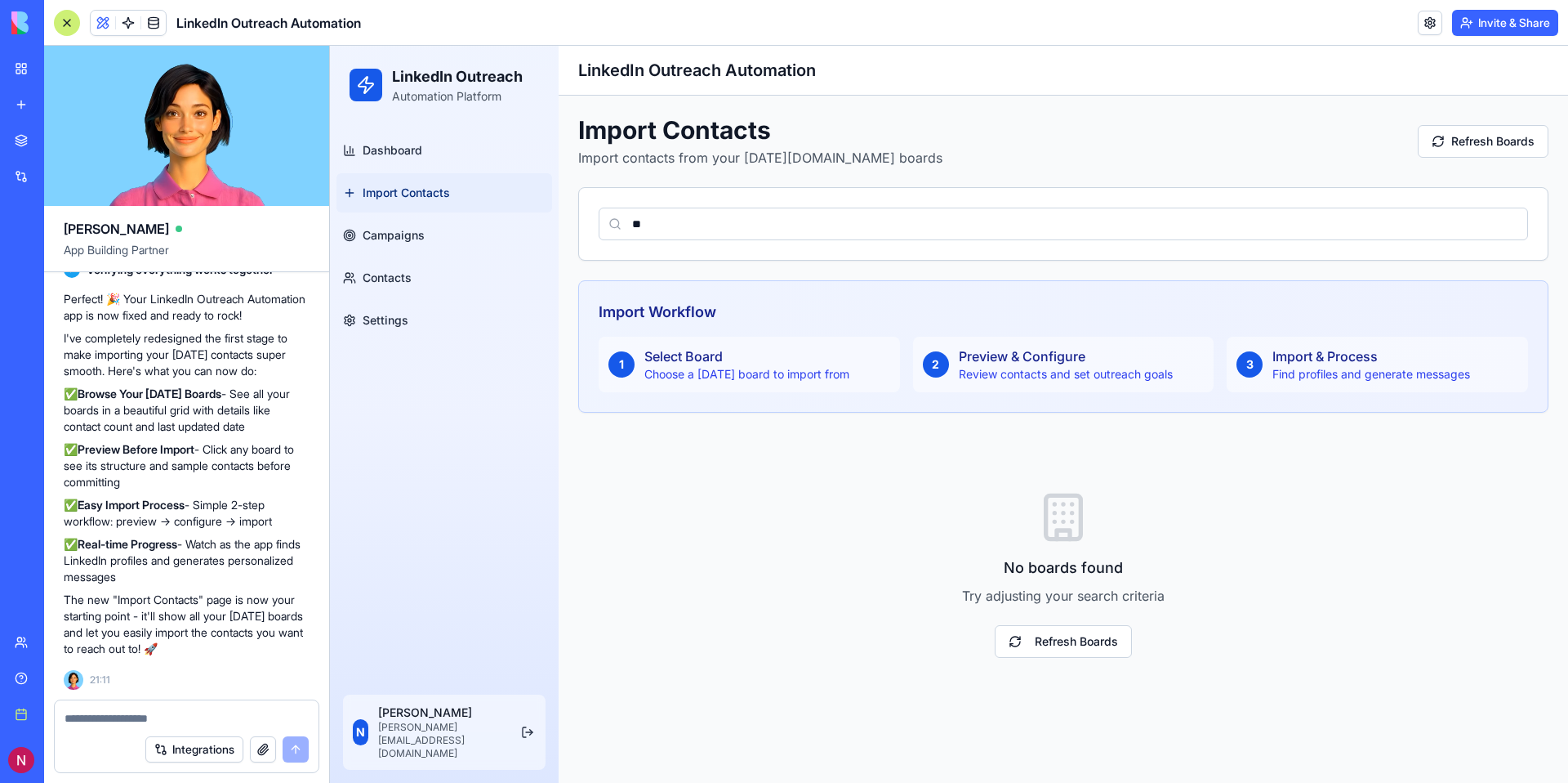
type input "*"
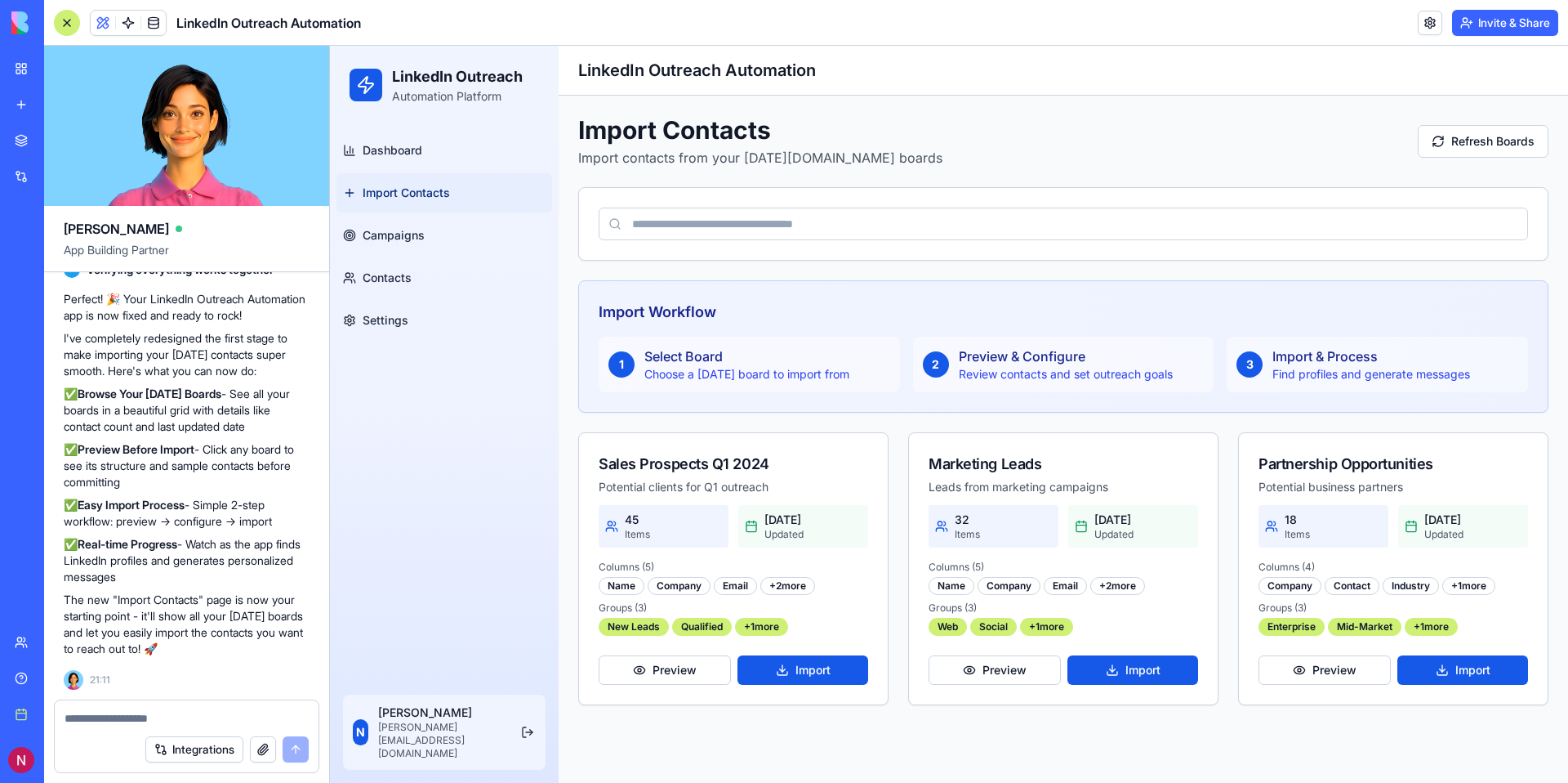
click at [809, 217] on input at bounding box center [1063, 224] width 929 height 33
click at [819, 219] on input at bounding box center [1063, 224] width 929 height 33
paste input "**********"
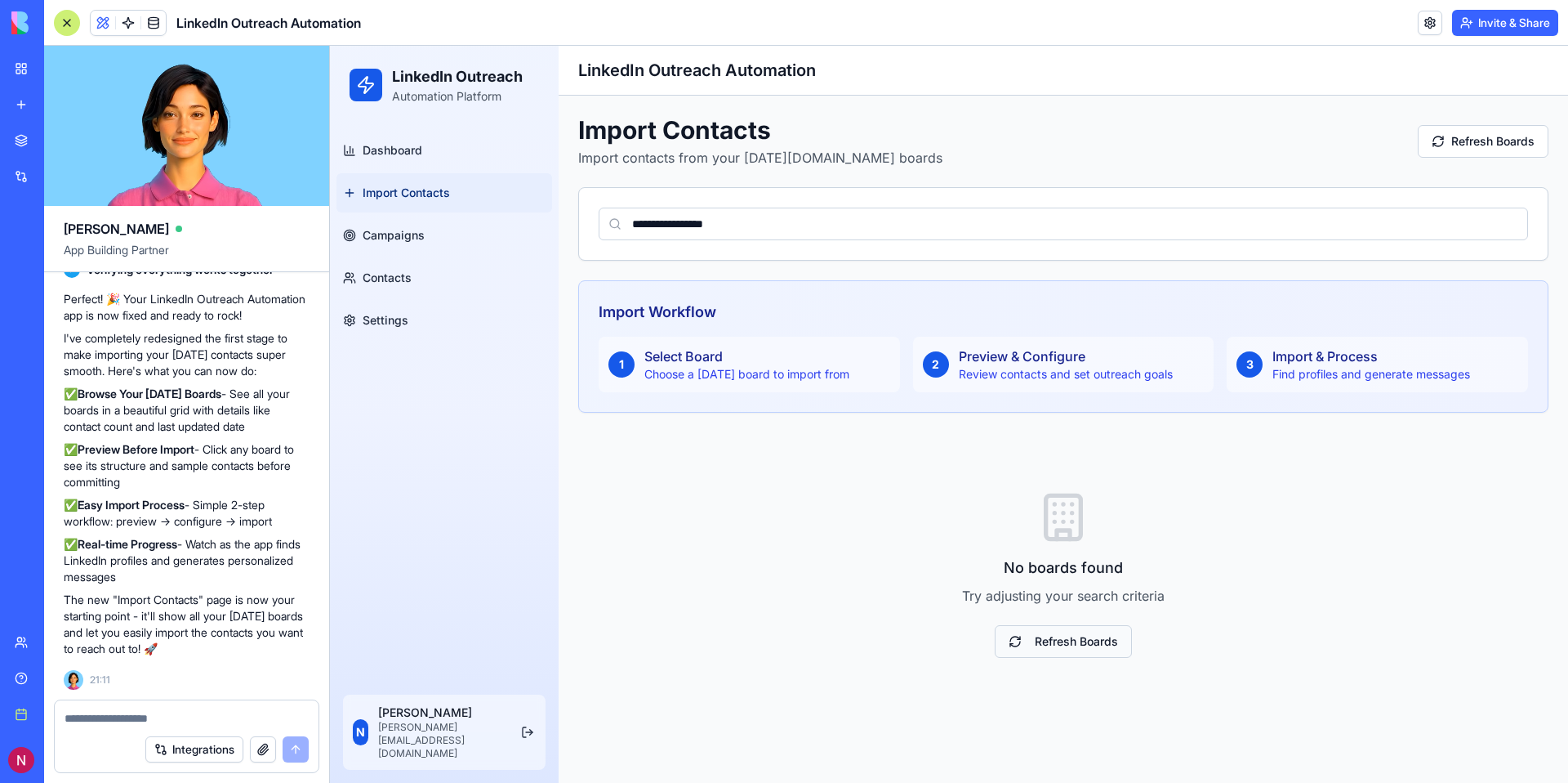
click at [1052, 645] on button "Refresh Boards" at bounding box center [1063, 641] width 137 height 33
click at [1056, 649] on button "Refresh Boards" at bounding box center [1063, 641] width 137 height 33
click at [829, 232] on input "**********" at bounding box center [1063, 224] width 929 height 33
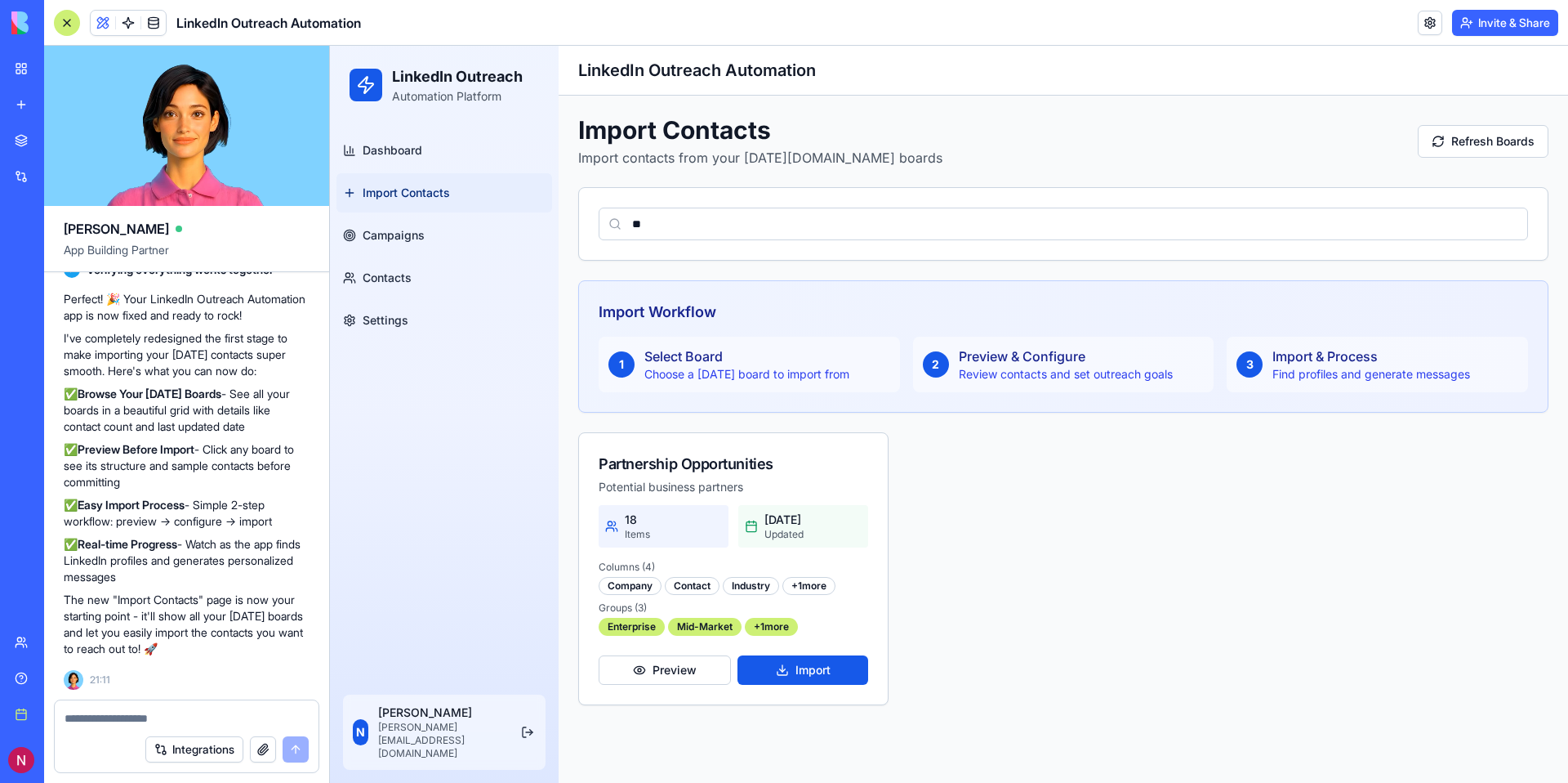
type input "*"
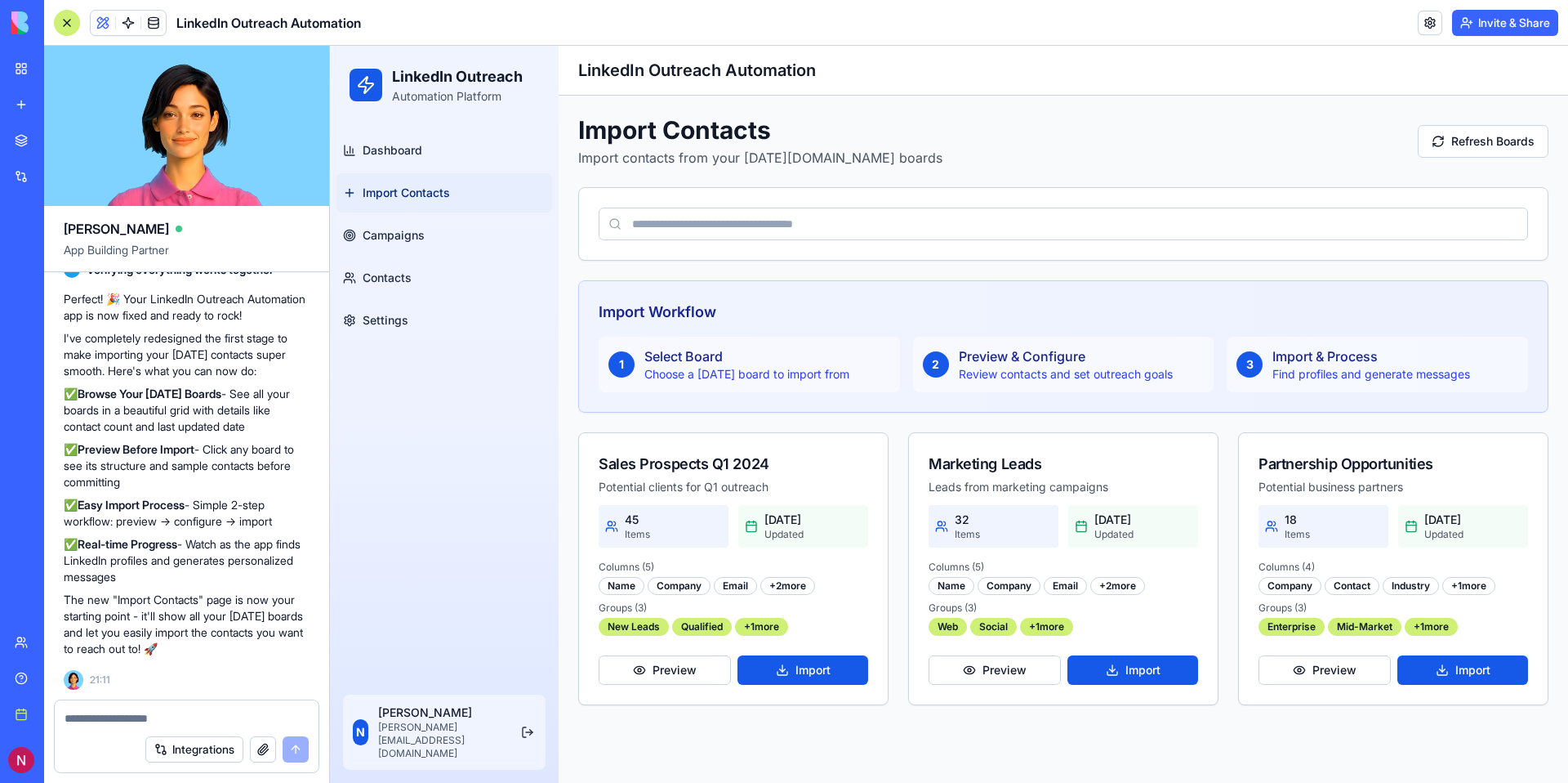
click at [948, 222] on input at bounding box center [1063, 224] width 929 height 33
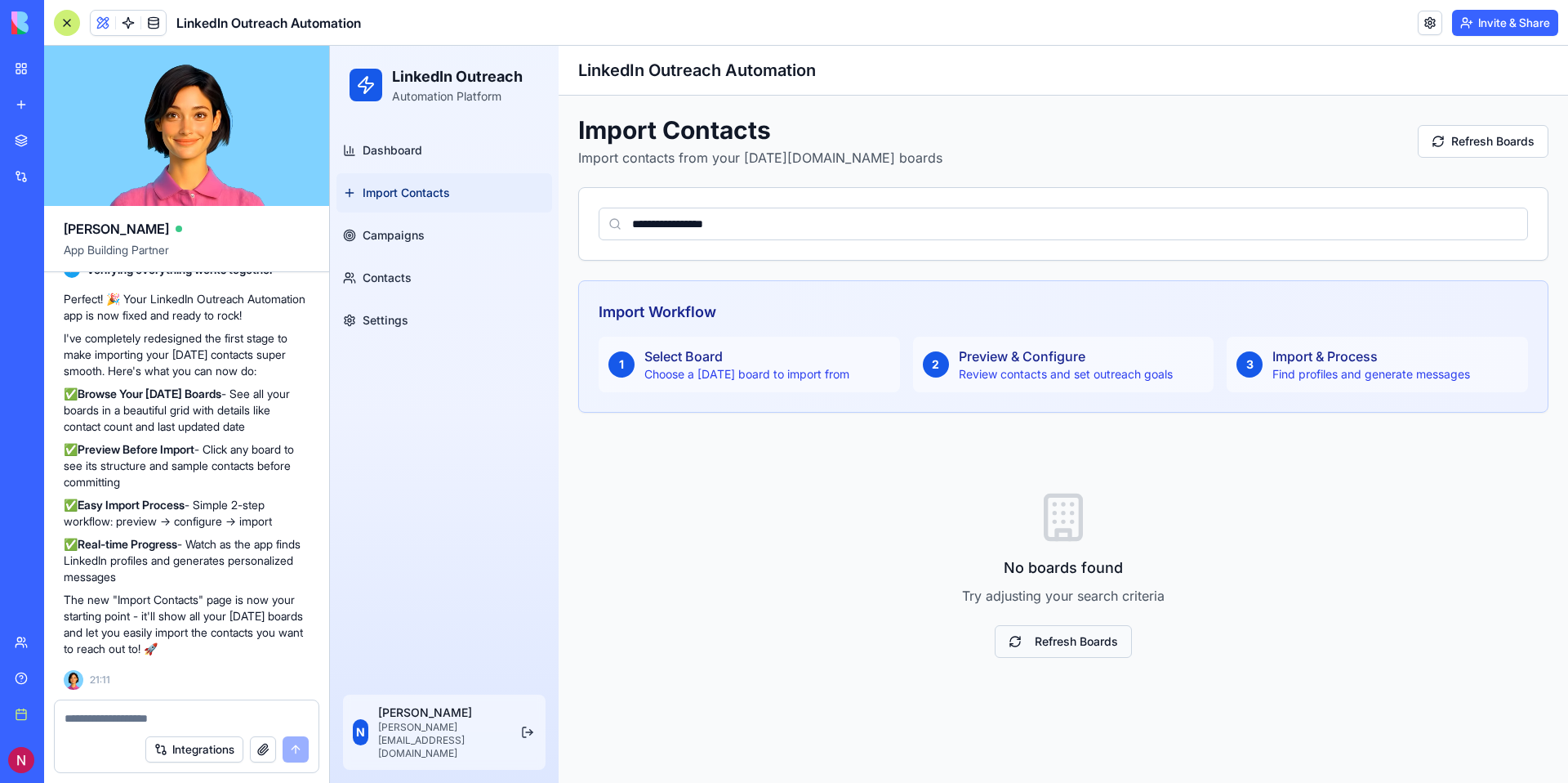
click at [1054, 650] on button "Refresh Boards" at bounding box center [1063, 641] width 137 height 33
click at [767, 215] on input "**********" at bounding box center [1063, 224] width 929 height 33
click at [763, 223] on input "**********" at bounding box center [1063, 224] width 929 height 33
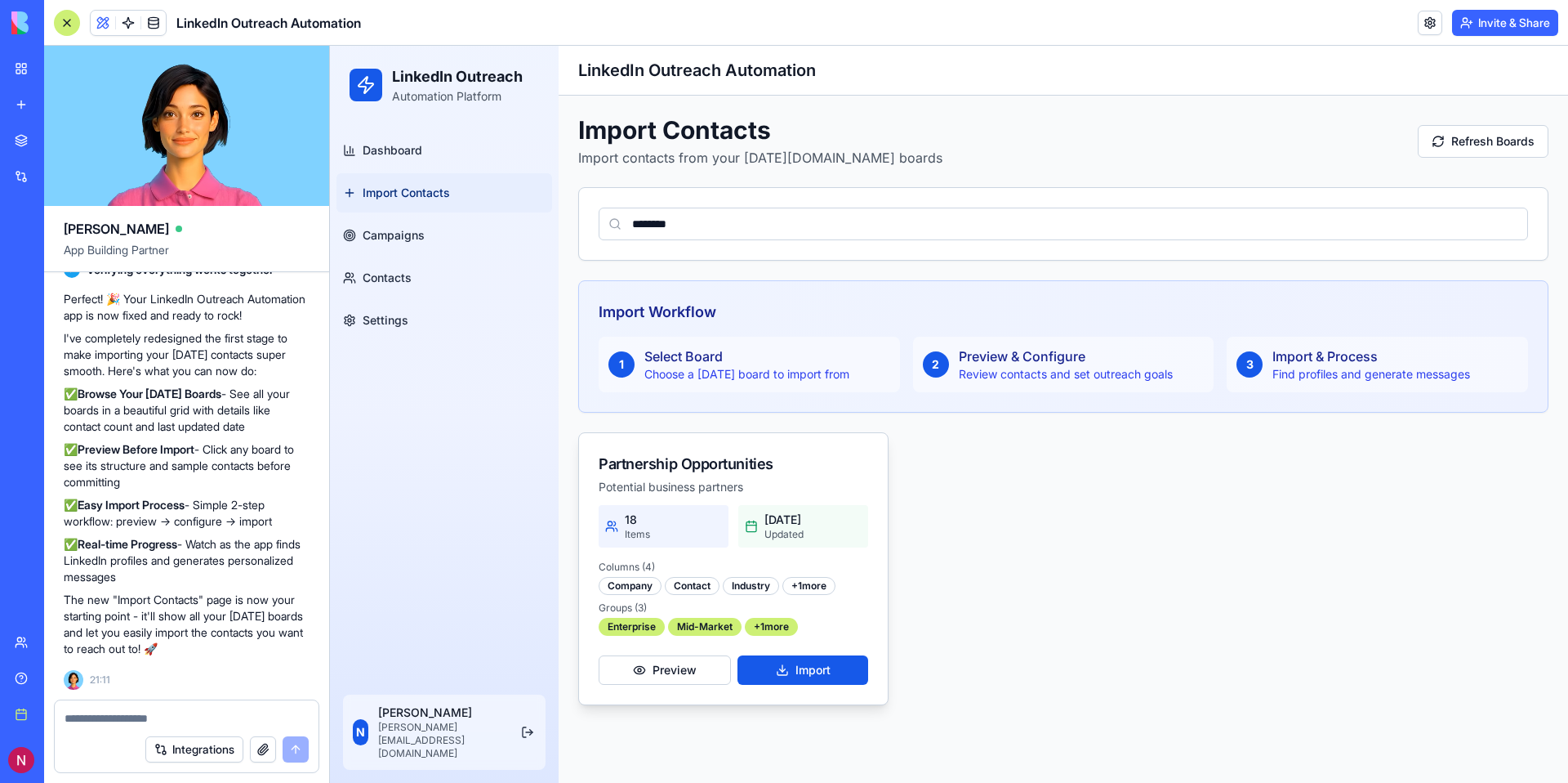
type input "********"
click at [809, 587] on div "+ 1 more" at bounding box center [809, 585] width 53 height 18
click at [171, 716] on textarea at bounding box center [187, 718] width 244 height 16
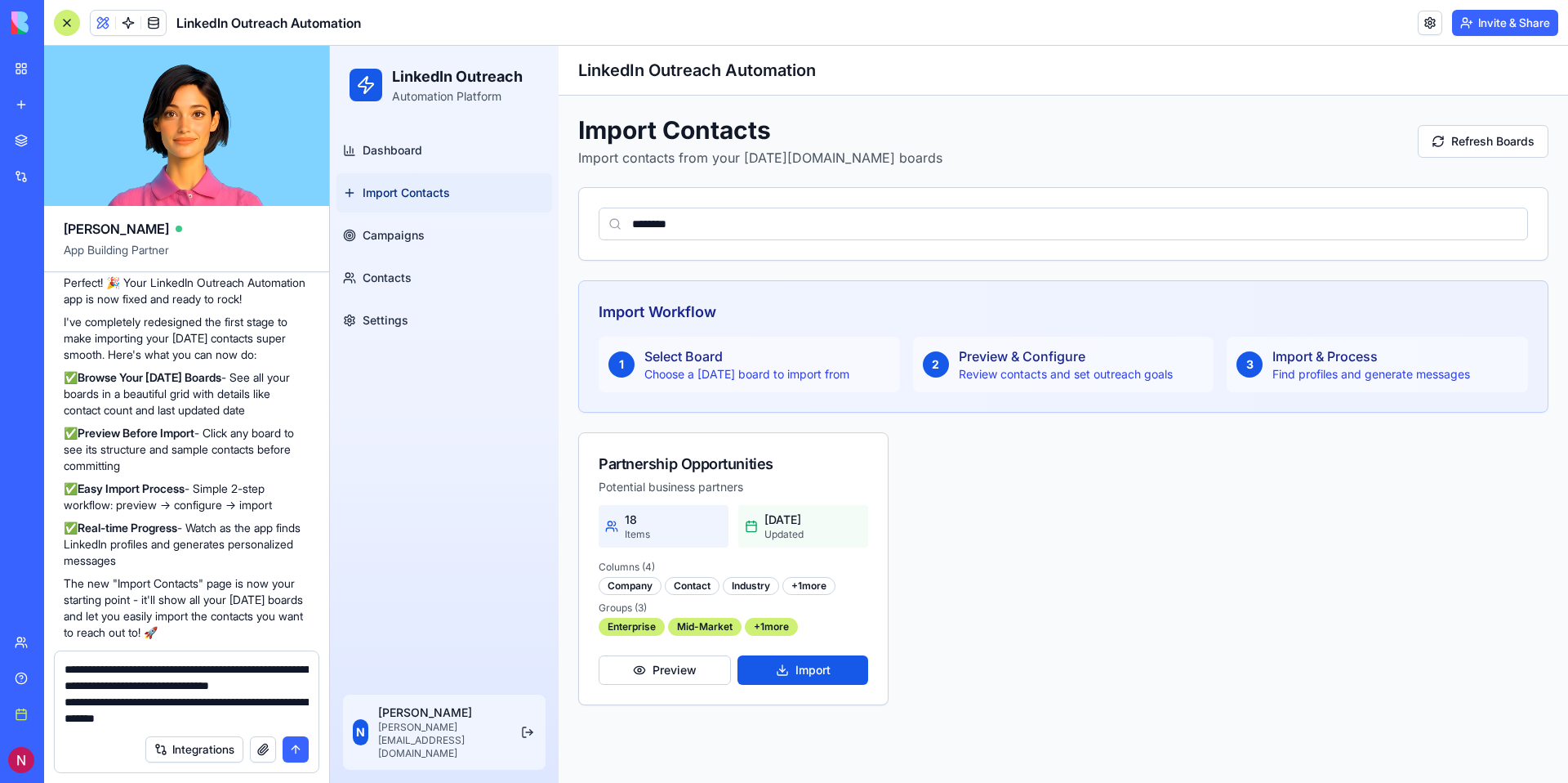
paste textarea "**********"
click at [221, 721] on textarea "**********" at bounding box center [187, 693] width 244 height 65
paste textarea "**********"
type textarea "**********"
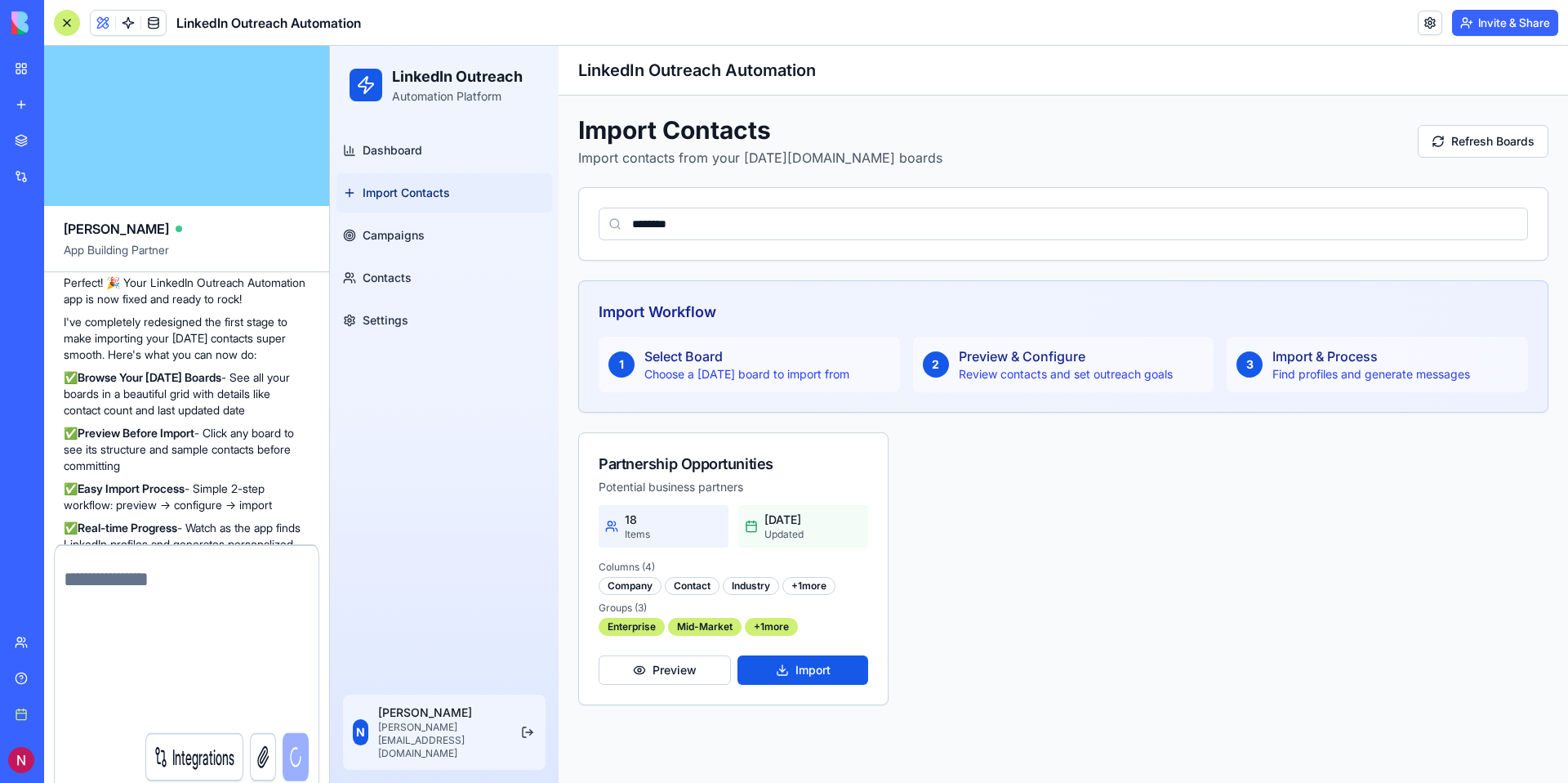
scroll to position [2112, 0]
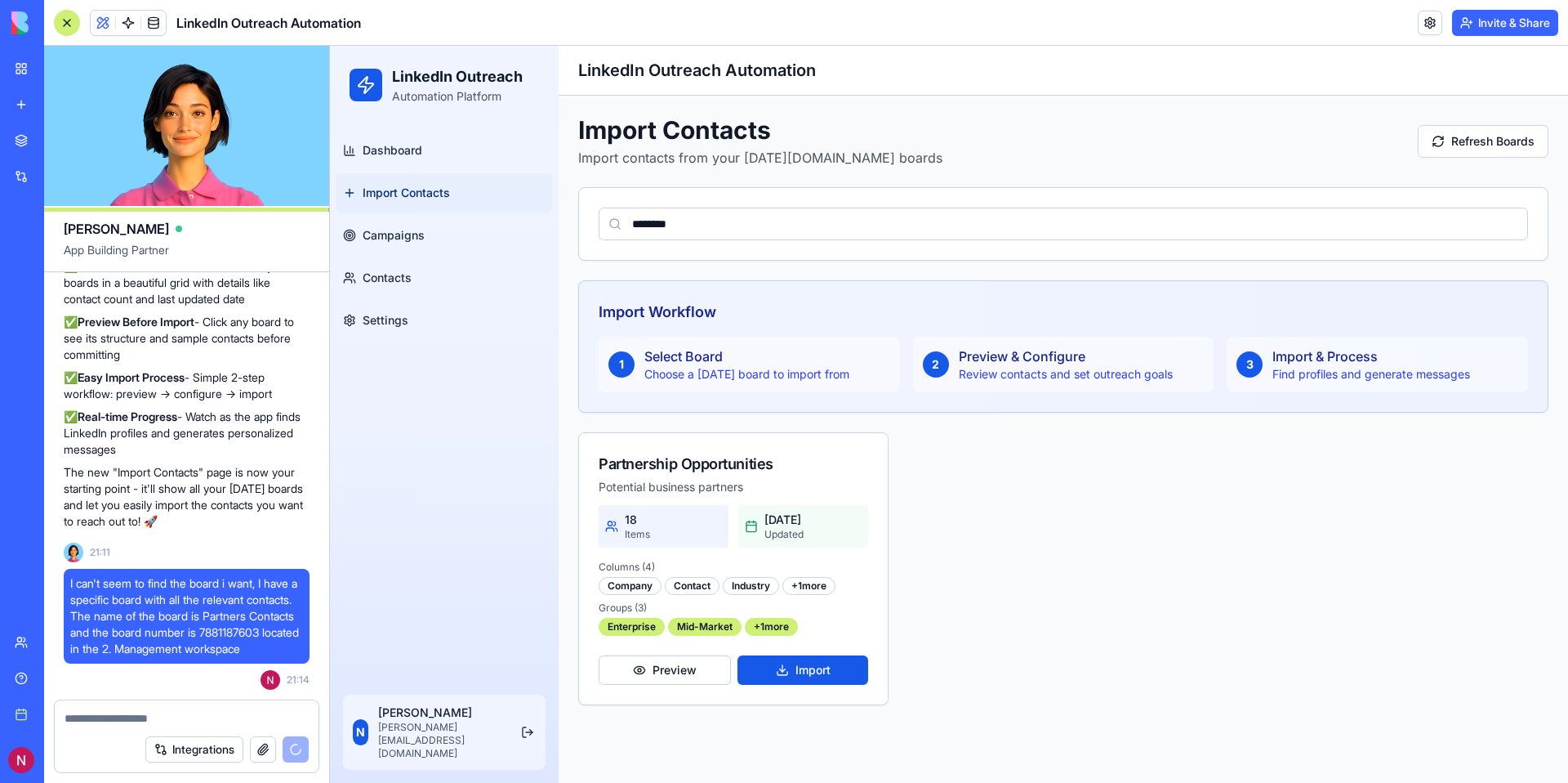
click at [143, 722] on textarea at bounding box center [187, 718] width 244 height 16
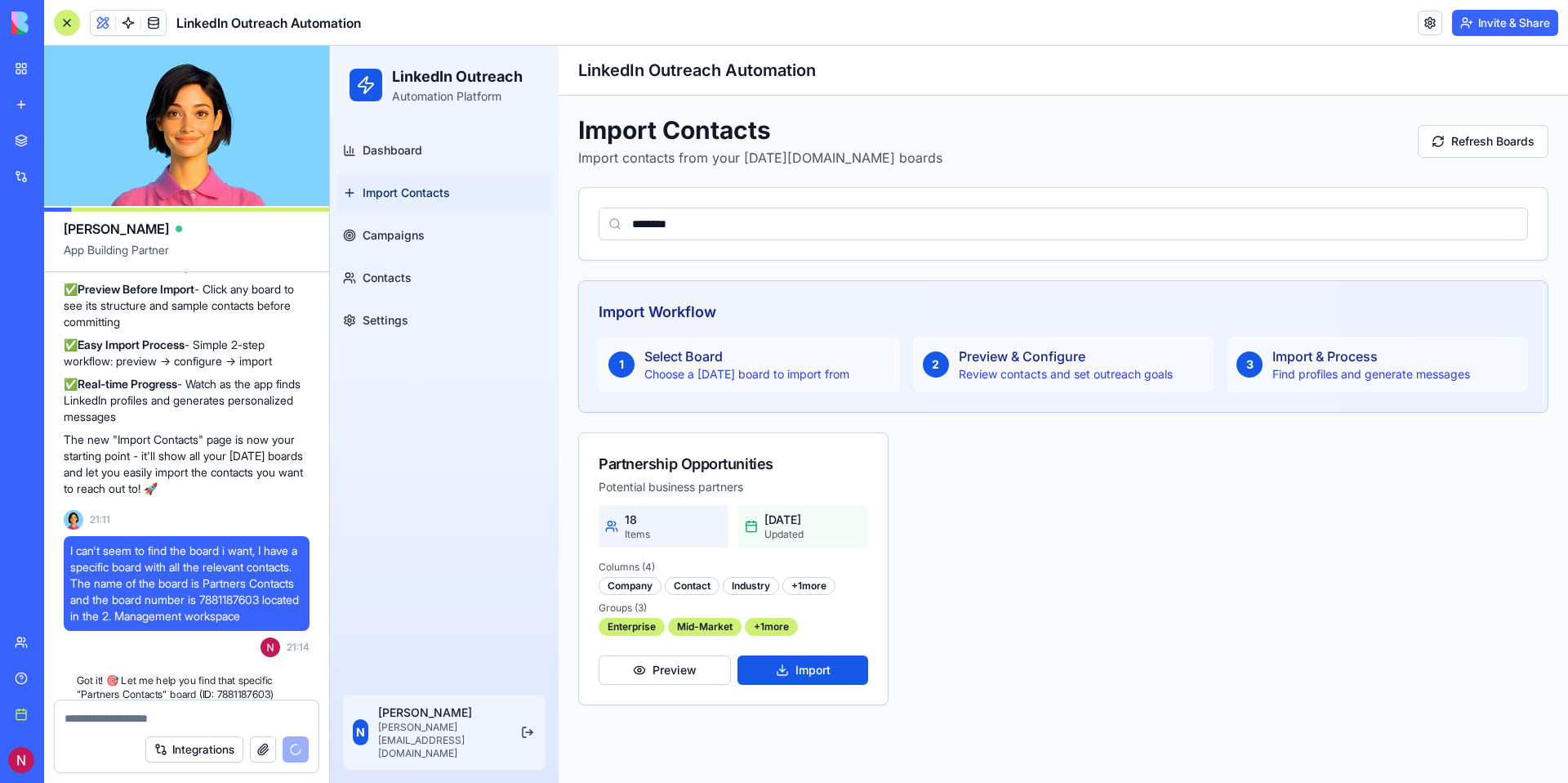
scroll to position [2206, 0]
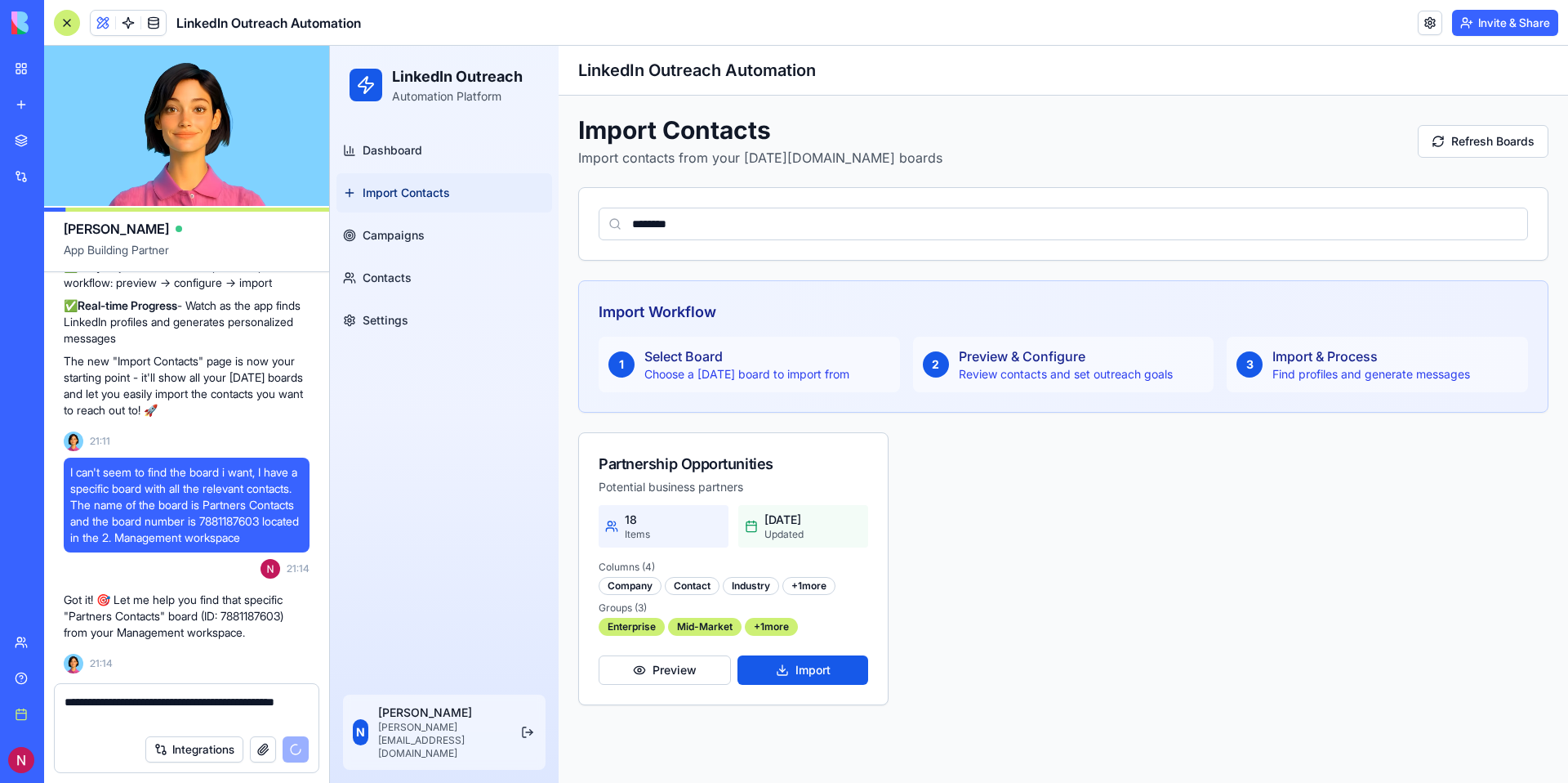
type textarea "**********"
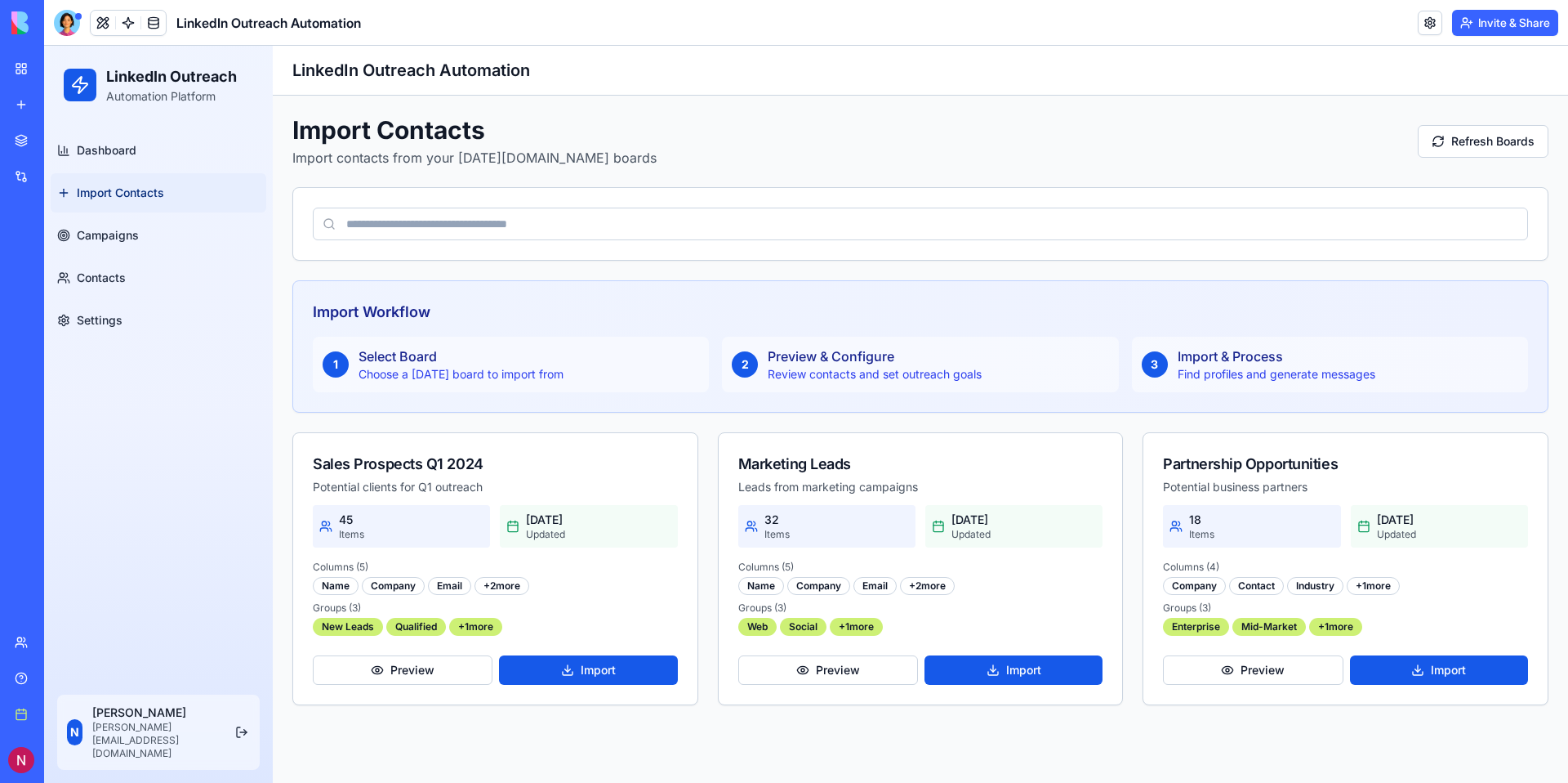
click at [485, 220] on input at bounding box center [920, 224] width 1215 height 33
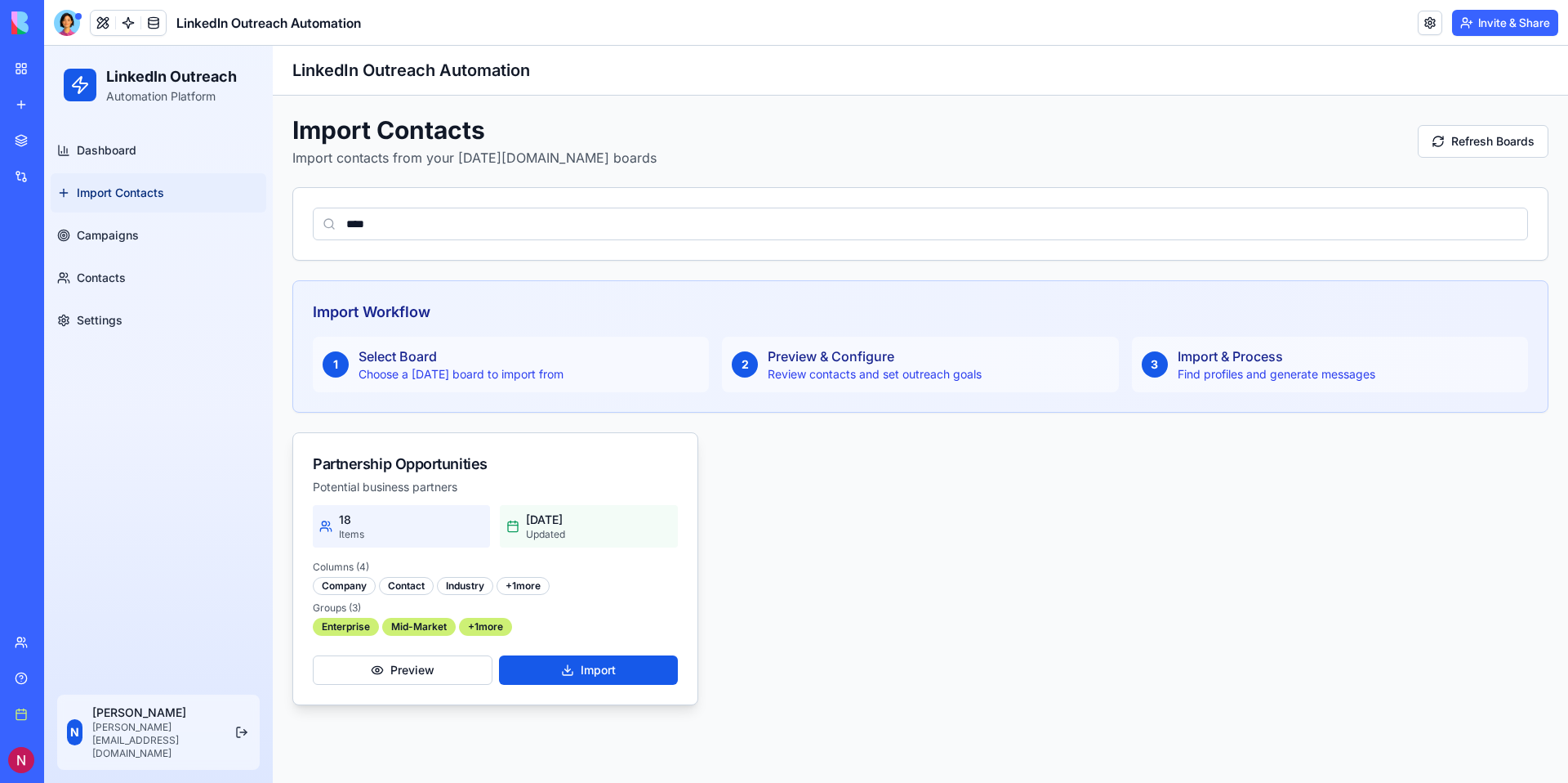
type input "****"
click at [565, 536] on div "Updated" at bounding box center [545, 534] width 39 height 13
click at [434, 669] on button "Preview" at bounding box center [402, 669] width 179 height 29
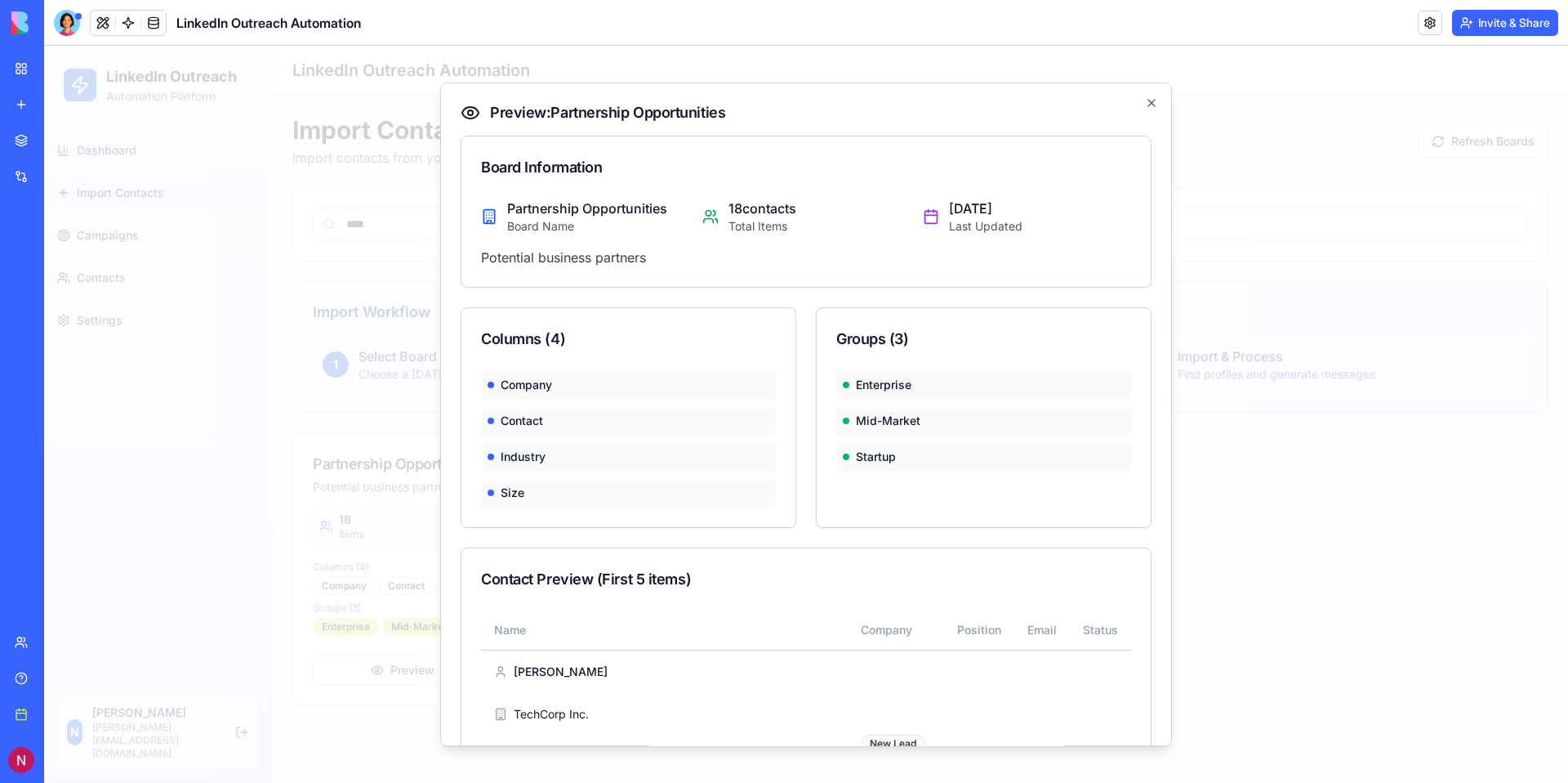
click at [300, 554] on div at bounding box center [805, 414] width 1523 height 737
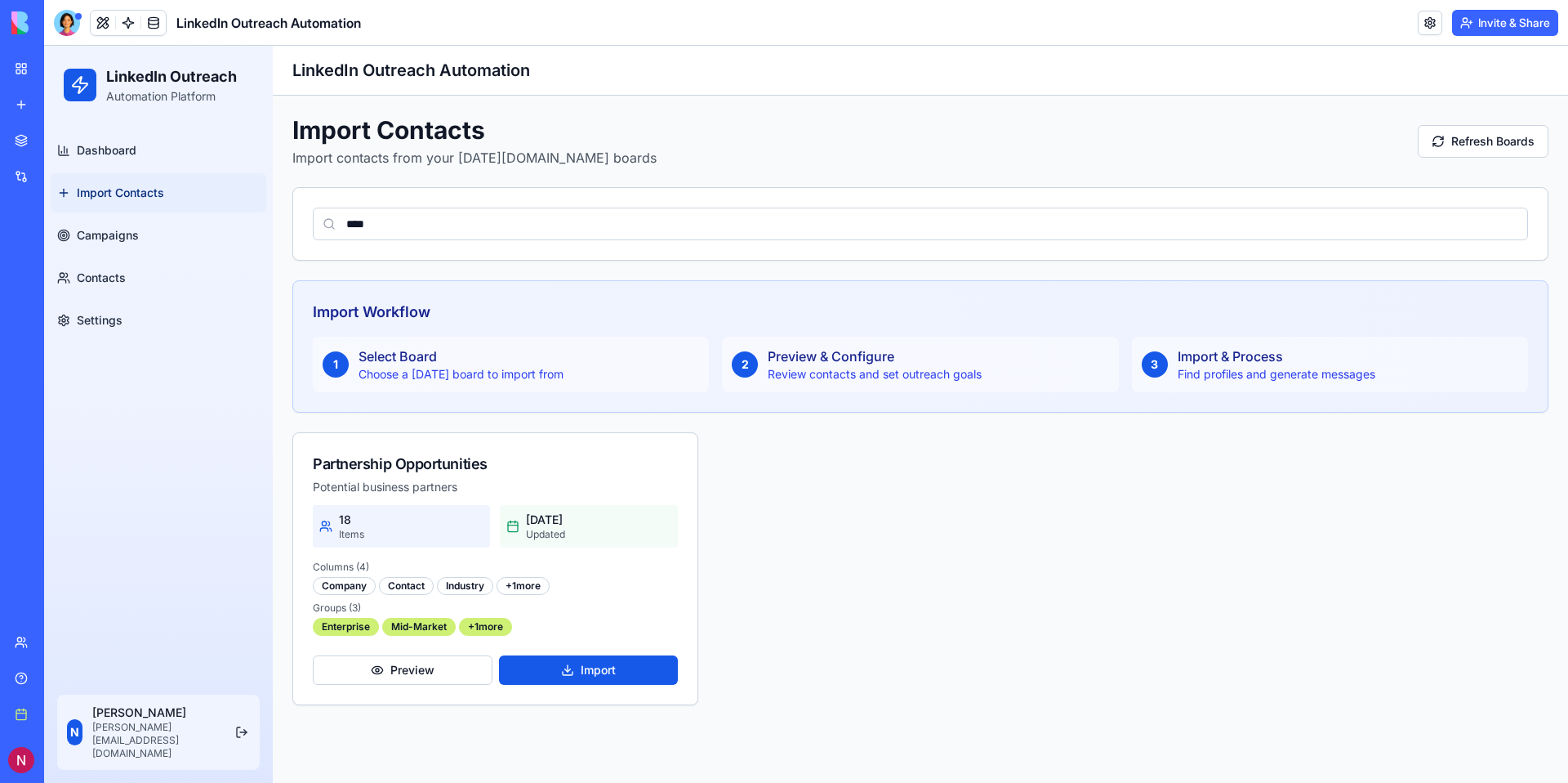
click at [115, 192] on span "Import Contacts" at bounding box center [120, 192] width 87 height 16
click at [458, 369] on div "Choose a [DATE] board to import from" at bounding box center [461, 374] width 205 height 16
click at [61, 18] on div at bounding box center [67, 22] width 26 height 26
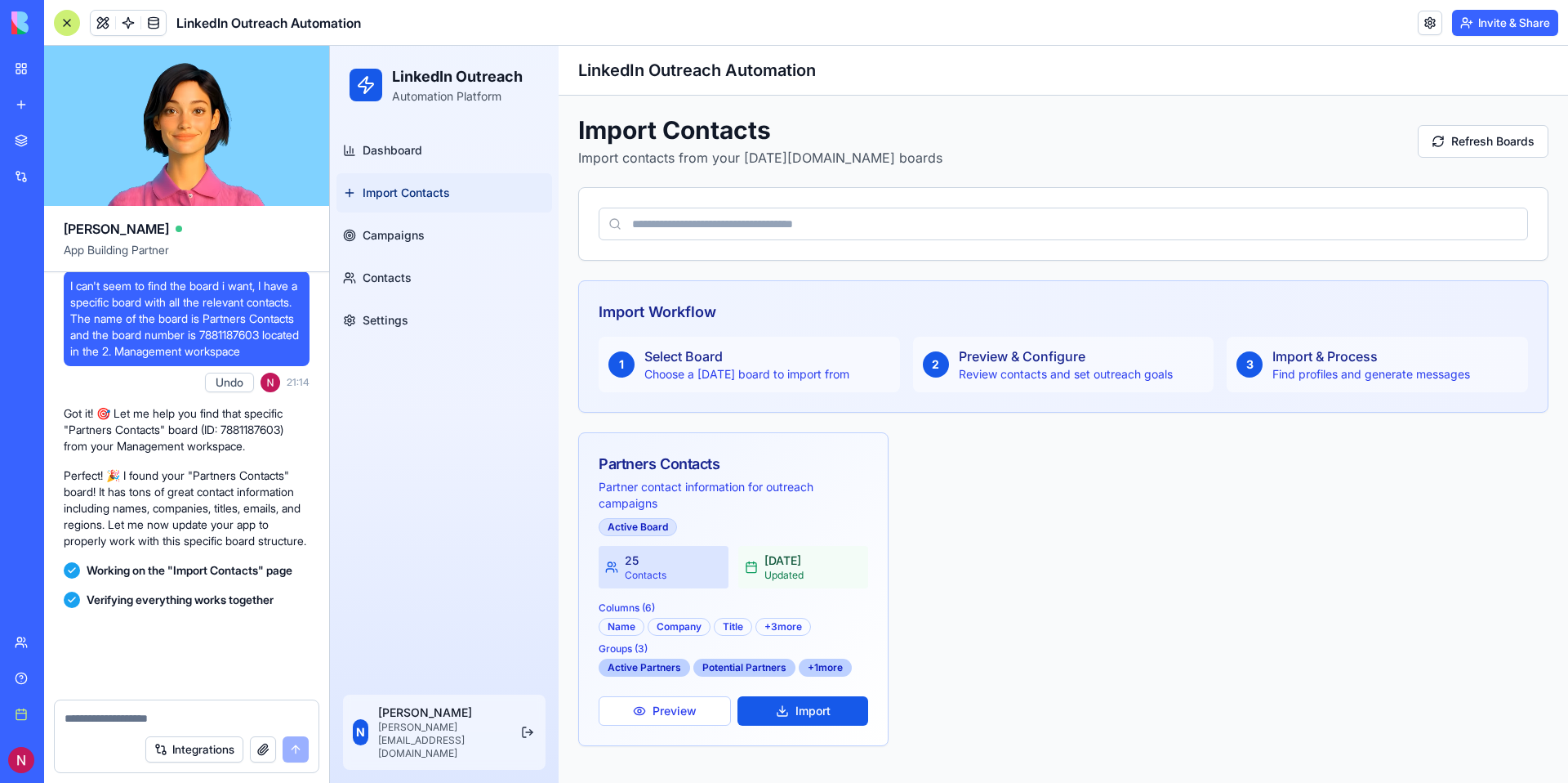
scroll to position [2837, 0]
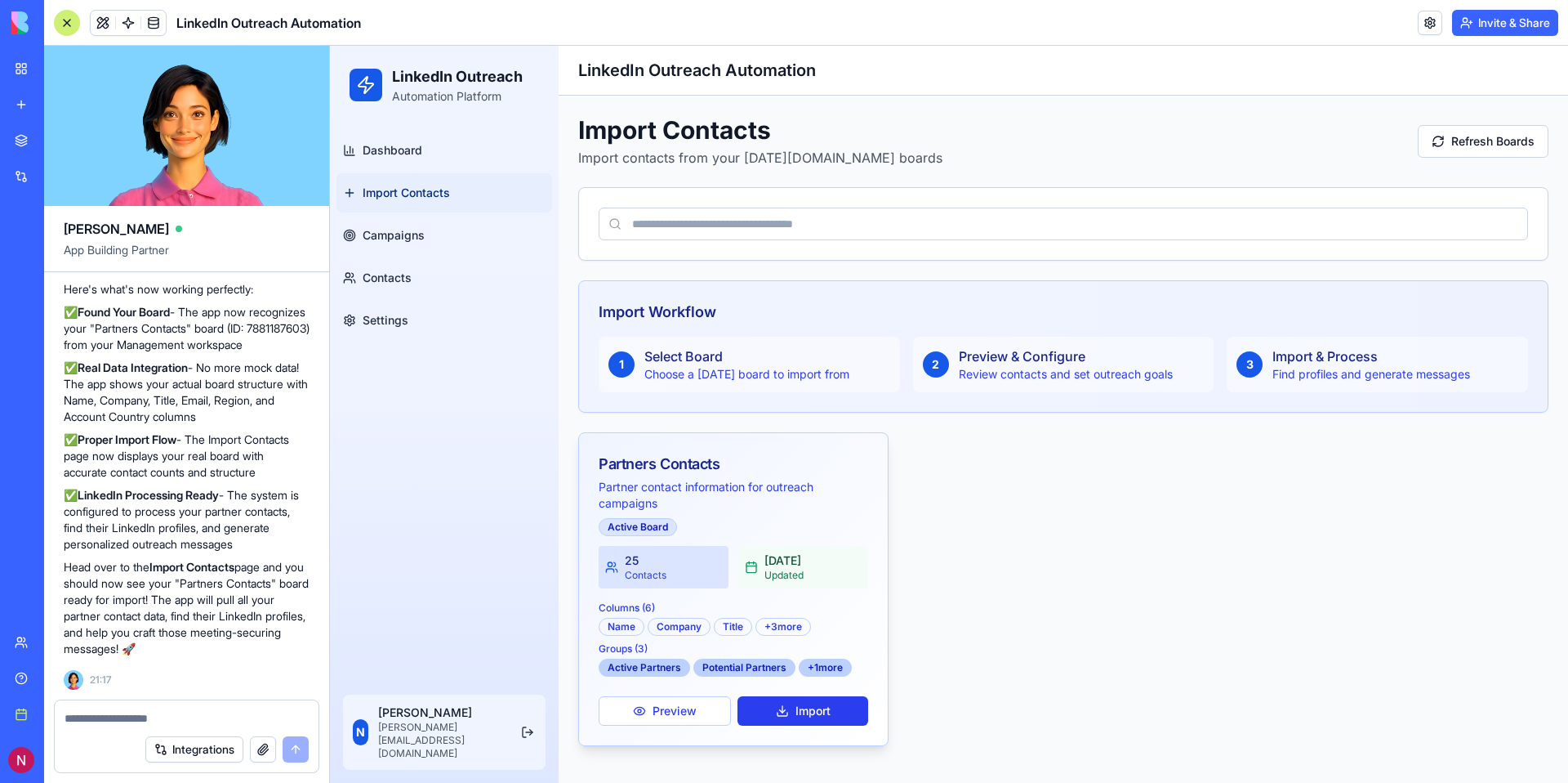
click at [784, 714] on button "Import" at bounding box center [802, 710] width 131 height 29
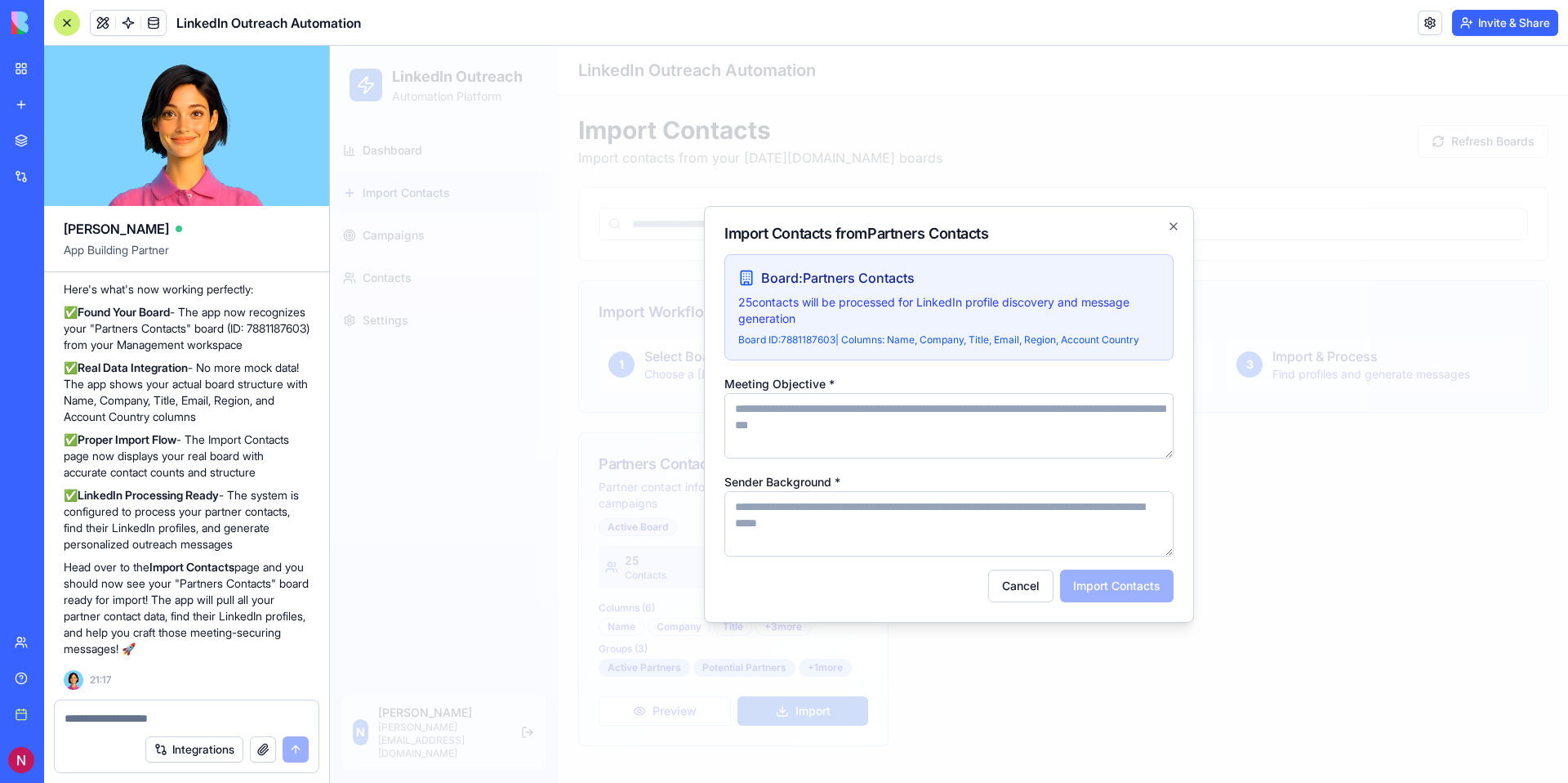
click at [919, 511] on textarea "Sender Background *" at bounding box center [948, 523] width 449 height 65
click at [1170, 225] on icon "button" at bounding box center [1172, 226] width 13 height 13
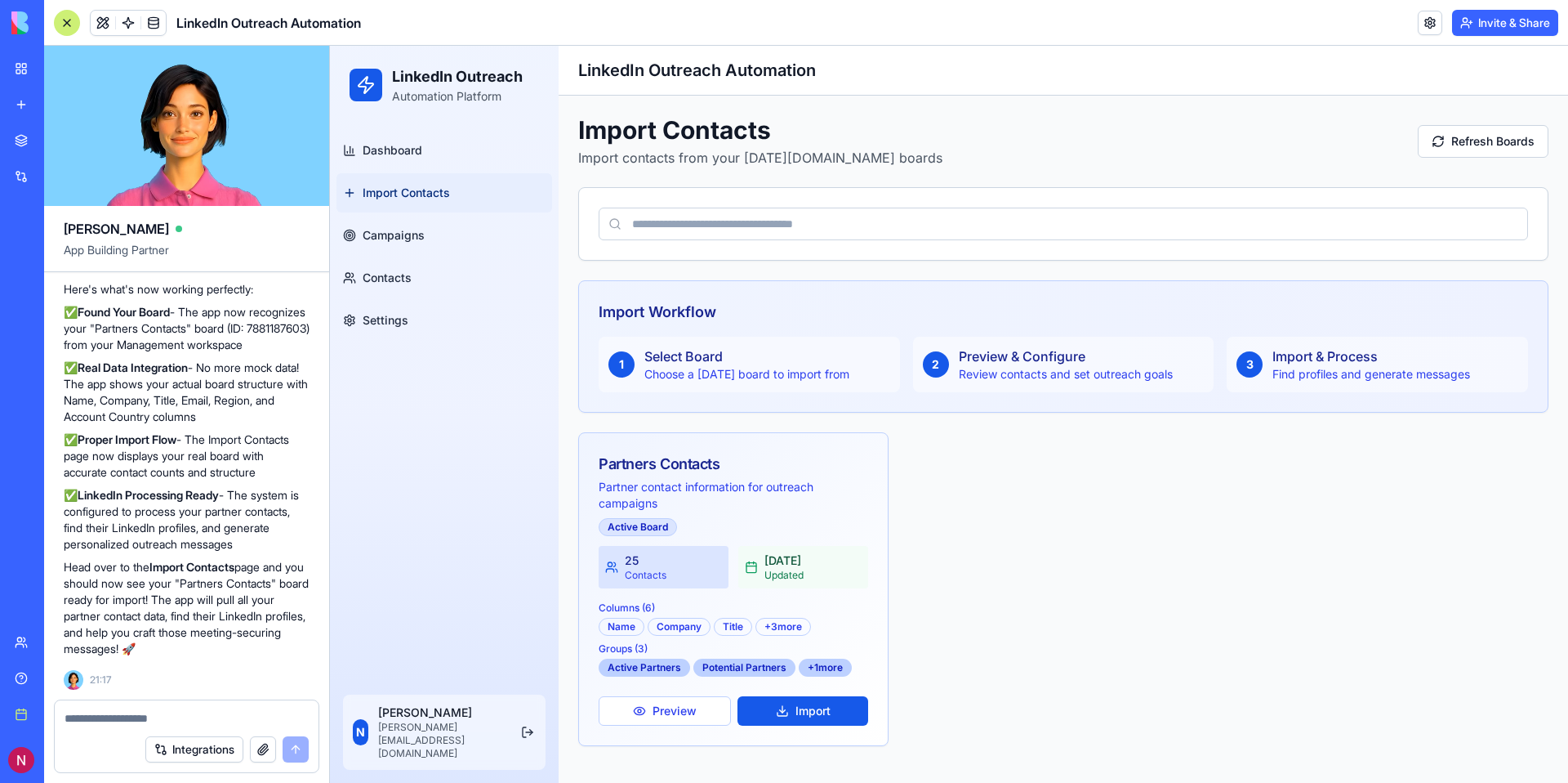
click at [163, 721] on textarea at bounding box center [187, 718] width 244 height 16
click at [819, 711] on button "Import" at bounding box center [802, 710] width 131 height 29
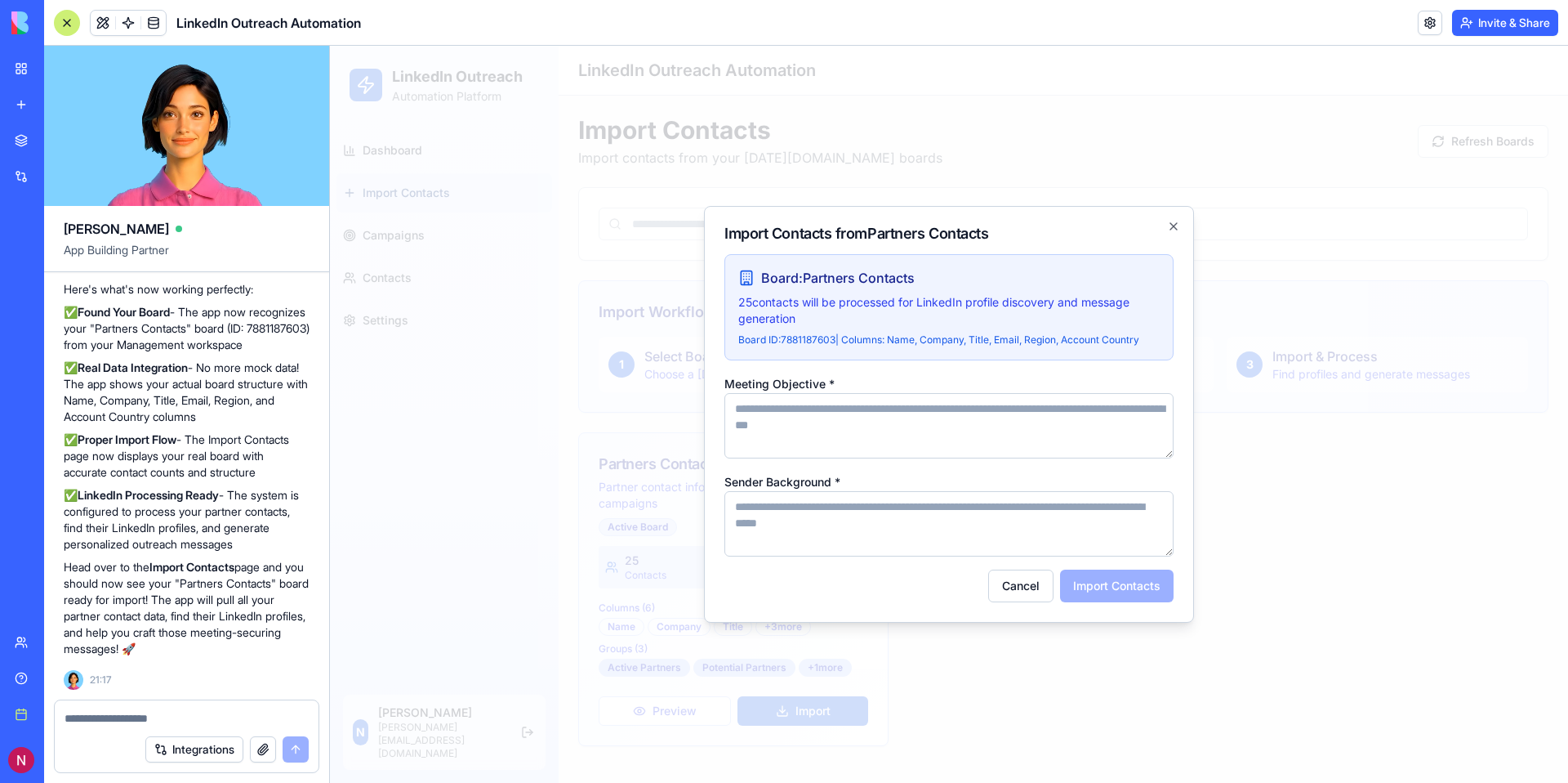
click at [912, 509] on textarea "Sender Background *" at bounding box center [948, 523] width 449 height 65
type textarea "**********"
click at [905, 424] on textarea "Meeting Objective *" at bounding box center [948, 425] width 449 height 65
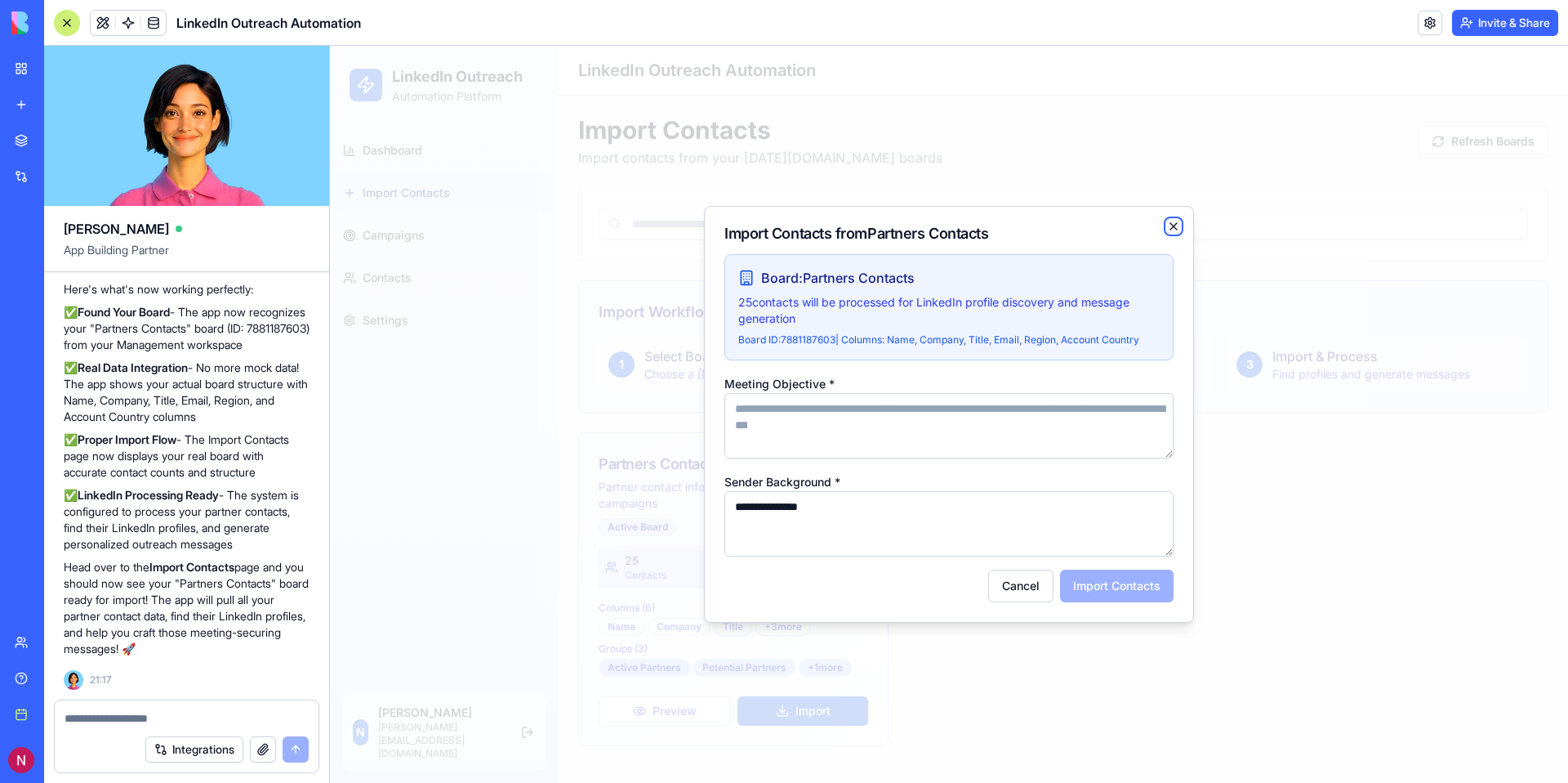
click at [1170, 225] on icon "button" at bounding box center [1172, 226] width 13 height 13
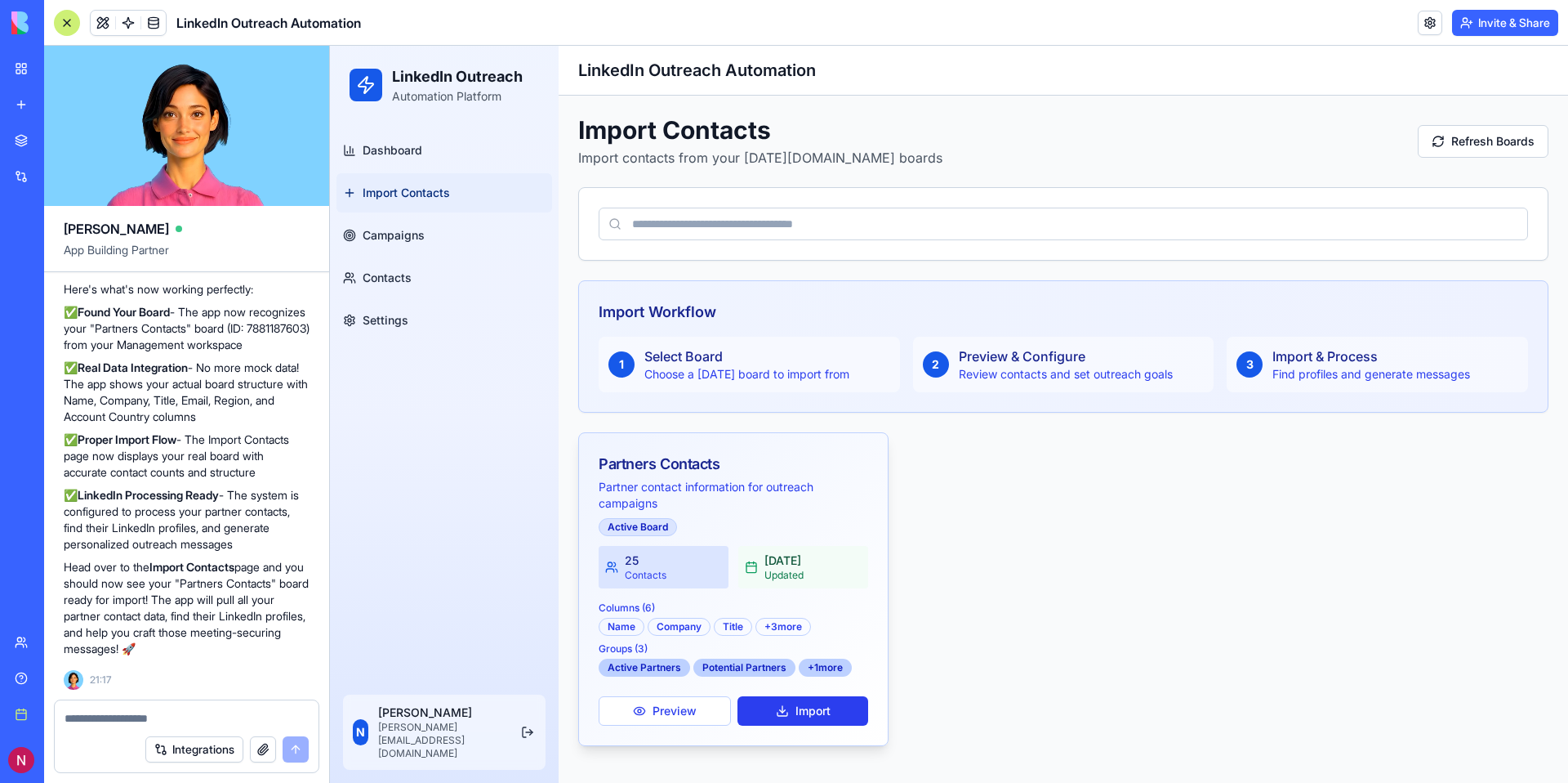
click at [815, 705] on button "Import" at bounding box center [802, 710] width 131 height 29
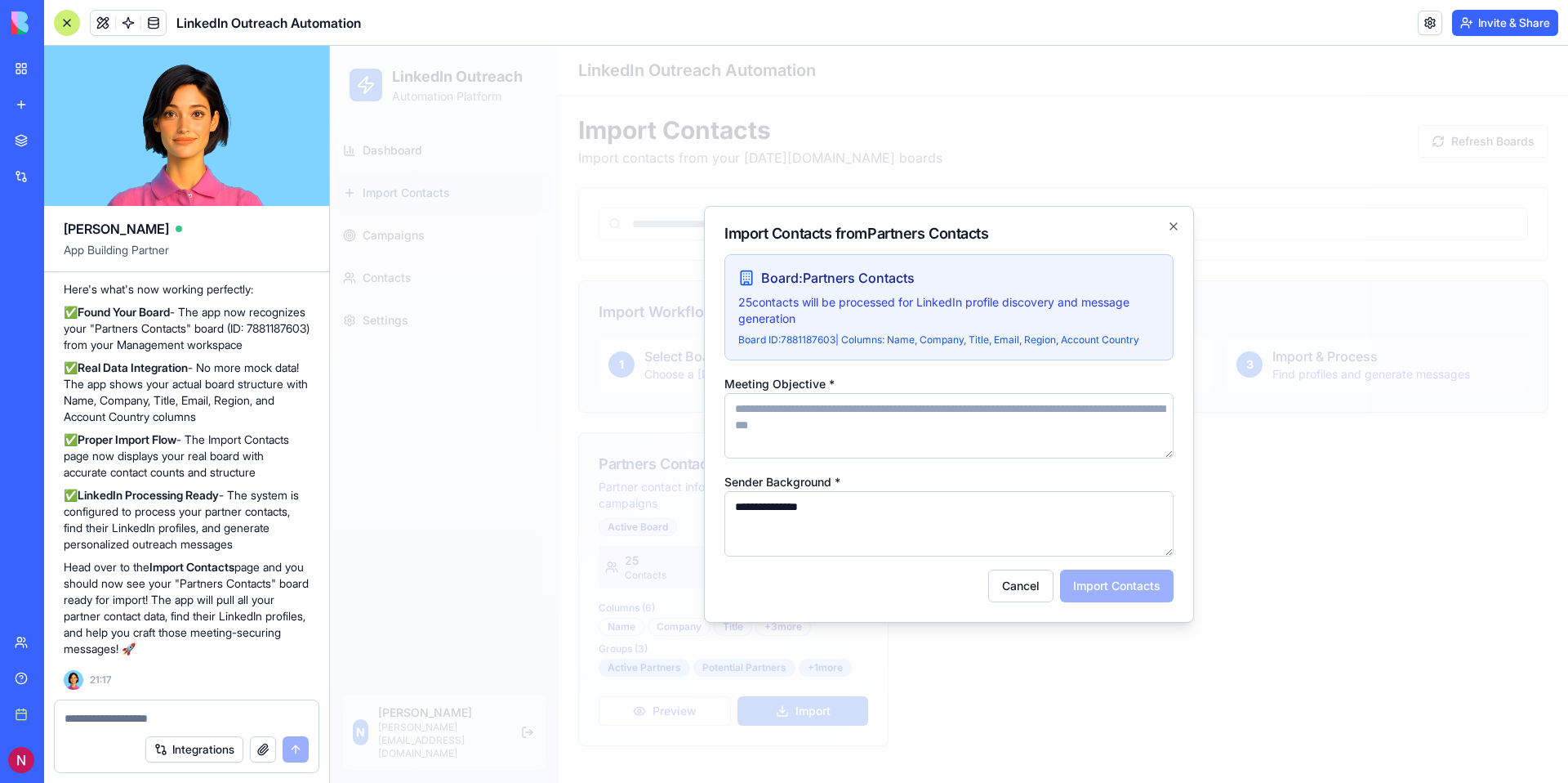
click at [896, 283] on span "Board: Partners Contacts" at bounding box center [838, 277] width 153 height 19
click at [196, 715] on textarea at bounding box center [187, 718] width 244 height 16
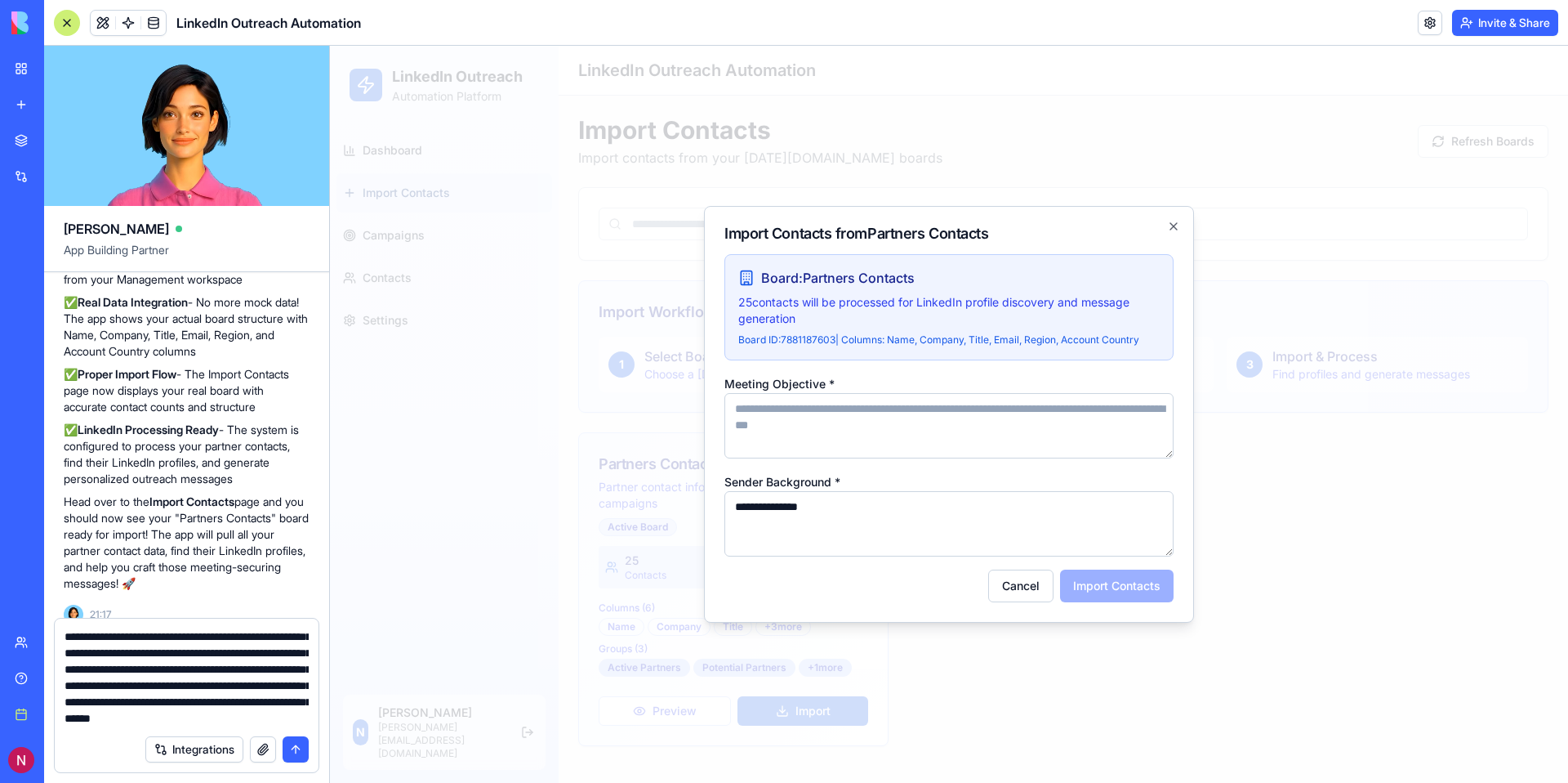
scroll to position [162, 0]
type textarea "**********"
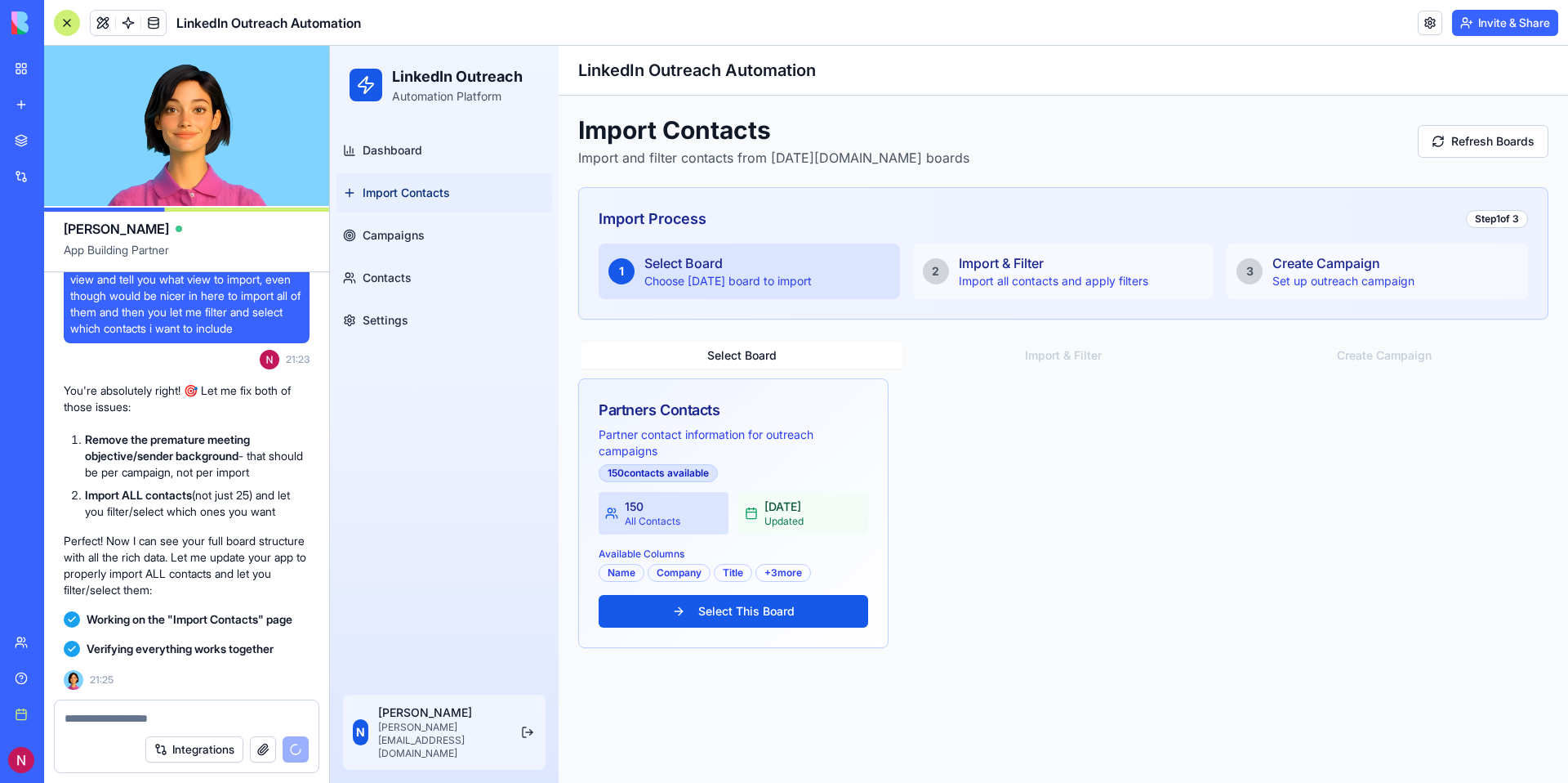
scroll to position [4076, 0]
